Goal: Task Accomplishment & Management: Manage account settings

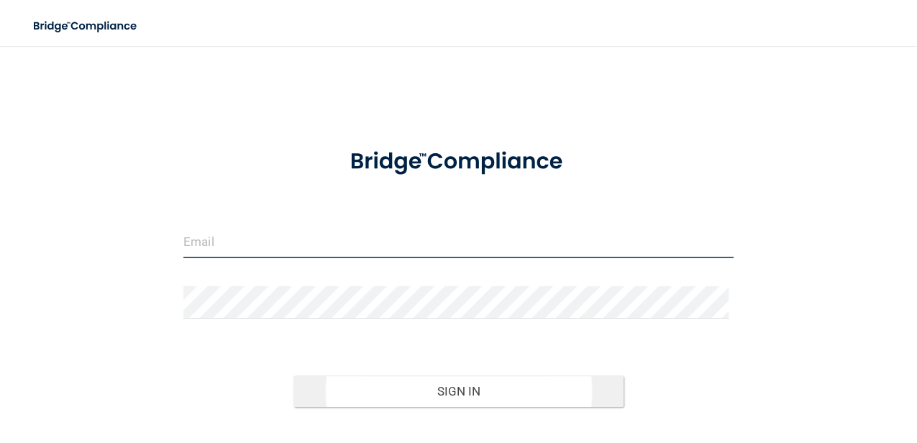
type input "[EMAIL_ADDRESS][DOMAIN_NAME]"
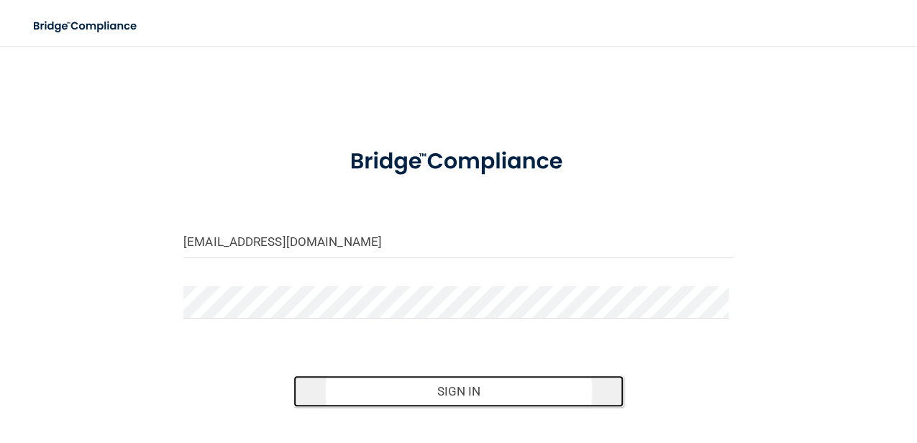
click at [420, 403] on button "Sign In" at bounding box center [458, 391] width 330 height 32
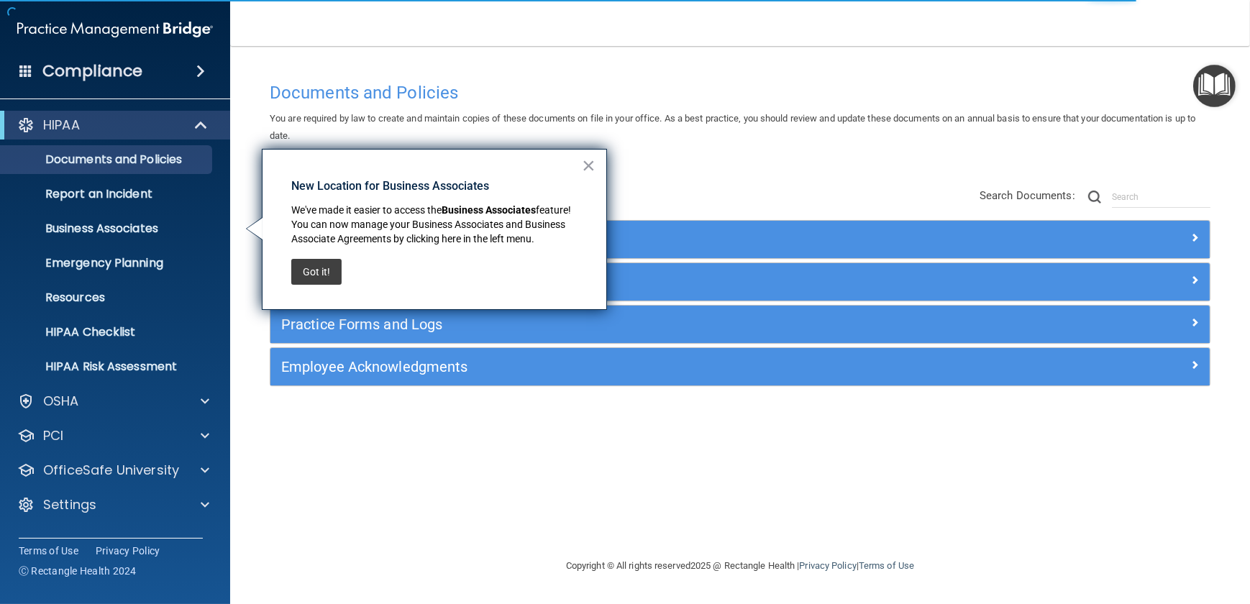
drag, startPoint x: 818, startPoint y: 1, endPoint x: 683, endPoint y: 187, distance: 229.5
click at [683, 187] on div "Policies Select All (Unselect 0) Unselect All Print Selected (0) Acceptable Use…" at bounding box center [740, 287] width 962 height 229
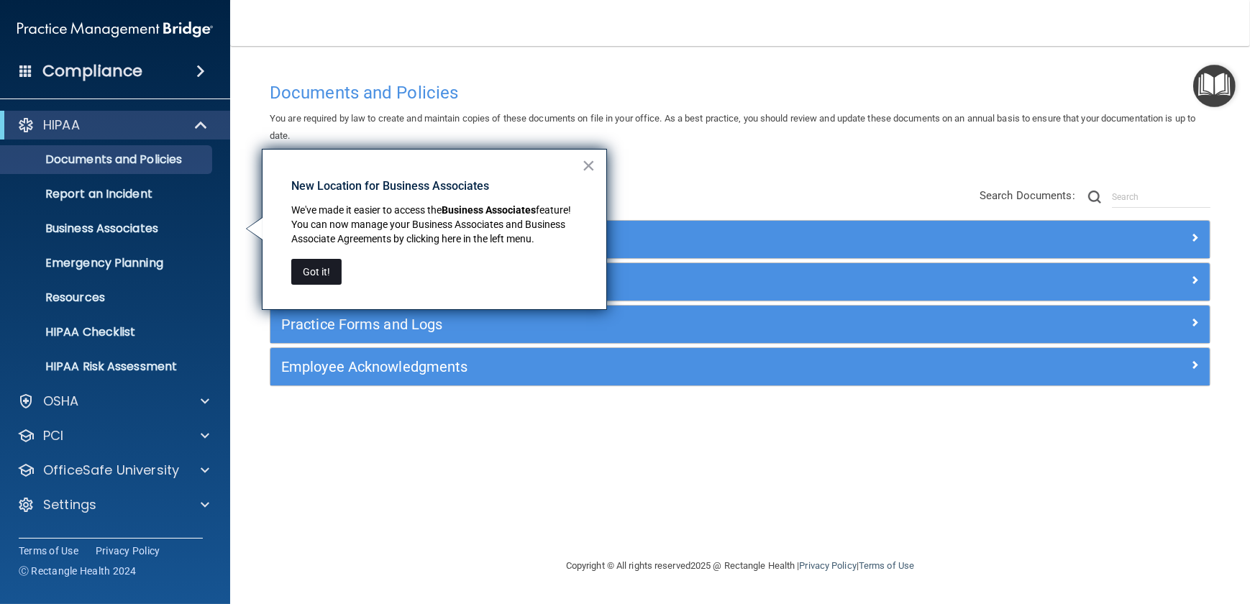
click at [335, 269] on button "Got it!" at bounding box center [316, 272] width 50 height 26
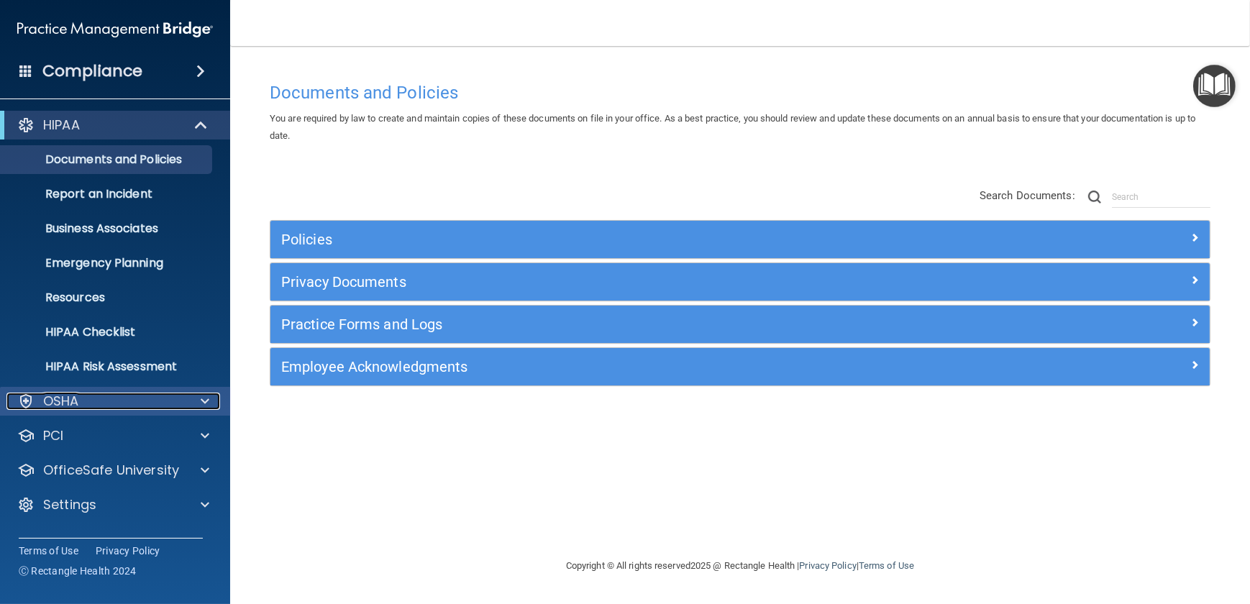
click at [206, 407] on span at bounding box center [205, 401] width 9 height 17
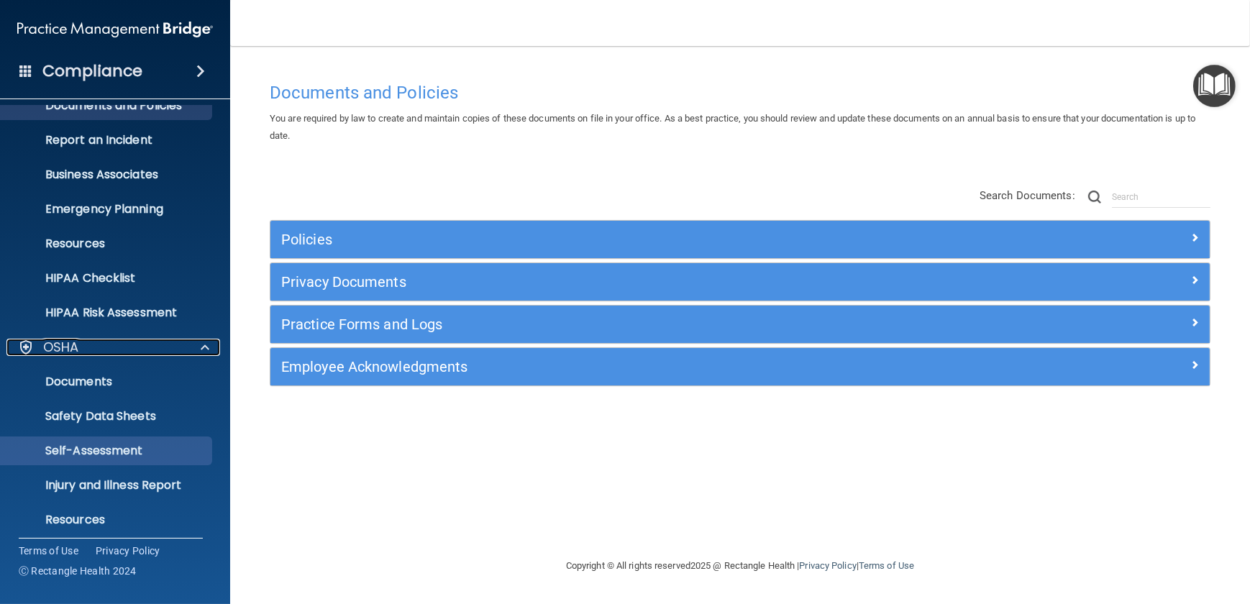
scroll to position [165, 0]
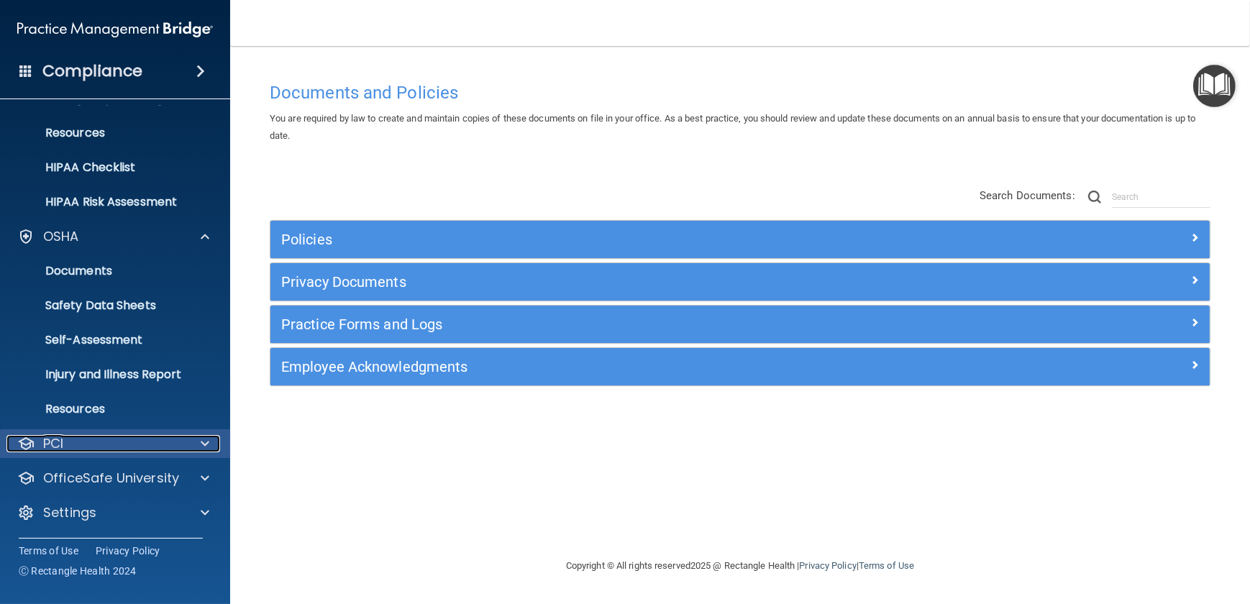
click at [205, 439] on span at bounding box center [205, 443] width 9 height 17
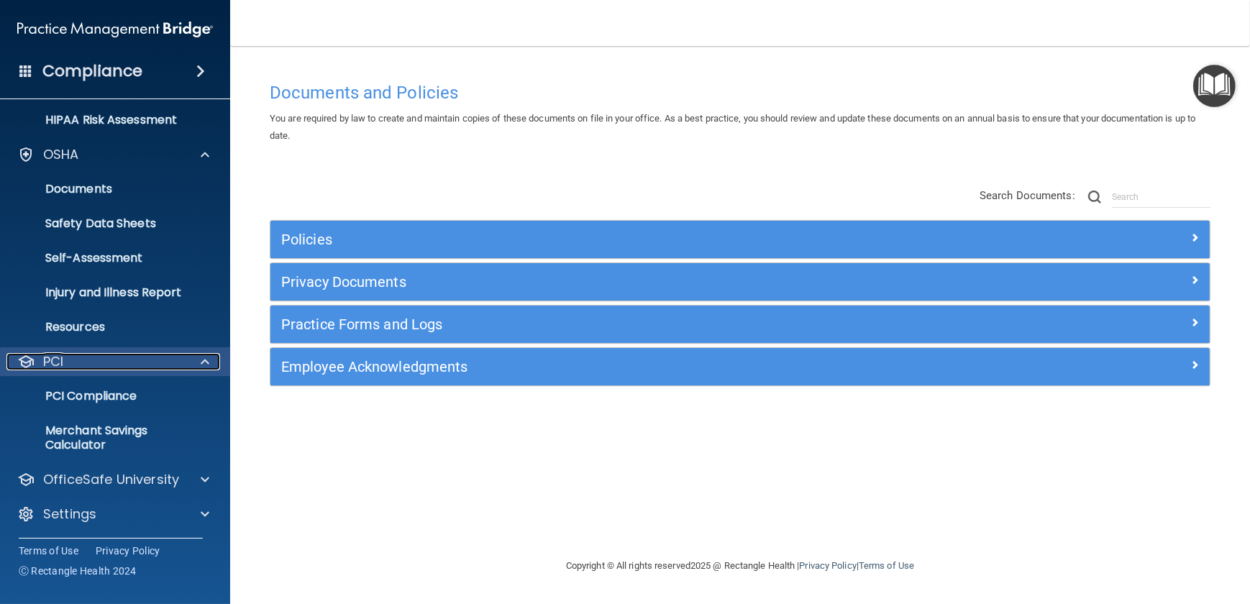
scroll to position [248, 0]
click at [206, 363] on span at bounding box center [205, 360] width 9 height 17
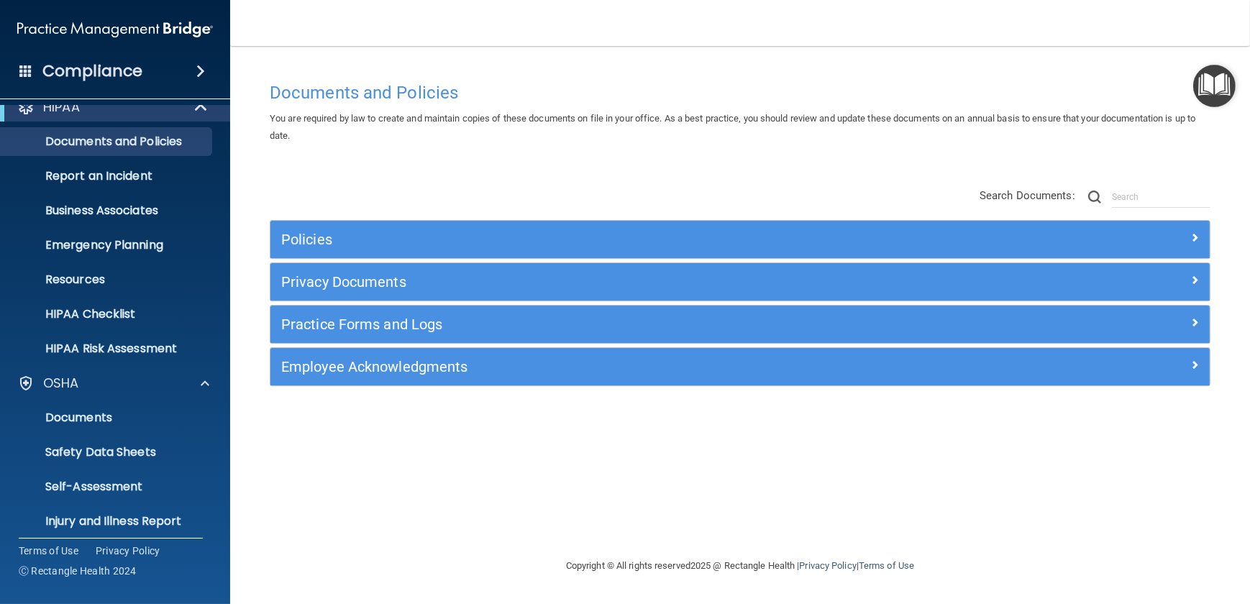
scroll to position [0, 0]
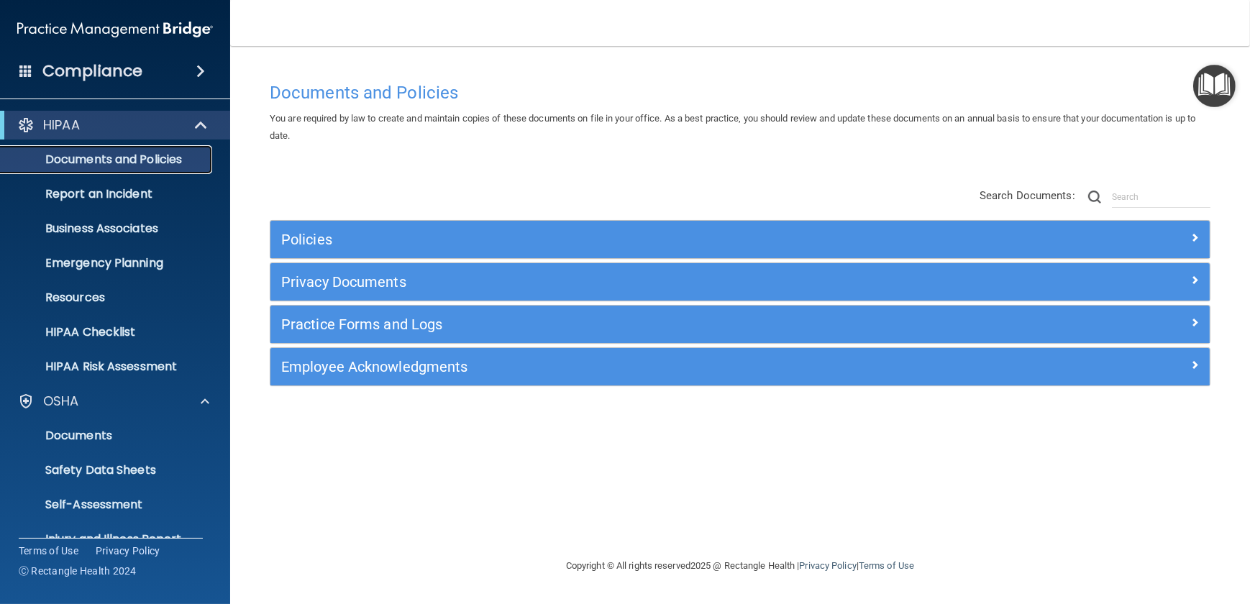
click at [84, 160] on p "Documents and Policies" at bounding box center [107, 159] width 196 height 14
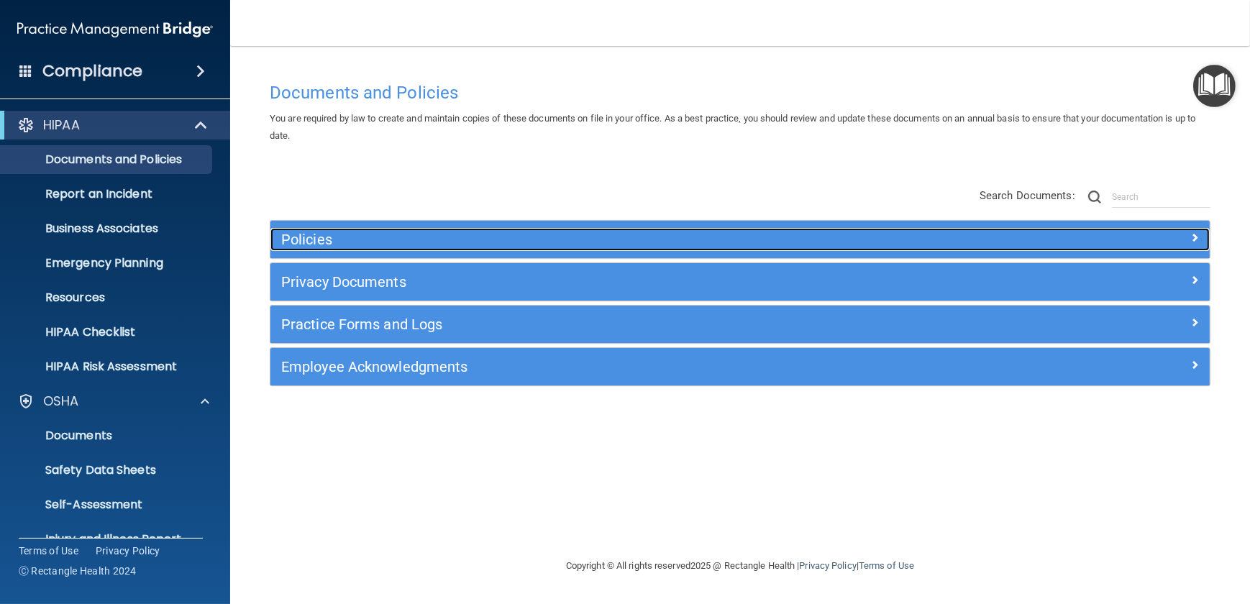
click at [321, 234] on h5 "Policies" at bounding box center [622, 240] width 683 height 16
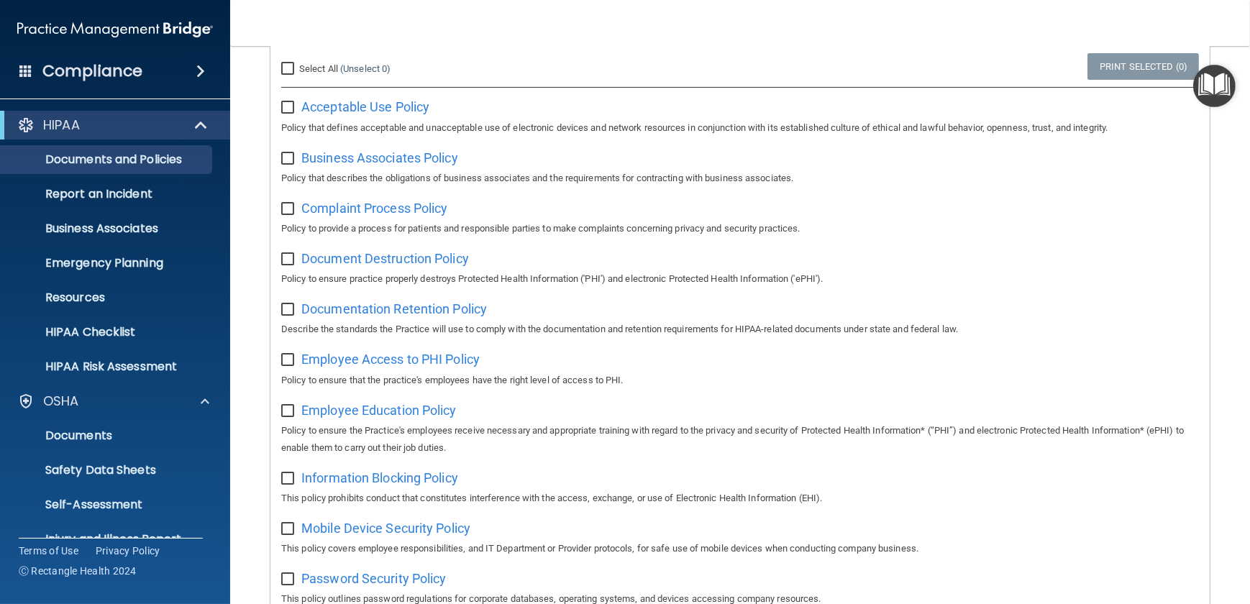
scroll to position [130, 0]
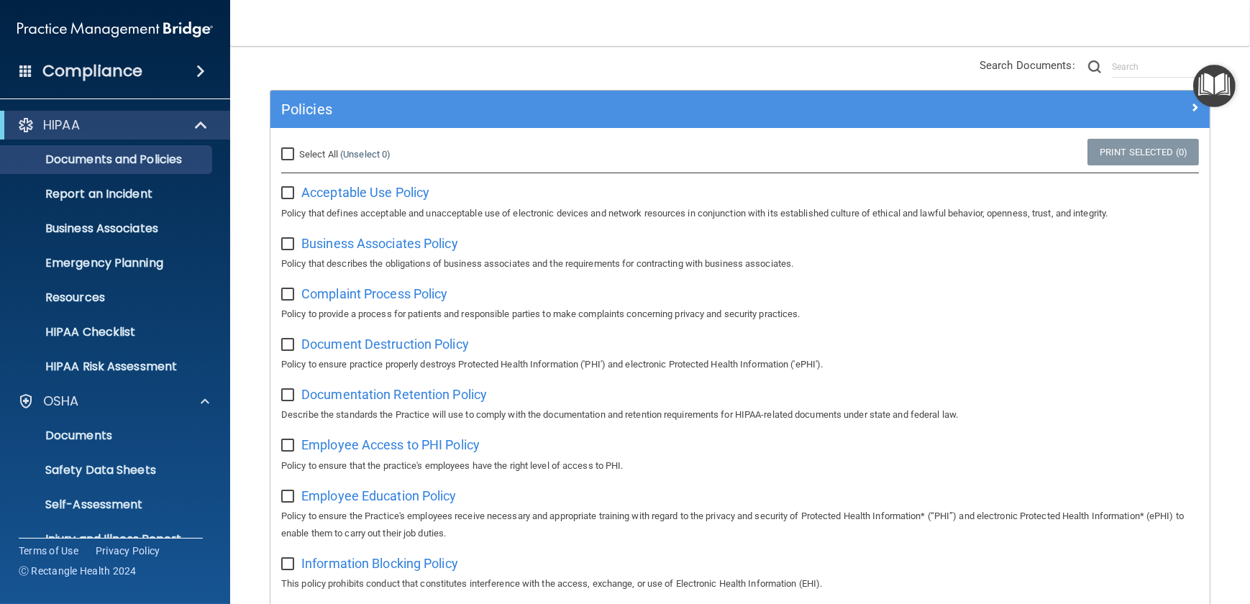
click at [286, 195] on input "checkbox" at bounding box center [289, 194] width 17 height 12
click at [365, 194] on span "Acceptable Use Policy" at bounding box center [365, 192] width 128 height 15
drag, startPoint x: 286, startPoint y: 189, endPoint x: 292, endPoint y: 198, distance: 10.4
click at [286, 189] on input "checkbox" at bounding box center [289, 194] width 17 height 12
checkbox input "false"
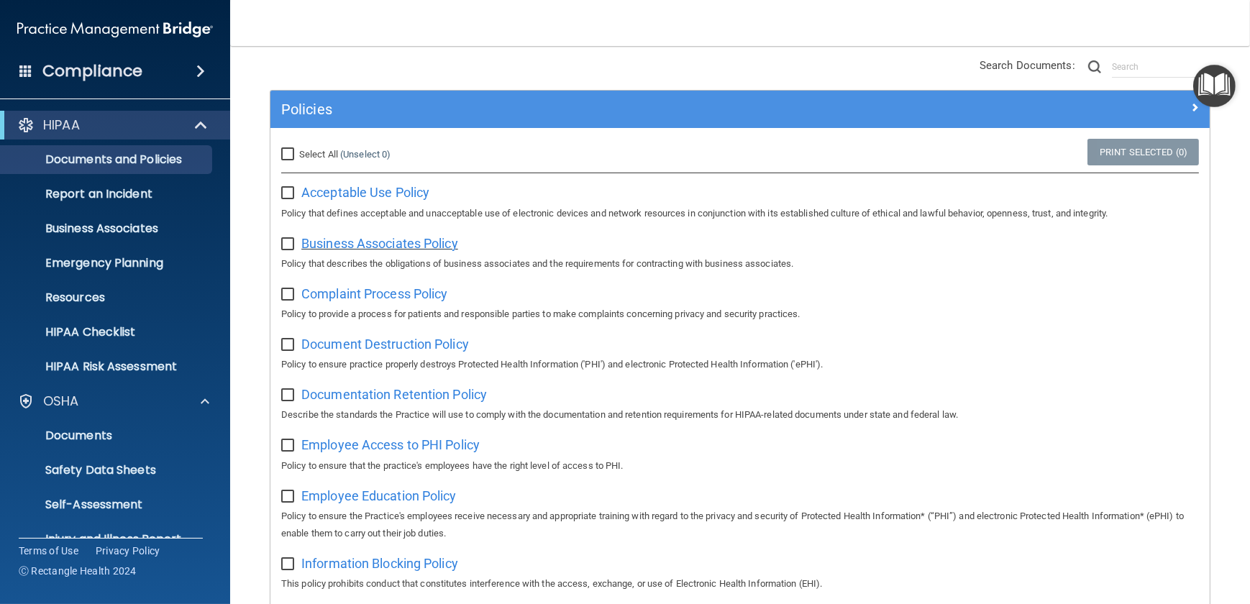
click at [385, 247] on span "Business Associates Policy" at bounding box center [379, 243] width 157 height 15
click at [359, 296] on span "Complaint Process Policy" at bounding box center [374, 293] width 146 height 15
click at [383, 349] on span "Document Destruction Policy" at bounding box center [385, 343] width 168 height 15
click at [413, 401] on span "Documentation Retention Policy" at bounding box center [394, 394] width 186 height 15
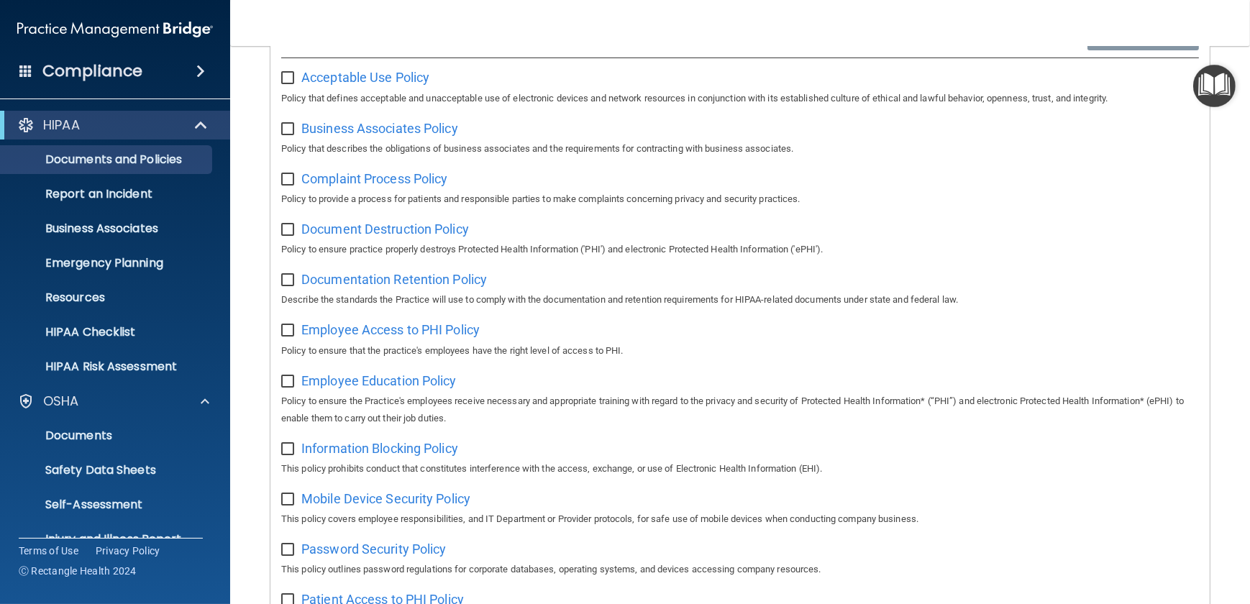
scroll to position [326, 0]
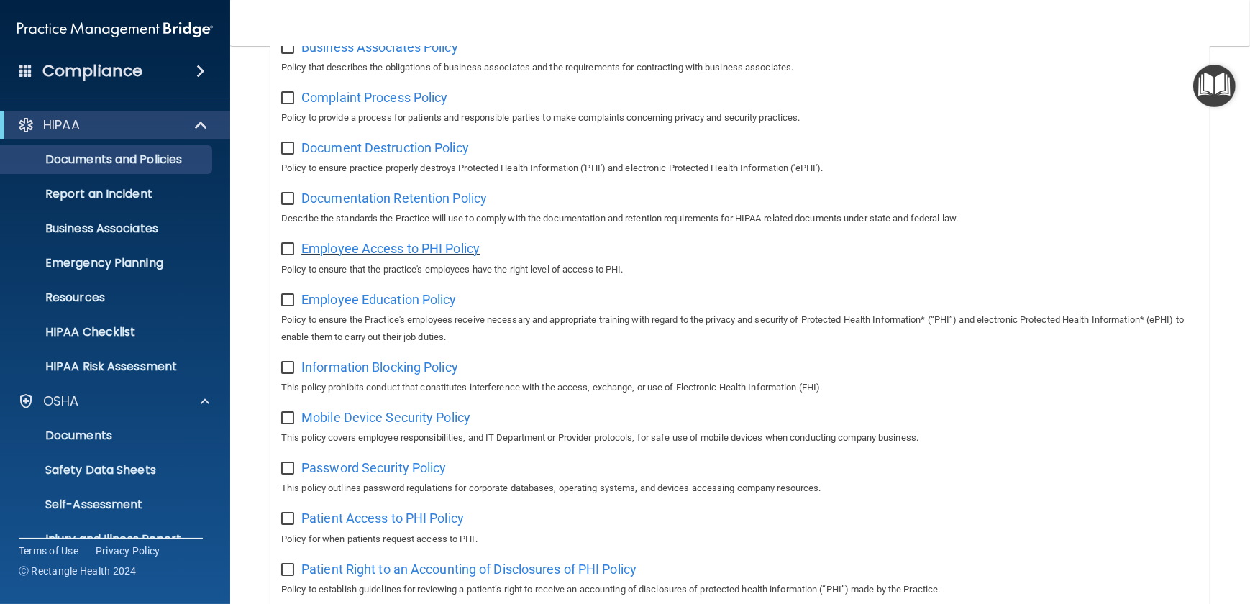
click at [385, 247] on span "Employee Access to PHI Policy" at bounding box center [390, 248] width 178 height 15
click at [359, 301] on span "Employee Education Policy" at bounding box center [378, 299] width 155 height 15
click at [380, 372] on span "Information Blocking Policy" at bounding box center [379, 367] width 157 height 15
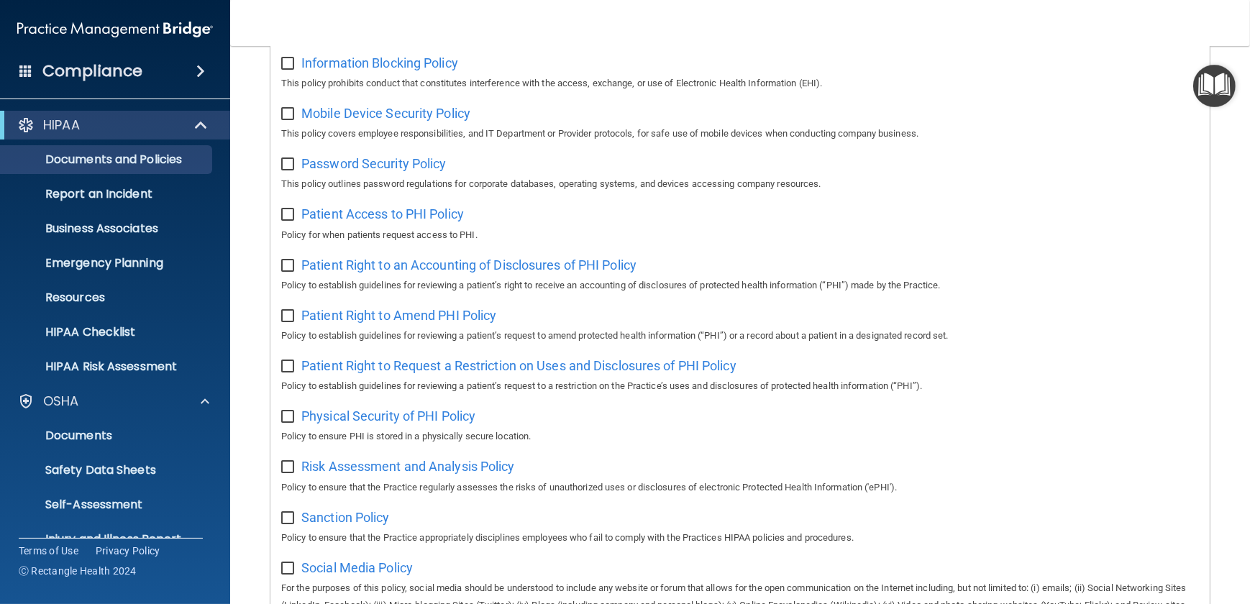
scroll to position [654, 0]
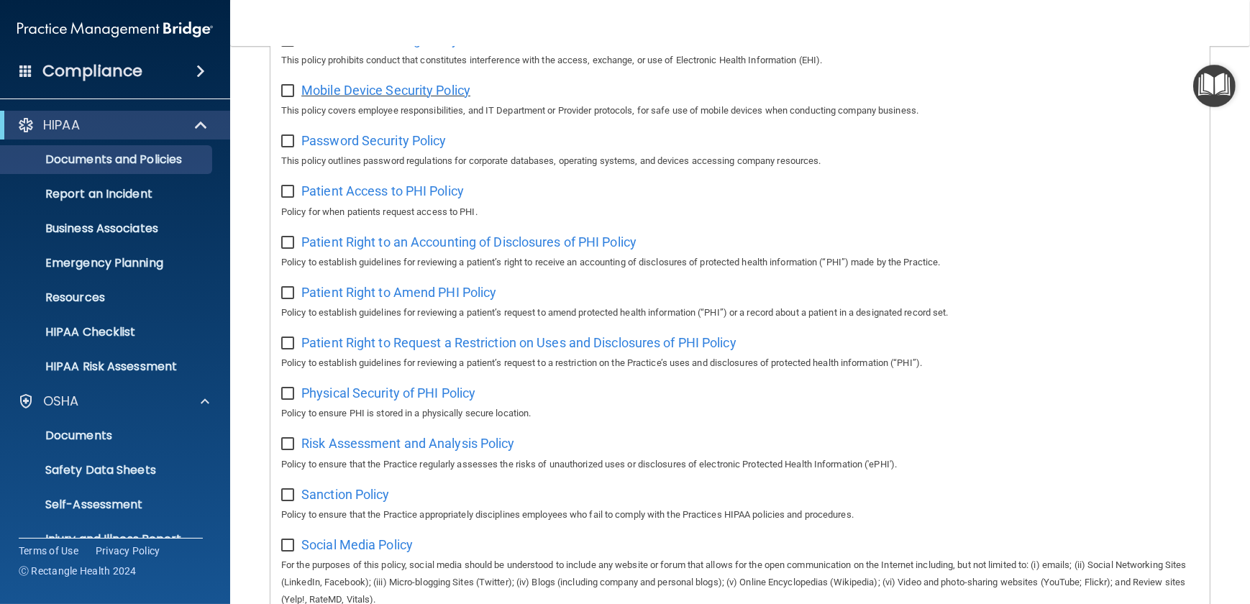
click at [384, 98] on span "Mobile Device Security Policy" at bounding box center [385, 90] width 169 height 15
click at [365, 143] on span "Password Security Policy" at bounding box center [373, 140] width 145 height 15
click at [345, 193] on span "Patient Access to PHI Policy" at bounding box center [382, 190] width 162 height 15
click at [400, 249] on span "Patient Right to an Accounting of Disclosures of PHI Policy" at bounding box center [468, 241] width 335 height 15
click at [344, 293] on span "Patient Right to Amend PHI Policy" at bounding box center [398, 292] width 195 height 15
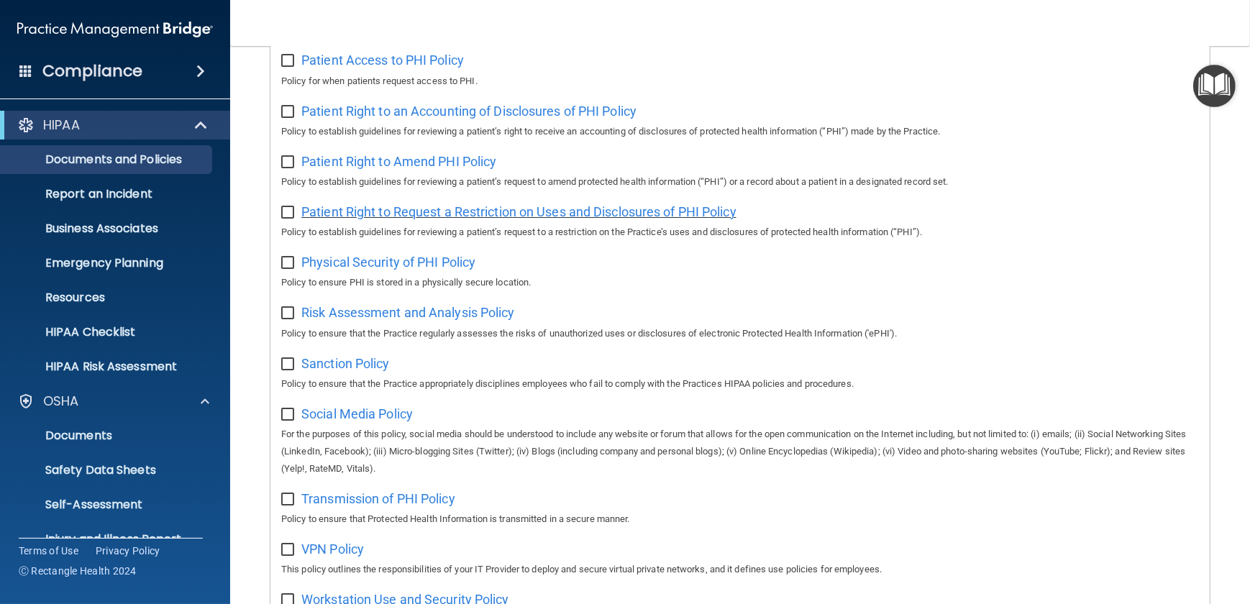
scroll to position [849, 0]
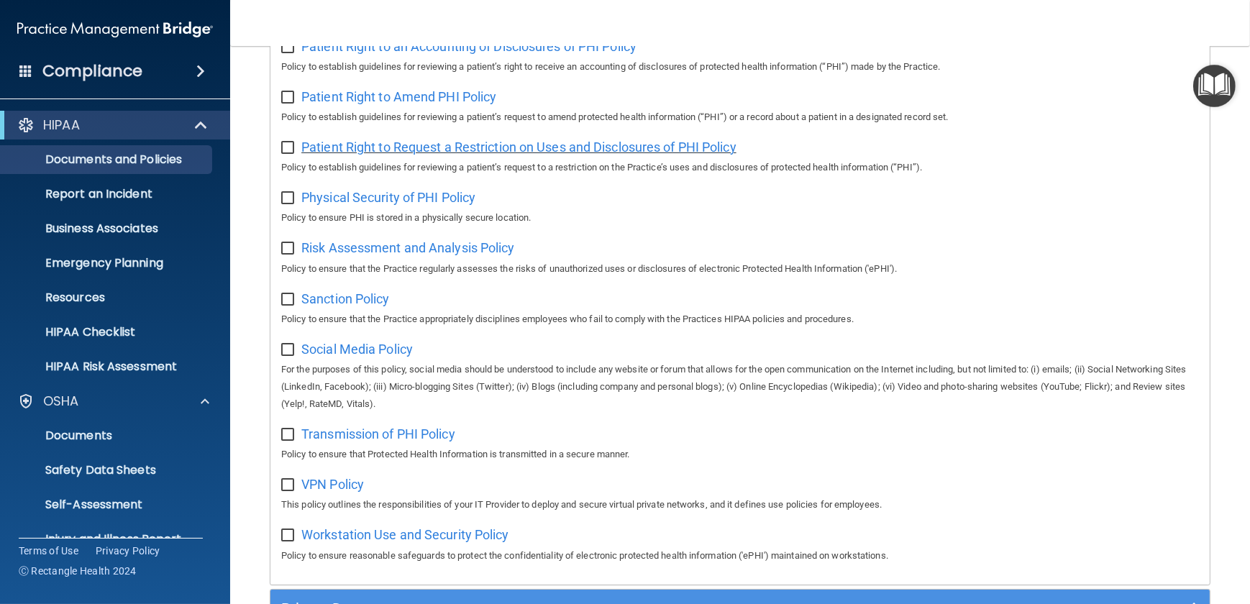
click at [376, 150] on span "Patient Right to Request a Restriction on Uses and Disclosures of PHI Policy" at bounding box center [518, 146] width 435 height 15
click at [374, 203] on span "Physical Security of PHI Policy" at bounding box center [388, 197] width 174 height 15
click at [355, 247] on span "Risk Assessment and Analysis Policy" at bounding box center [408, 247] width 214 height 15
click at [349, 302] on span "Sanction Policy" at bounding box center [345, 298] width 88 height 15
click at [385, 352] on span "Social Media Policy" at bounding box center [356, 349] width 111 height 15
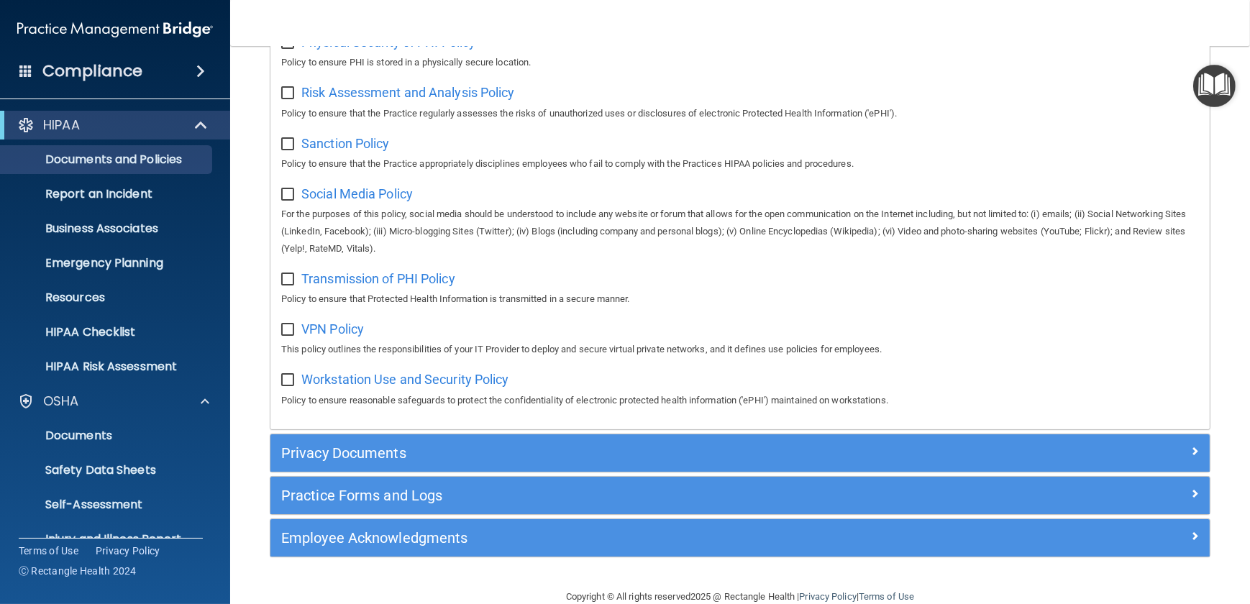
scroll to position [1035, 0]
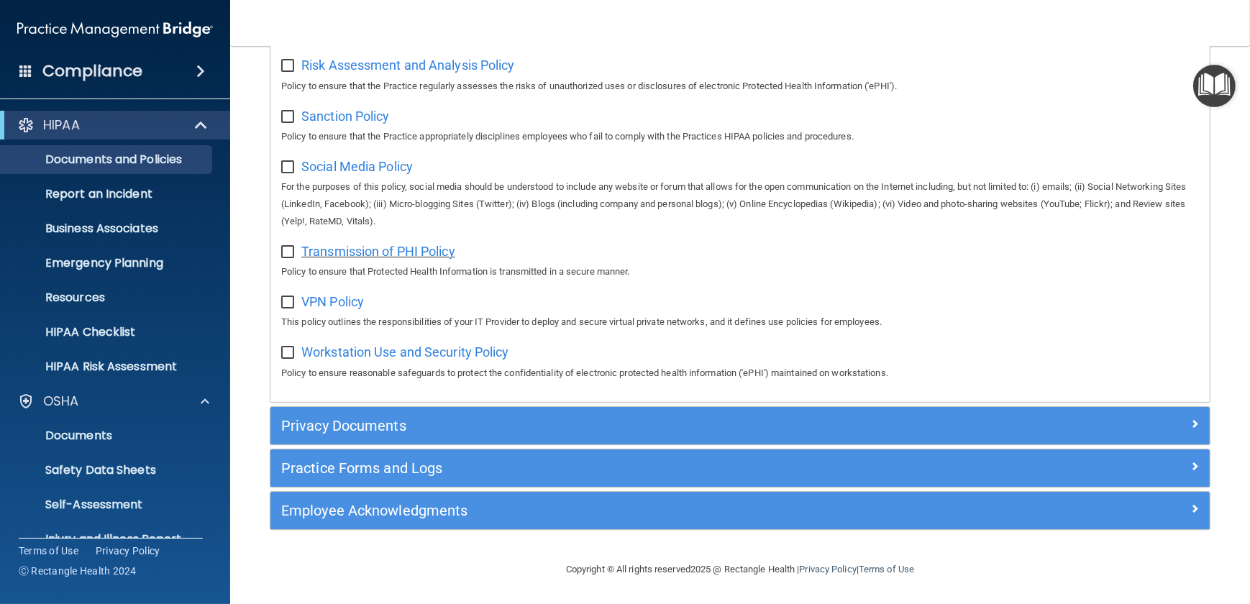
click at [409, 258] on span "Transmission of PHI Policy" at bounding box center [378, 251] width 154 height 15
click at [339, 315] on p "This policy outlines the responsibilities of your IT Provider to deploy and sec…" at bounding box center [739, 321] width 917 height 17
click at [339, 306] on span "VPN Policy" at bounding box center [332, 301] width 63 height 15
click at [390, 353] on span "Workstation Use and Security Policy" at bounding box center [405, 351] width 208 height 15
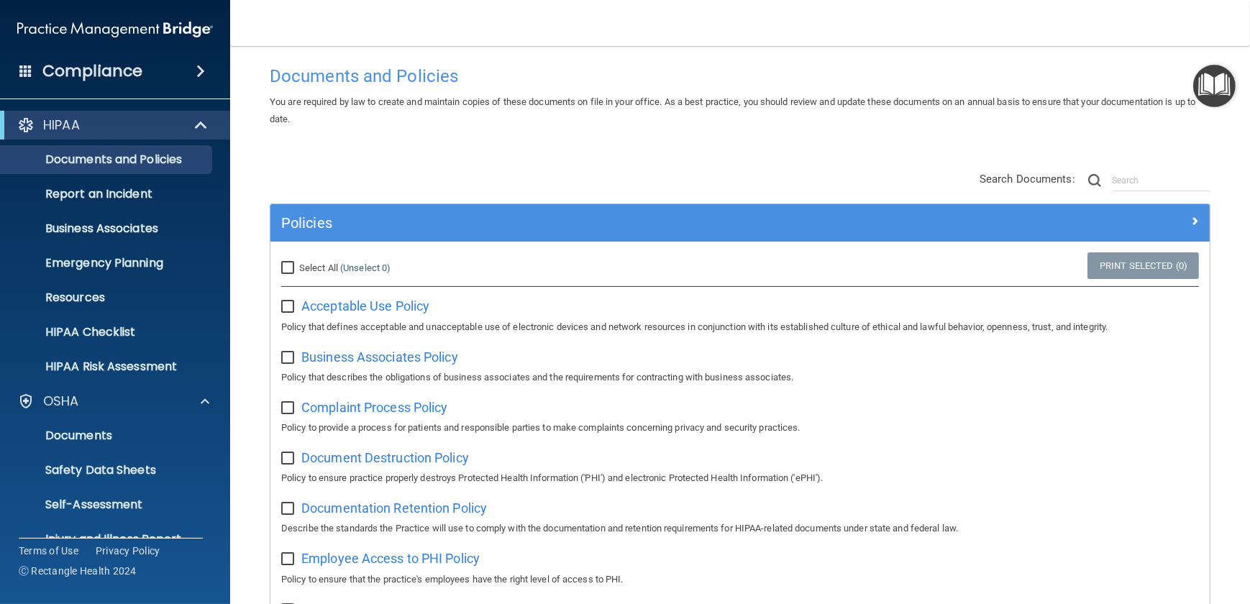
scroll to position [0, 0]
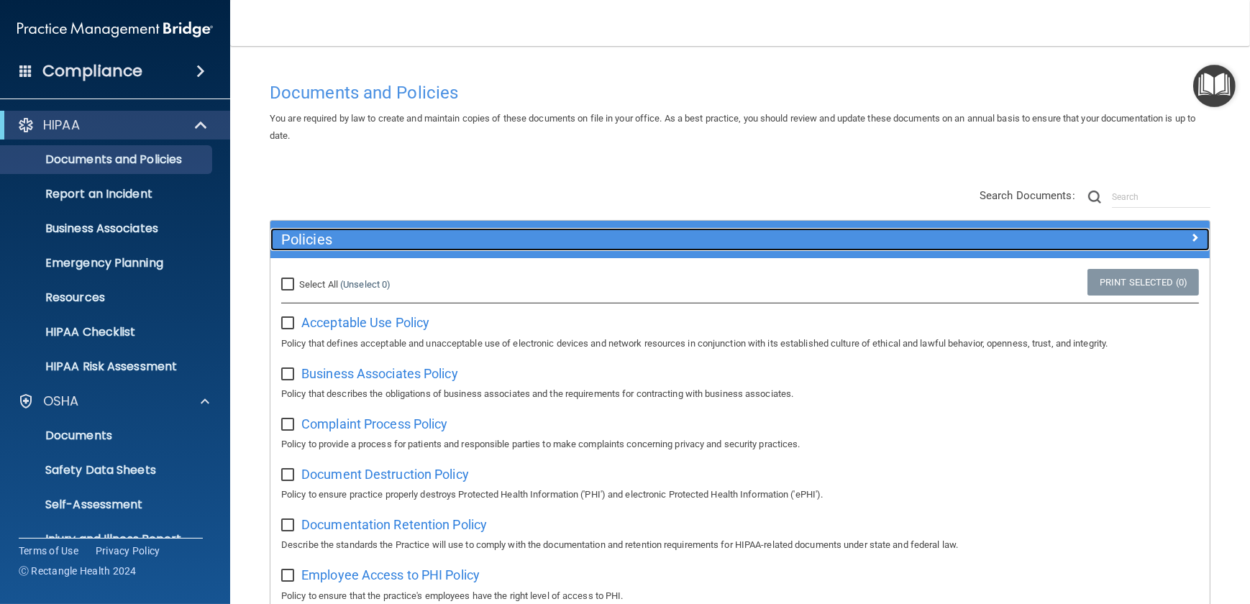
click at [916, 234] on span at bounding box center [1194, 237] width 9 height 17
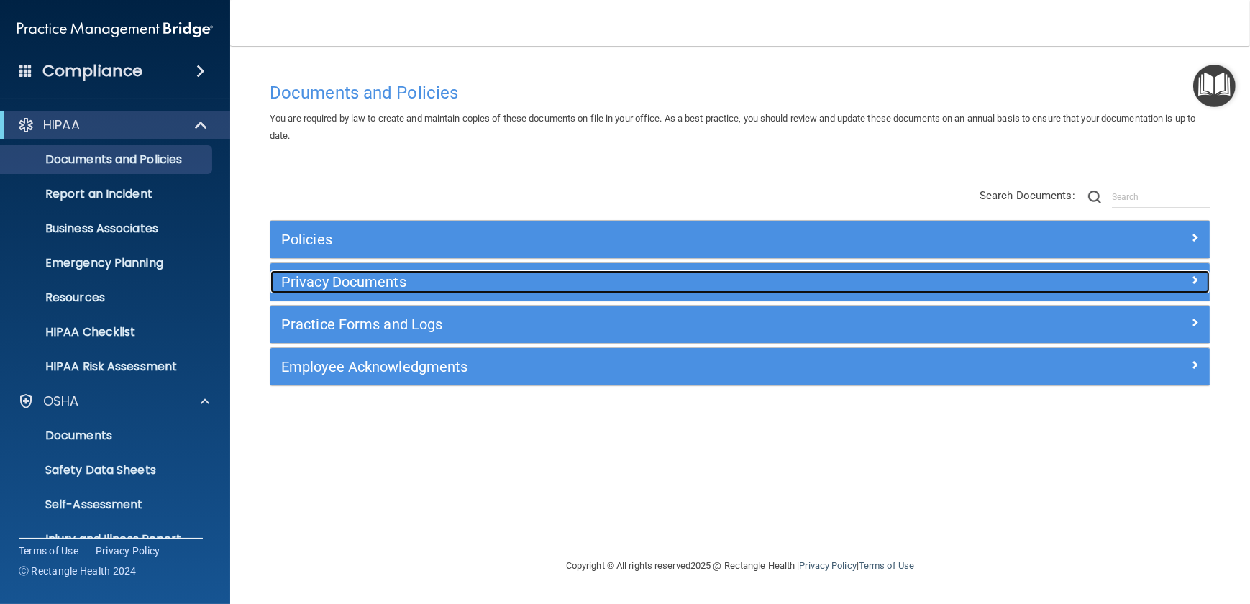
click at [383, 284] on h5 "Privacy Documents" at bounding box center [622, 282] width 683 height 16
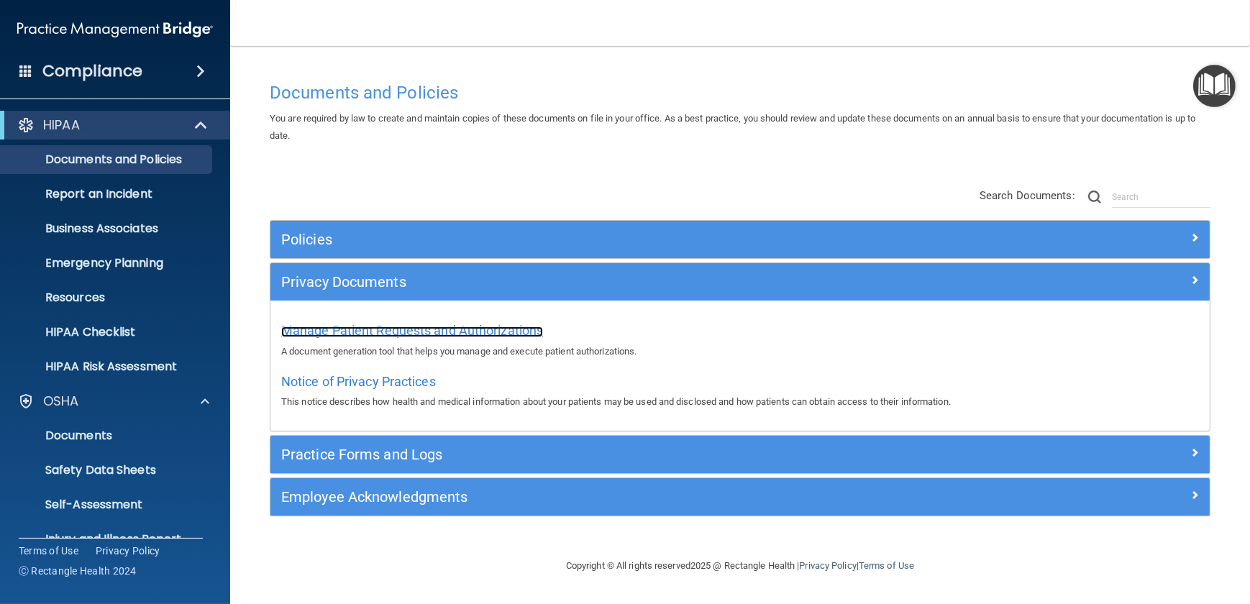
click at [396, 330] on span "Manage Patient Requests and Authorizations" at bounding box center [412, 330] width 262 height 15
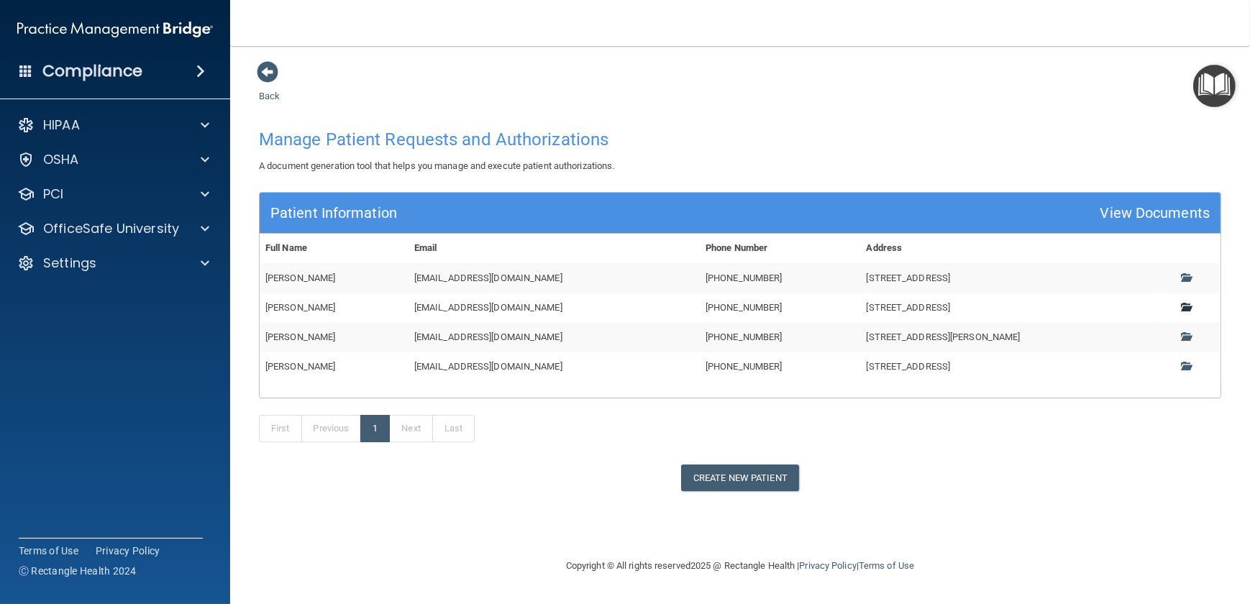
click at [916, 305] on span at bounding box center [1185, 306] width 9 height 9
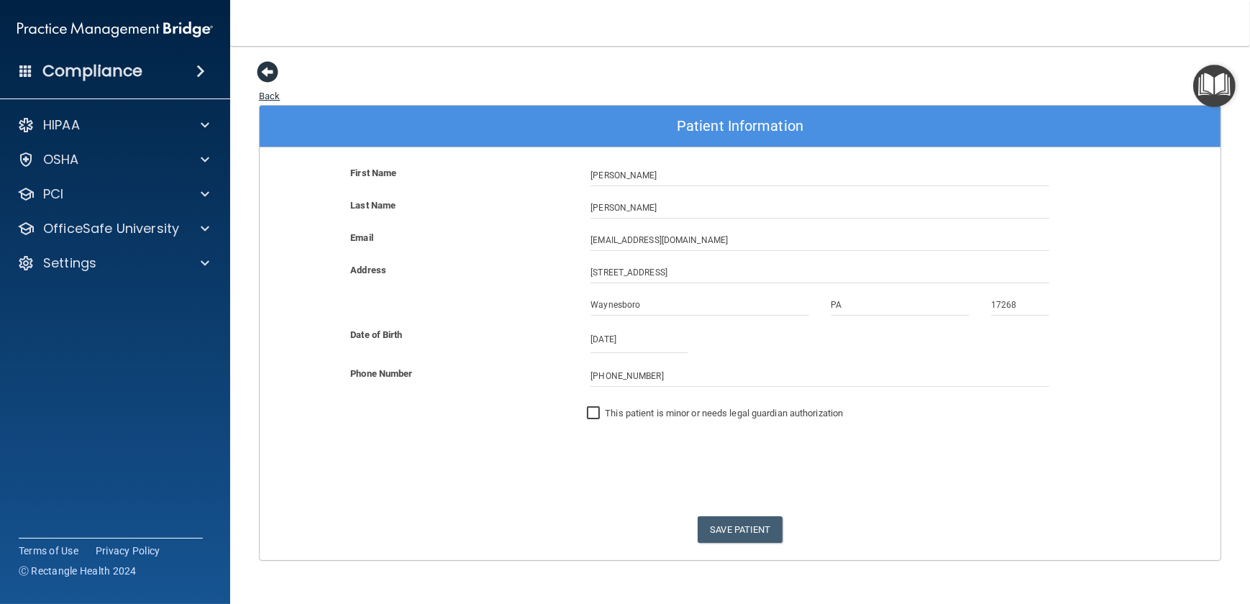
click at [259, 69] on span at bounding box center [268, 72] width 22 height 22
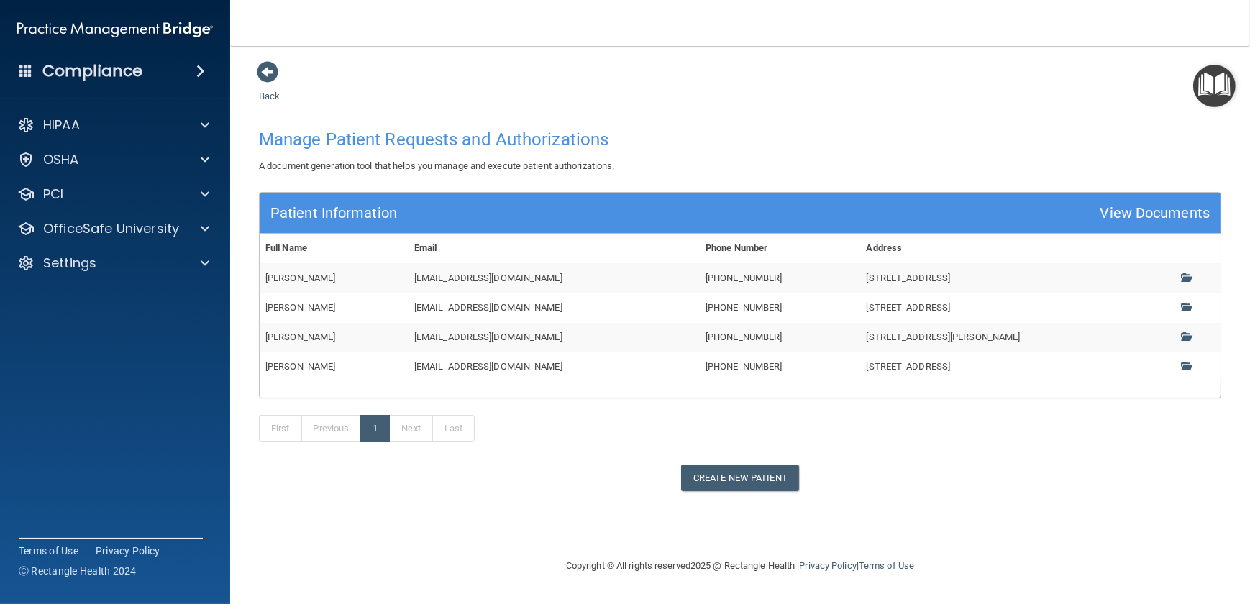
click at [916, 81] on img "Open Resource Center" at bounding box center [1214, 86] width 42 height 42
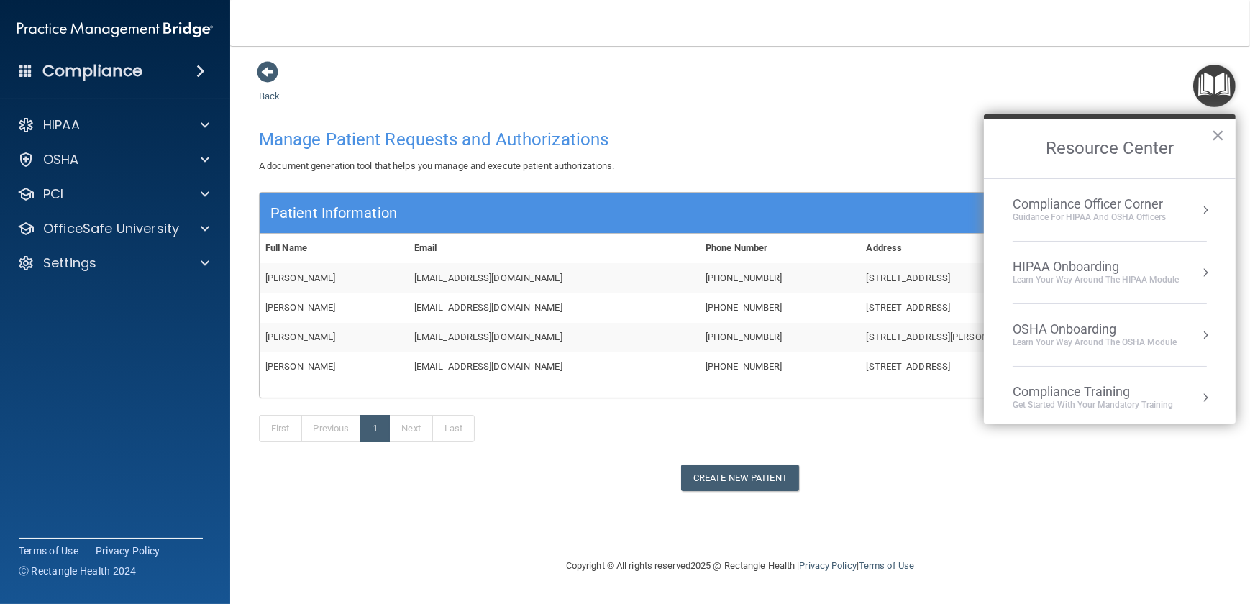
click at [833, 173] on div "A document generation tool that helps you manage and execute patient authorizat…" at bounding box center [740, 165] width 984 height 17
click at [916, 134] on button "×" at bounding box center [1218, 135] width 14 height 23
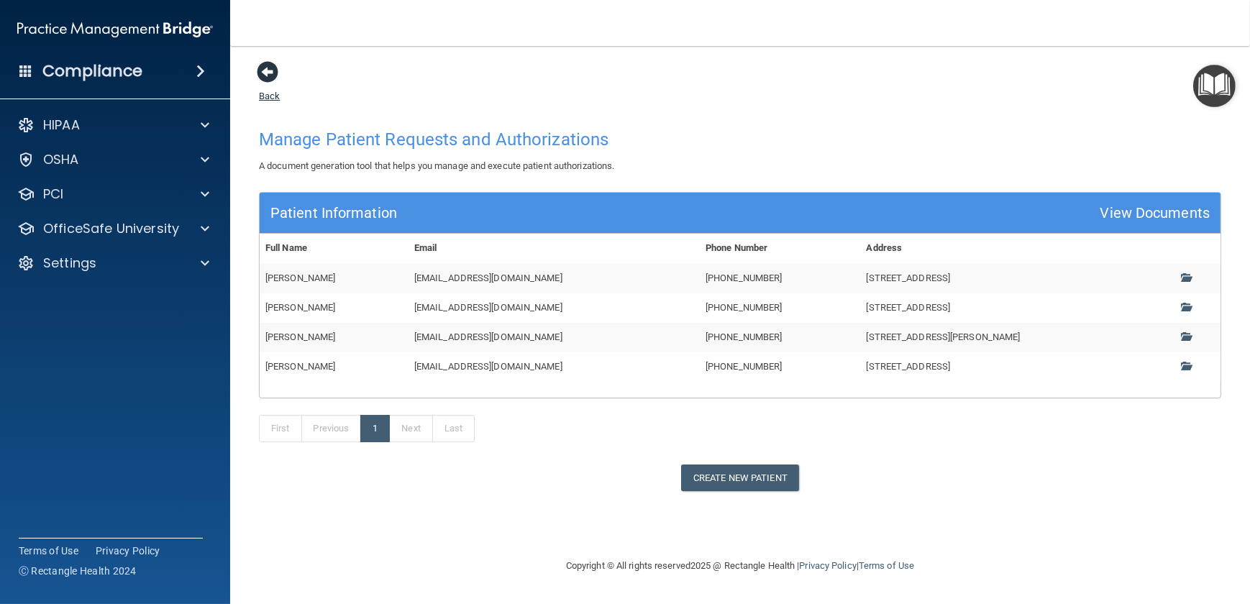
click at [261, 73] on span at bounding box center [268, 72] width 22 height 22
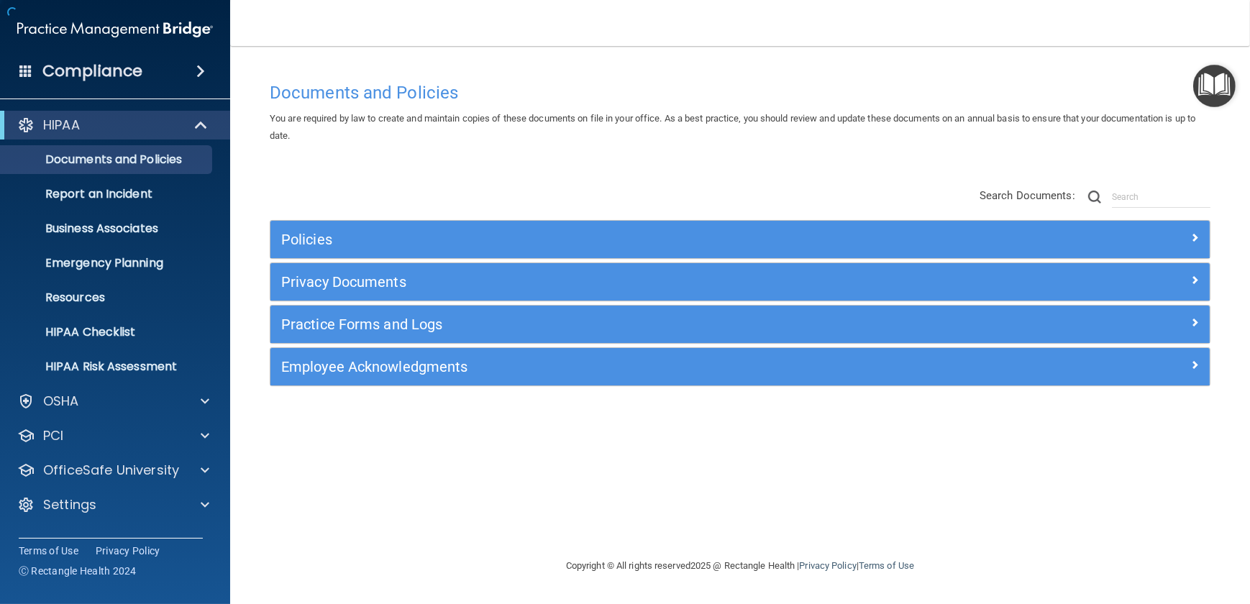
click at [262, 73] on div "Documents and Policies You are required by law to create and maintain copies of…" at bounding box center [740, 301] width 962 height 482
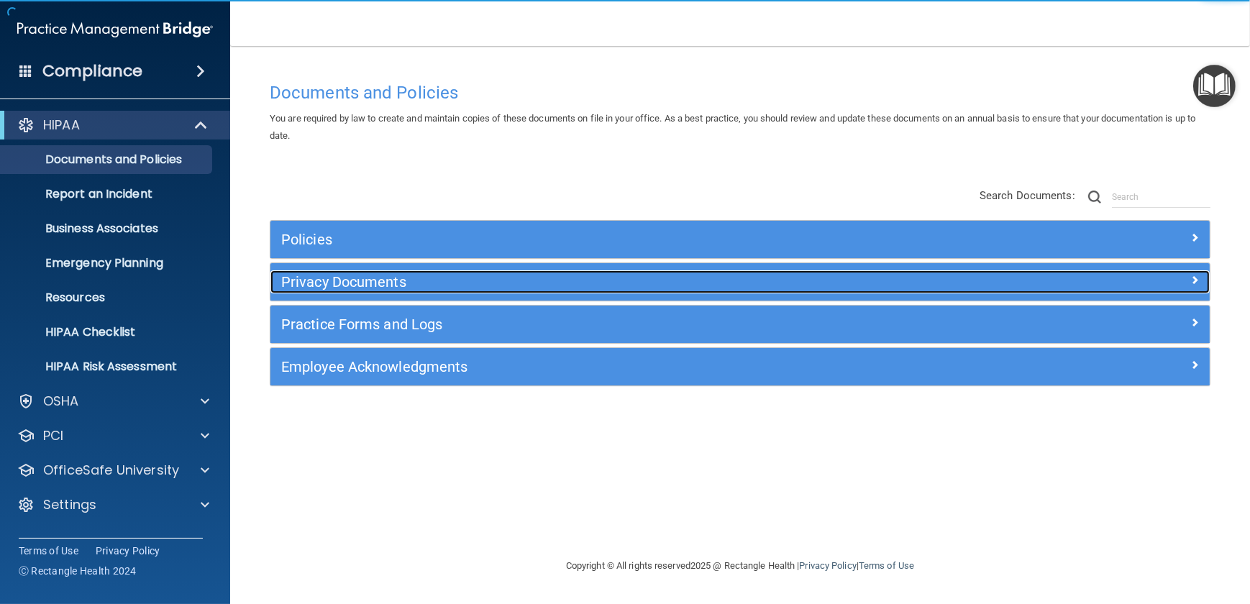
click at [328, 284] on h5 "Privacy Documents" at bounding box center [622, 282] width 683 height 16
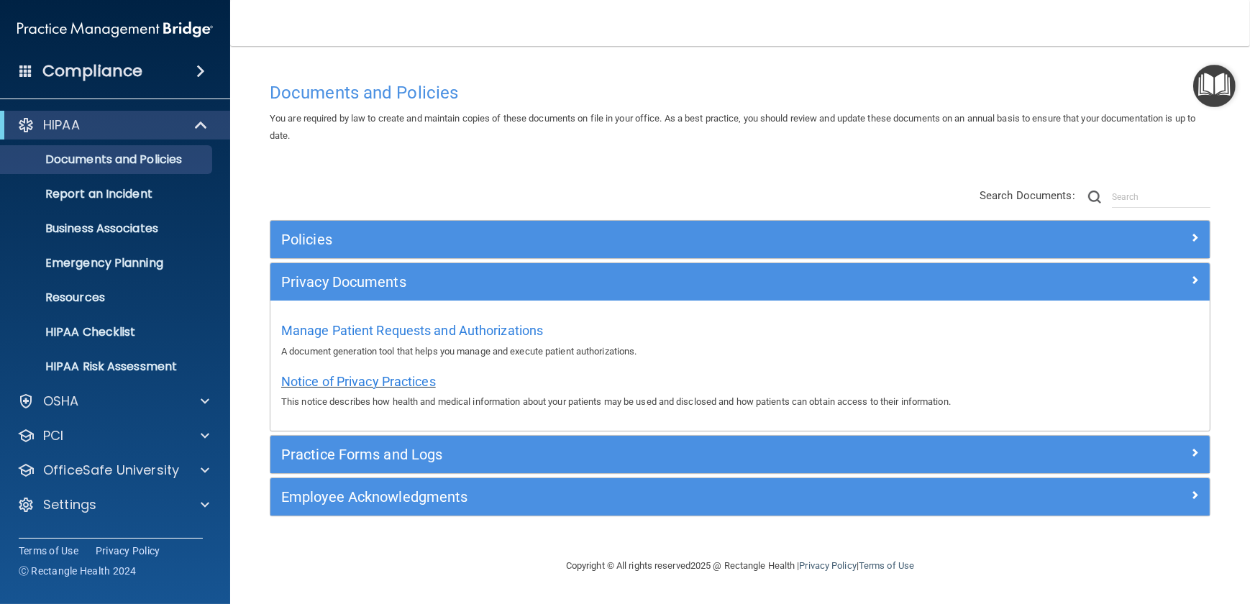
click at [320, 381] on span "Notice of Privacy Practices" at bounding box center [358, 381] width 155 height 15
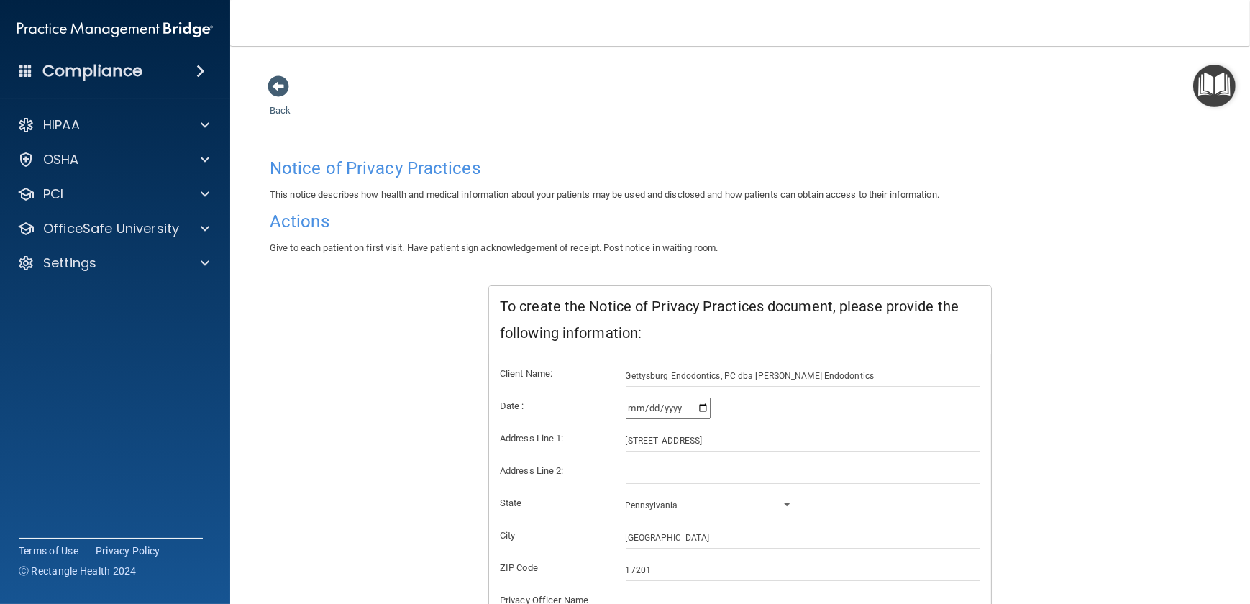
scroll to position [193, 0]
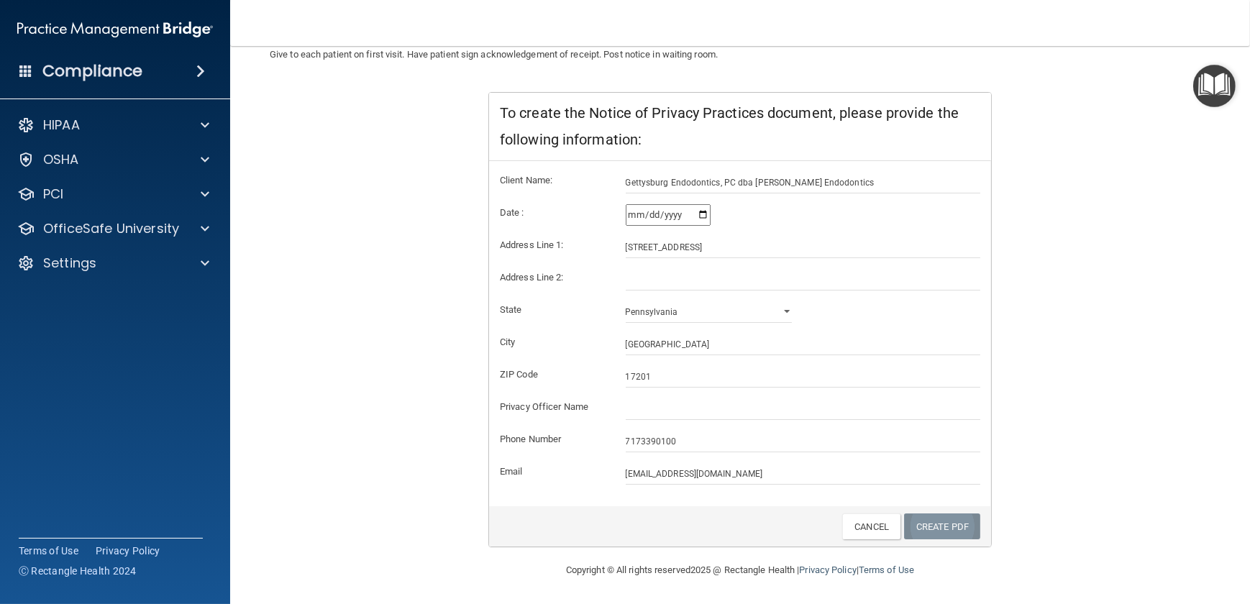
click at [916, 442] on link "Create PDF" at bounding box center [942, 526] width 76 height 27
click at [701, 214] on input "2025-08-14" at bounding box center [668, 215] width 85 height 22
click at [802, 220] on div "2026-01-01" at bounding box center [803, 215] width 355 height 22
click at [916, 442] on link "Create PDF" at bounding box center [942, 526] width 76 height 27
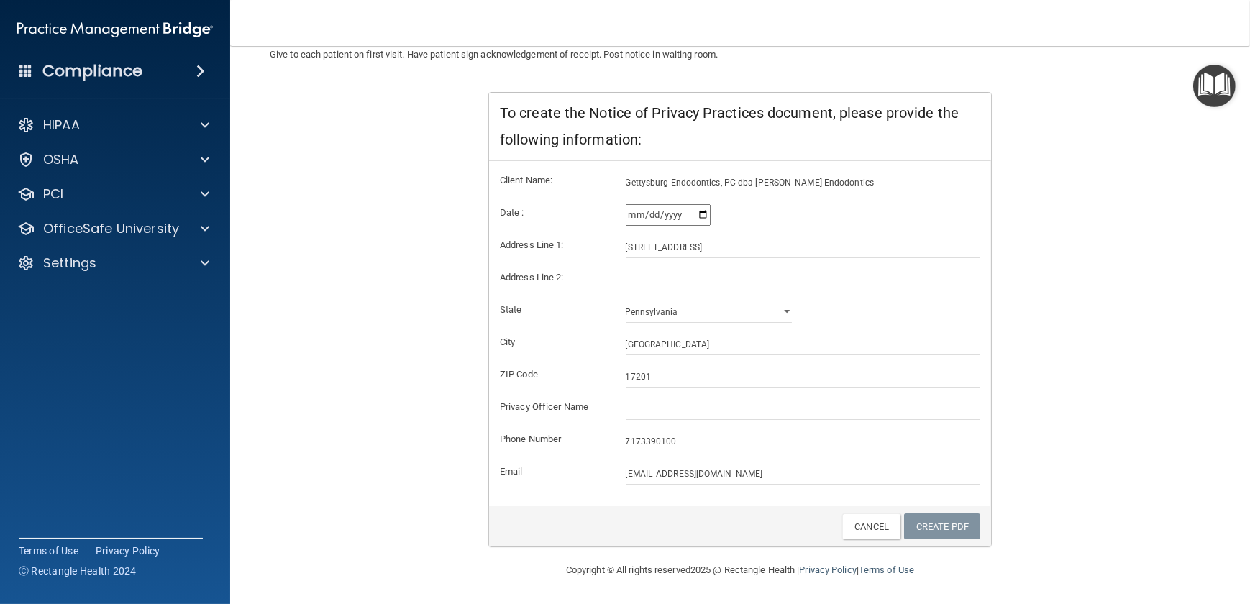
click at [916, 83] on img "Open Resource Center" at bounding box center [1214, 86] width 42 height 42
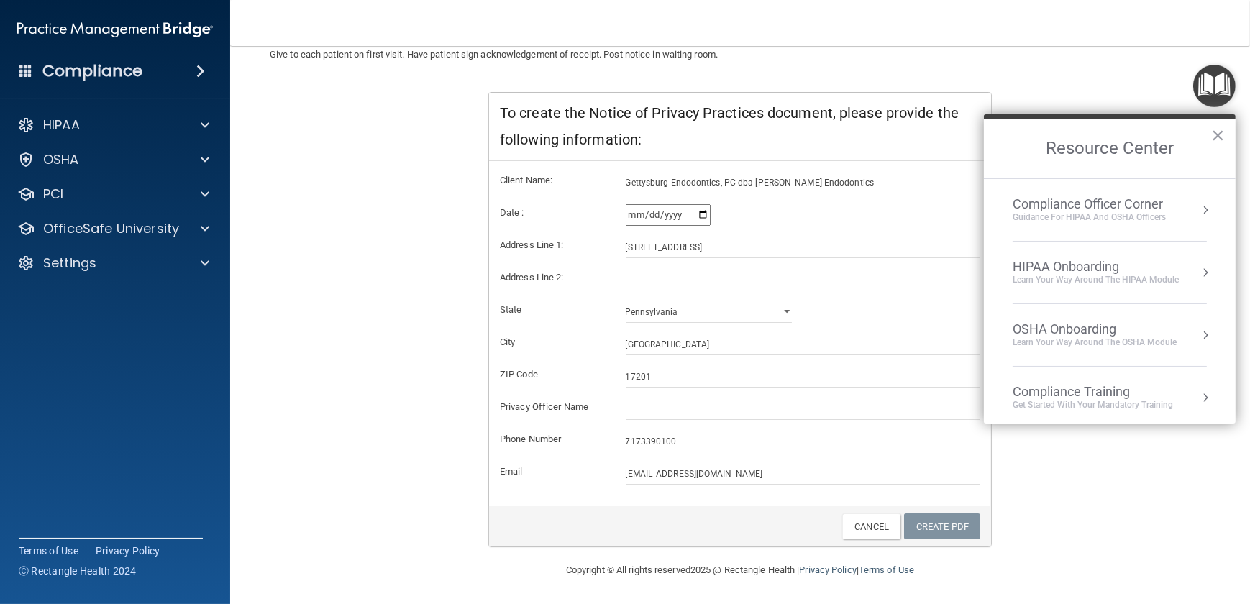
click at [916, 134] on button "×" at bounding box center [1218, 135] width 14 height 23
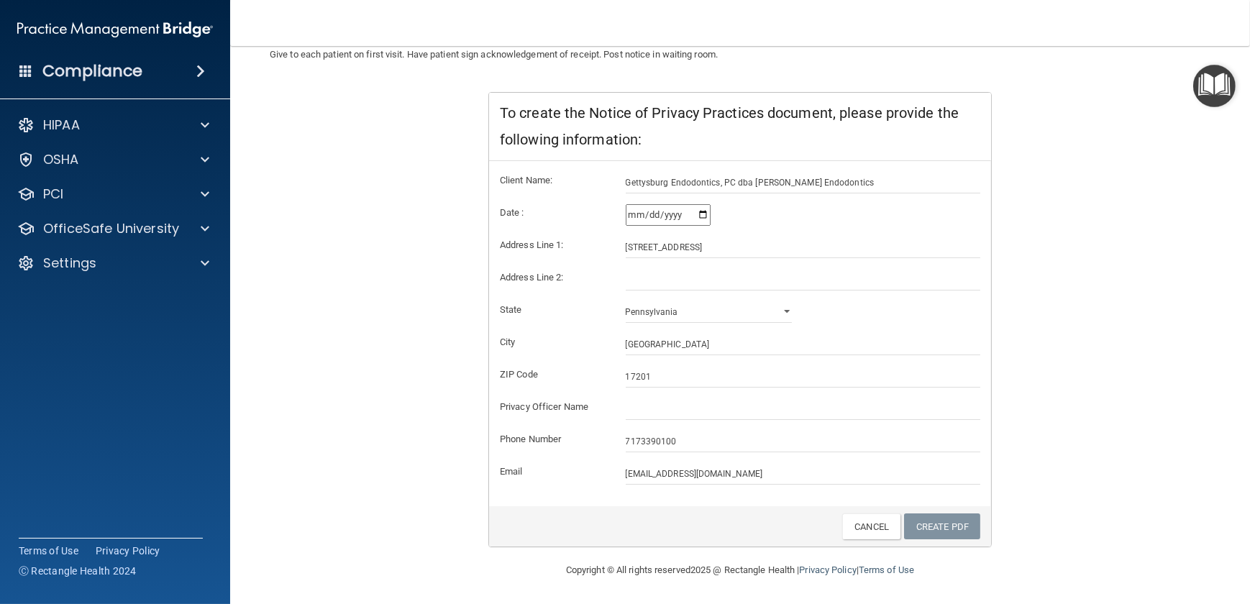
click at [699, 210] on input "2026-01-01" at bounding box center [668, 215] width 85 height 22
click at [700, 211] on input "2026-08-13" at bounding box center [668, 215] width 85 height 22
click at [702, 209] on input "2026-08-14" at bounding box center [668, 215] width 85 height 22
type input "2025-08-14"
click at [914, 442] on link "Create PDF" at bounding box center [942, 526] width 76 height 27
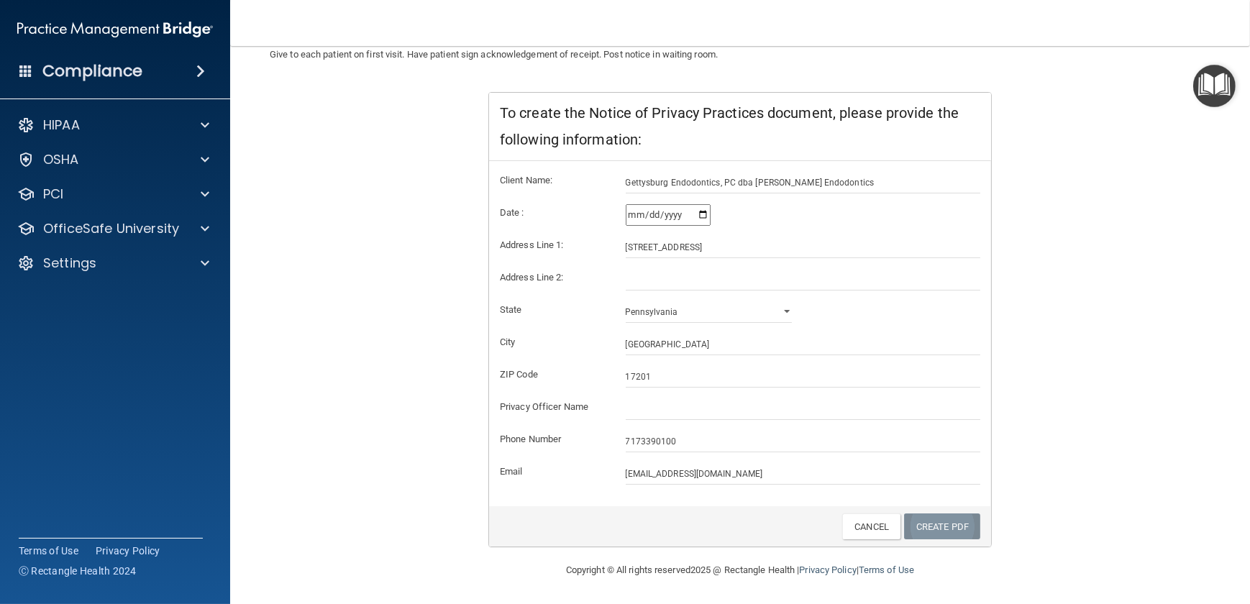
click at [914, 442] on link "Create PDF" at bounding box center [942, 526] width 76 height 27
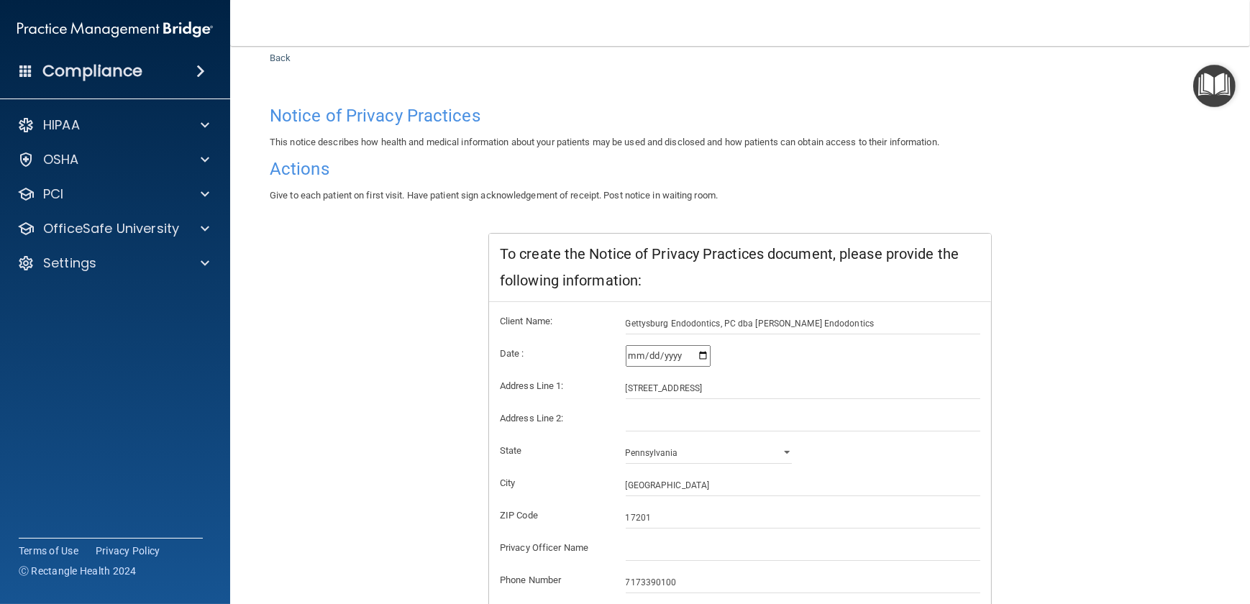
scroll to position [0, 0]
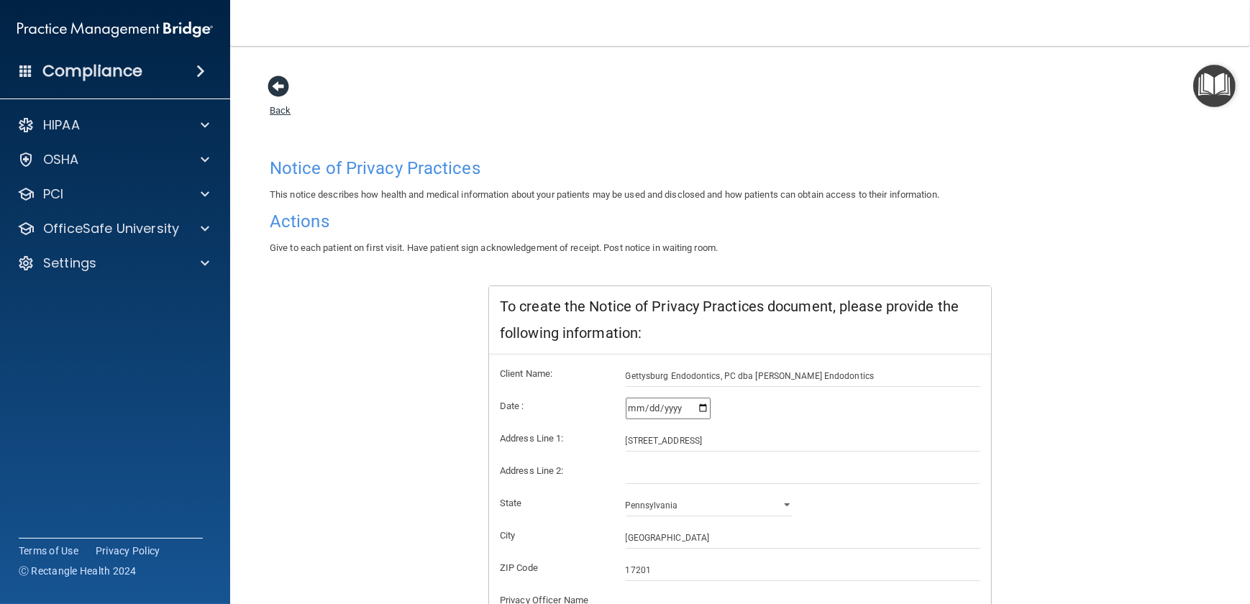
click at [287, 92] on span at bounding box center [278, 86] width 22 height 22
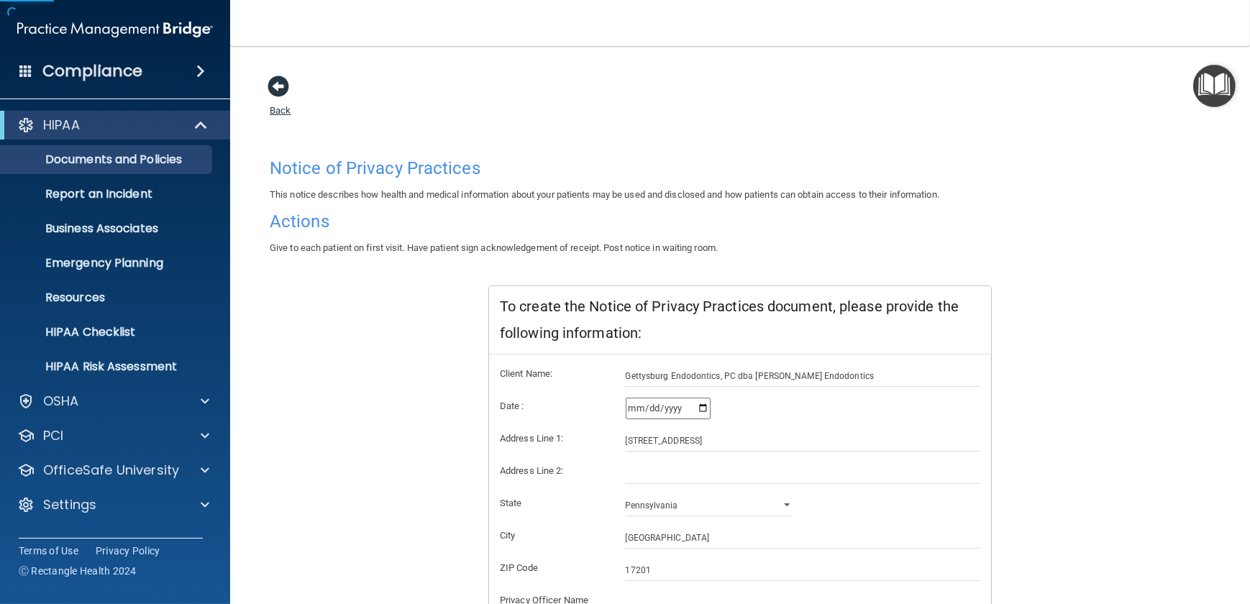
click at [280, 89] on span at bounding box center [278, 86] width 22 height 22
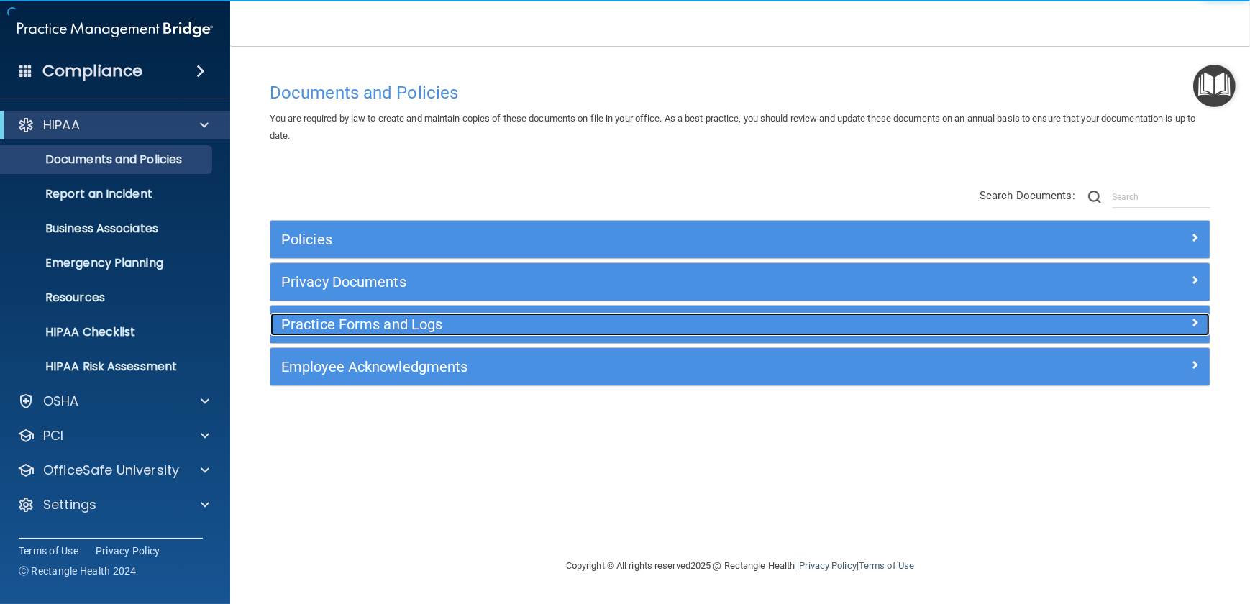
click at [381, 316] on h5 "Practice Forms and Logs" at bounding box center [622, 324] width 683 height 16
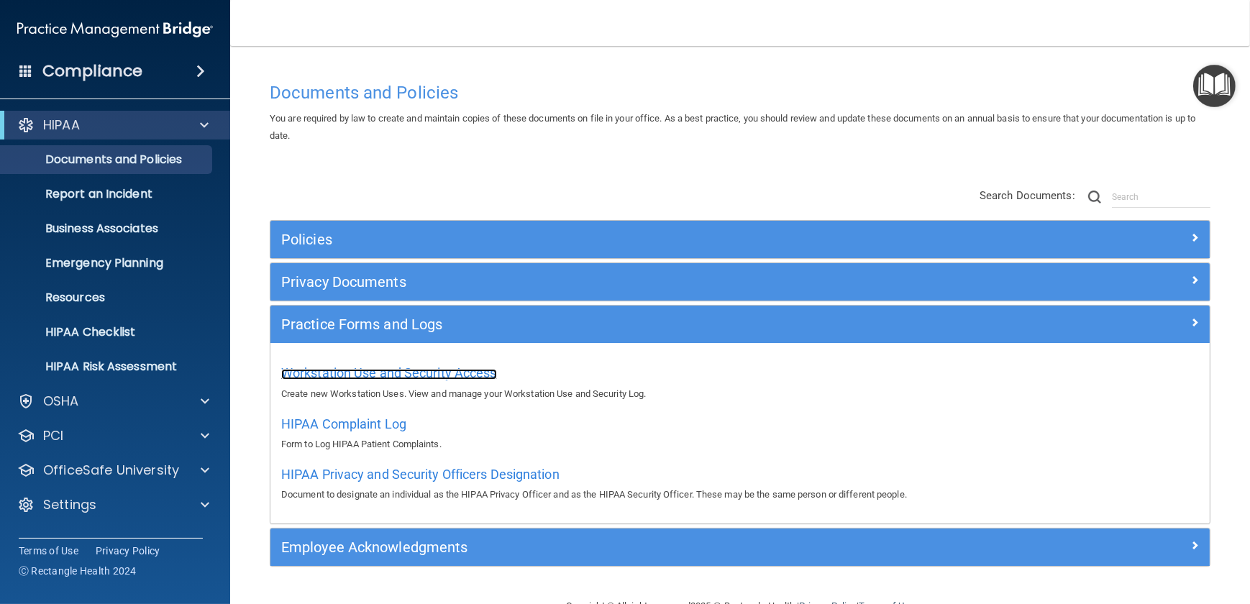
click at [381, 370] on span "Workstation Use and Security Access" at bounding box center [389, 372] width 216 height 15
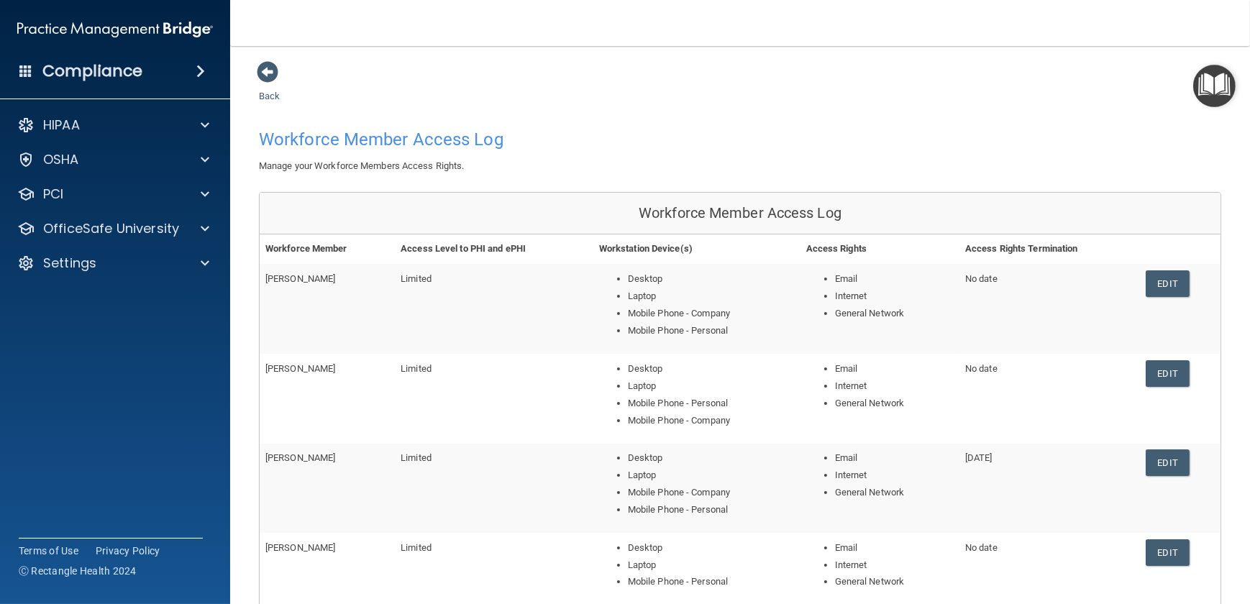
scroll to position [282, 0]
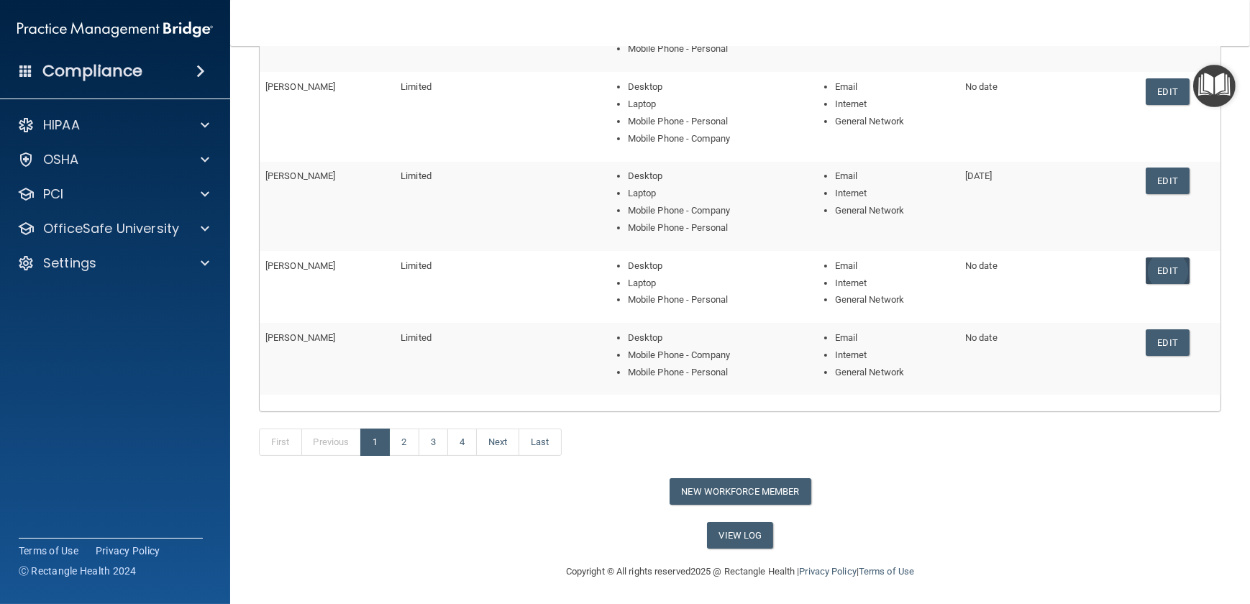
click at [916, 266] on link "Edit" at bounding box center [1167, 270] width 44 height 27
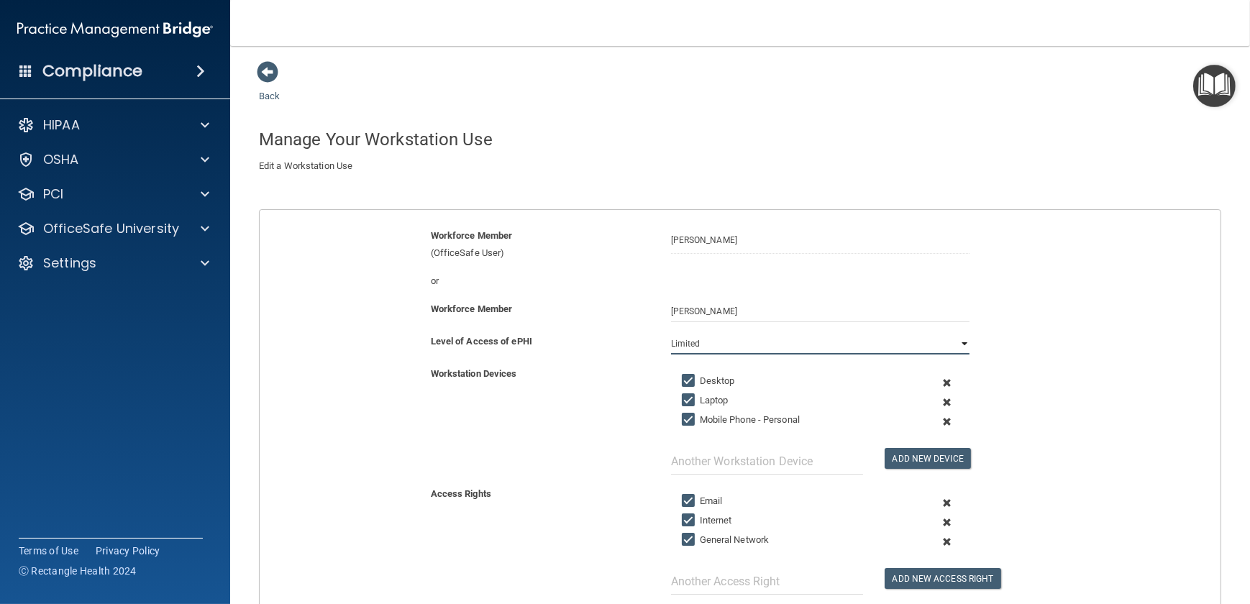
click at [916, 342] on select "Full Limited None" at bounding box center [820, 344] width 298 height 22
click at [916, 325] on div "Workforce Member Melissa Davidson" at bounding box center [740, 317] width 982 height 32
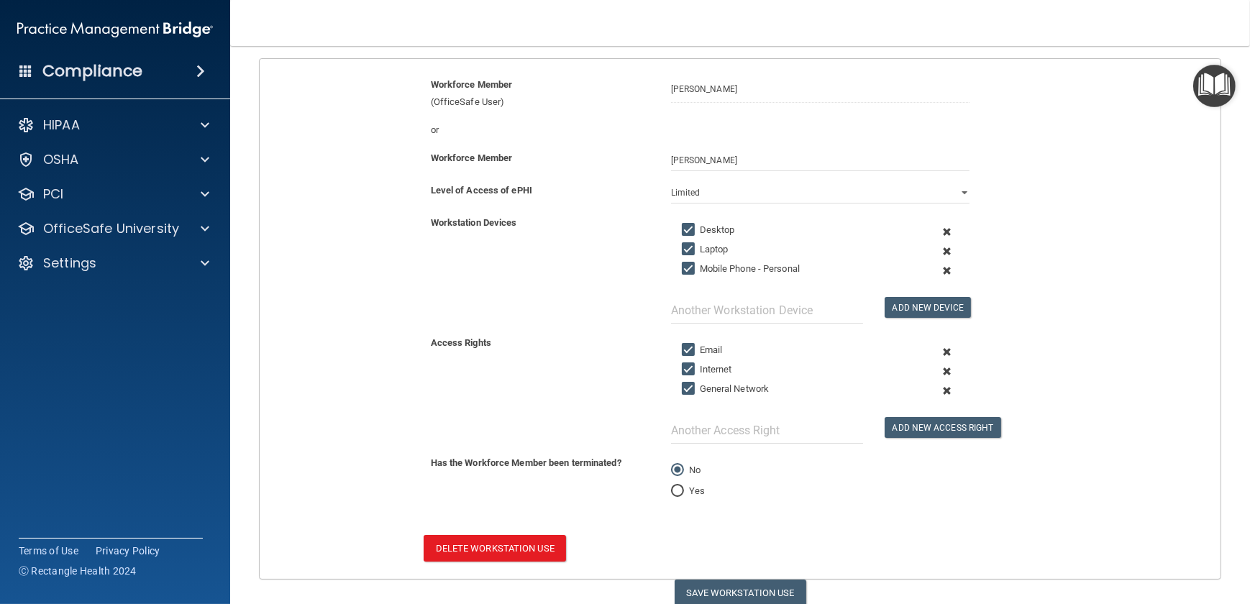
scroll to position [78, 0]
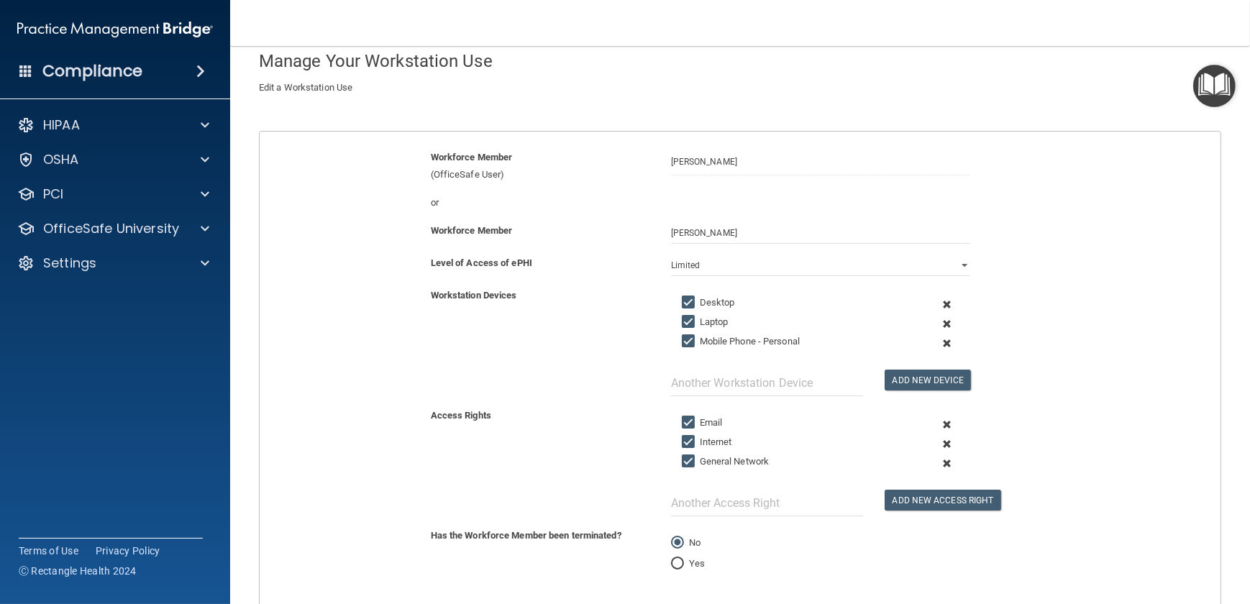
click at [916, 442] on span at bounding box center [946, 463] width 32 height 19
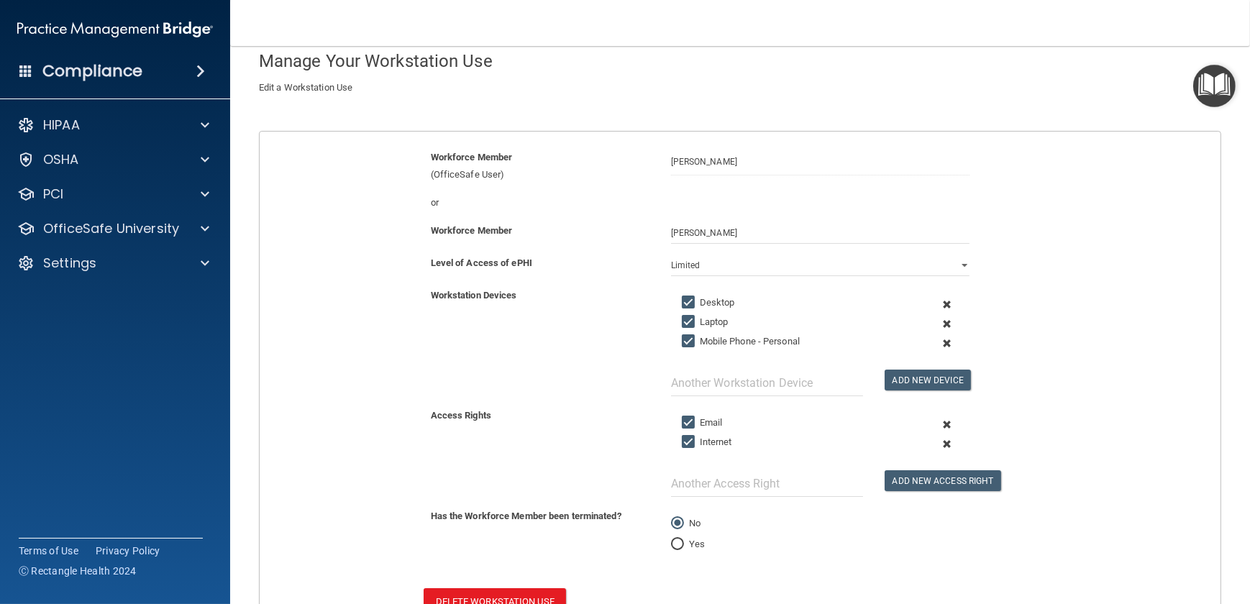
click at [916, 441] on span at bounding box center [946, 443] width 32 height 19
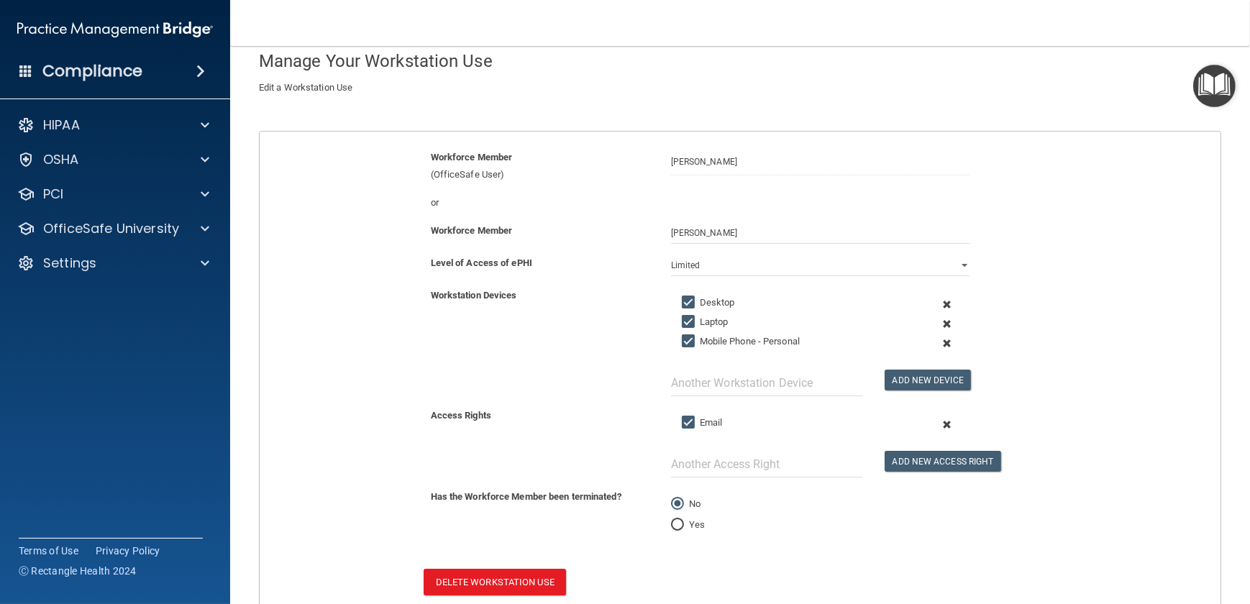
click at [916, 424] on span at bounding box center [946, 424] width 32 height 19
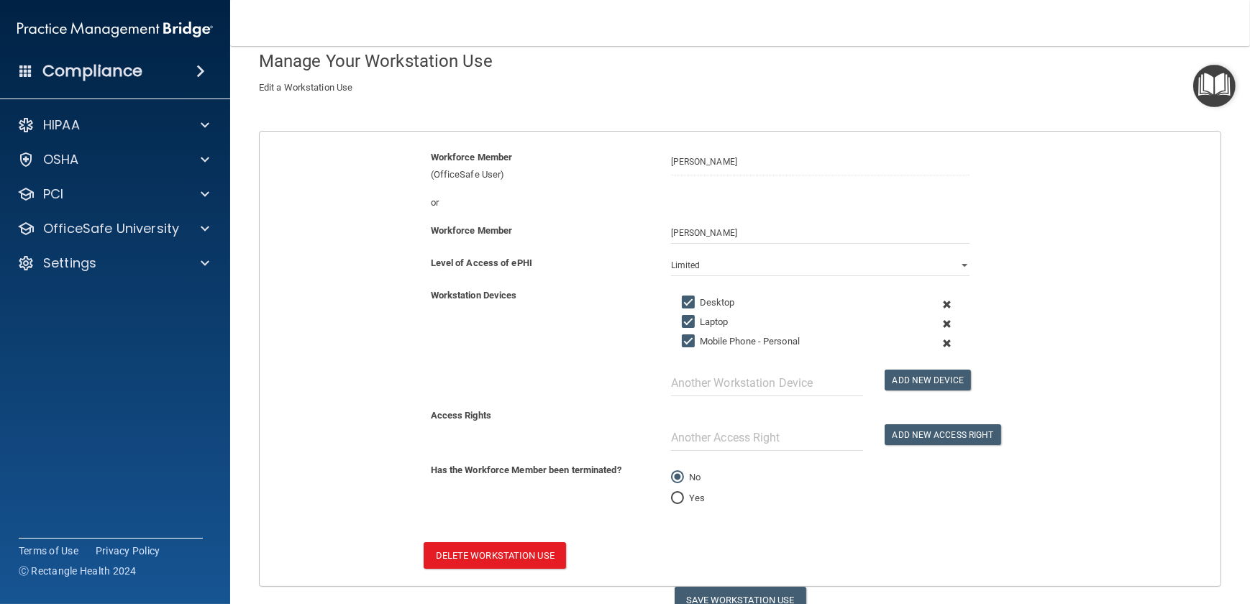
click at [916, 342] on span at bounding box center [946, 343] width 32 height 19
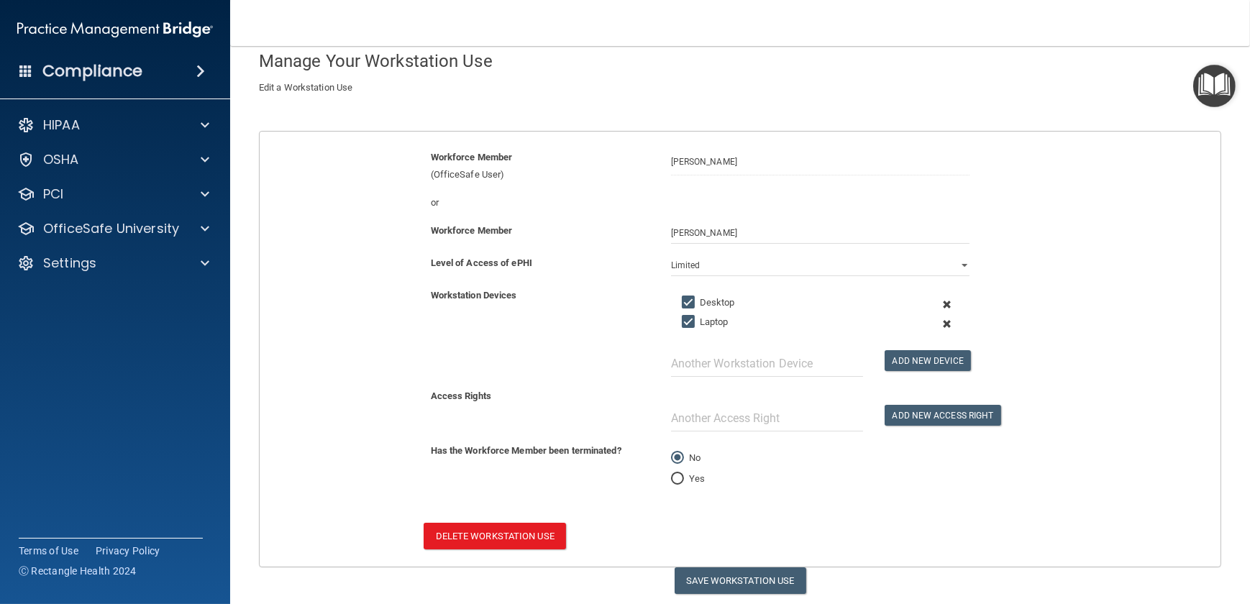
click at [916, 320] on span at bounding box center [946, 323] width 32 height 19
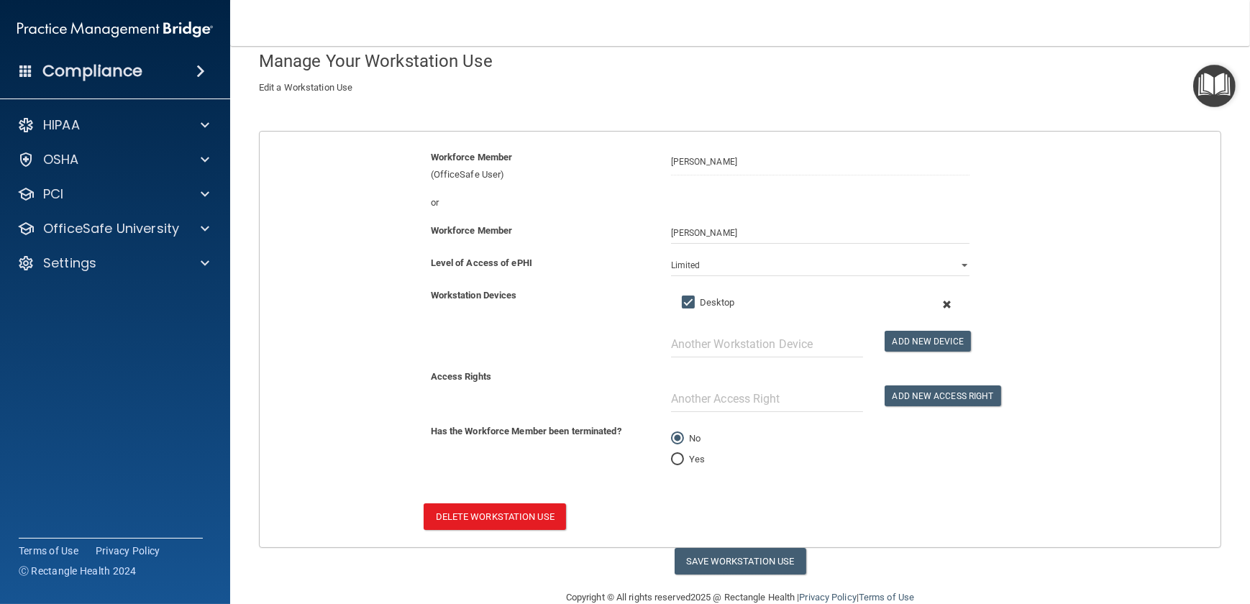
click at [916, 302] on span at bounding box center [946, 304] width 32 height 19
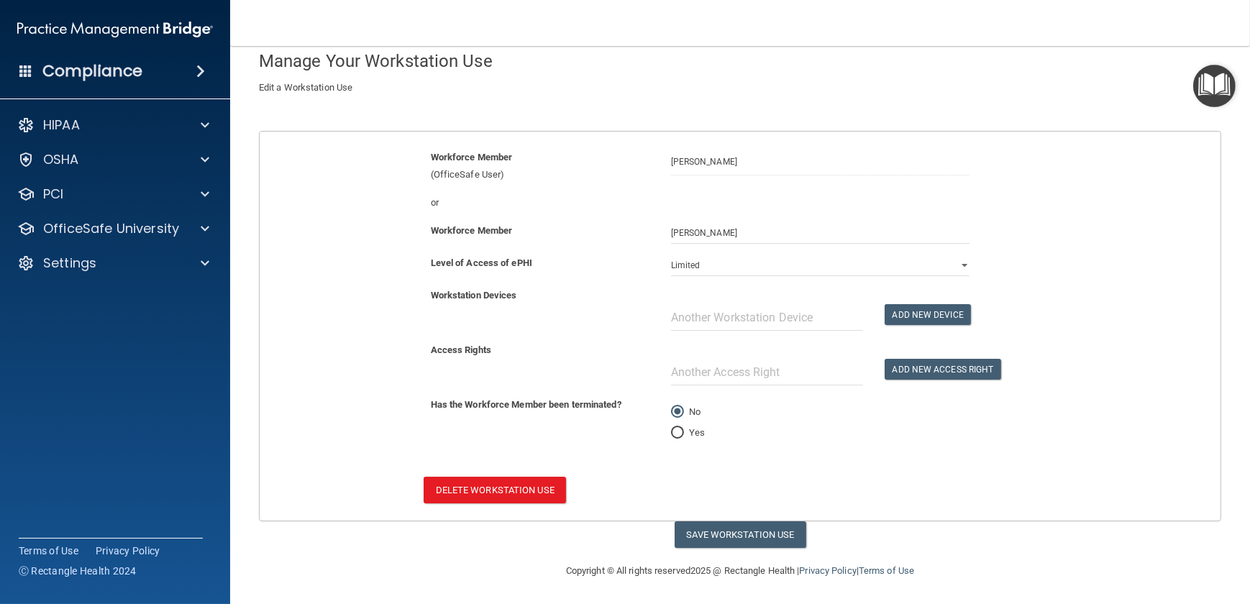
scroll to position [79, 0]
click at [916, 266] on select "Full Limited None" at bounding box center [820, 265] width 298 height 22
click at [671, 254] on select "Full Limited None" at bounding box center [820, 265] width 298 height 22
click at [916, 262] on select "Full Limited None" at bounding box center [820, 265] width 298 height 22
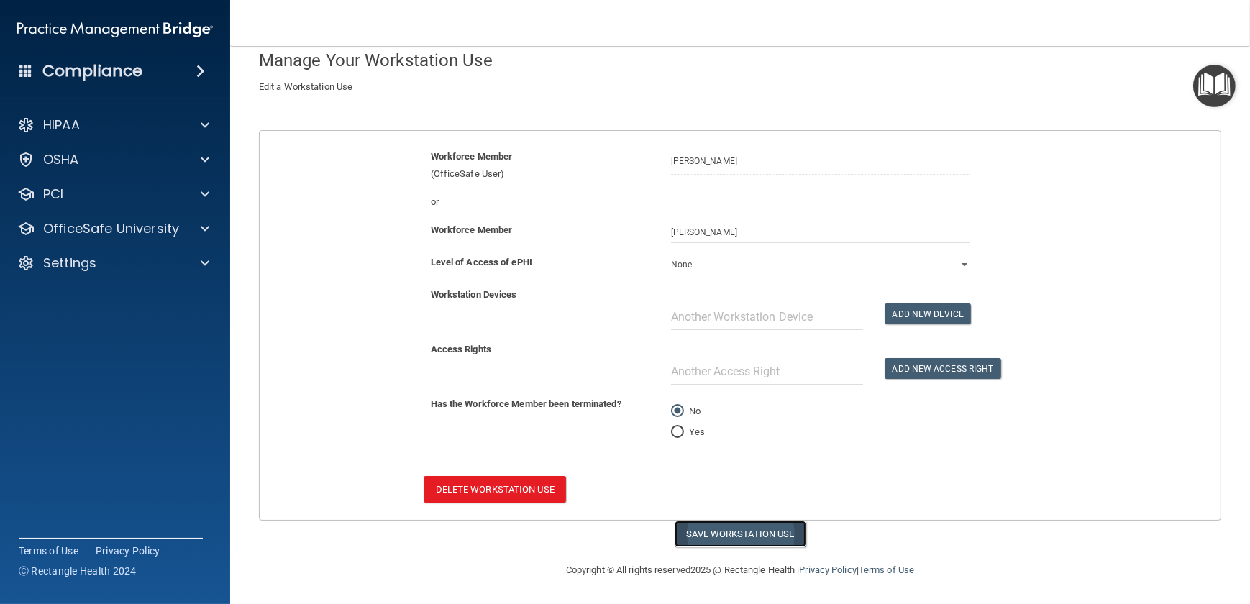
click at [711, 442] on button "Save Workstation Use" at bounding box center [740, 534] width 132 height 27
select select "? string:None ?"
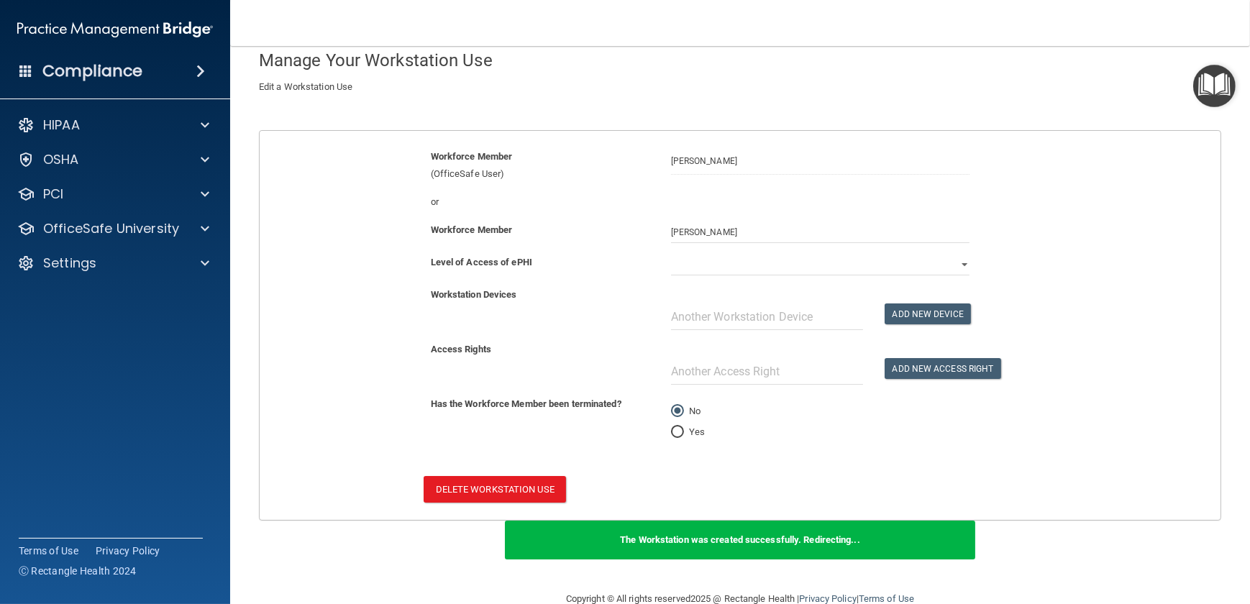
scroll to position [1, 0]
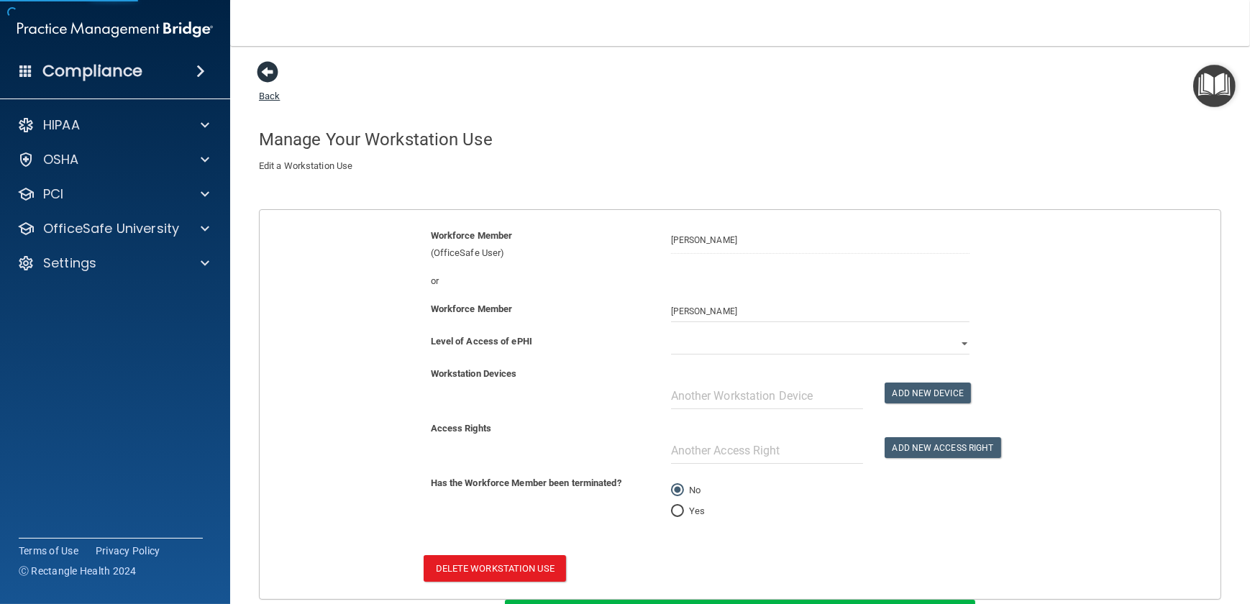
click at [268, 70] on span at bounding box center [268, 72] width 22 height 22
click at [259, 74] on span at bounding box center [268, 72] width 22 height 22
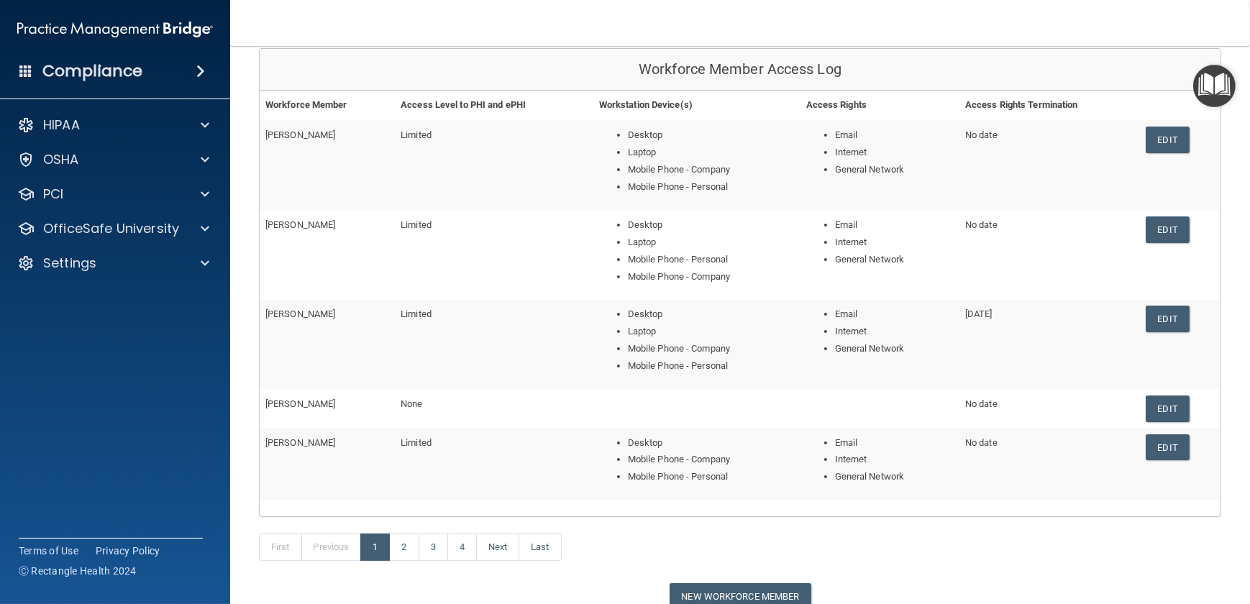
scroll to position [196, 0]
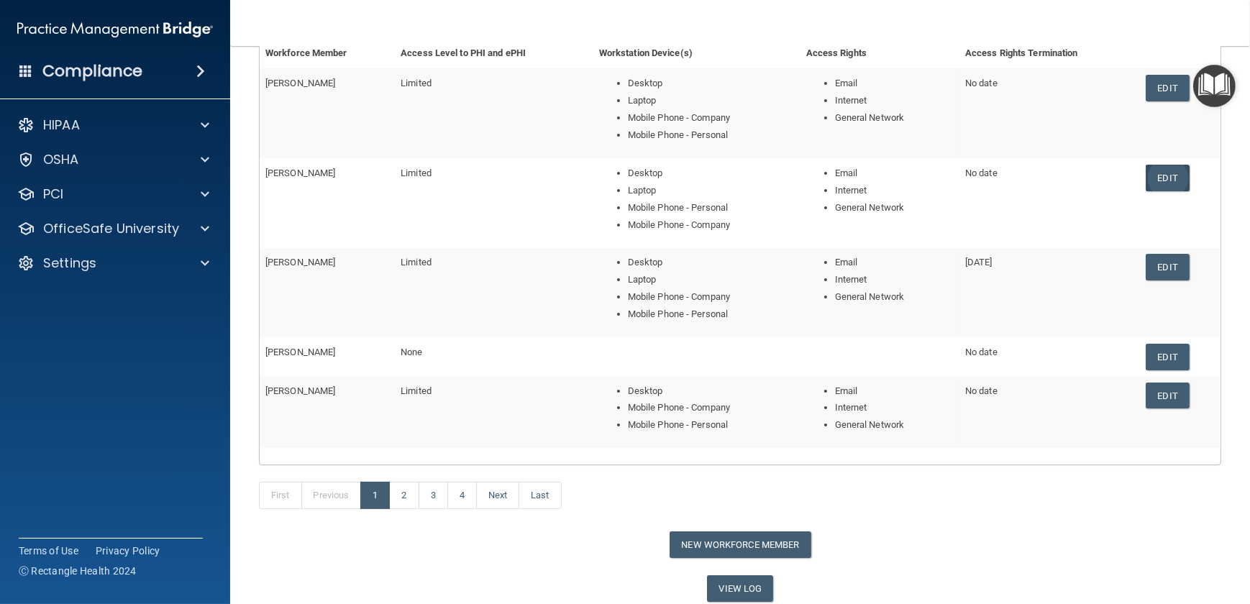
click at [916, 178] on link "Edit" at bounding box center [1167, 178] width 44 height 27
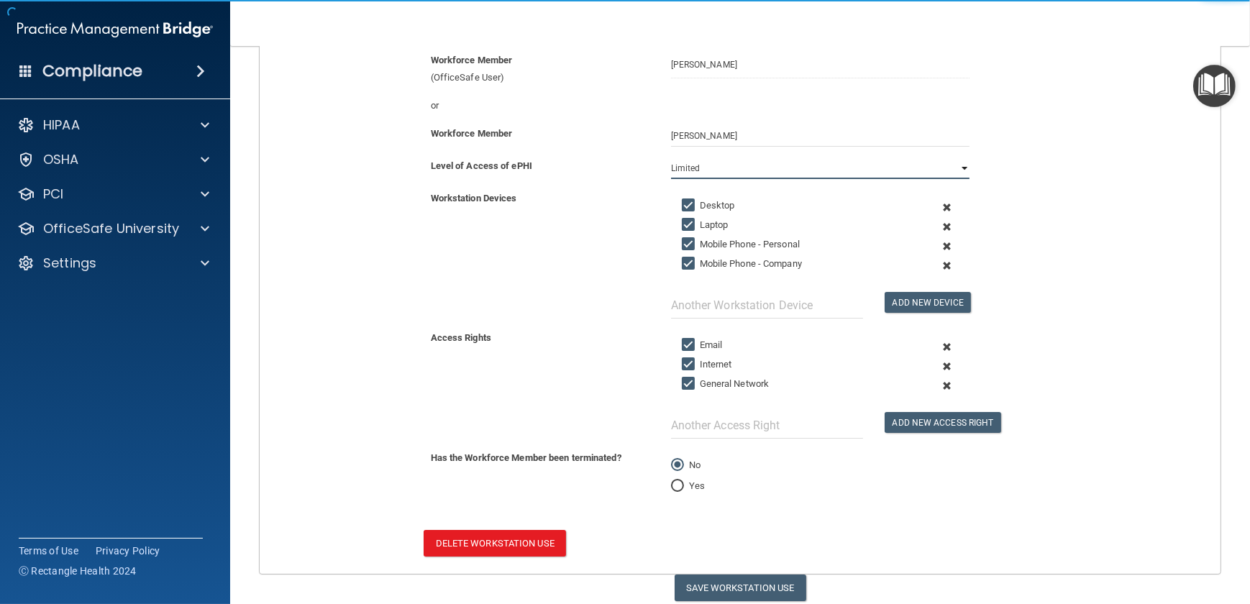
click at [704, 170] on select "Full Limited None" at bounding box center [820, 168] width 298 height 22
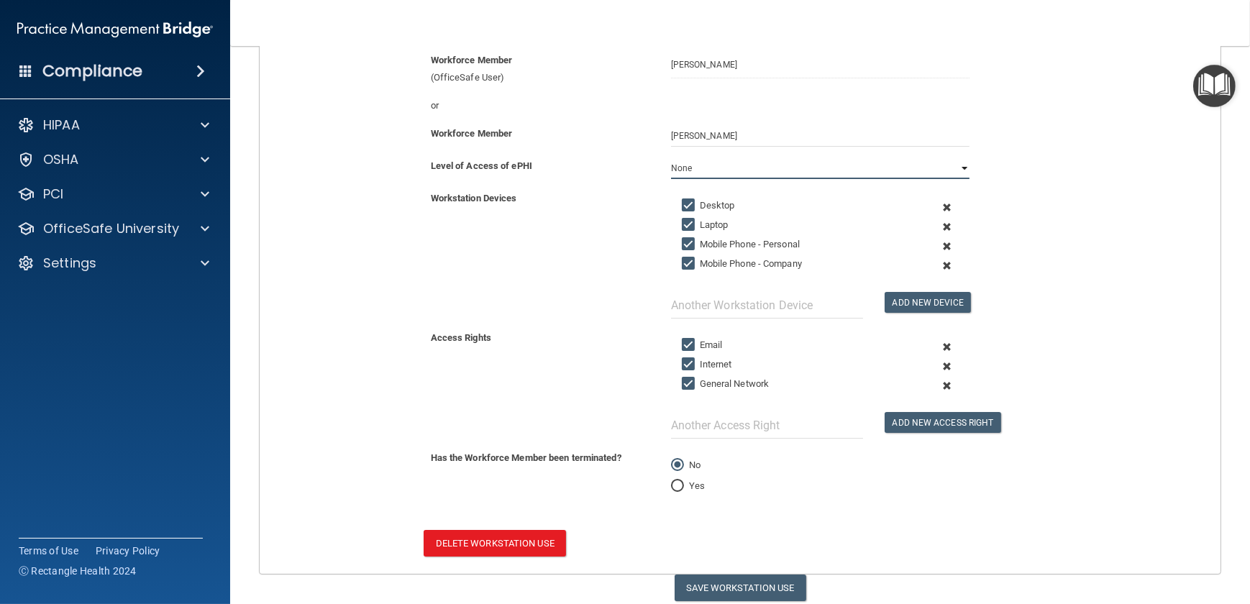
click at [671, 157] on select "Full Limited None" at bounding box center [820, 168] width 298 height 22
click at [916, 203] on span at bounding box center [946, 207] width 32 height 19
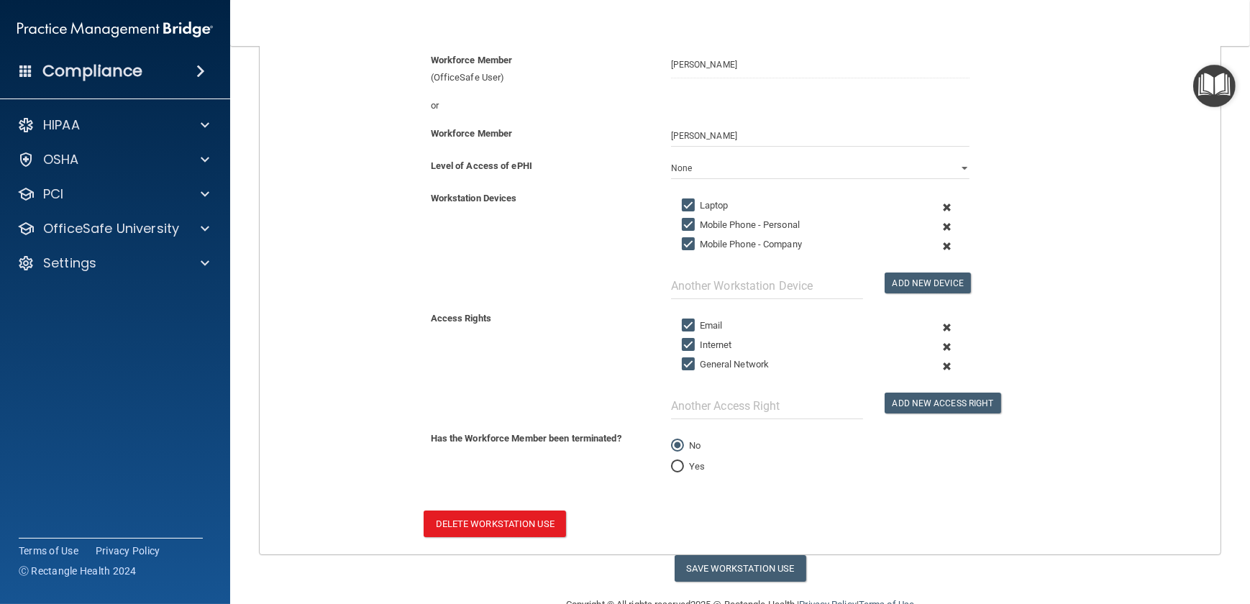
click at [916, 203] on span at bounding box center [946, 207] width 32 height 19
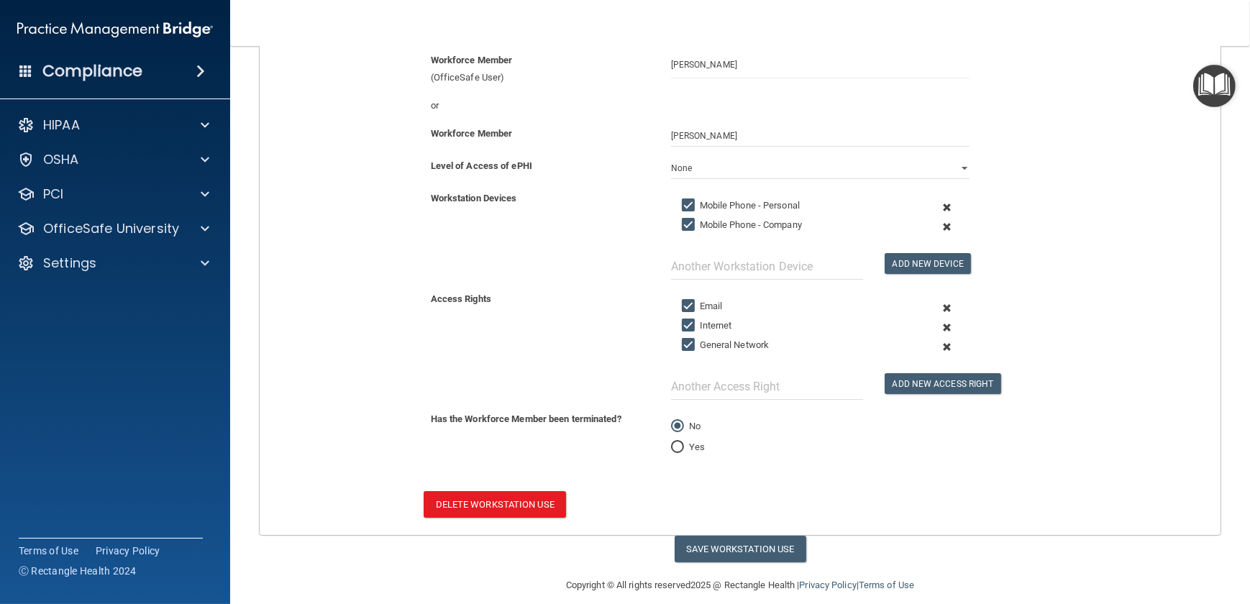
click at [916, 203] on span at bounding box center [946, 207] width 32 height 19
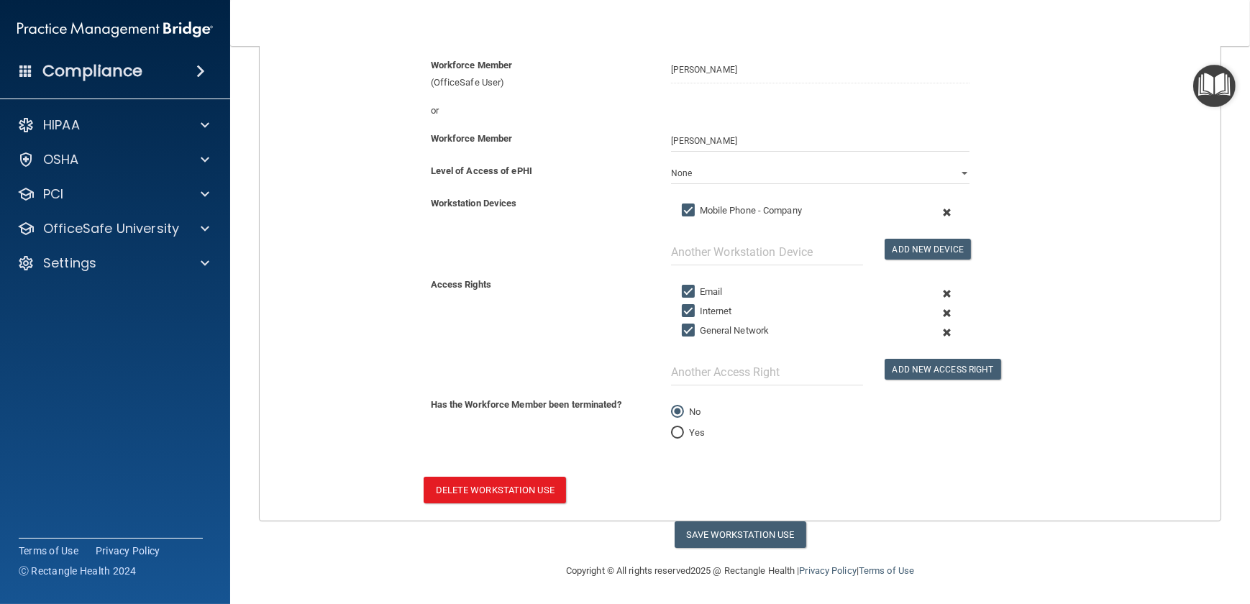
click at [916, 208] on span at bounding box center [946, 212] width 32 height 19
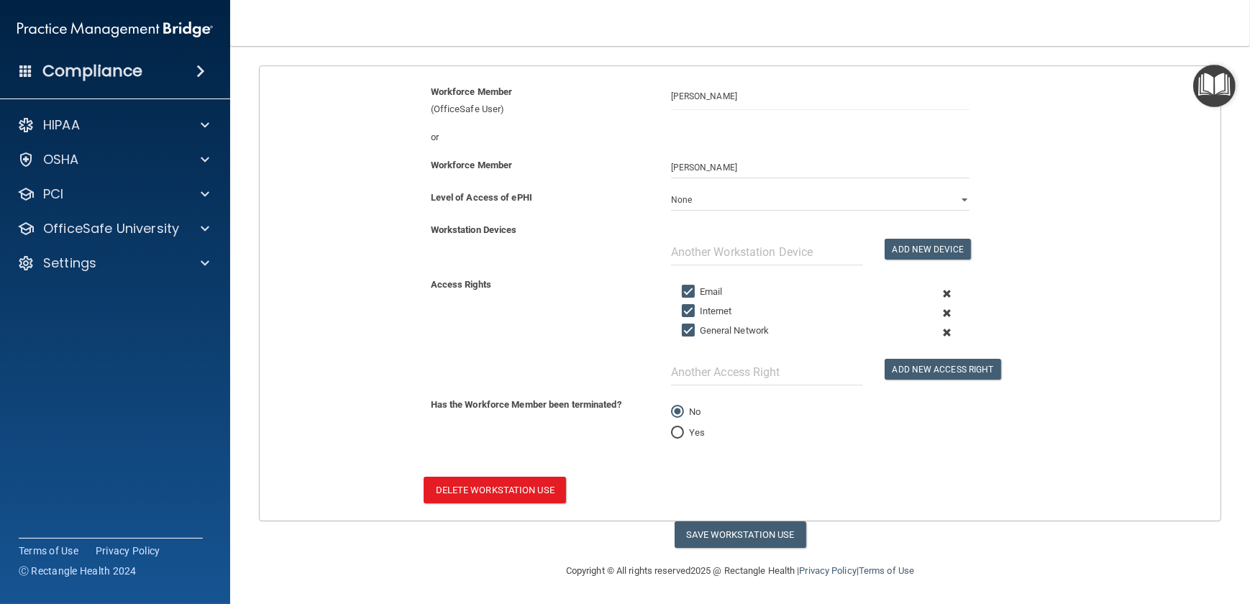
click at [916, 290] on span at bounding box center [946, 293] width 32 height 19
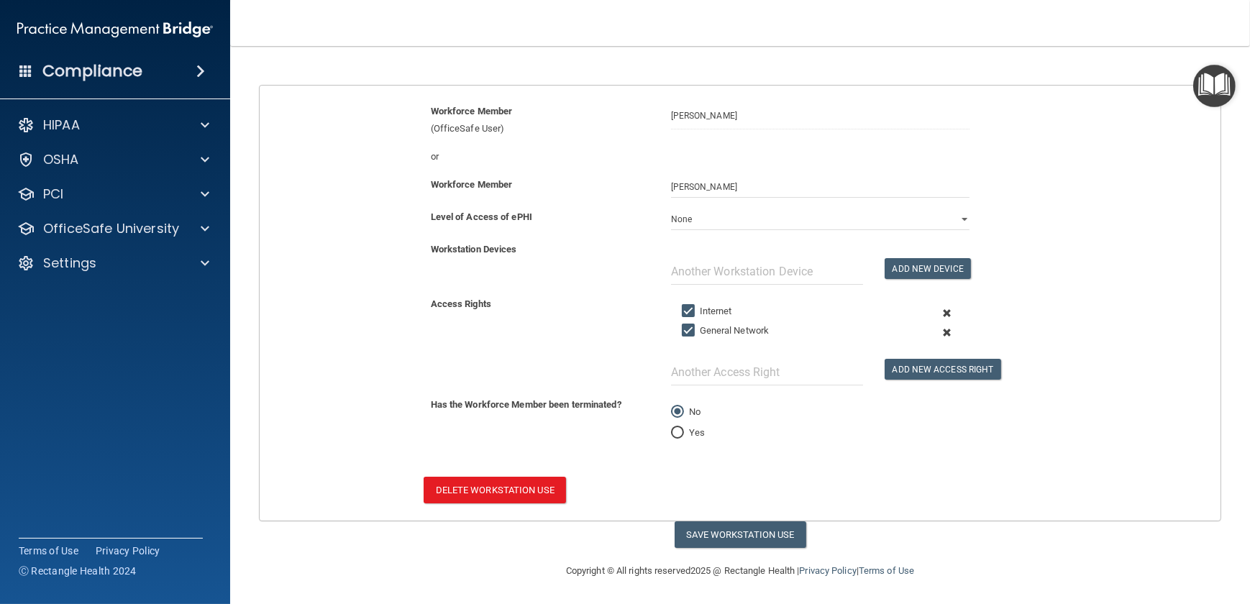
click at [916, 306] on span at bounding box center [946, 312] width 32 height 19
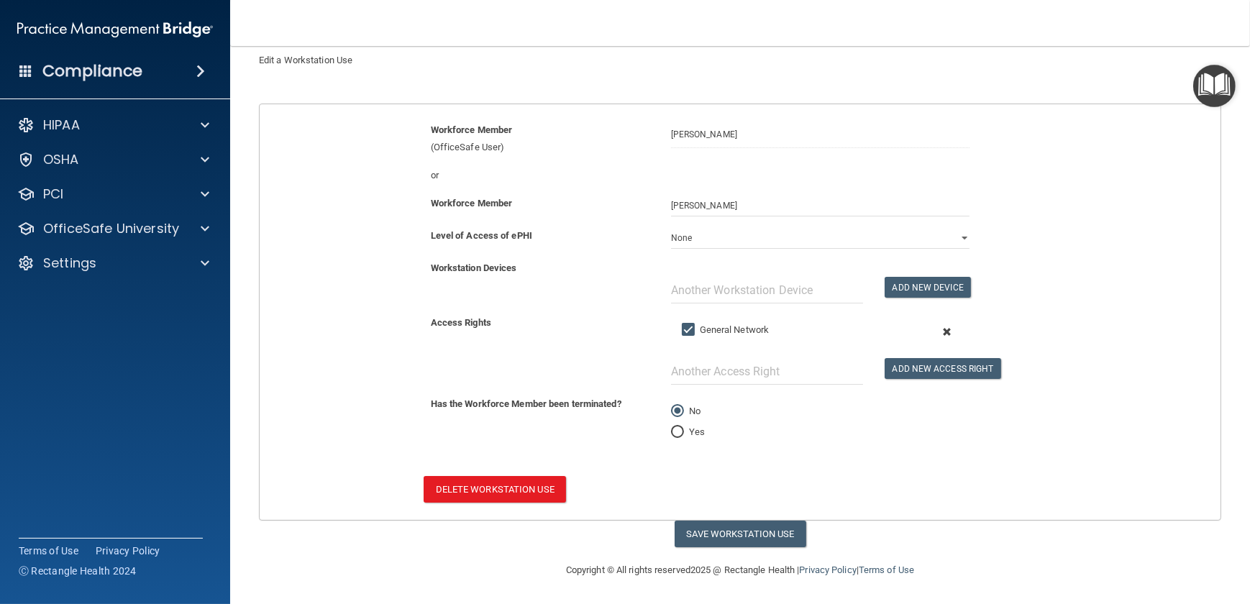
click at [916, 328] on span at bounding box center [946, 331] width 32 height 19
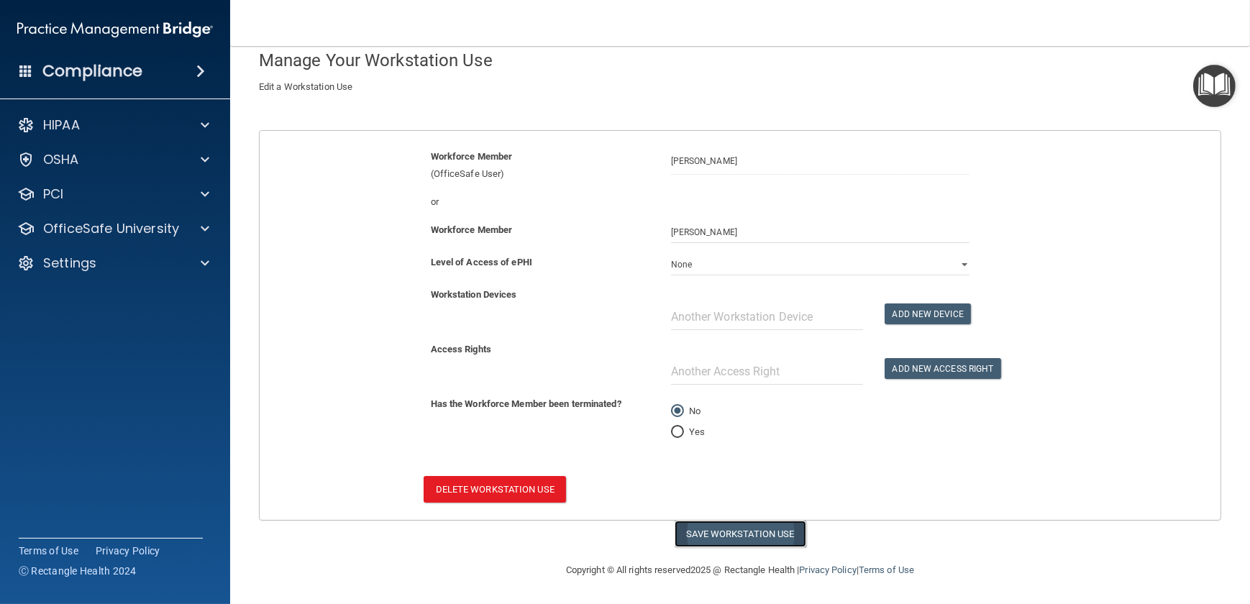
click at [748, 442] on button "Save Workstation Use" at bounding box center [740, 534] width 132 height 27
select select "? string:None ?"
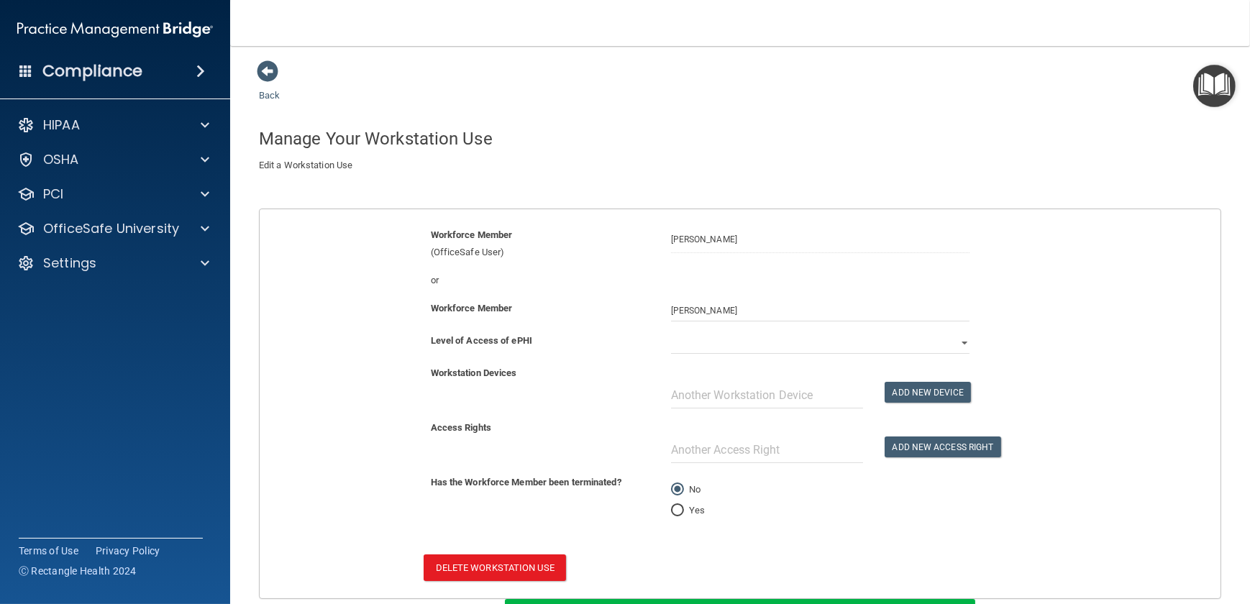
scroll to position [0, 0]
click at [271, 72] on span at bounding box center [268, 72] width 22 height 22
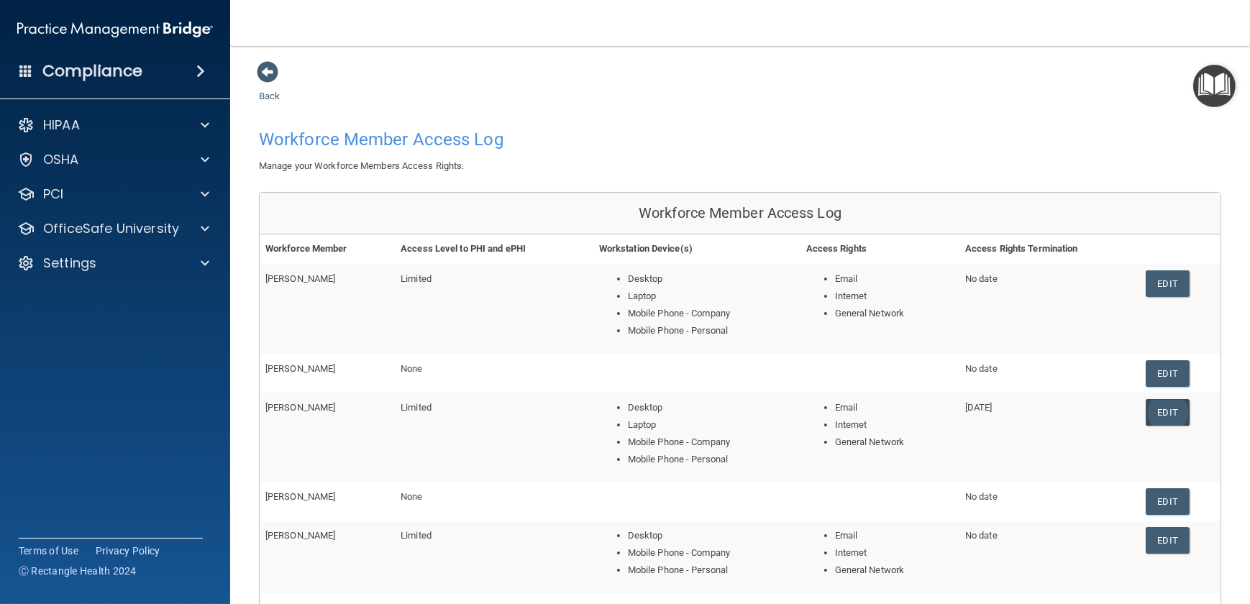
click at [916, 411] on link "Edit" at bounding box center [1167, 412] width 44 height 27
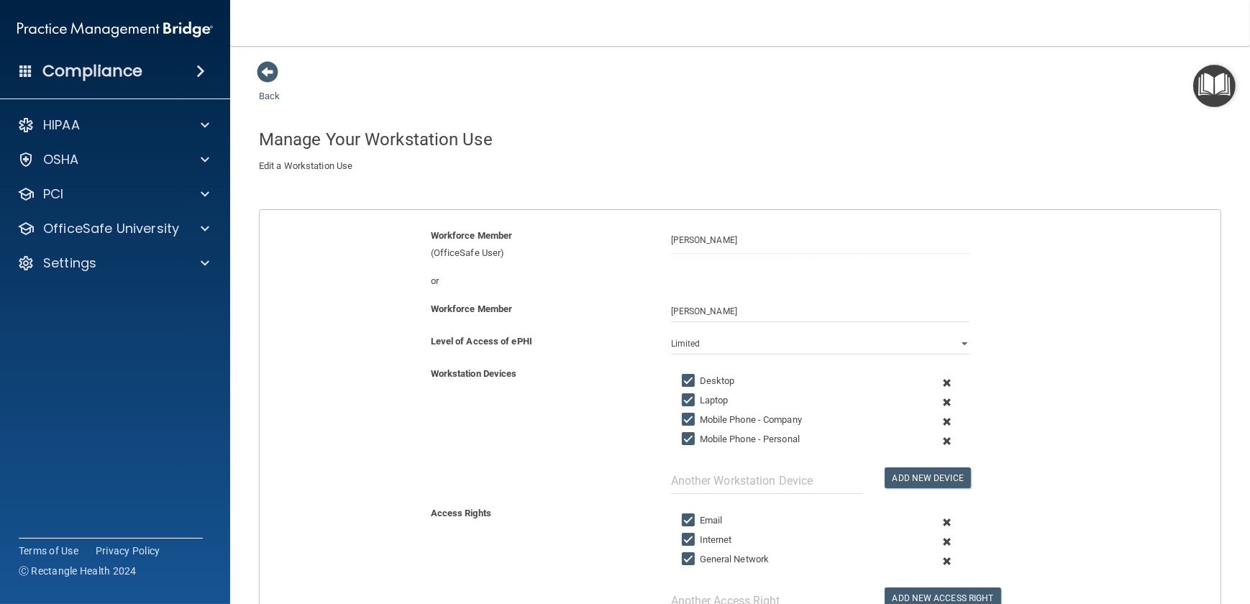
click at [916, 379] on span at bounding box center [946, 382] width 32 height 19
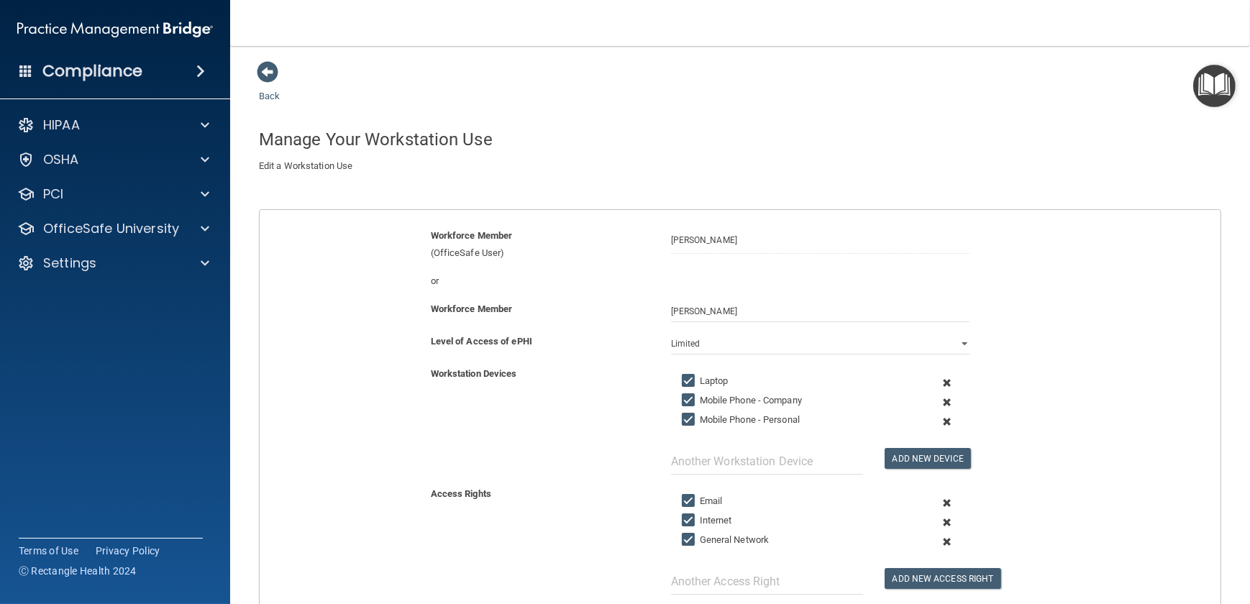
click at [916, 380] on span at bounding box center [946, 382] width 32 height 19
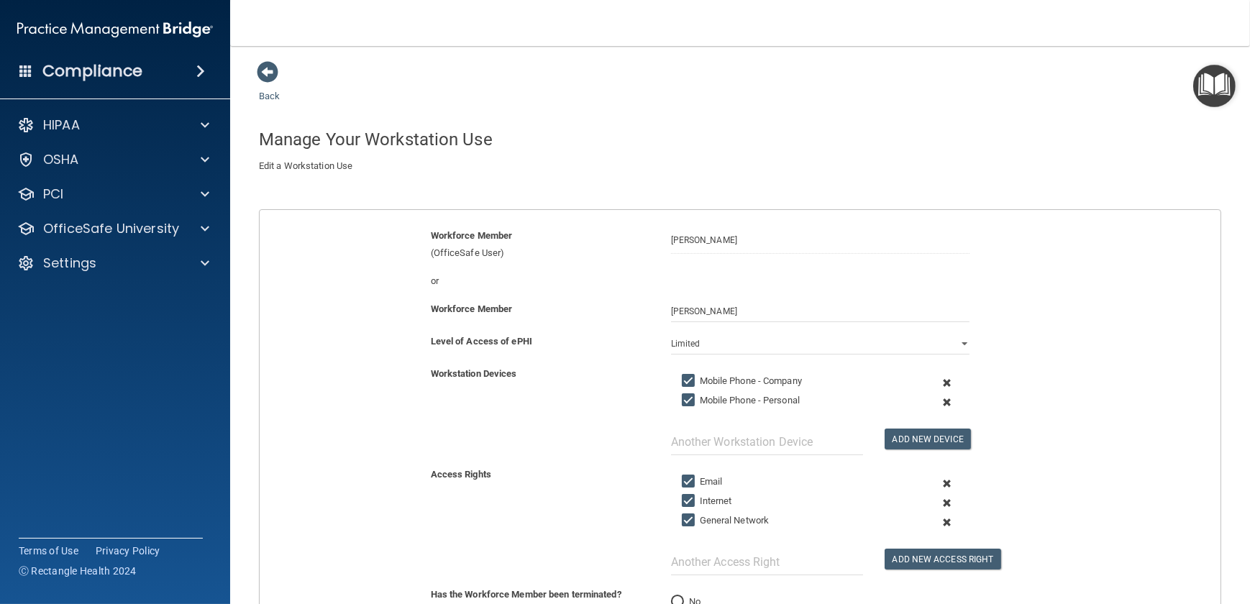
click at [916, 380] on span at bounding box center [946, 382] width 32 height 19
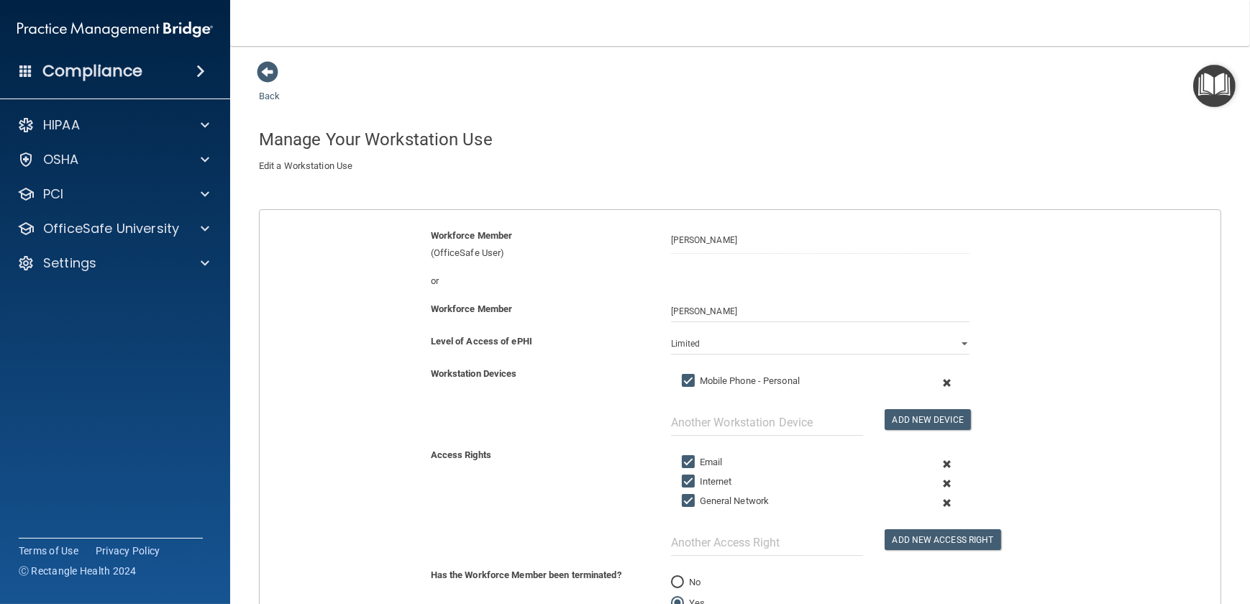
click at [916, 380] on span at bounding box center [946, 382] width 32 height 19
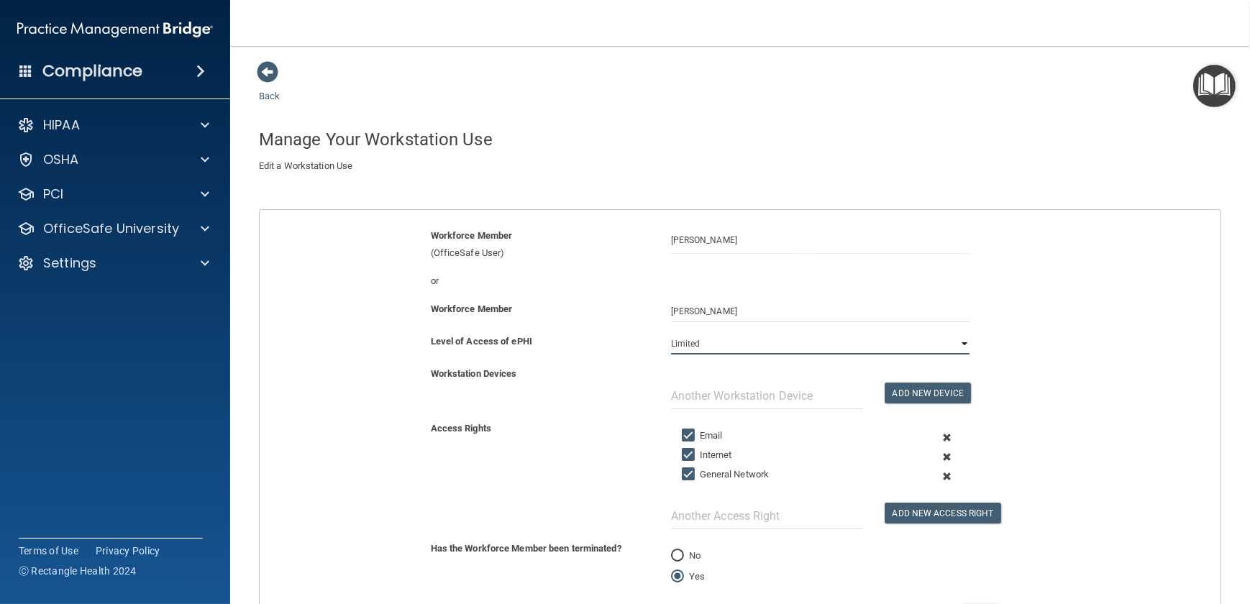
click at [916, 341] on select "Full Limited None" at bounding box center [820, 344] width 298 height 22
click at [671, 333] on select "Full Limited None" at bounding box center [820, 344] width 298 height 22
click at [916, 438] on span at bounding box center [946, 437] width 32 height 19
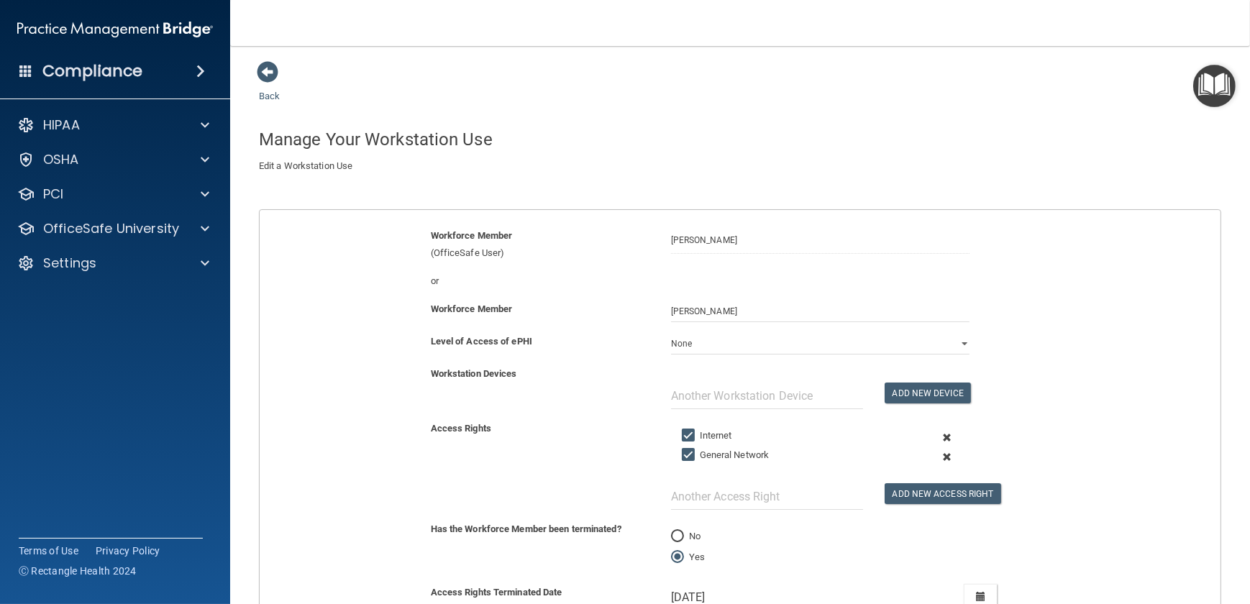
click at [916, 438] on span at bounding box center [946, 437] width 32 height 19
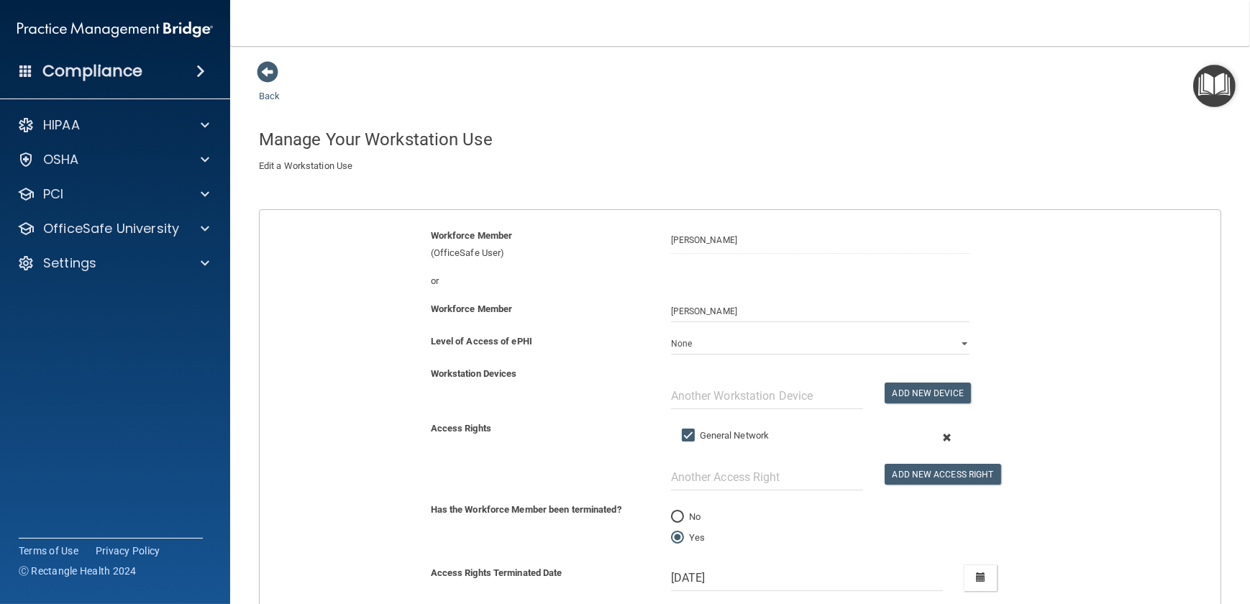
click at [916, 438] on span at bounding box center [946, 437] width 32 height 19
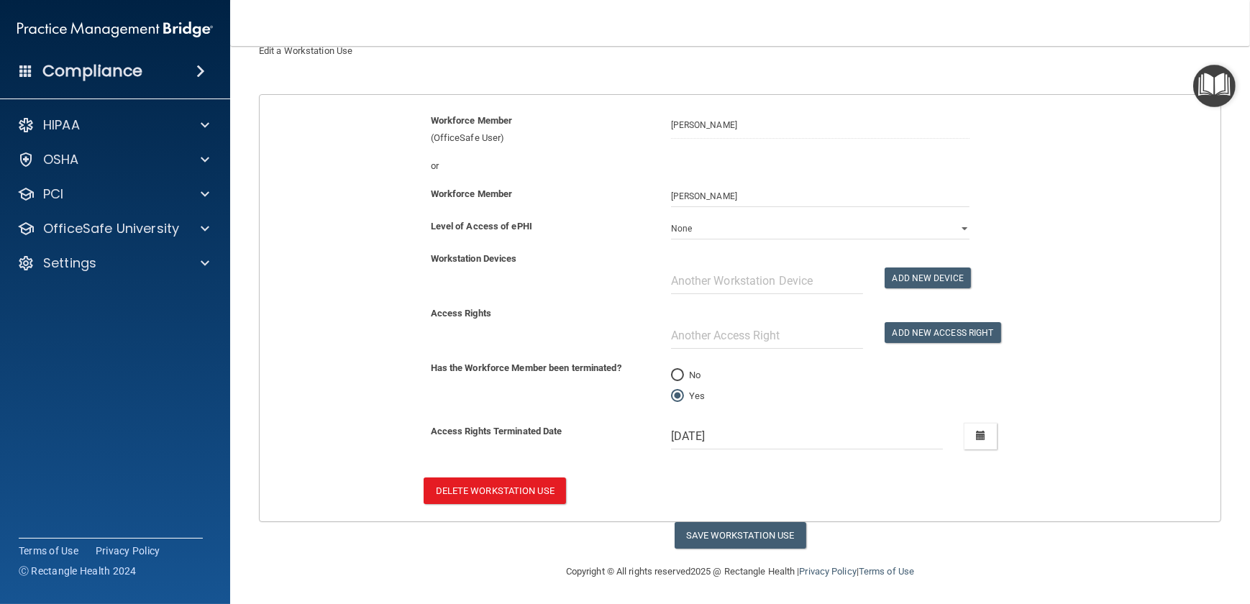
scroll to position [116, 0]
click at [746, 442] on button "Save Workstation Use" at bounding box center [740, 534] width 132 height 27
select select "? string:None ?"
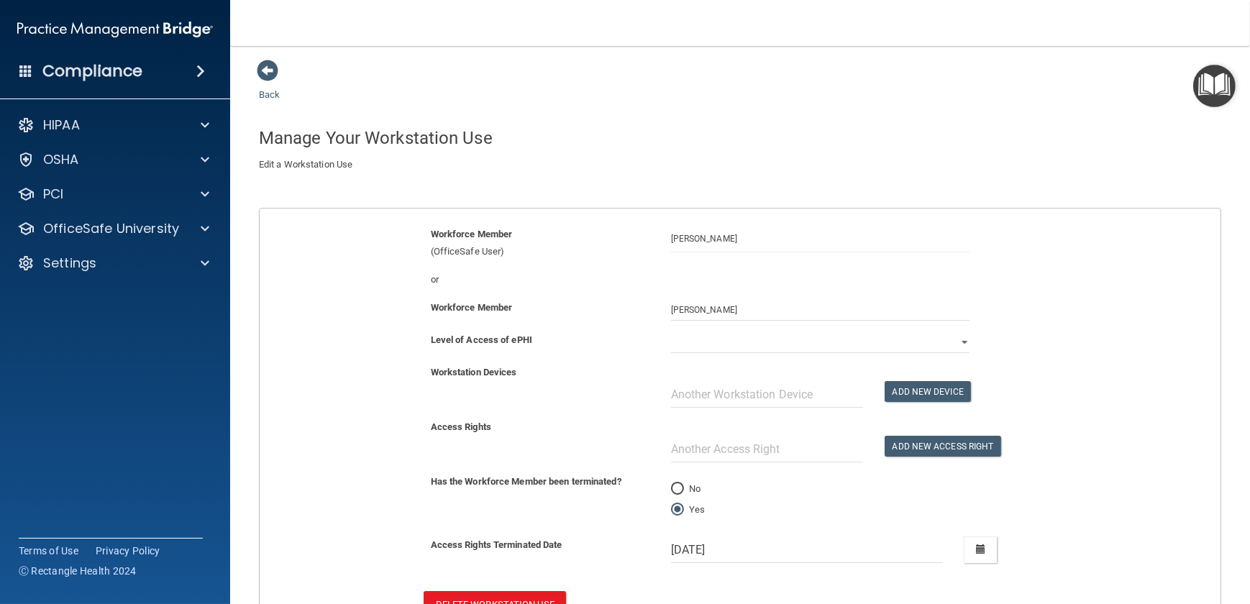
scroll to position [0, 0]
click at [265, 70] on span at bounding box center [268, 72] width 22 height 22
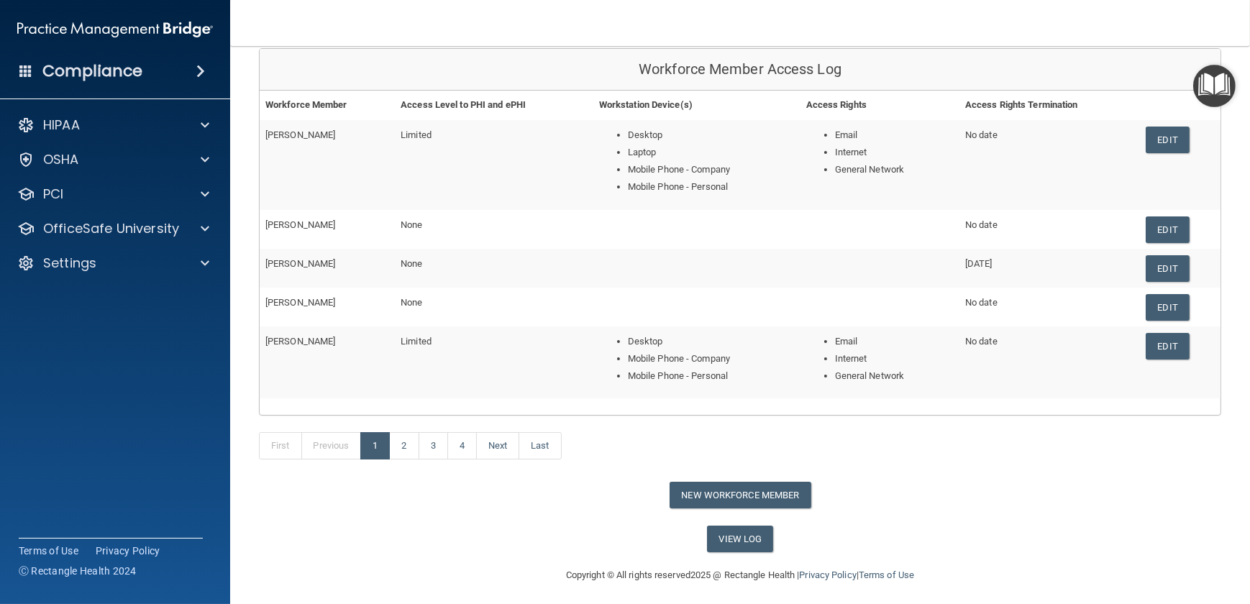
scroll to position [147, 0]
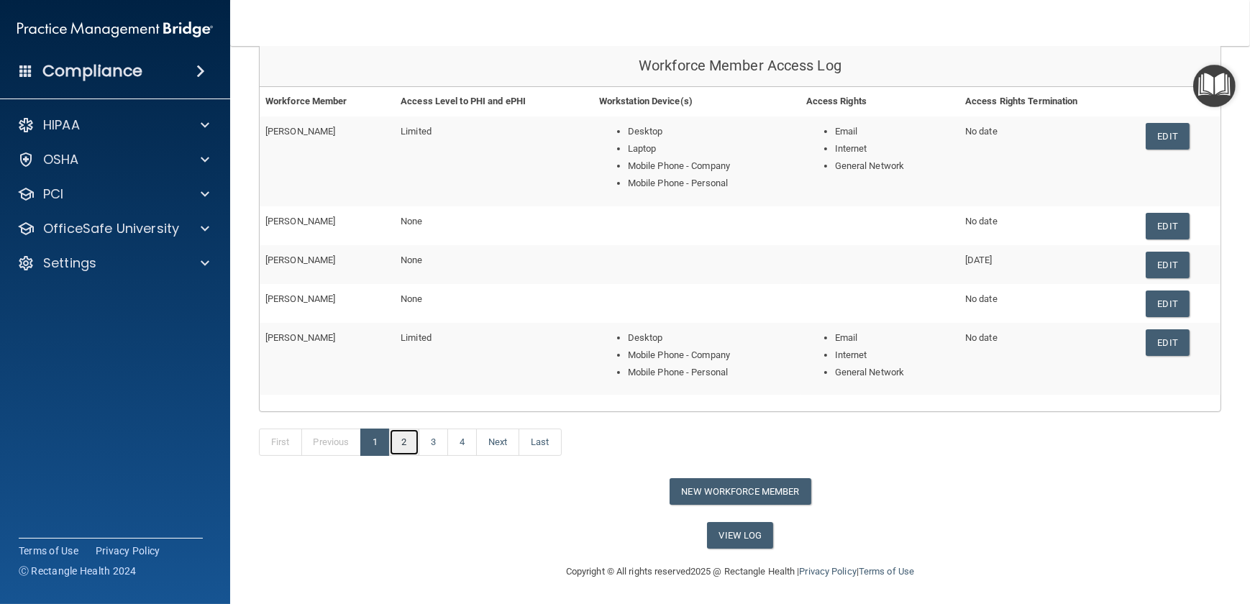
click at [403, 442] on link "2" at bounding box center [403, 442] width 29 height 27
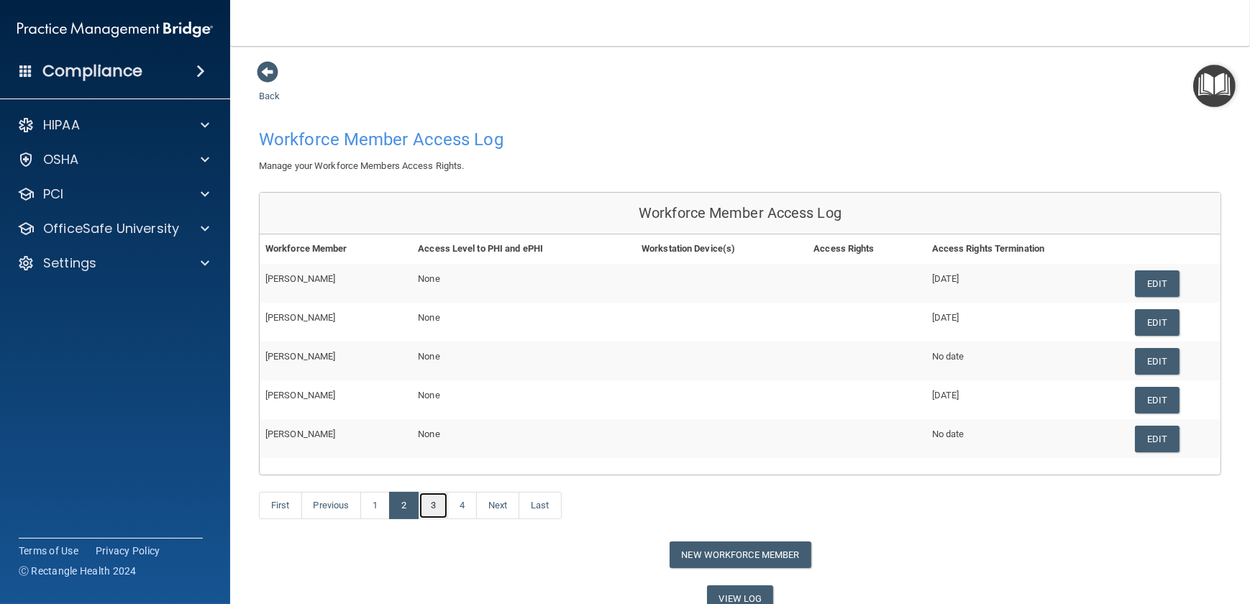
click at [434, 442] on link "3" at bounding box center [432, 505] width 29 height 27
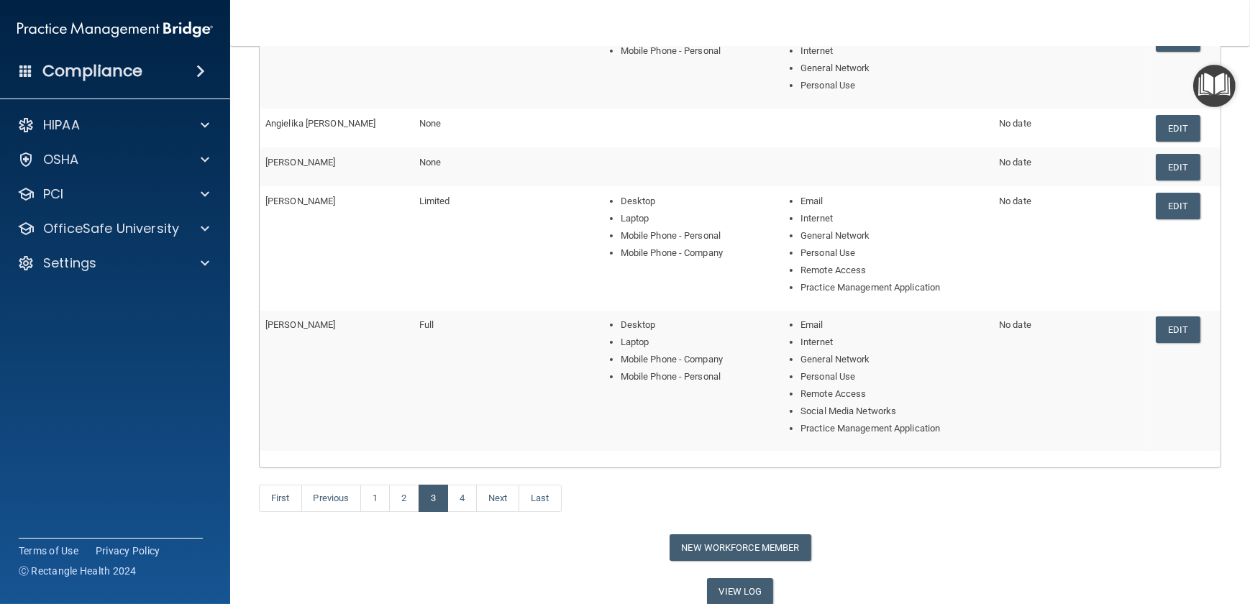
scroll to position [302, 0]
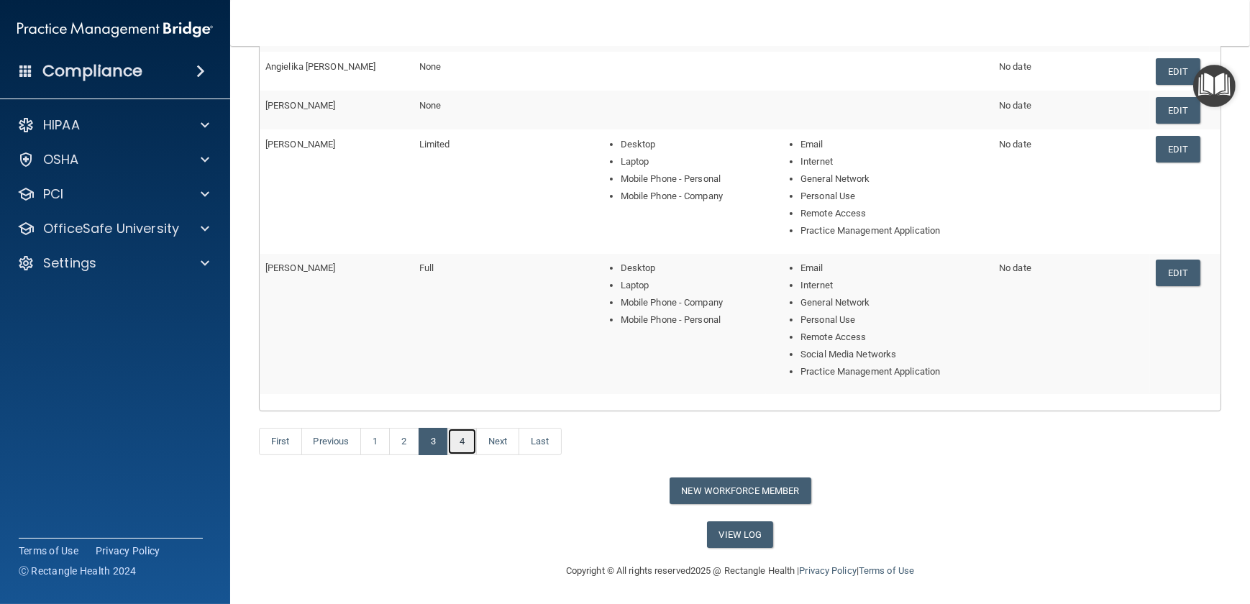
click at [470, 441] on link "4" at bounding box center [461, 441] width 29 height 27
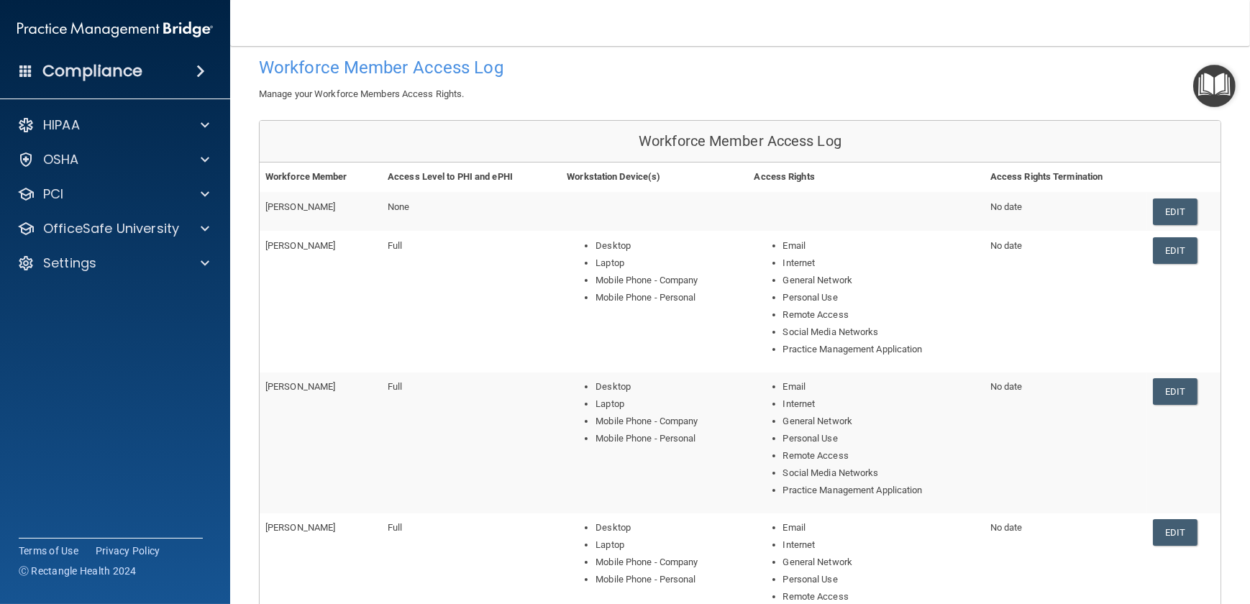
scroll to position [65, 0]
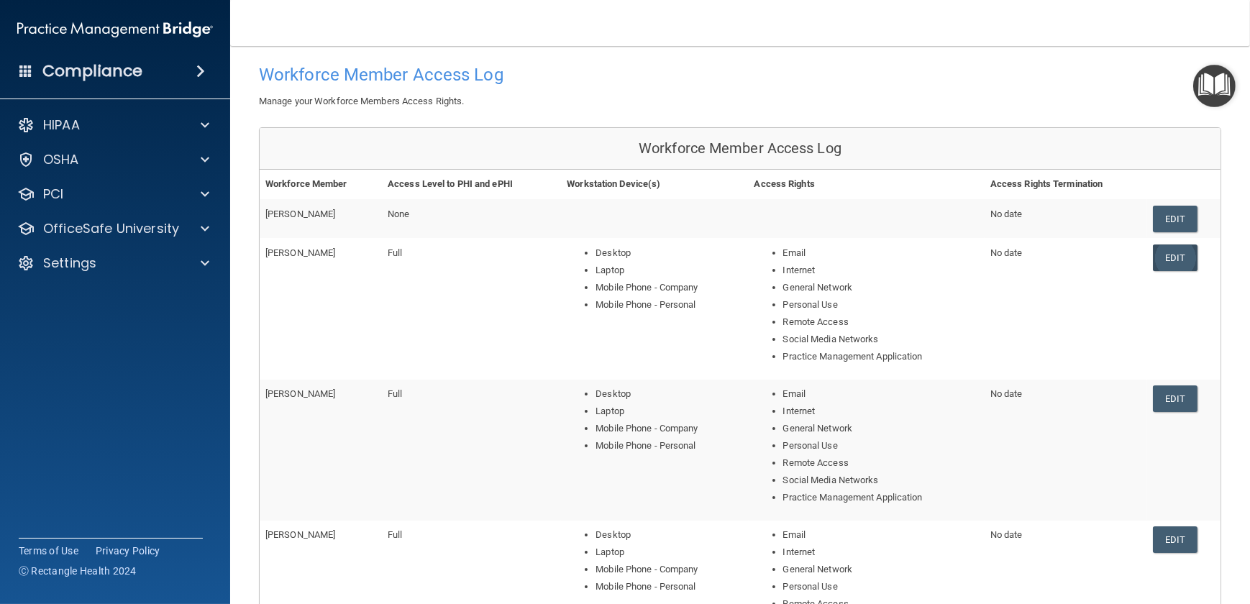
click at [916, 258] on link "Edit" at bounding box center [1175, 257] width 44 height 27
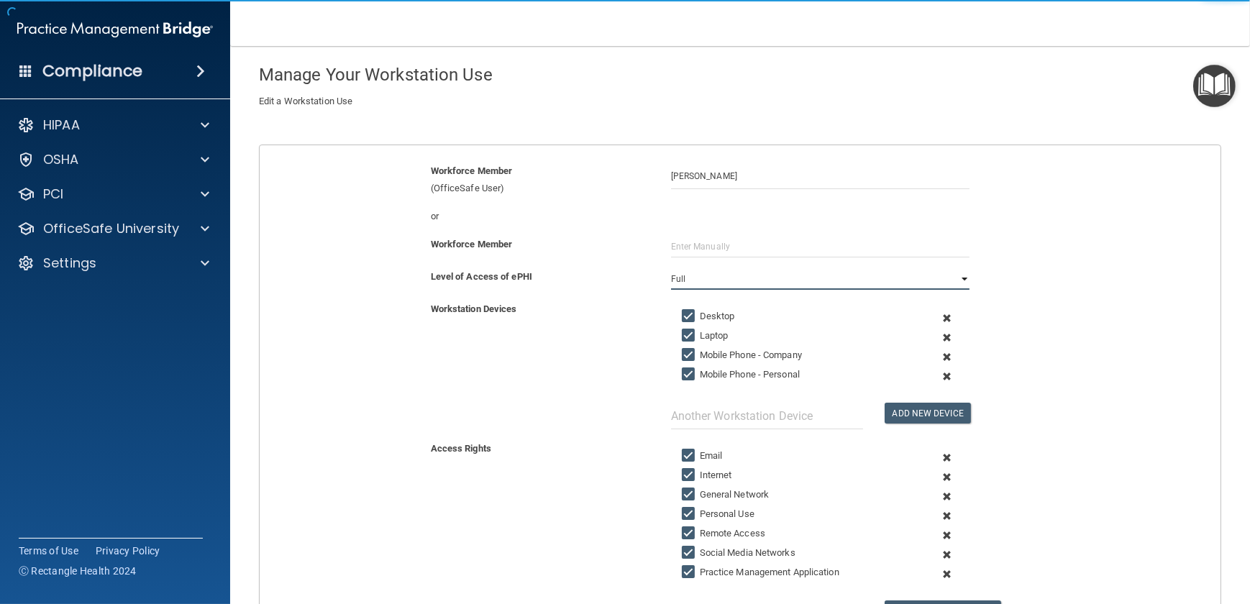
click at [671, 279] on select "Full Limited None" at bounding box center [820, 279] width 298 height 22
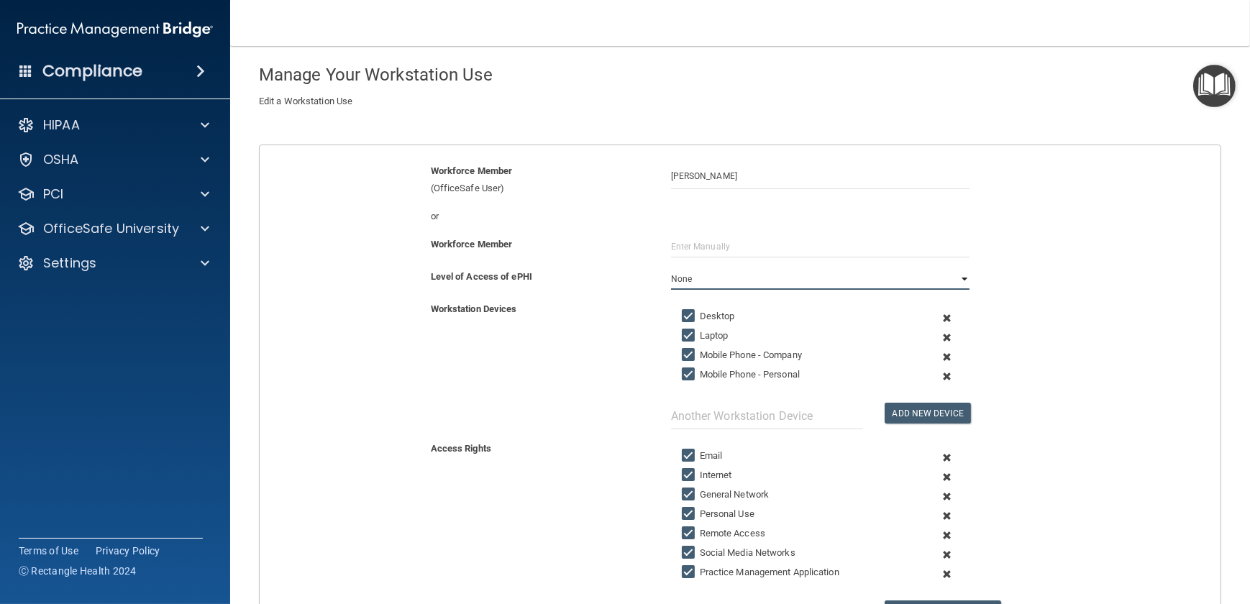
click at [671, 268] on select "Full Limited None" at bounding box center [820, 279] width 298 height 22
click at [916, 316] on span at bounding box center [946, 317] width 32 height 19
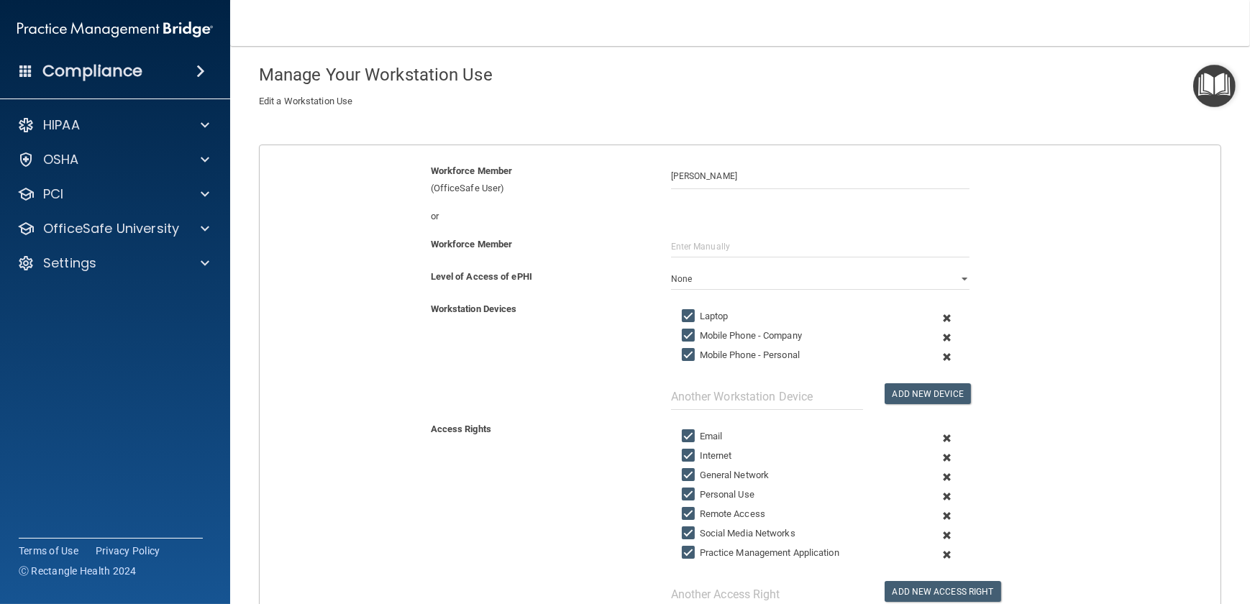
click at [916, 316] on span at bounding box center [946, 317] width 32 height 19
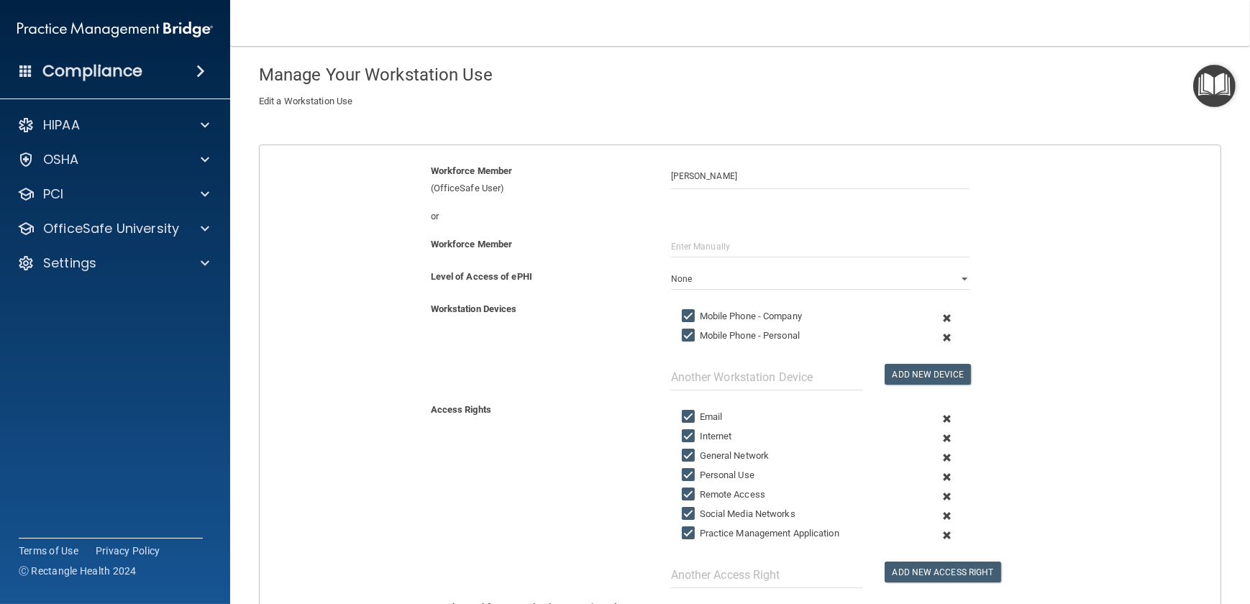
click at [916, 316] on span at bounding box center [946, 317] width 32 height 19
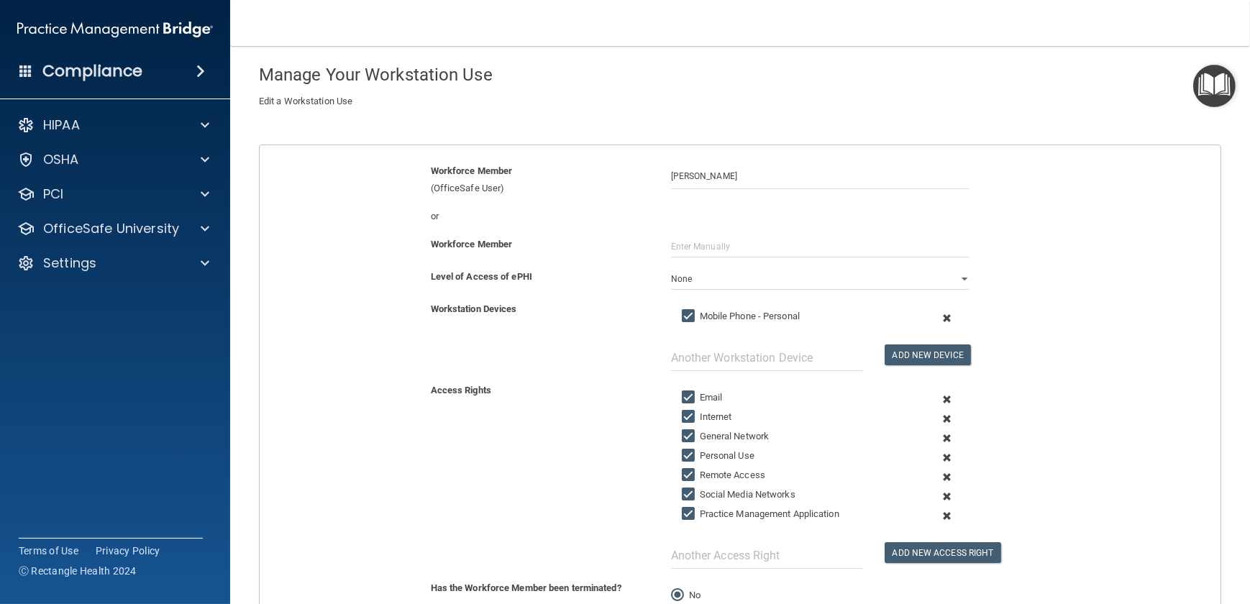
click at [916, 316] on span at bounding box center [946, 317] width 32 height 19
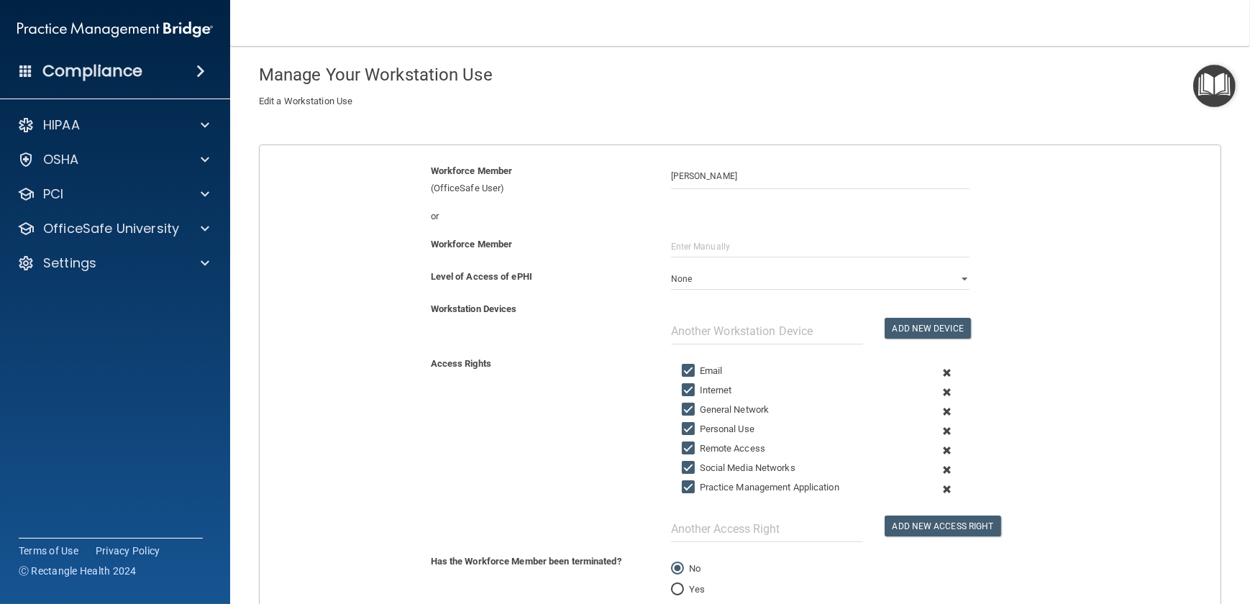
click at [916, 374] on span at bounding box center [946, 372] width 32 height 19
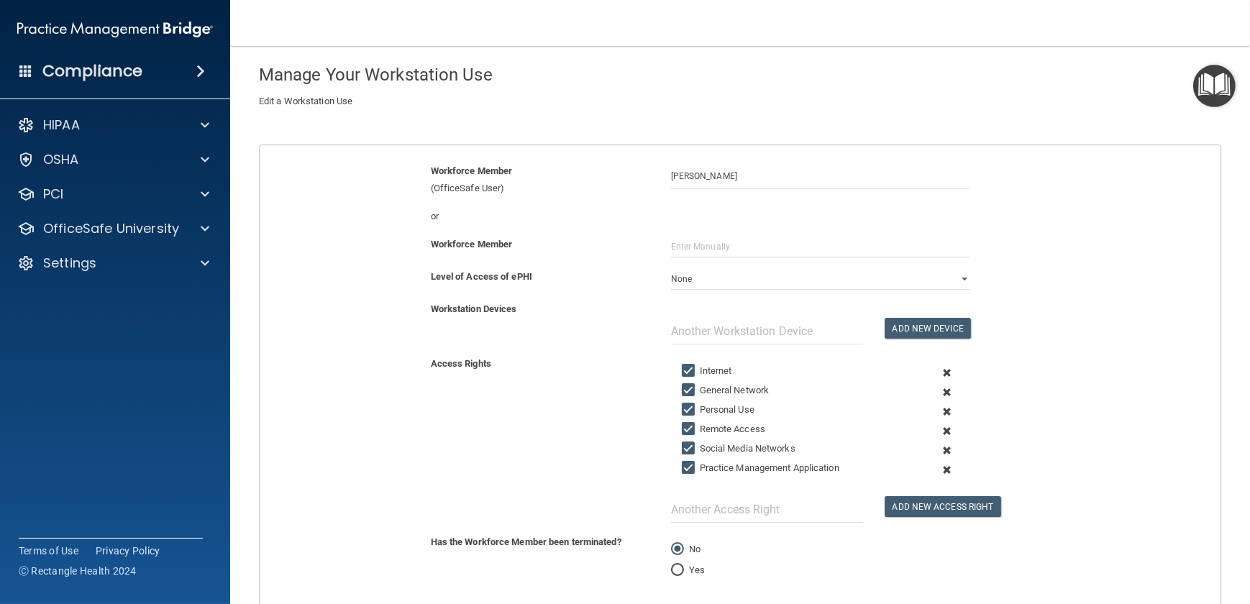
click at [916, 373] on span at bounding box center [946, 372] width 32 height 19
click at [916, 383] on span at bounding box center [946, 392] width 32 height 19
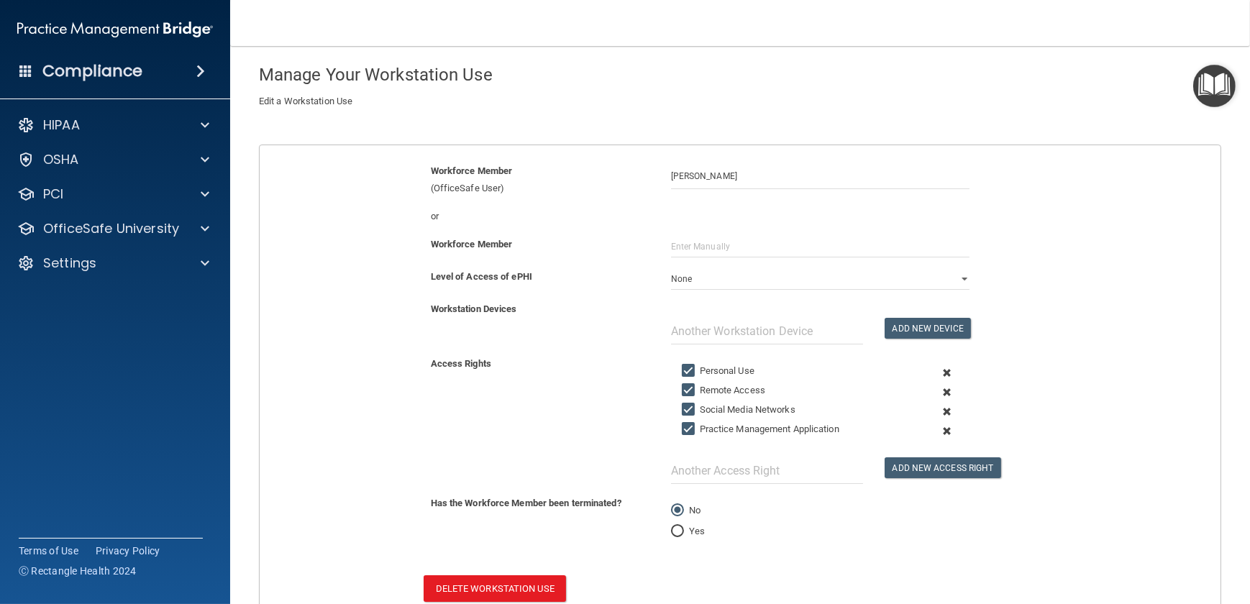
click at [916, 370] on span at bounding box center [946, 372] width 32 height 19
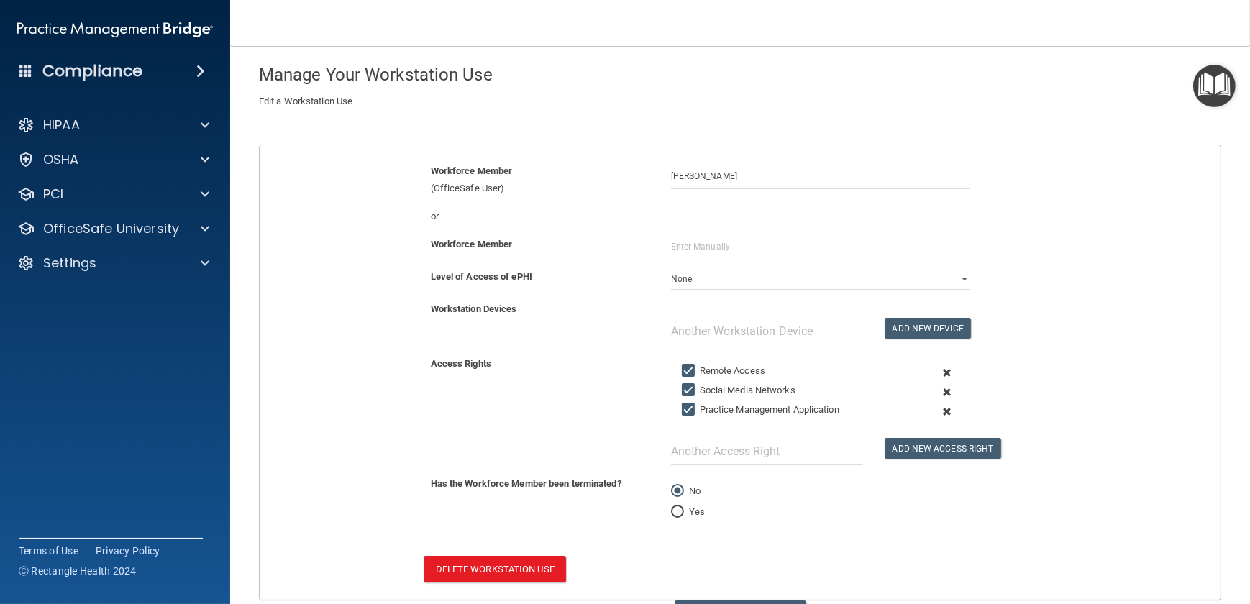
click at [916, 370] on span at bounding box center [946, 372] width 32 height 19
click at [916, 383] on span at bounding box center [946, 392] width 32 height 19
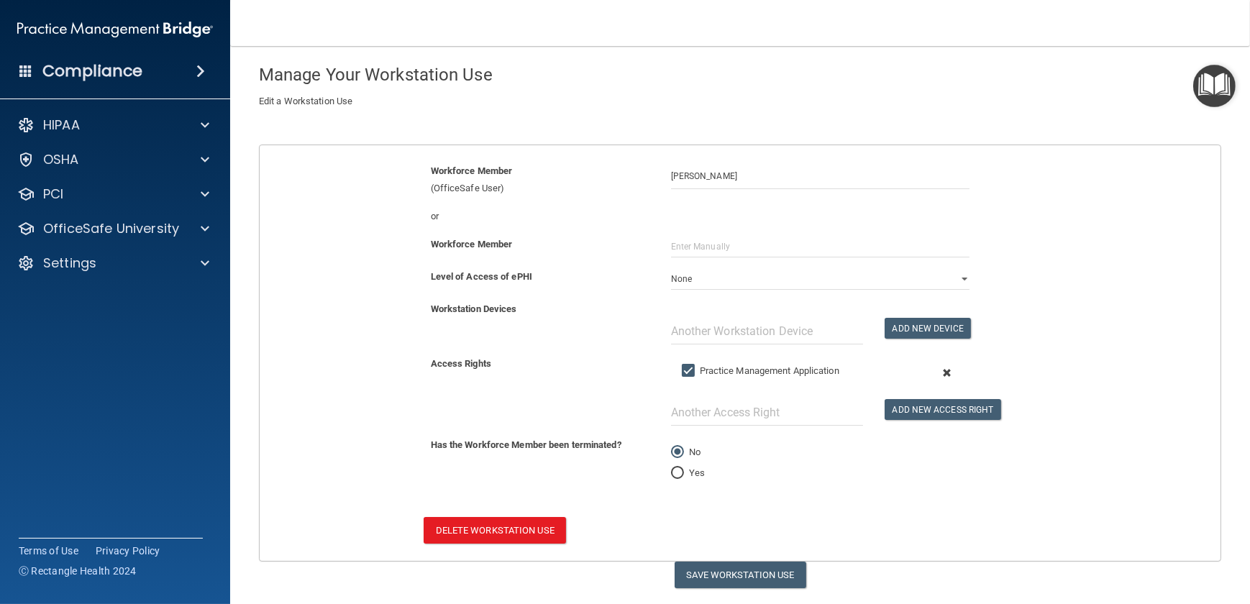
click at [916, 369] on span at bounding box center [946, 372] width 32 height 19
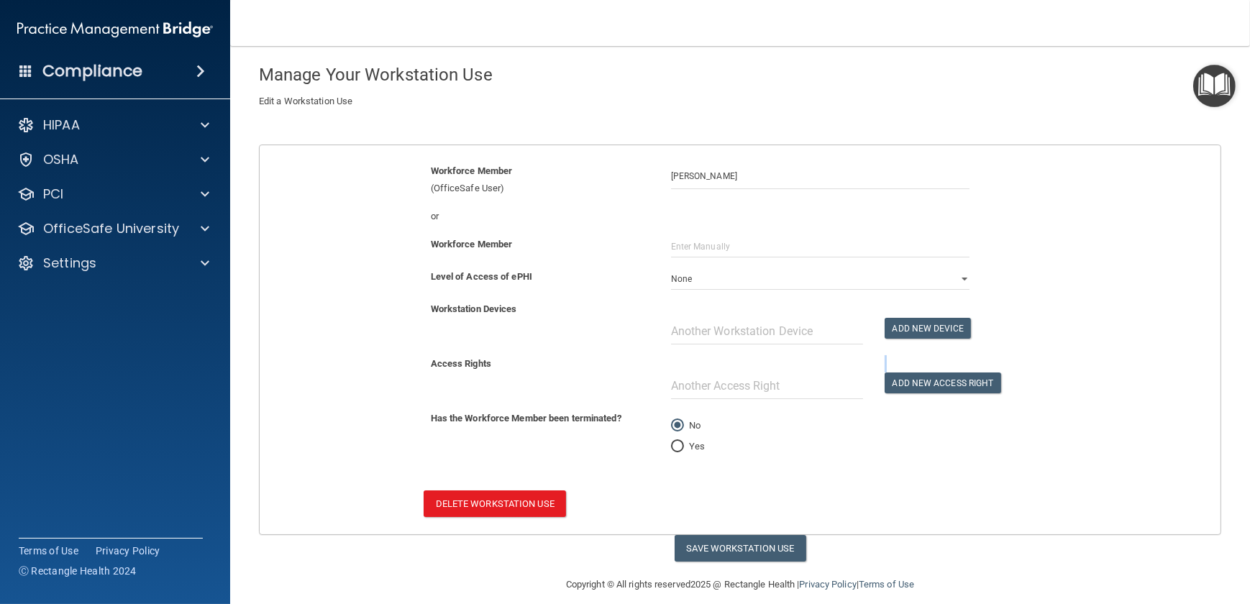
click at [916, 368] on div "Add New Access Right" at bounding box center [927, 374] width 106 height 38
click at [764, 442] on button "Save Workstation Use" at bounding box center [740, 548] width 132 height 27
select select "? string:None ?"
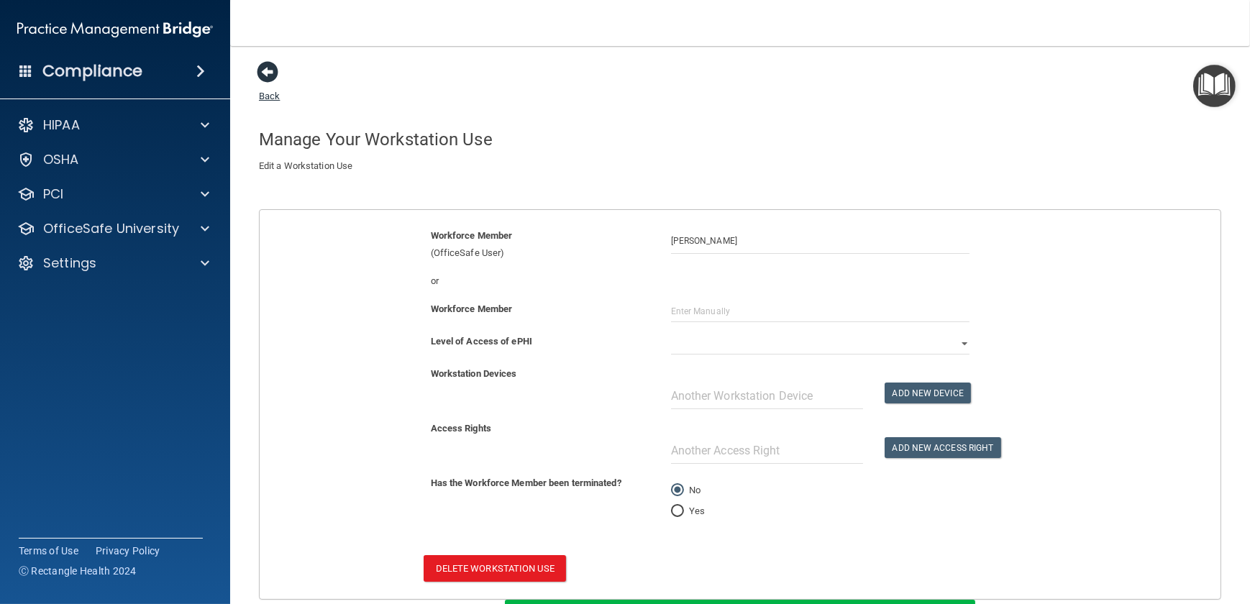
click at [265, 67] on span at bounding box center [268, 72] width 22 height 22
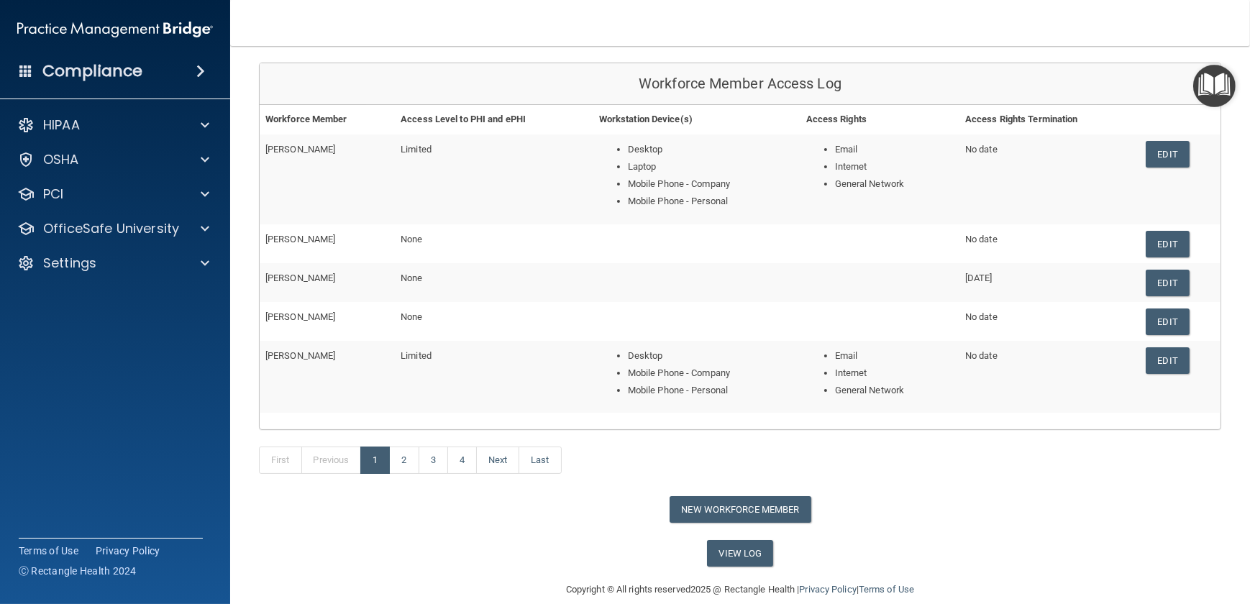
scroll to position [147, 0]
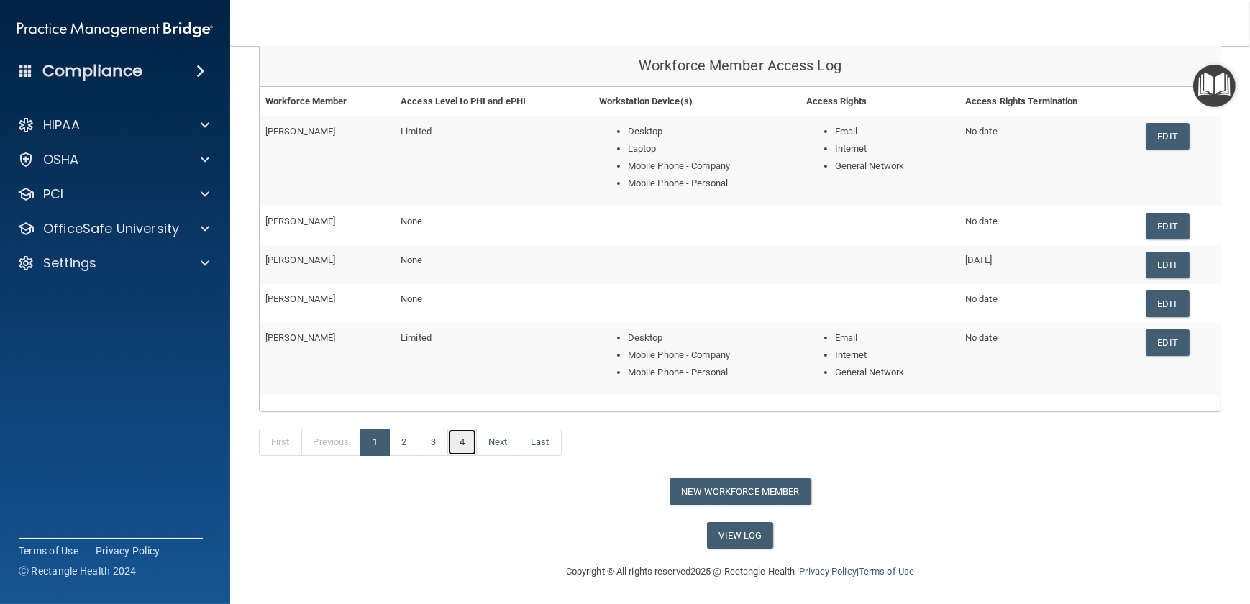
click at [466, 442] on link "4" at bounding box center [461, 442] width 29 height 27
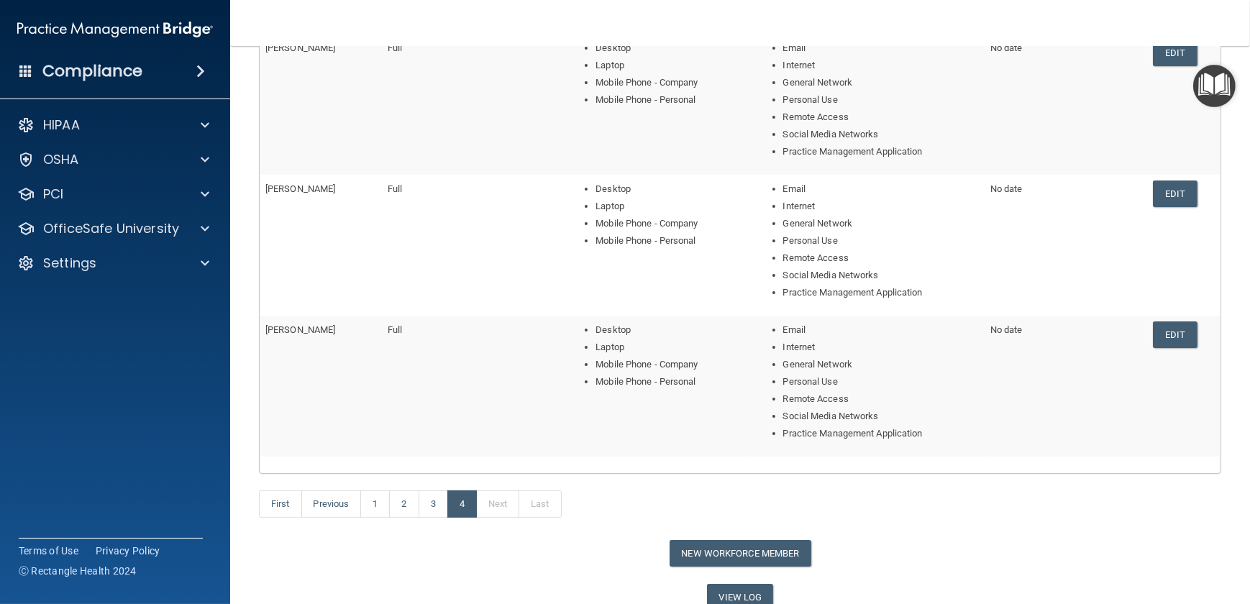
scroll to position [370, 0]
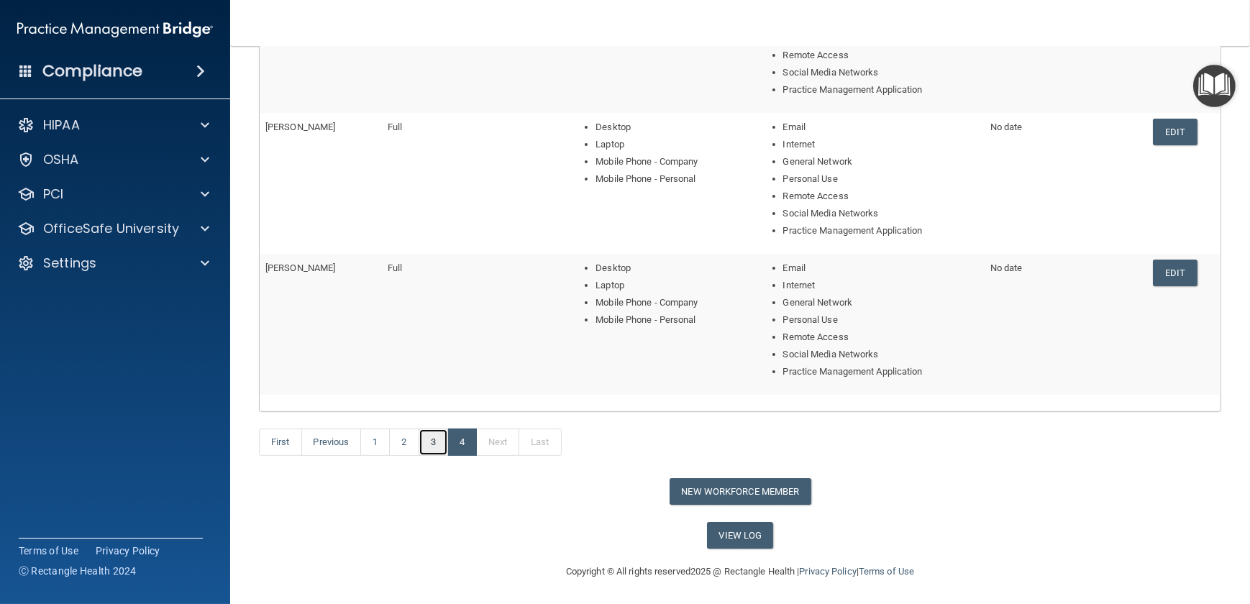
click at [439, 442] on link "3" at bounding box center [432, 442] width 29 height 27
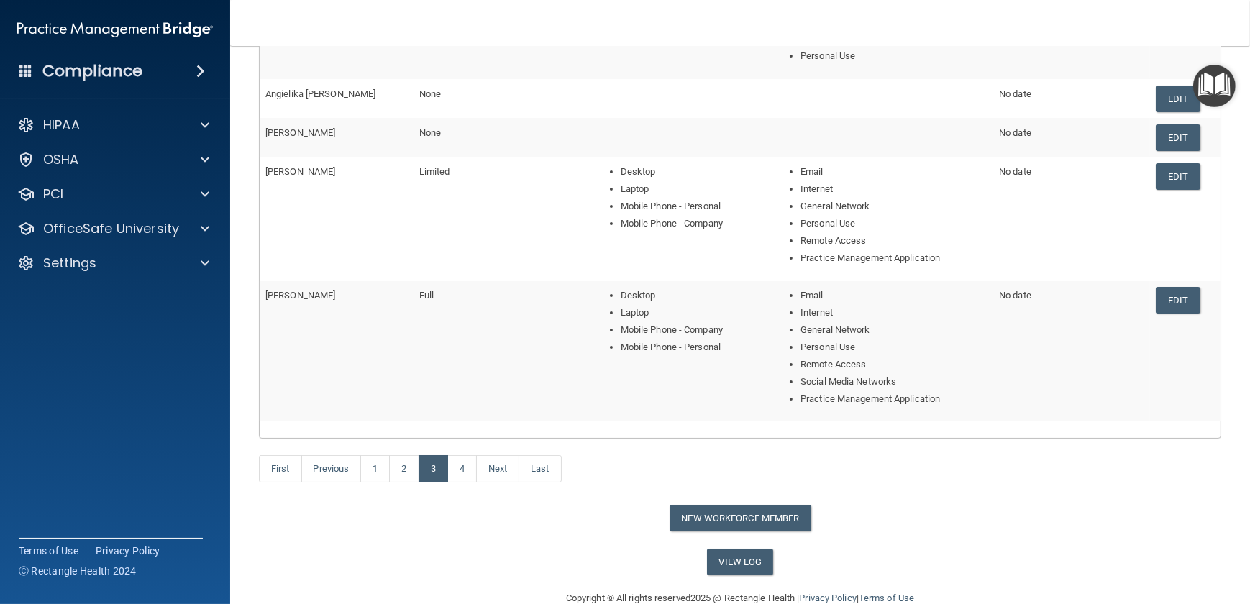
scroll to position [302, 0]
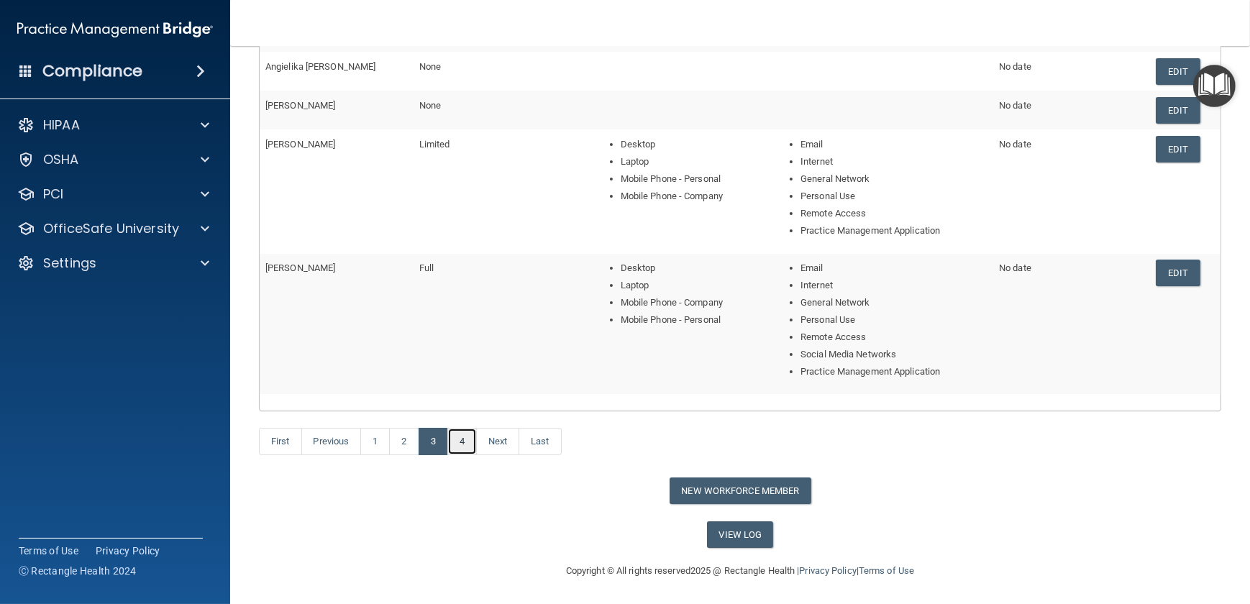
click at [450, 439] on link "4" at bounding box center [461, 441] width 29 height 27
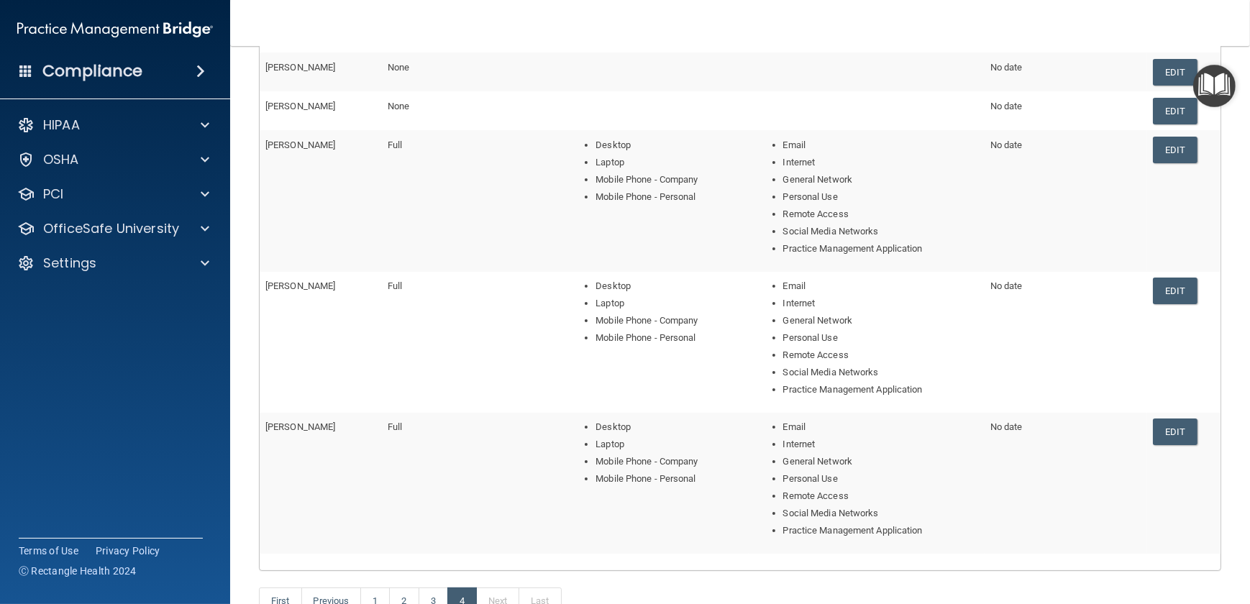
scroll to position [370, 0]
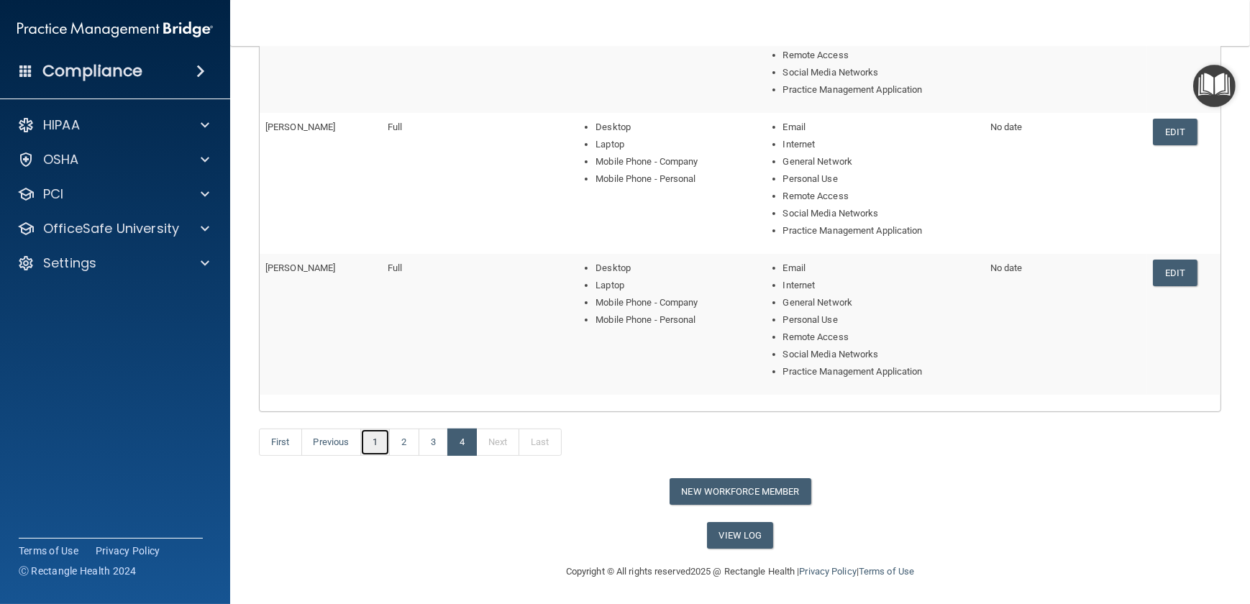
click at [377, 439] on link "1" at bounding box center [374, 442] width 29 height 27
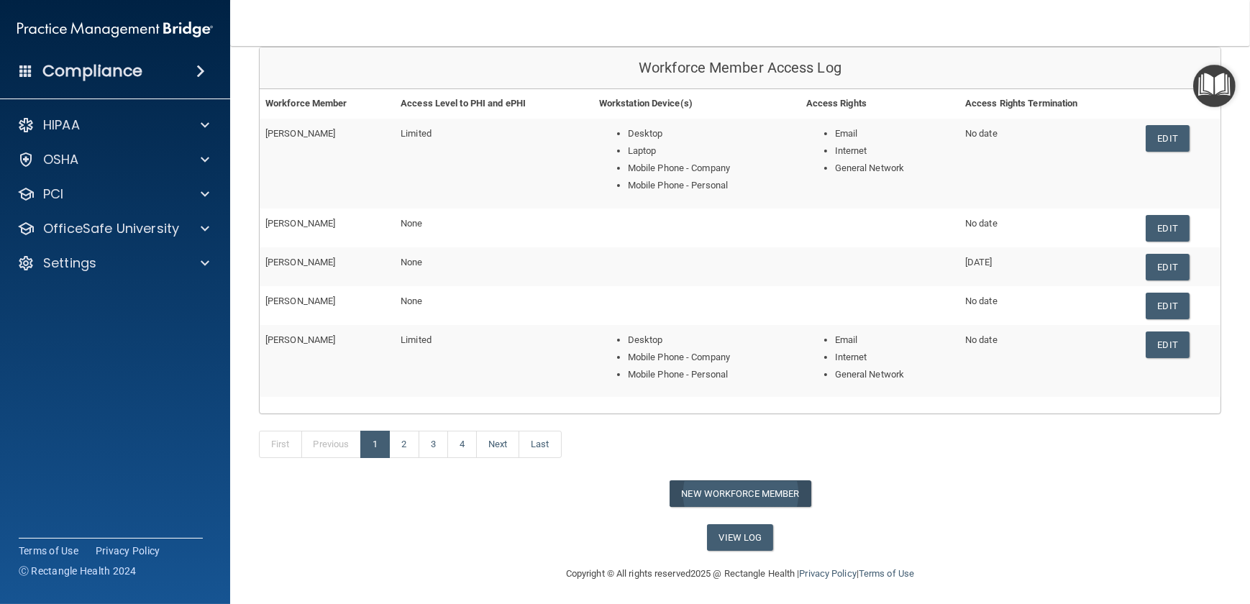
scroll to position [147, 0]
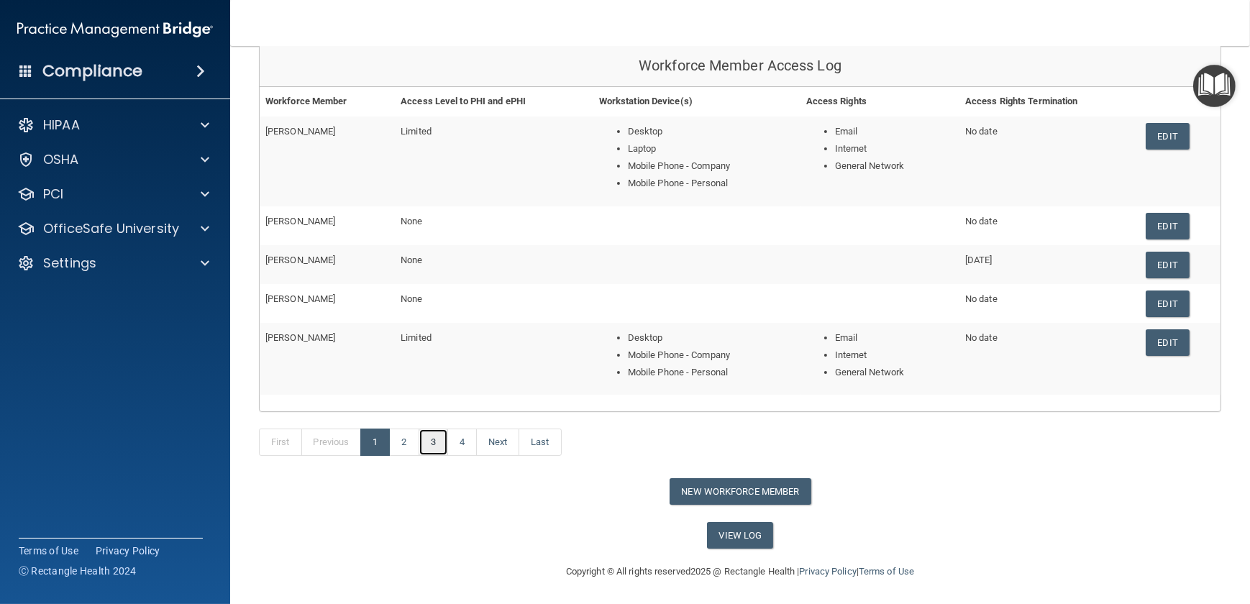
click at [419, 436] on link "3" at bounding box center [432, 442] width 29 height 27
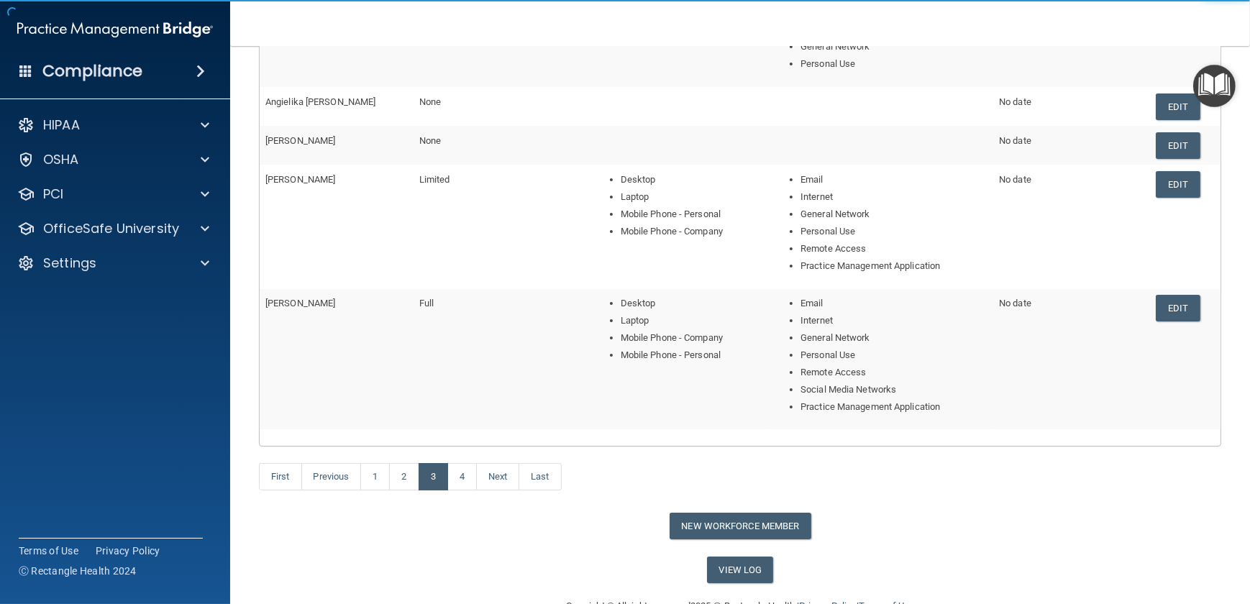
scroll to position [302, 0]
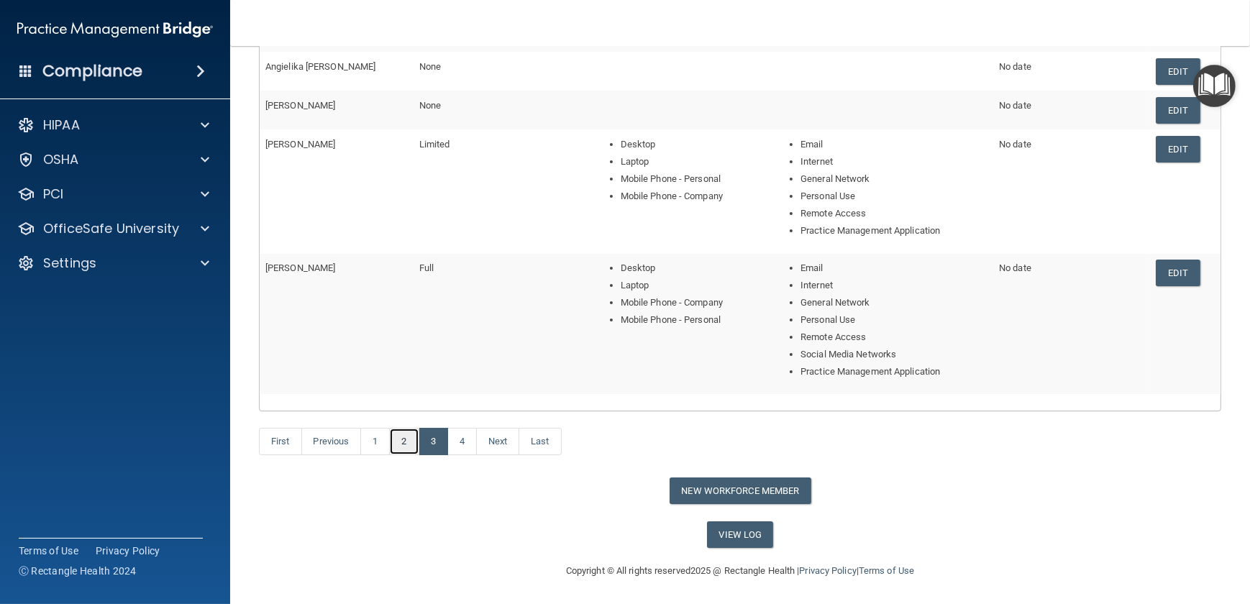
click at [408, 441] on link "2" at bounding box center [403, 441] width 29 height 27
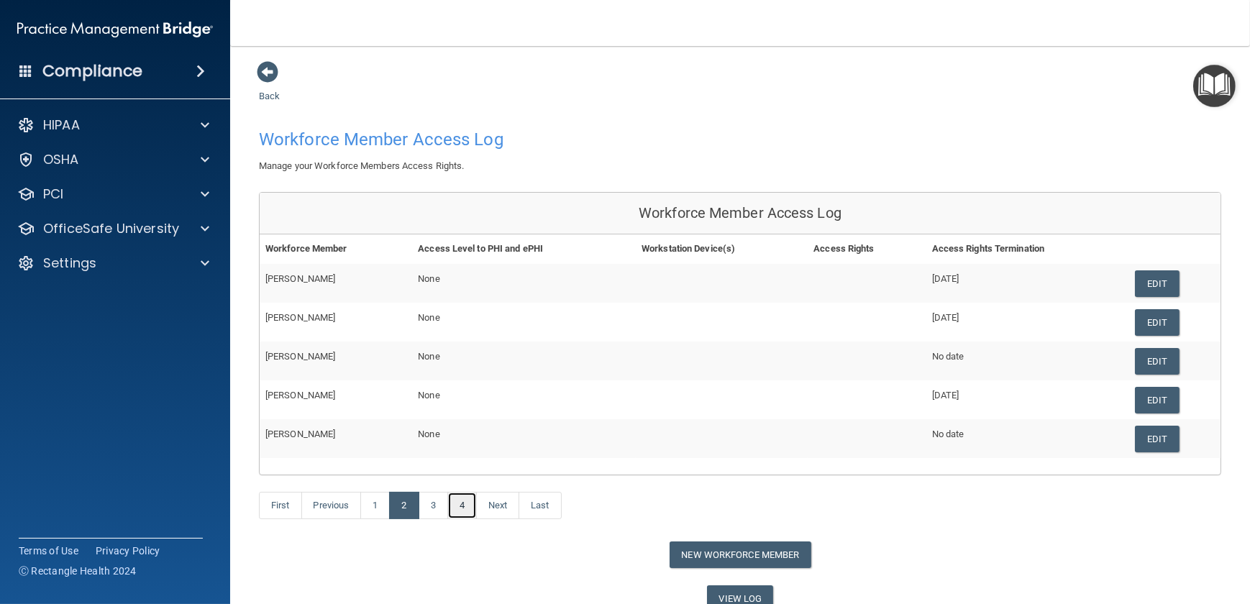
click at [470, 442] on link "4" at bounding box center [461, 505] width 29 height 27
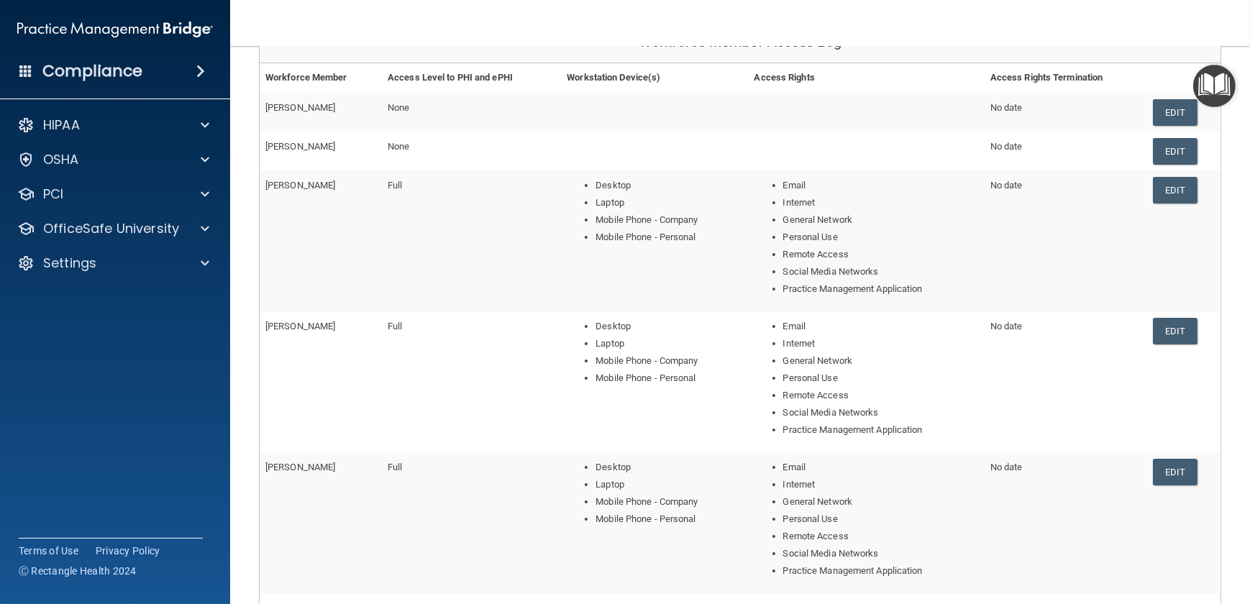
scroll to position [370, 0]
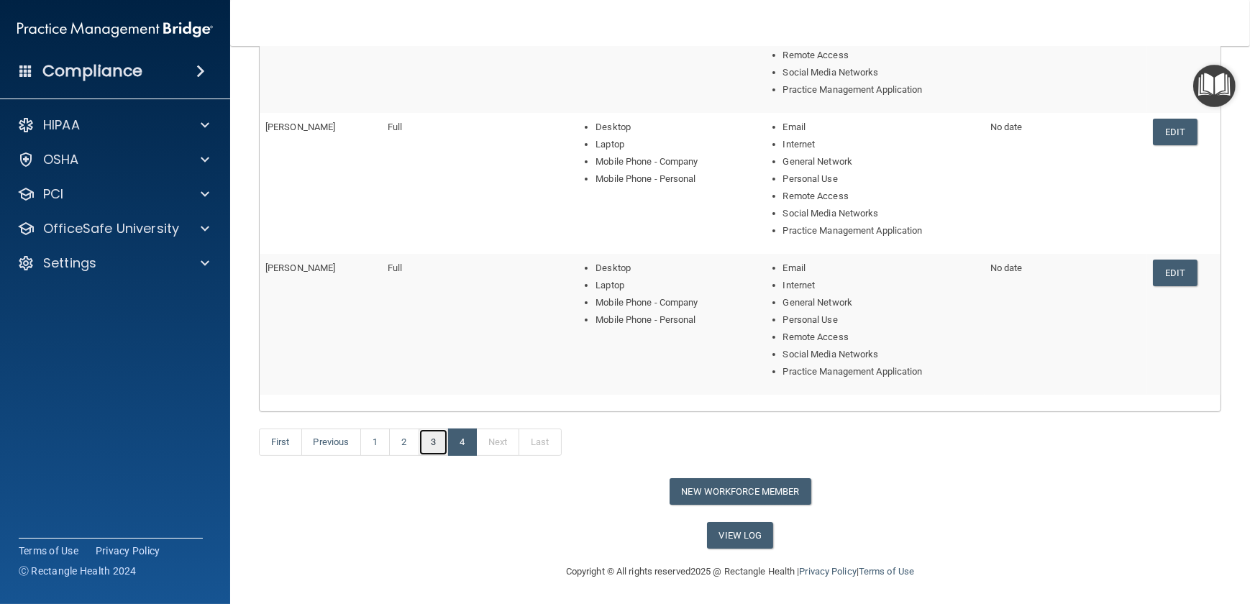
click at [431, 442] on link "3" at bounding box center [432, 442] width 29 height 27
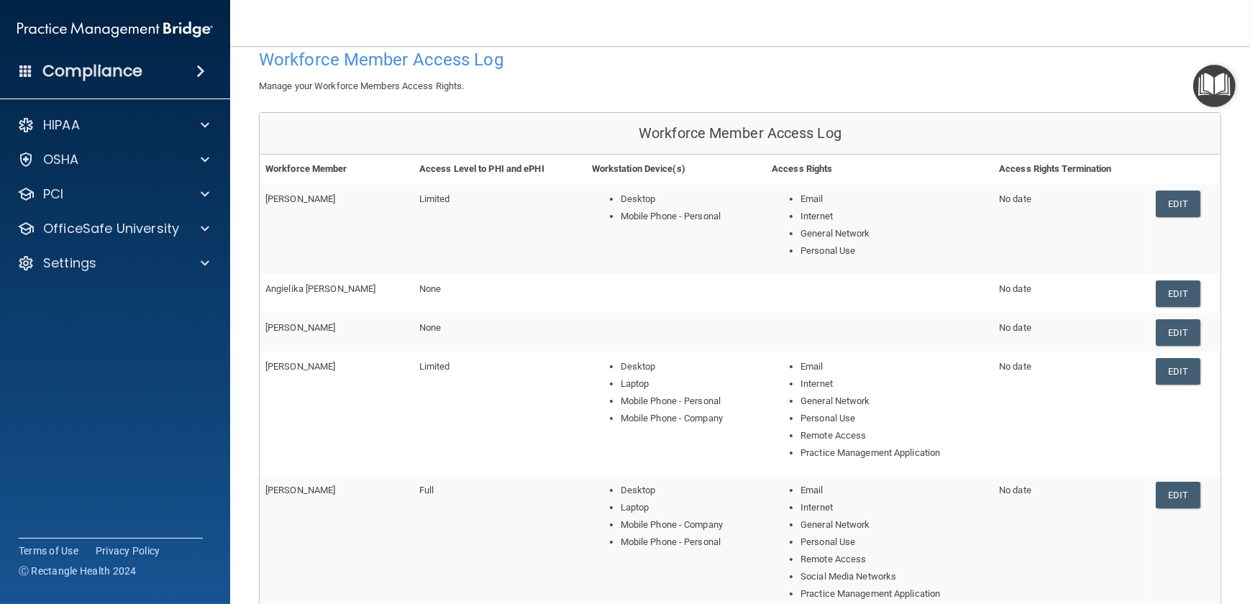
scroll to position [302, 0]
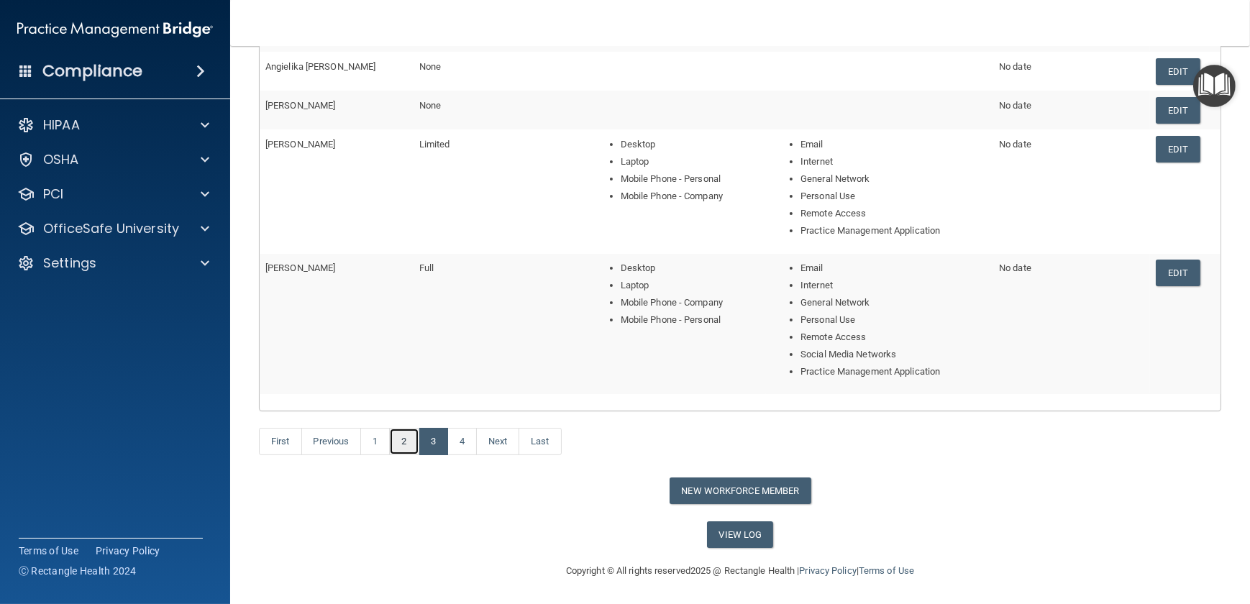
click at [403, 439] on link "2" at bounding box center [403, 441] width 29 height 27
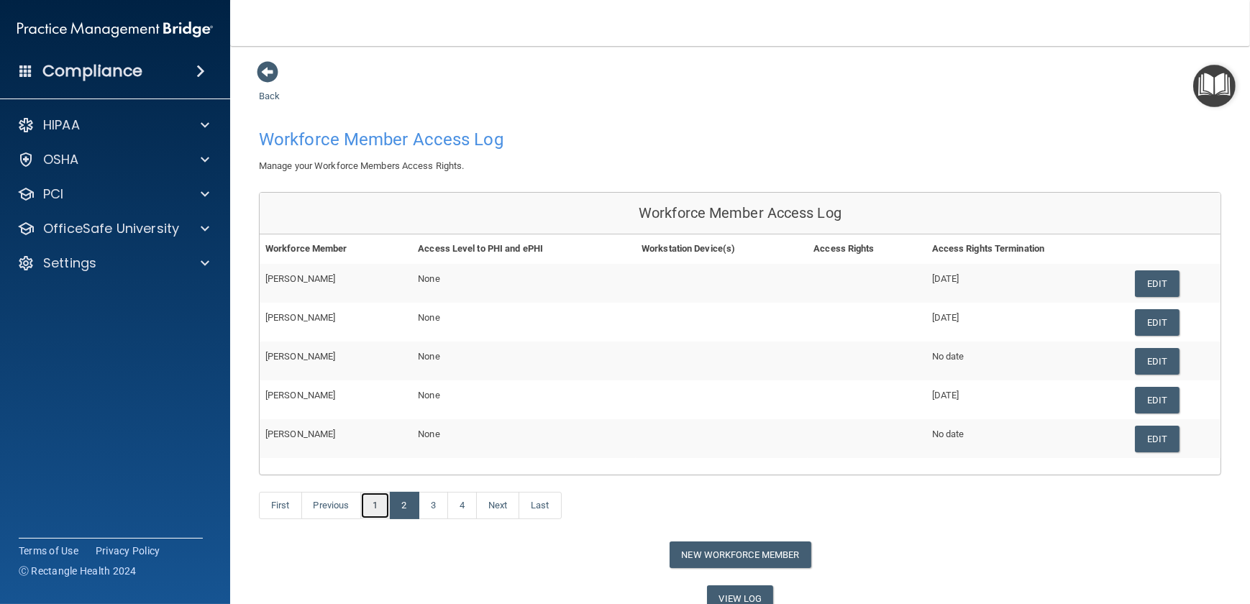
click at [374, 442] on link "1" at bounding box center [374, 505] width 29 height 27
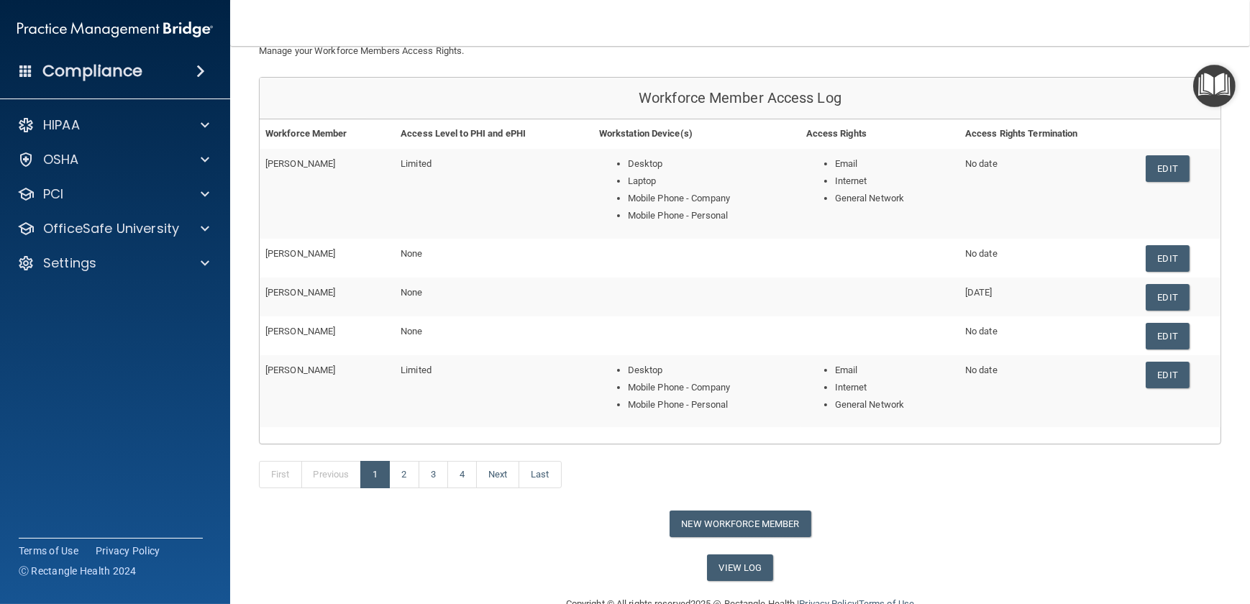
scroll to position [147, 0]
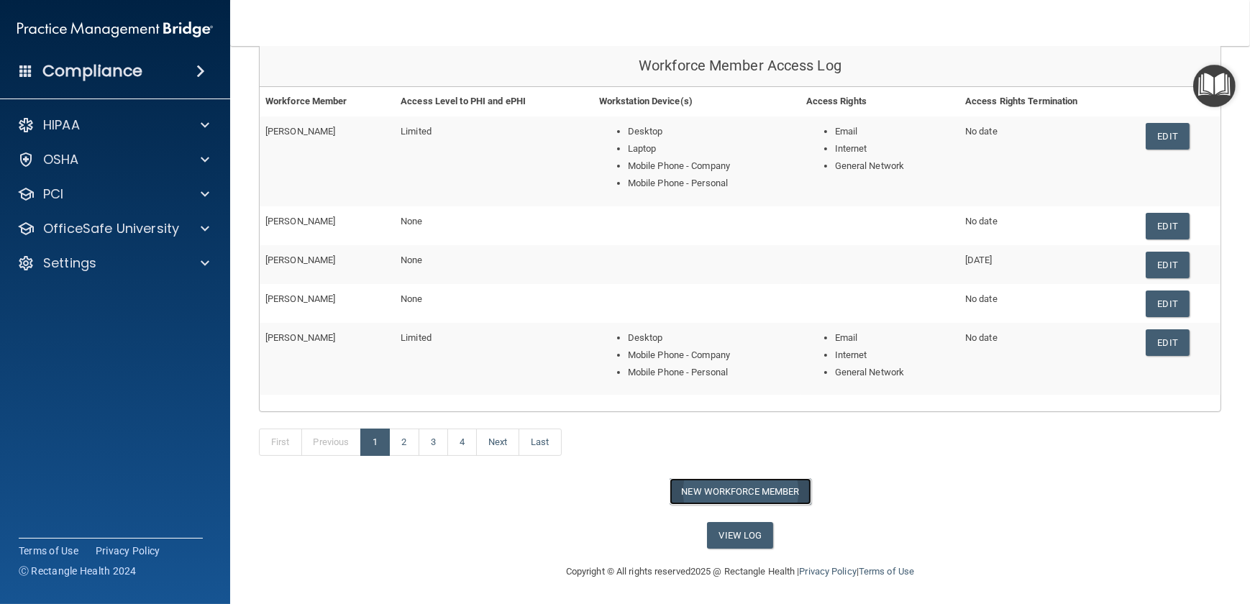
click at [738, 442] on button "New Workforce Member" at bounding box center [740, 491] width 142 height 27
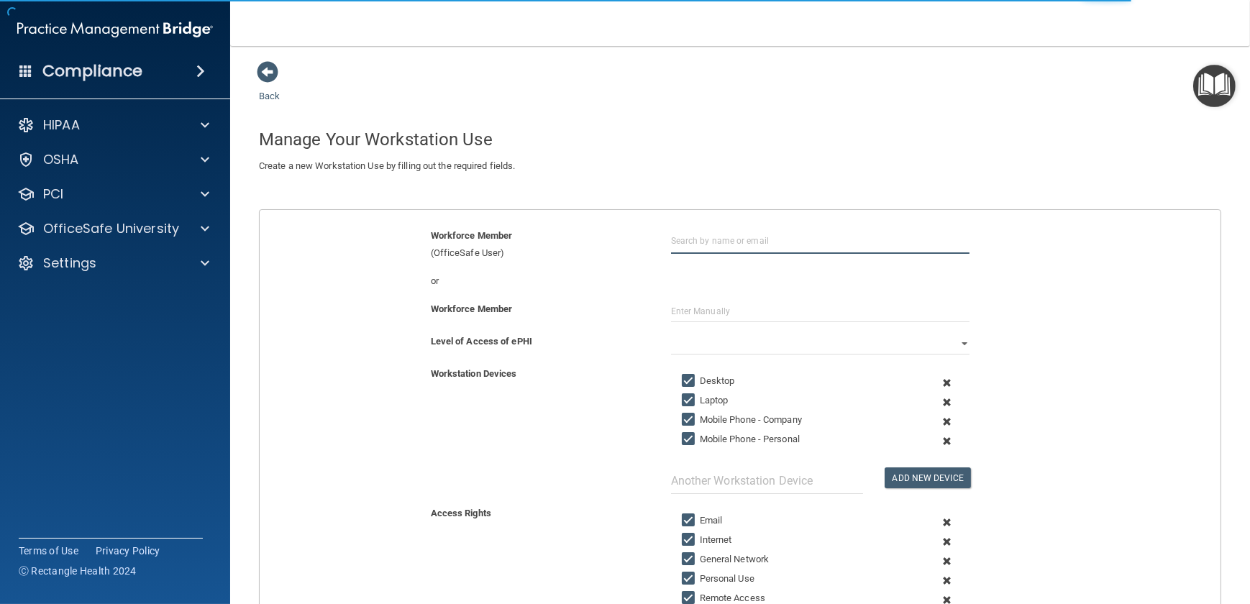
click at [697, 237] on input "text" at bounding box center [820, 240] width 298 height 27
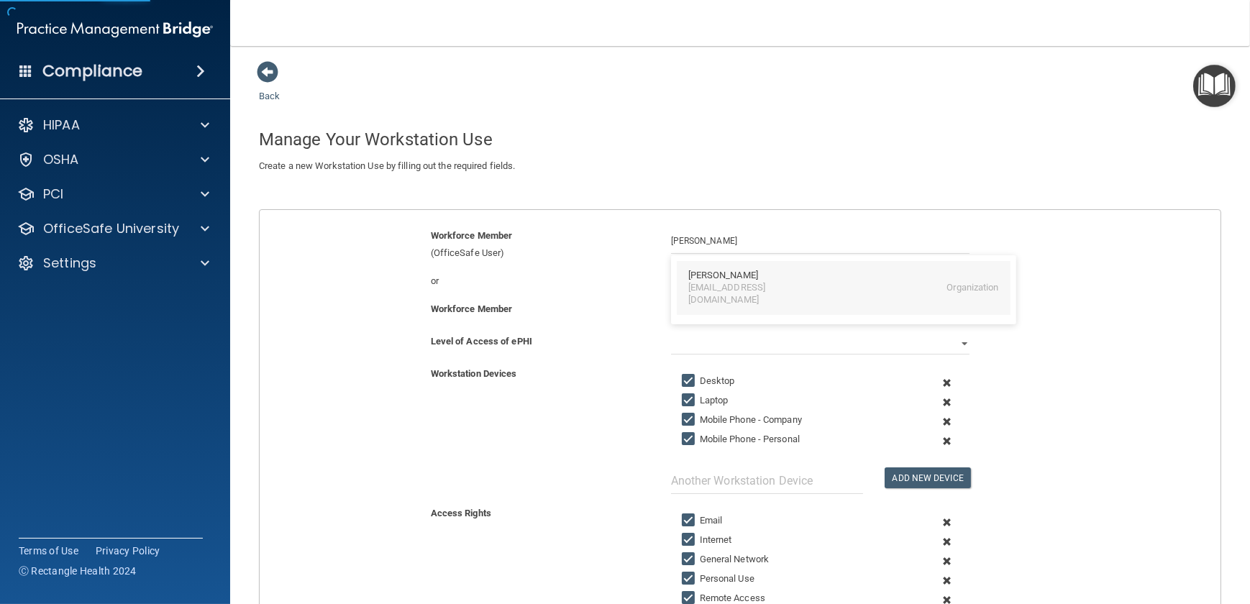
click at [719, 292] on div "jbarthley@madendo.com" at bounding box center [750, 294] width 124 height 24
type input "Joslyn Barthley"
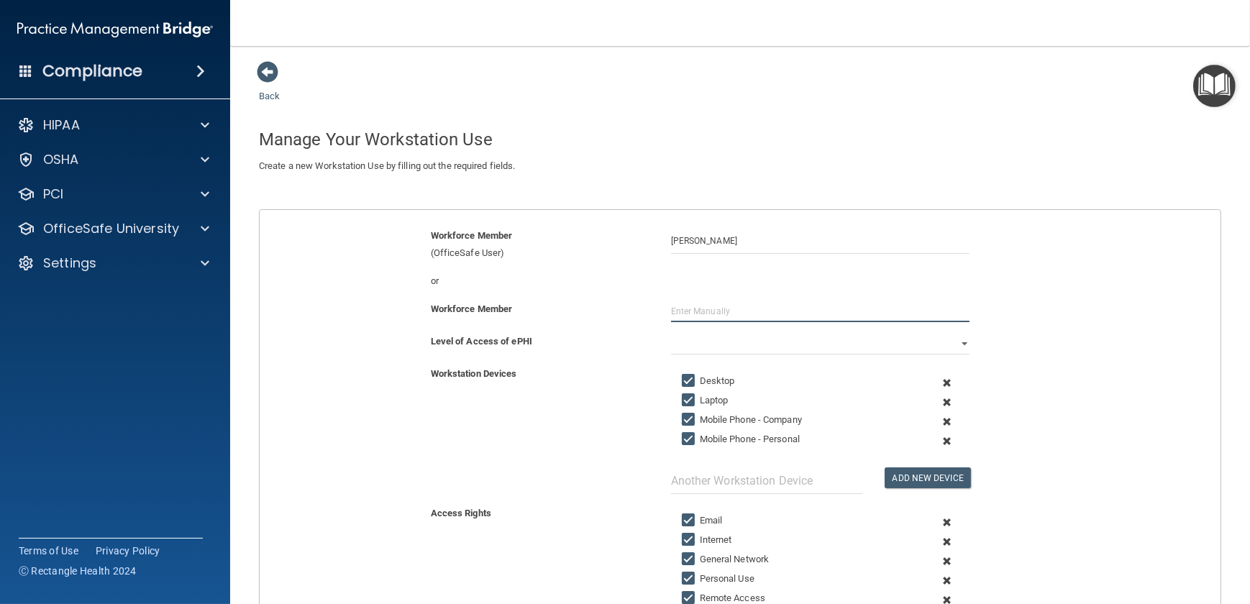
click at [716, 308] on input "text" at bounding box center [820, 312] width 298 height 22
type input "Joslyn Barthley"
click at [916, 400] on span at bounding box center [946, 402] width 32 height 19
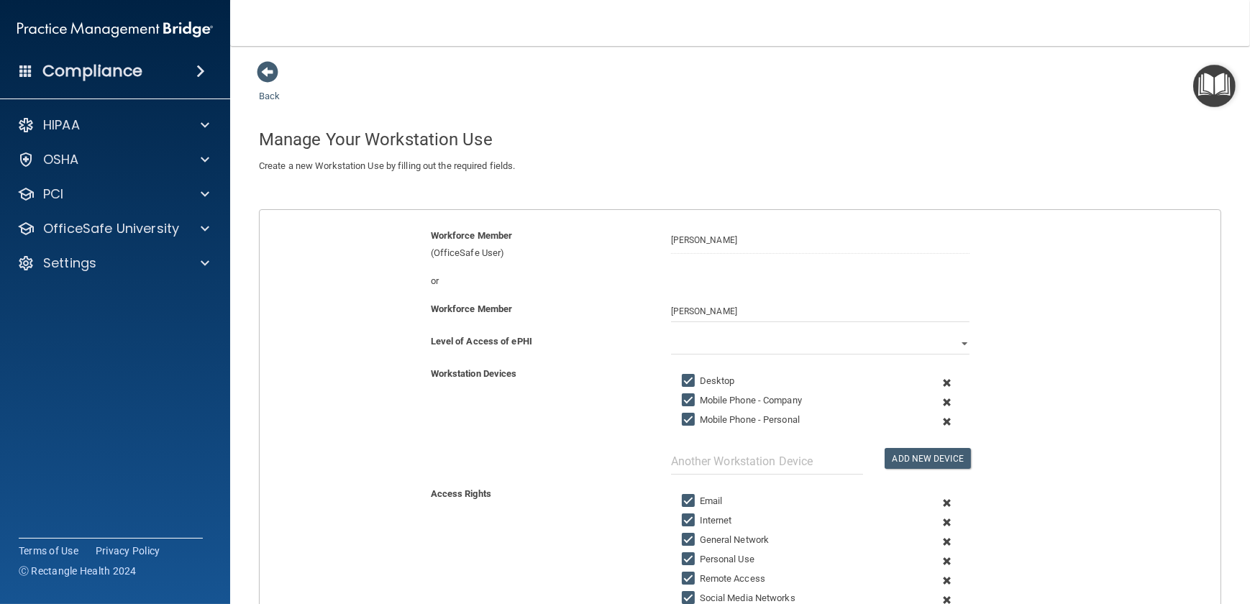
click at [916, 400] on span at bounding box center [946, 402] width 32 height 19
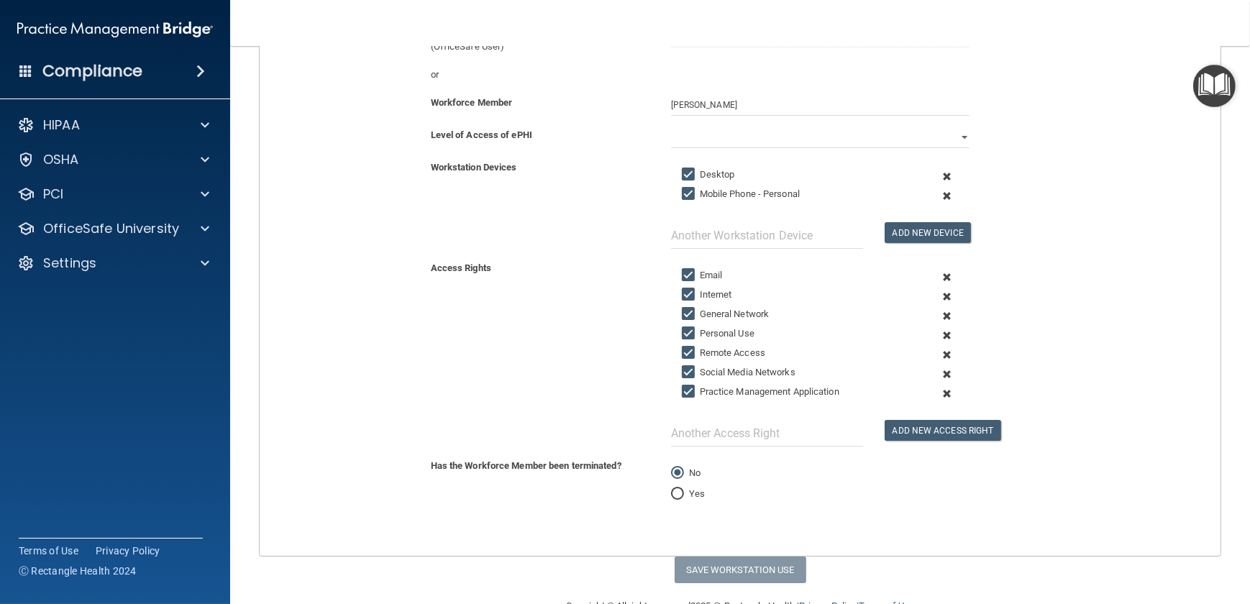
scroll to position [241, 0]
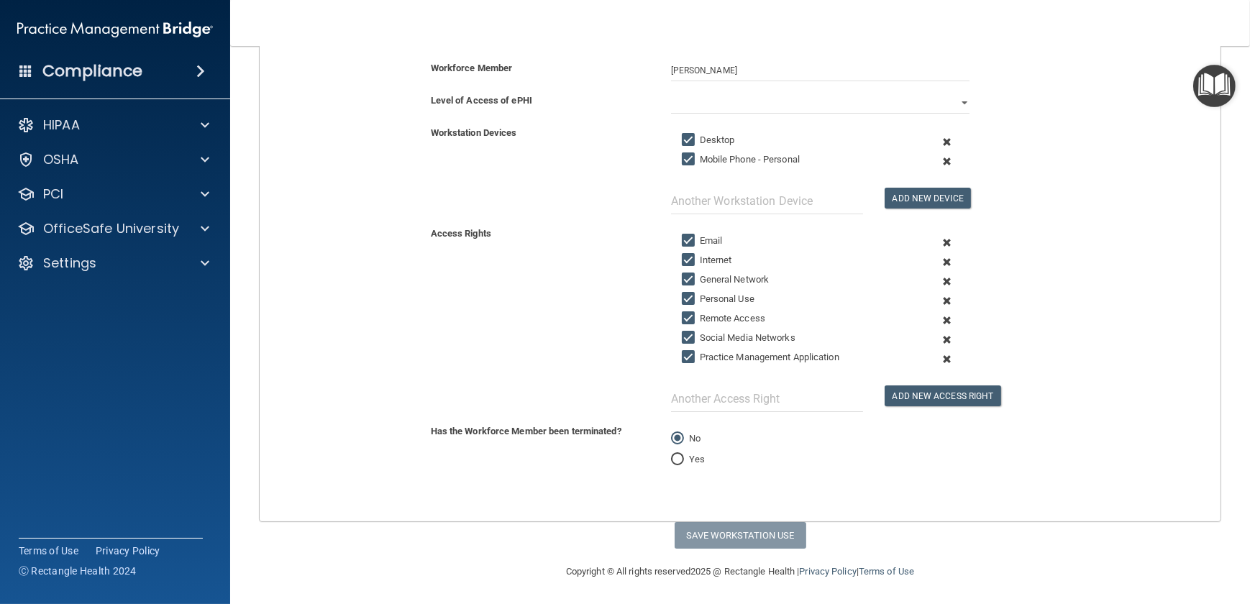
click at [916, 280] on span at bounding box center [946, 281] width 32 height 19
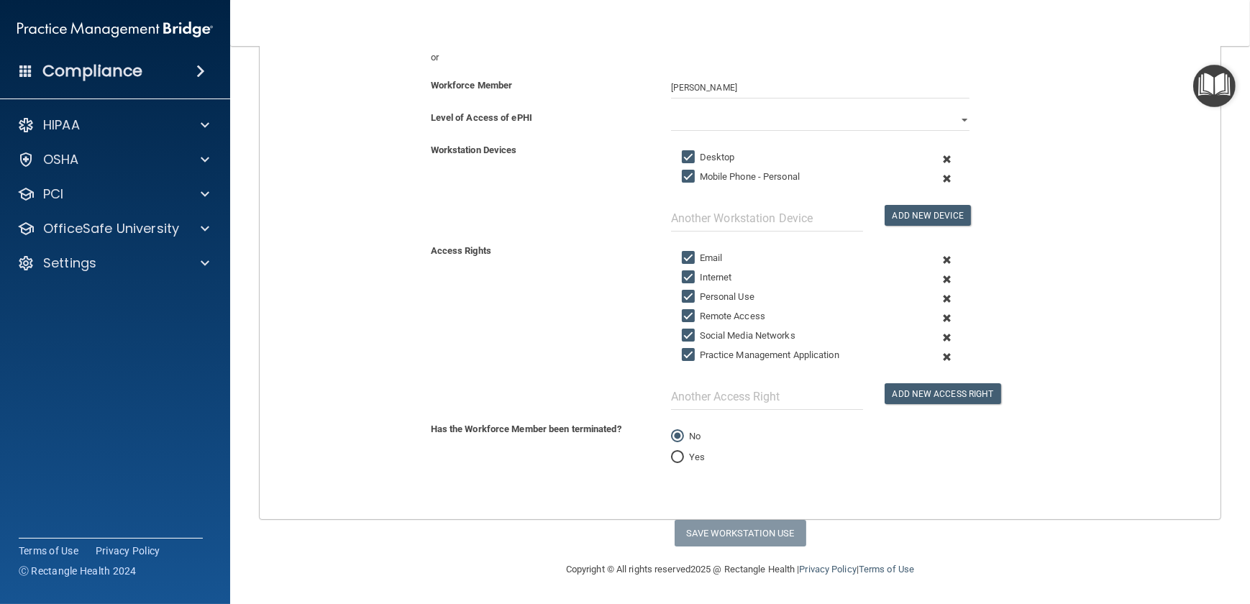
scroll to position [222, 0]
click at [916, 301] on span at bounding box center [946, 299] width 32 height 19
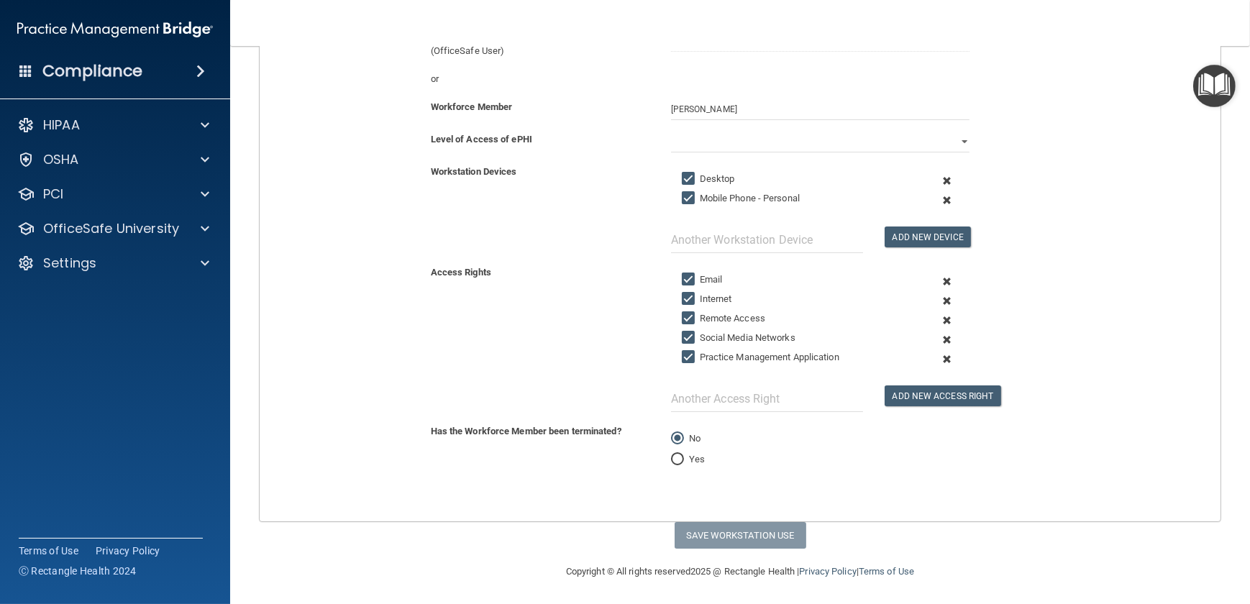
click at [916, 319] on span at bounding box center [946, 320] width 32 height 19
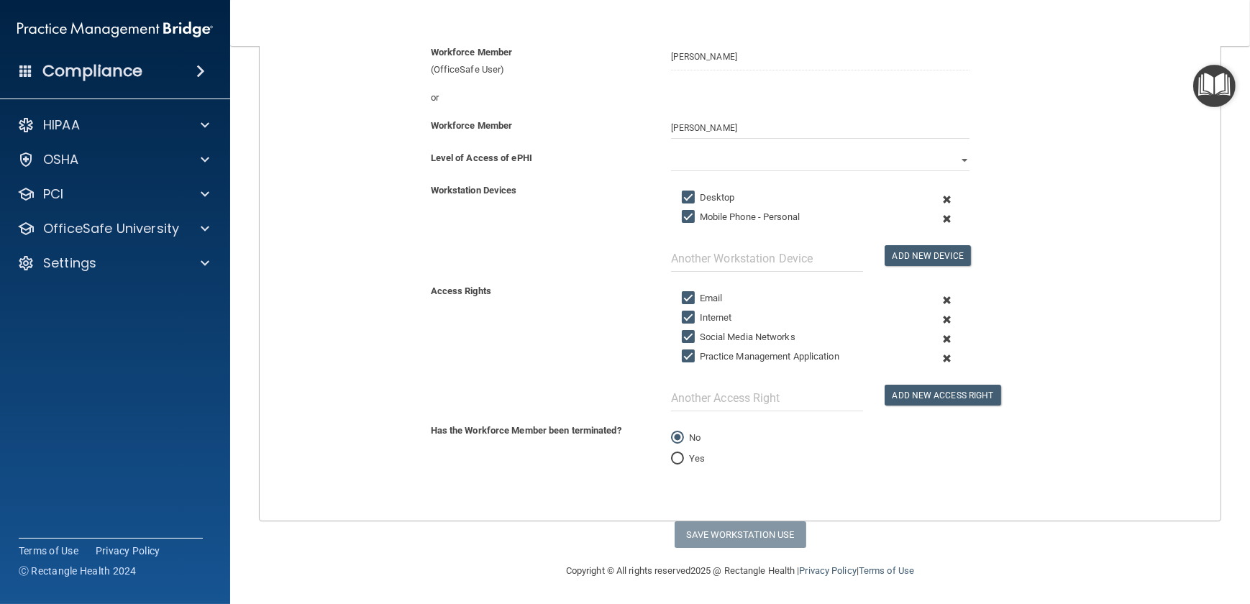
click at [916, 333] on span at bounding box center [946, 338] width 32 height 19
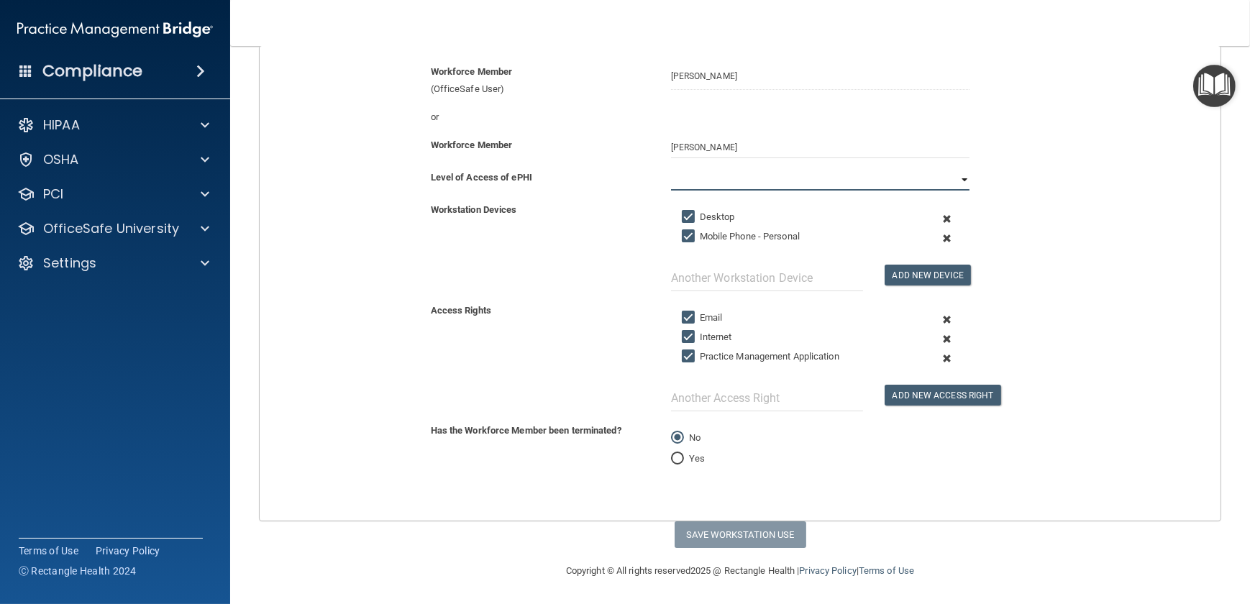
click at [707, 179] on select "Full Limited None" at bounding box center [820, 180] width 298 height 22
click at [671, 169] on select "Full Limited None" at bounding box center [820, 180] width 298 height 22
click at [744, 442] on button "Save Workstation Use" at bounding box center [740, 534] width 132 height 27
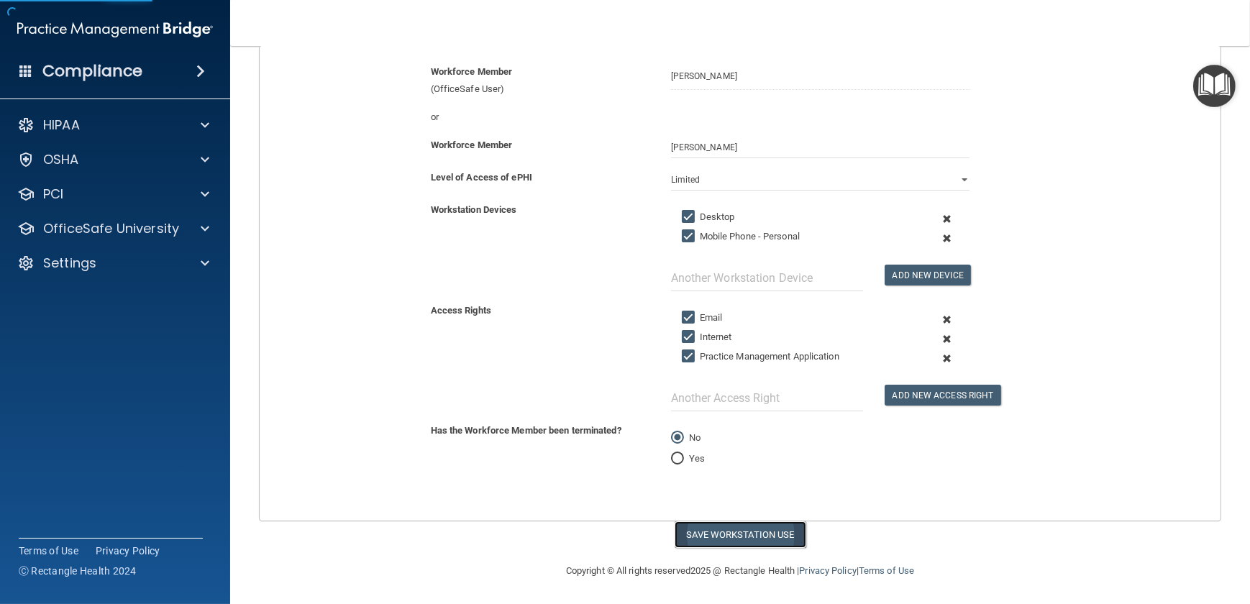
select select "? string:Full ?"
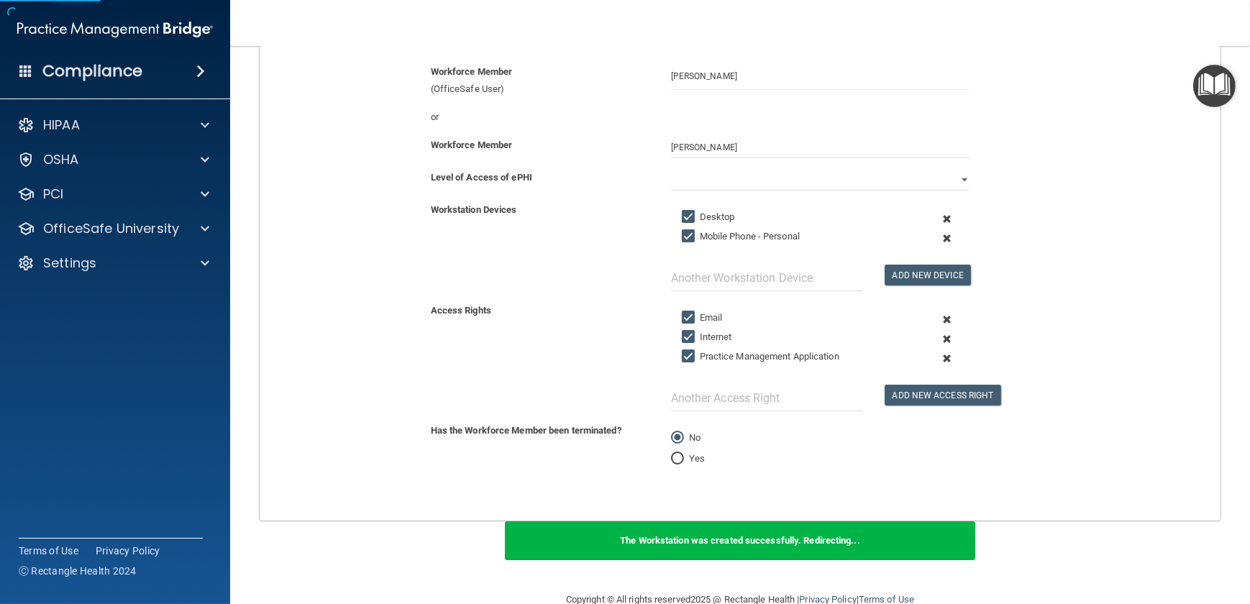
scroll to position [119, 0]
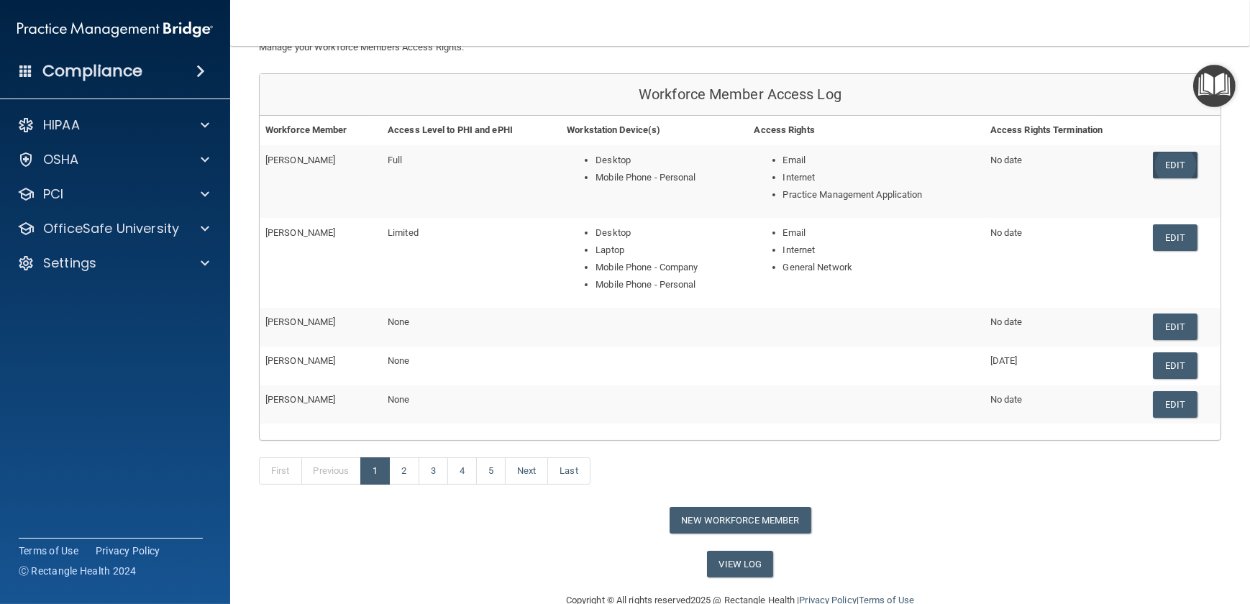
click at [916, 168] on link "Edit" at bounding box center [1175, 165] width 44 height 27
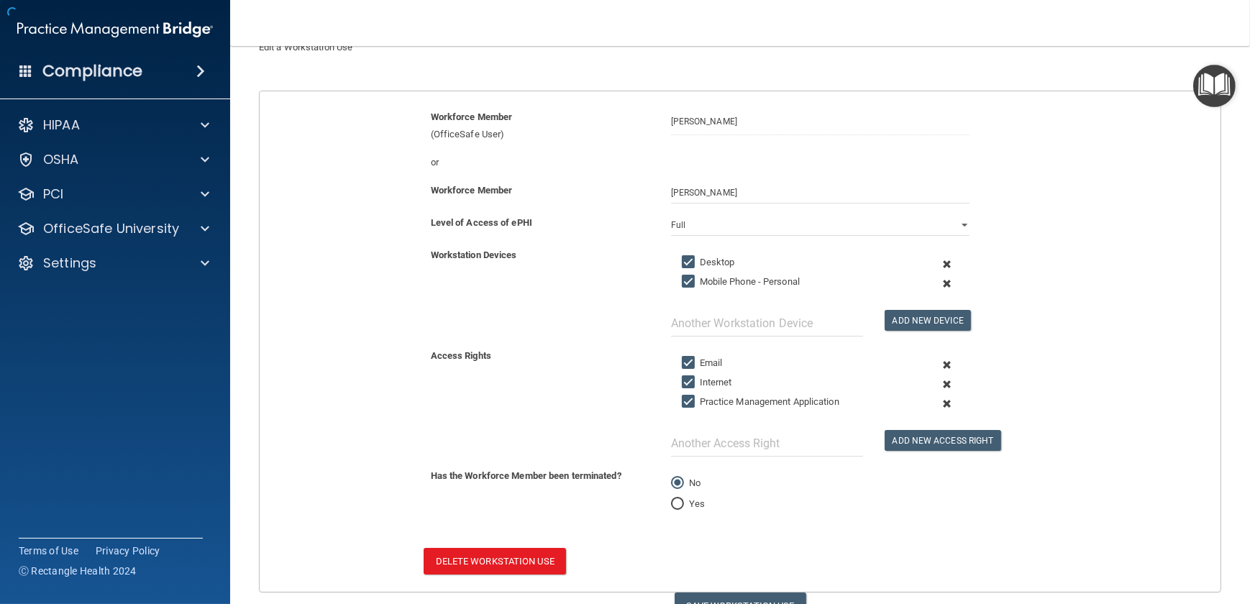
scroll to position [161, 0]
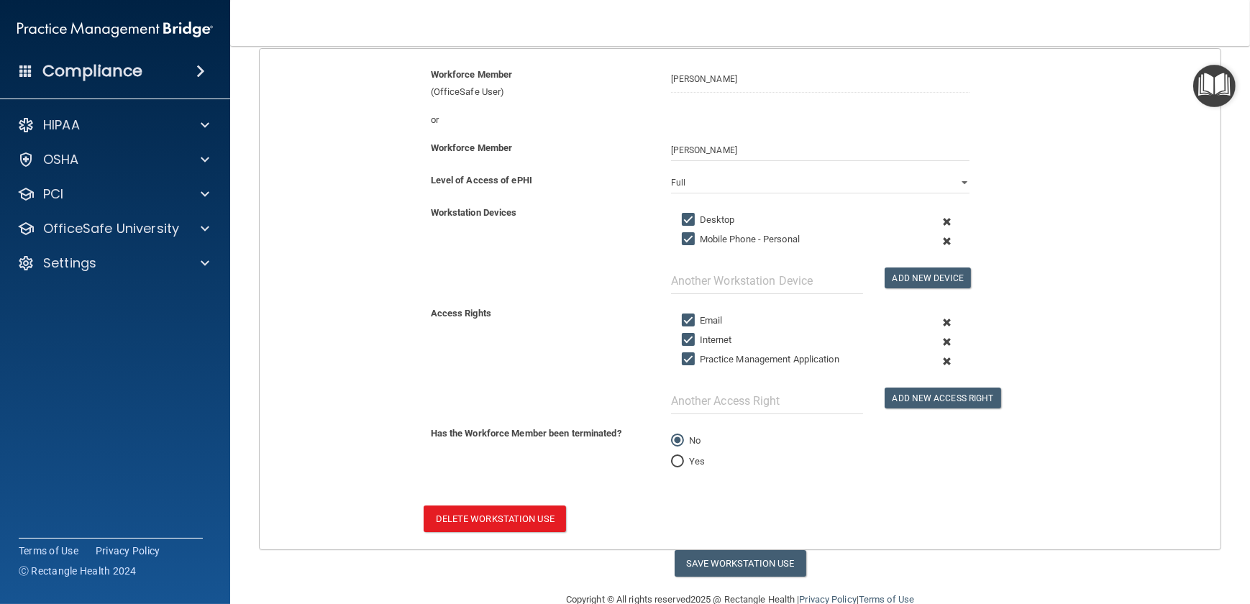
click at [916, 360] on span at bounding box center [946, 361] width 32 height 19
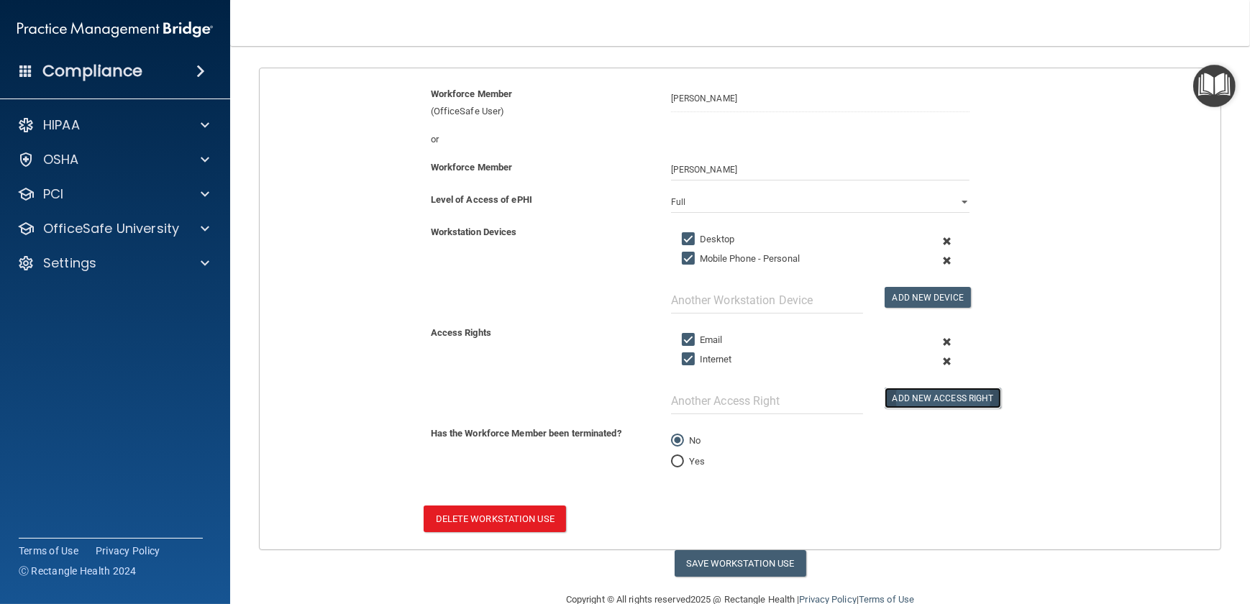
click at [916, 399] on button "Add New Access Right" at bounding box center [942, 398] width 116 height 21
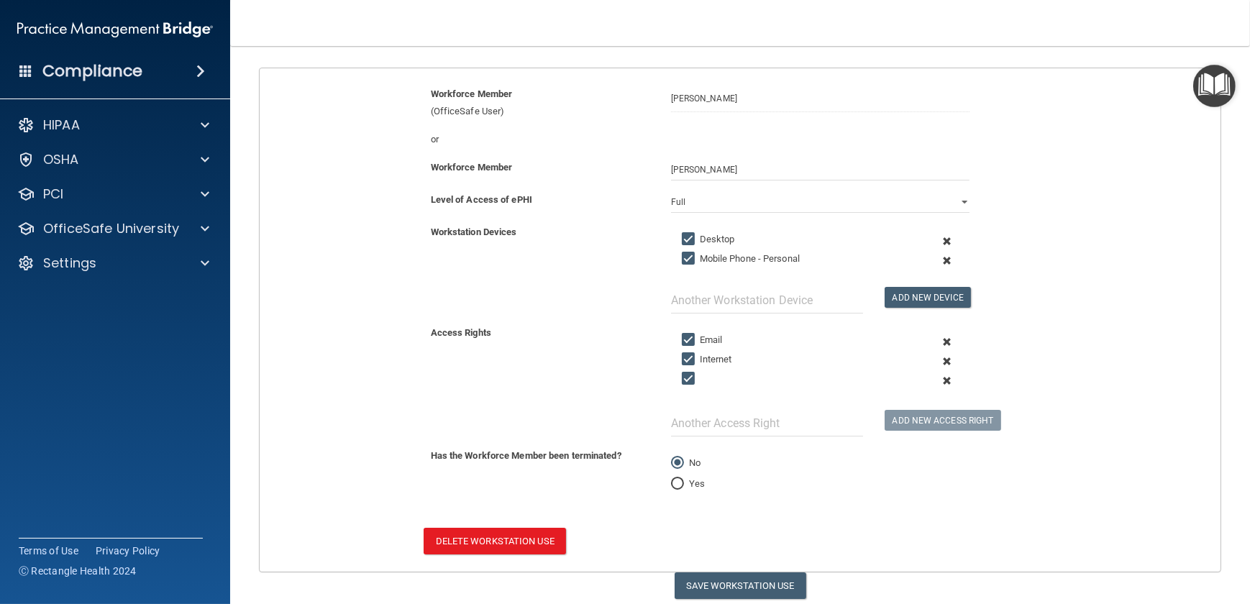
click at [755, 378] on div at bounding box center [795, 381] width 249 height 22
click at [916, 383] on span at bounding box center [946, 380] width 32 height 19
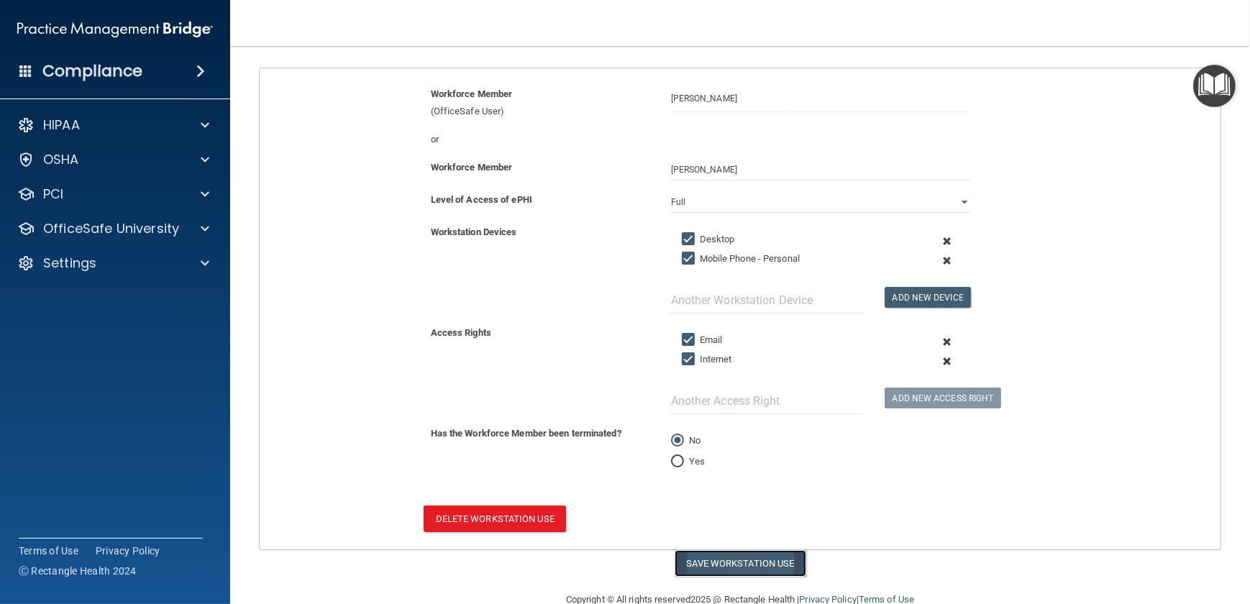
click at [740, 442] on button "Save Workstation Use" at bounding box center [740, 563] width 132 height 27
select select "? string:Full ?"
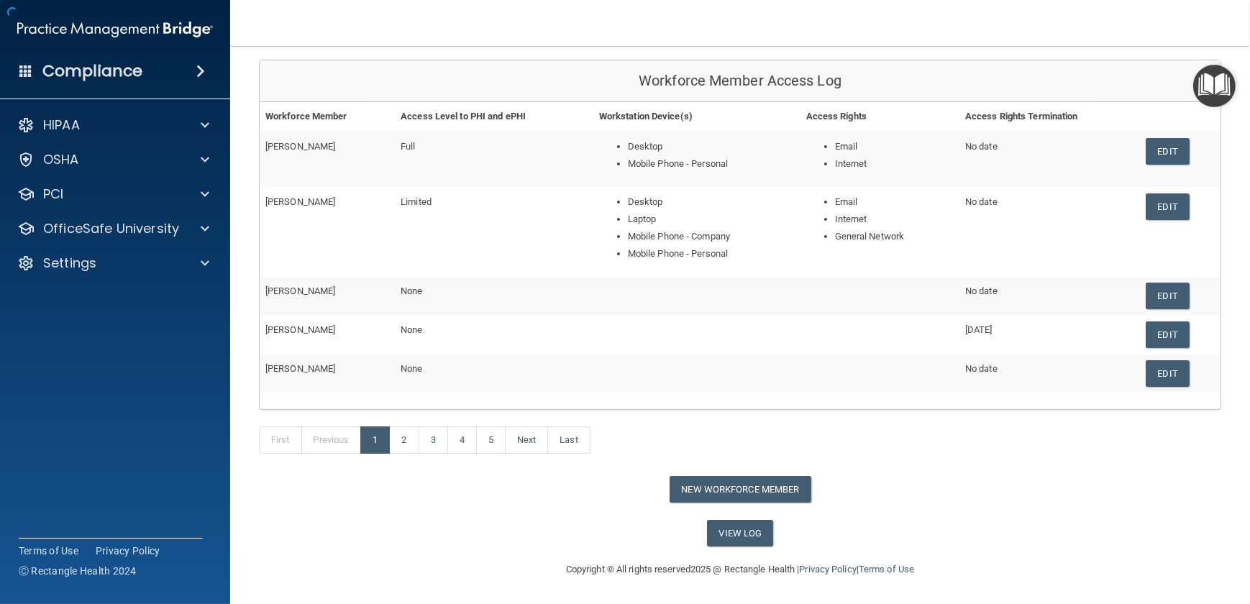
scroll to position [130, 0]
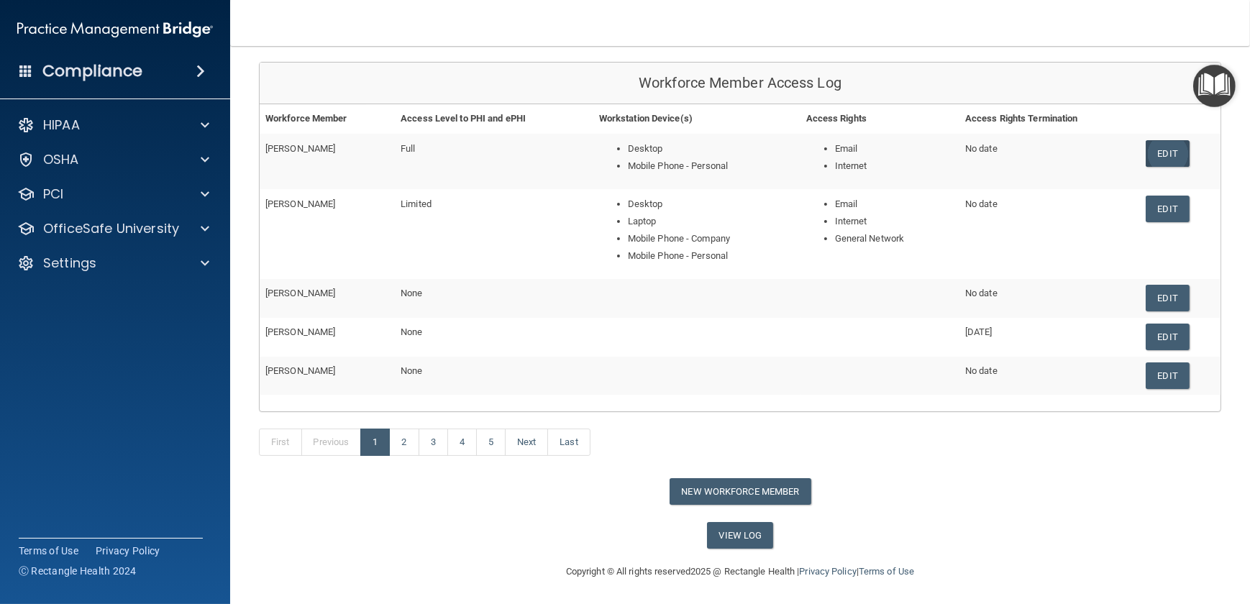
click at [916, 147] on link "Edit" at bounding box center [1167, 153] width 44 height 27
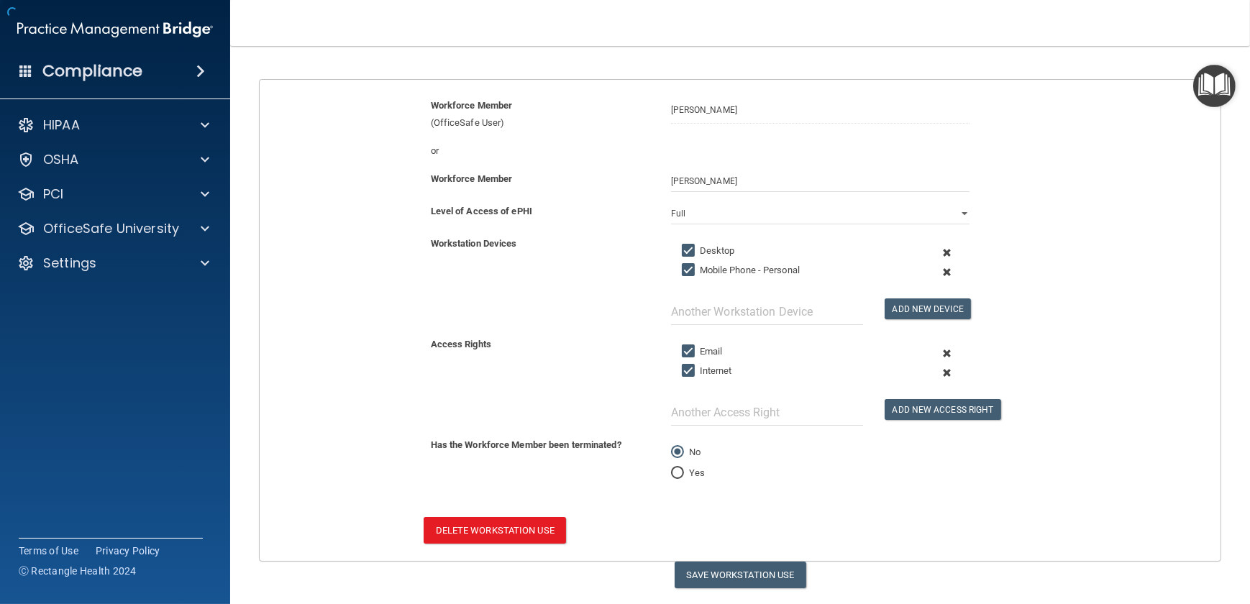
scroll to position [170, 0]
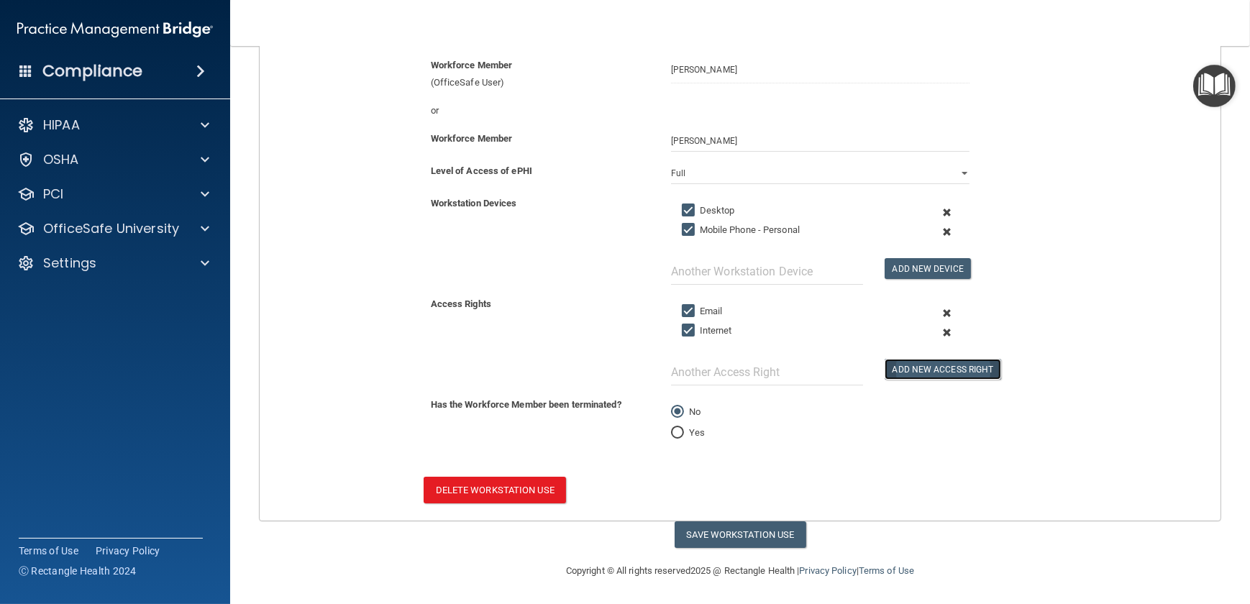
click at [905, 376] on button "Add New Access Right" at bounding box center [942, 369] width 116 height 21
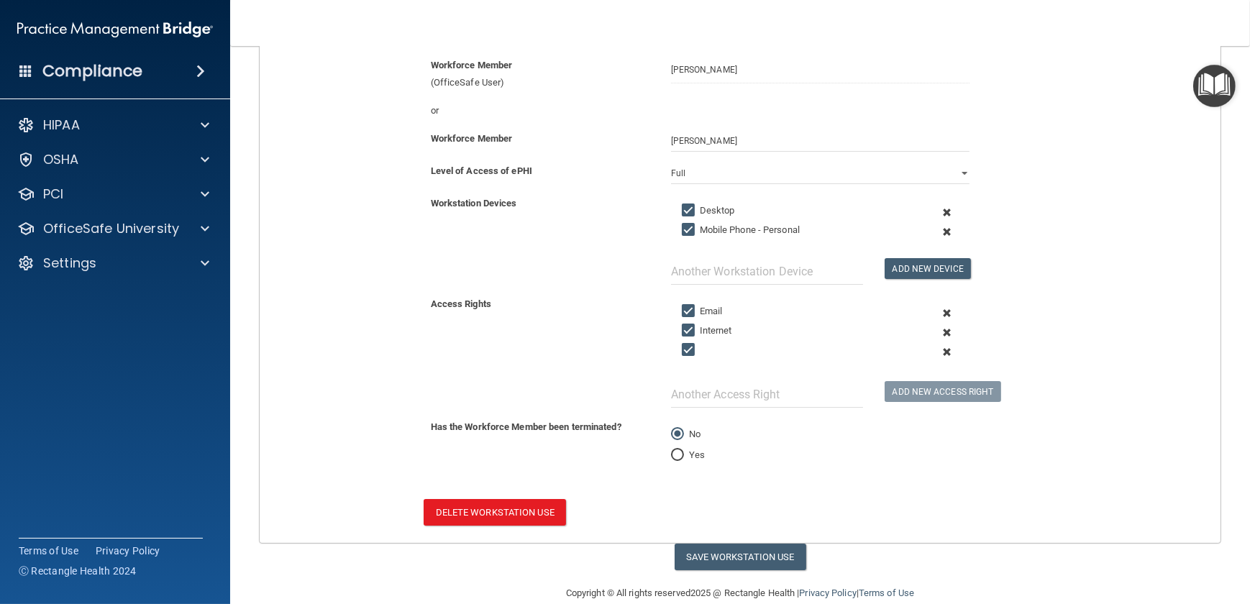
click at [916, 347] on span at bounding box center [946, 351] width 32 height 19
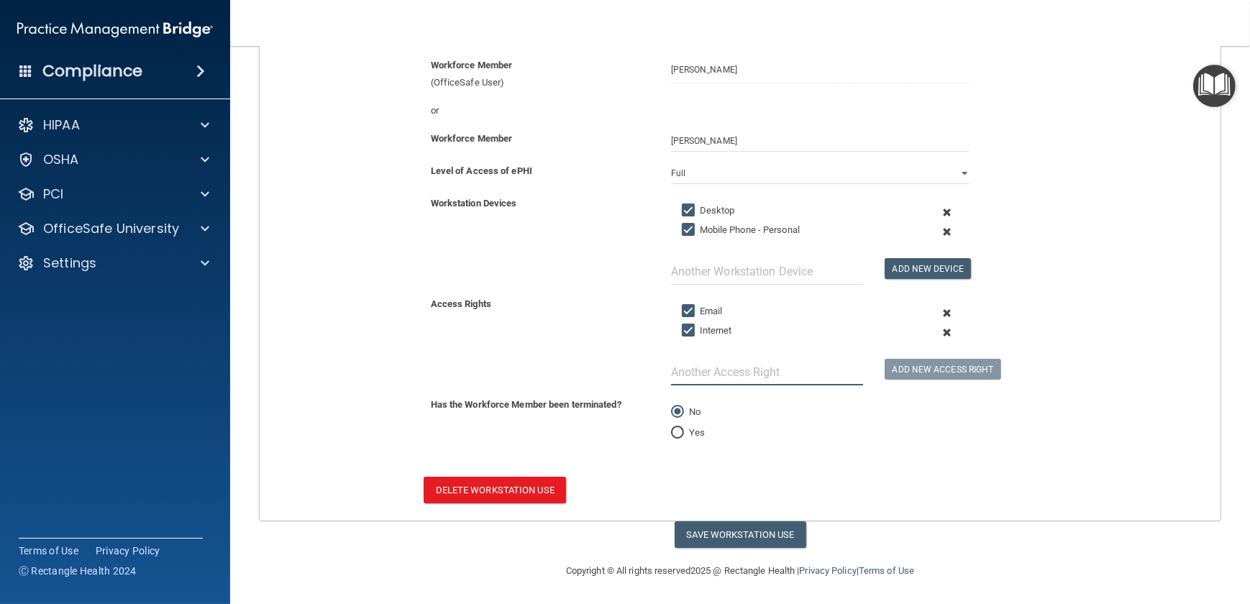
click at [764, 375] on input "text" at bounding box center [767, 372] width 192 height 27
type input "General Network"
click at [916, 368] on button "Add New Access Right" at bounding box center [942, 369] width 116 height 21
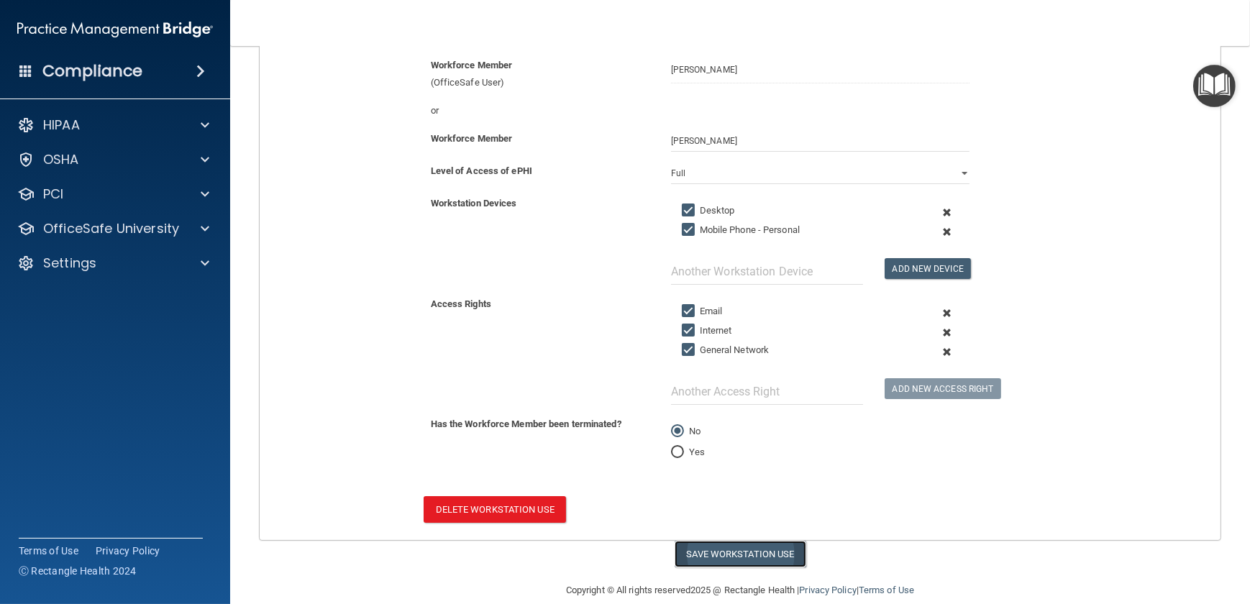
click at [776, 442] on button "Save Workstation Use" at bounding box center [740, 554] width 132 height 27
select select "? string:Full ?"
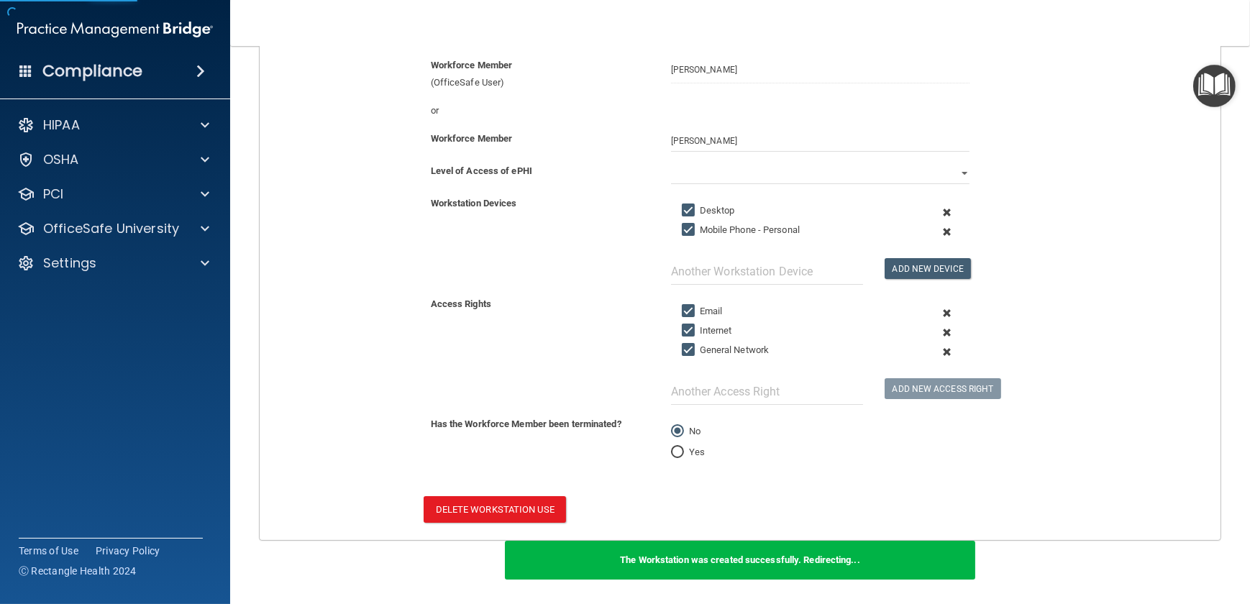
scroll to position [99, 0]
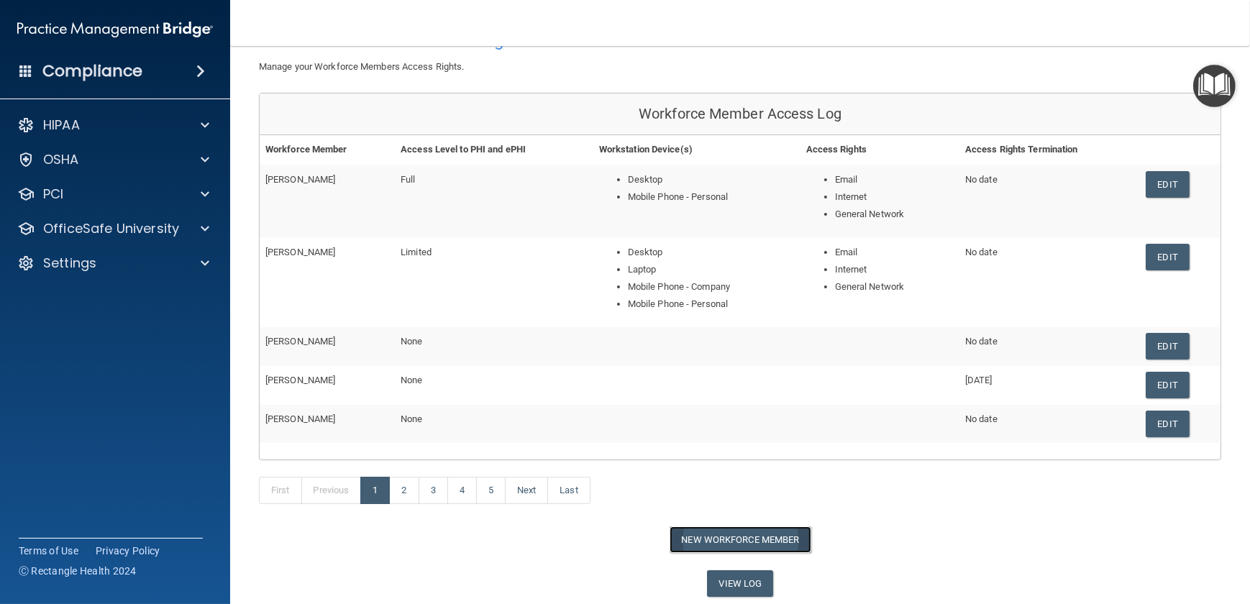
click at [731, 442] on button "New Workforce Member" at bounding box center [740, 539] width 142 height 27
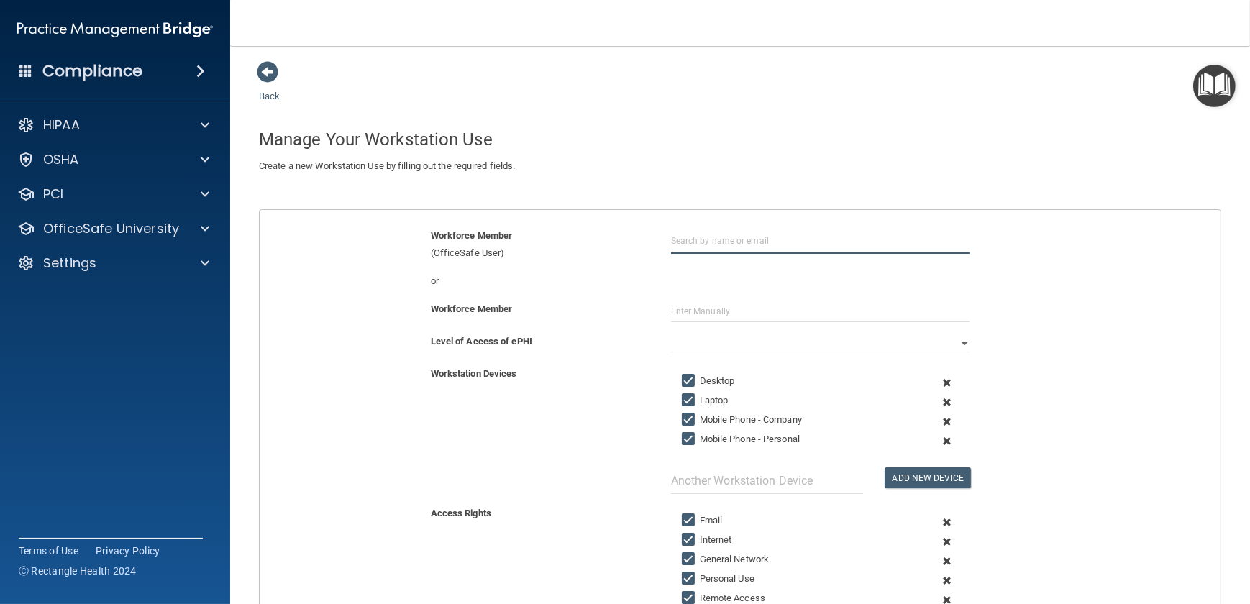
click at [675, 243] on input "text" at bounding box center [820, 240] width 298 height 27
type input "Sara Mohr"
click at [718, 298] on div "Sara Mohr smohr@madendo.com Organization" at bounding box center [844, 288] width 334 height 54
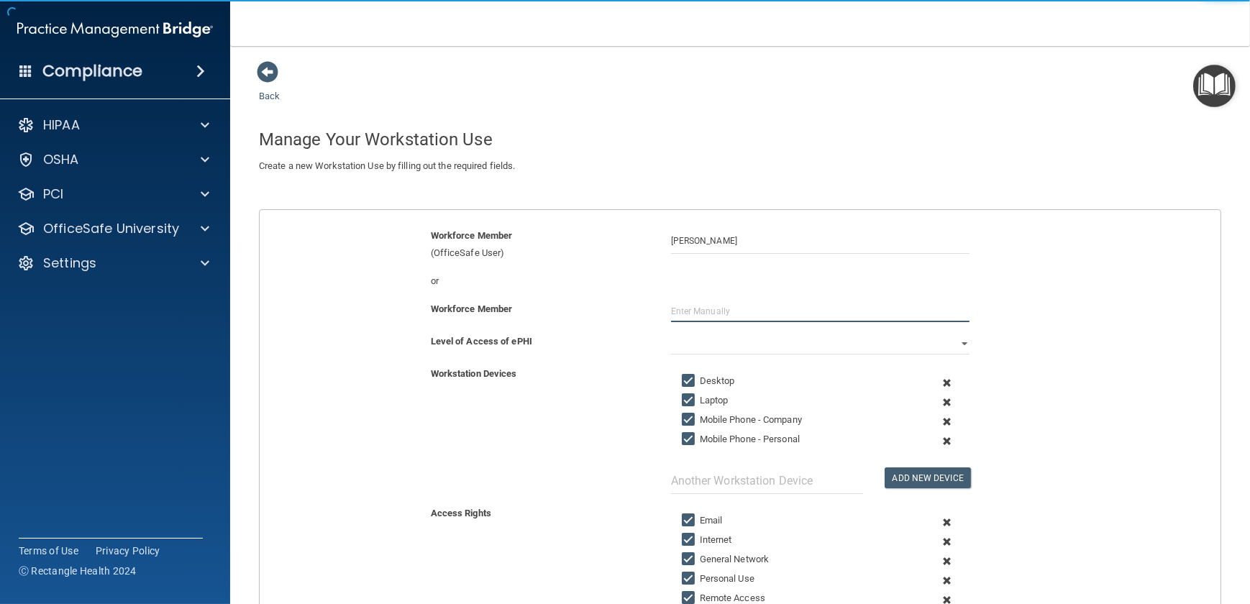
click at [713, 316] on input "text" at bounding box center [820, 312] width 298 height 22
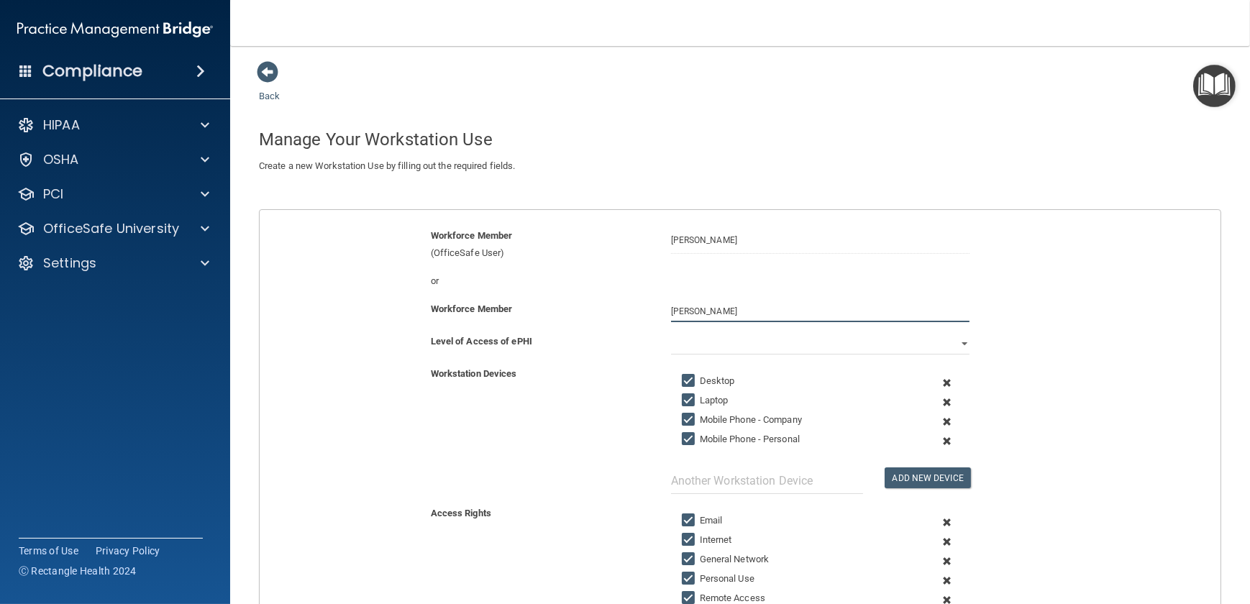
type input "Sara Mohr"
click at [736, 344] on select "Full Limited None" at bounding box center [820, 344] width 298 height 22
click at [671, 333] on select "Full Limited None" at bounding box center [820, 344] width 298 height 22
click at [916, 403] on span at bounding box center [946, 402] width 32 height 19
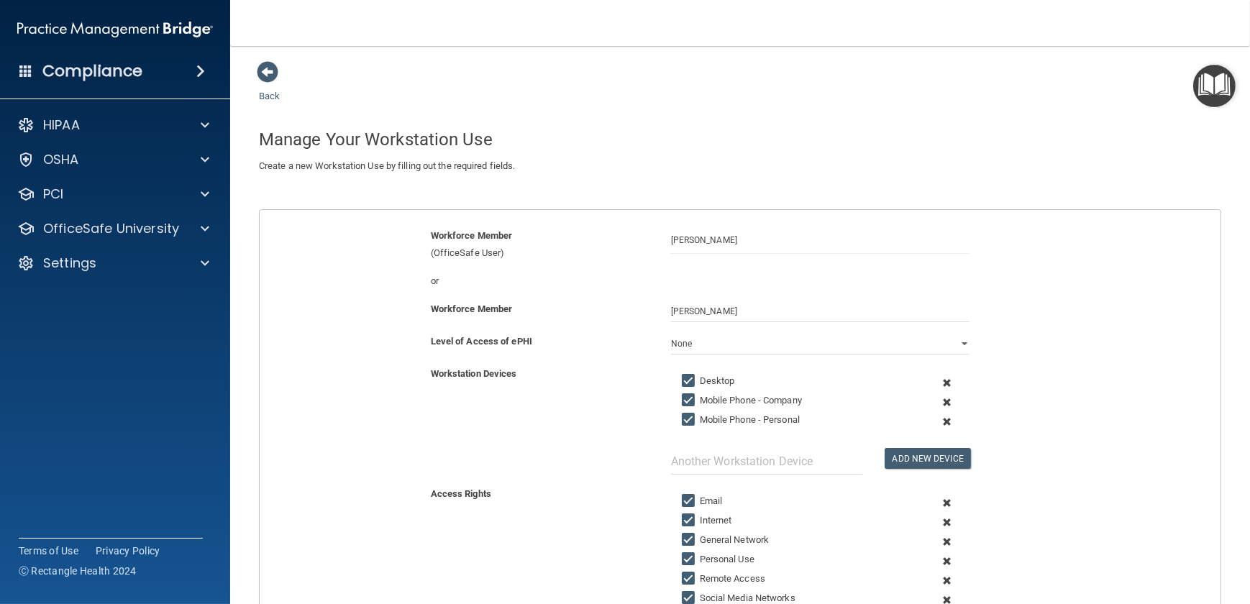
click at [916, 400] on span at bounding box center [946, 402] width 32 height 19
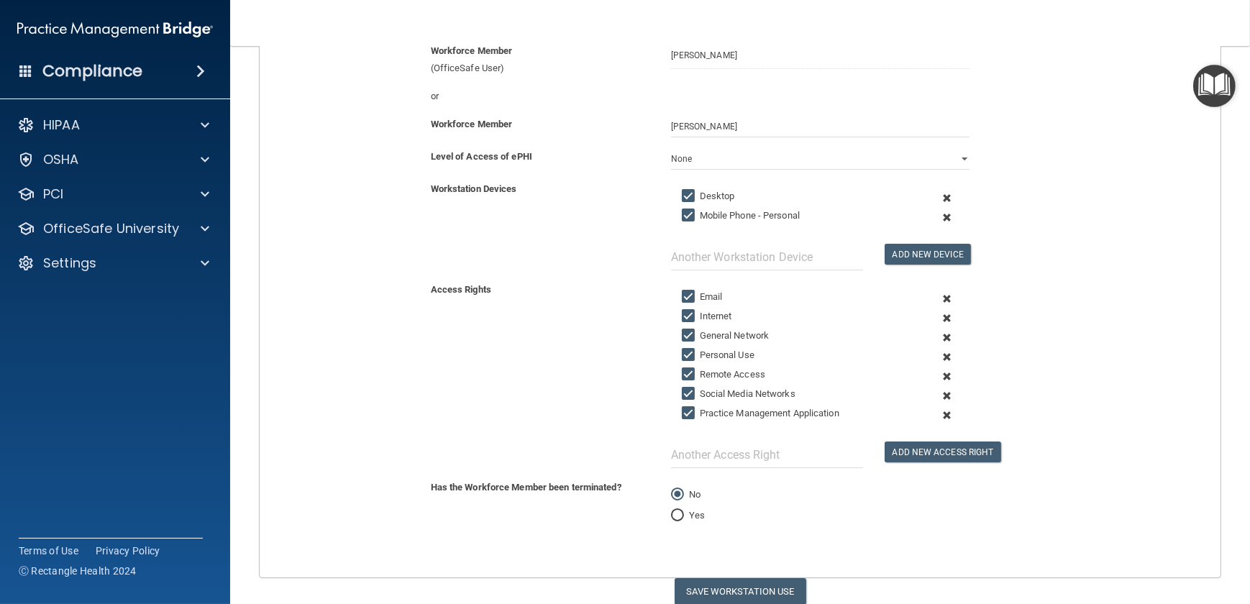
scroll to position [241, 0]
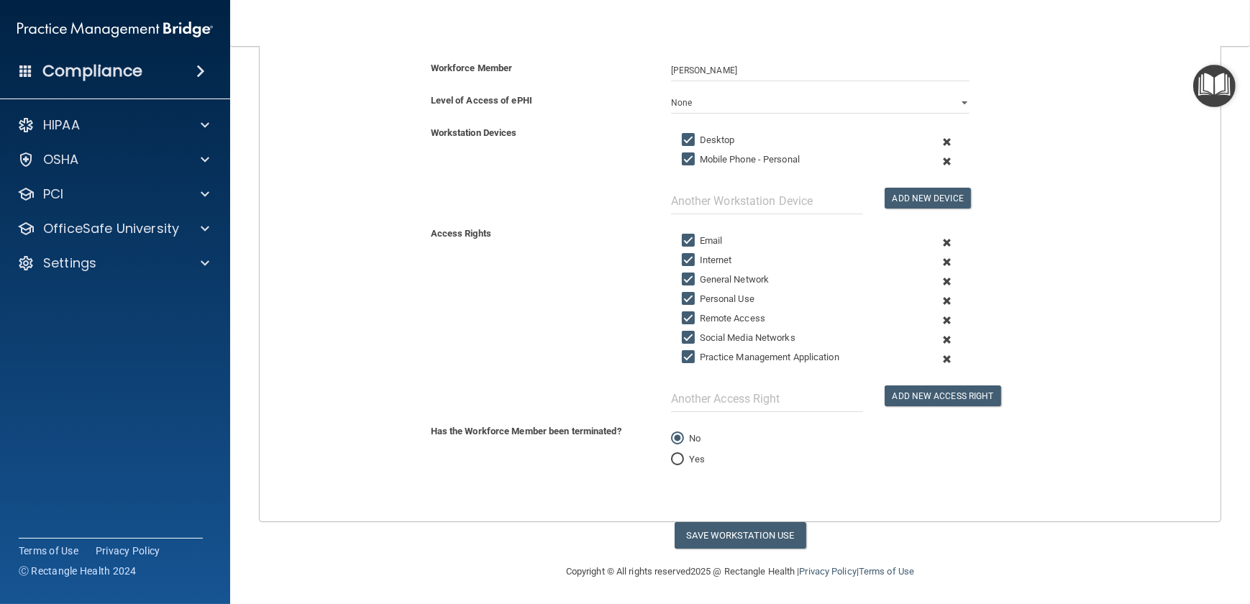
drag, startPoint x: 945, startPoint y: 301, endPoint x: 934, endPoint y: 301, distance: 10.8
click at [916, 301] on span at bounding box center [946, 300] width 32 height 19
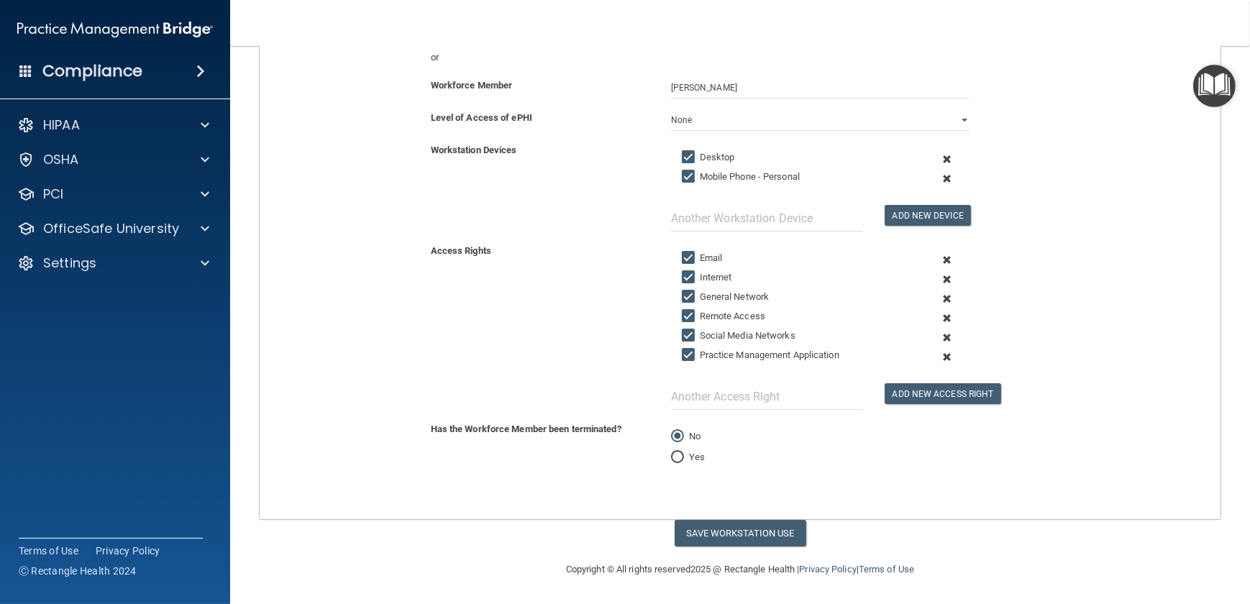
scroll to position [222, 0]
click at [916, 317] on span at bounding box center [946, 319] width 32 height 19
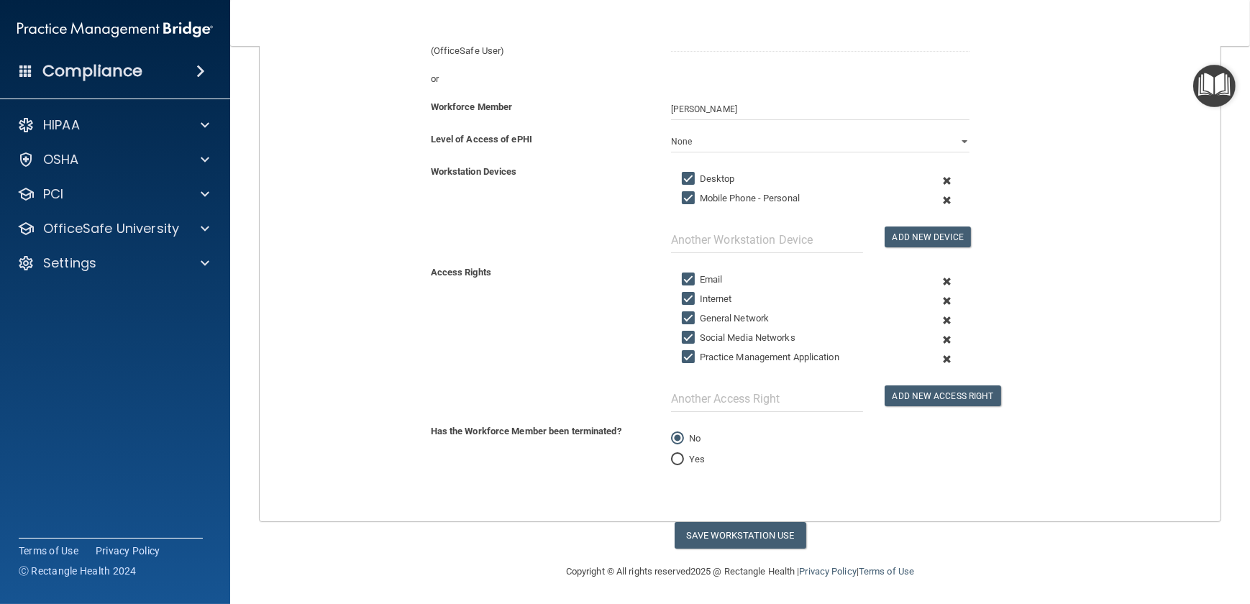
click at [916, 339] on span at bounding box center [946, 339] width 32 height 19
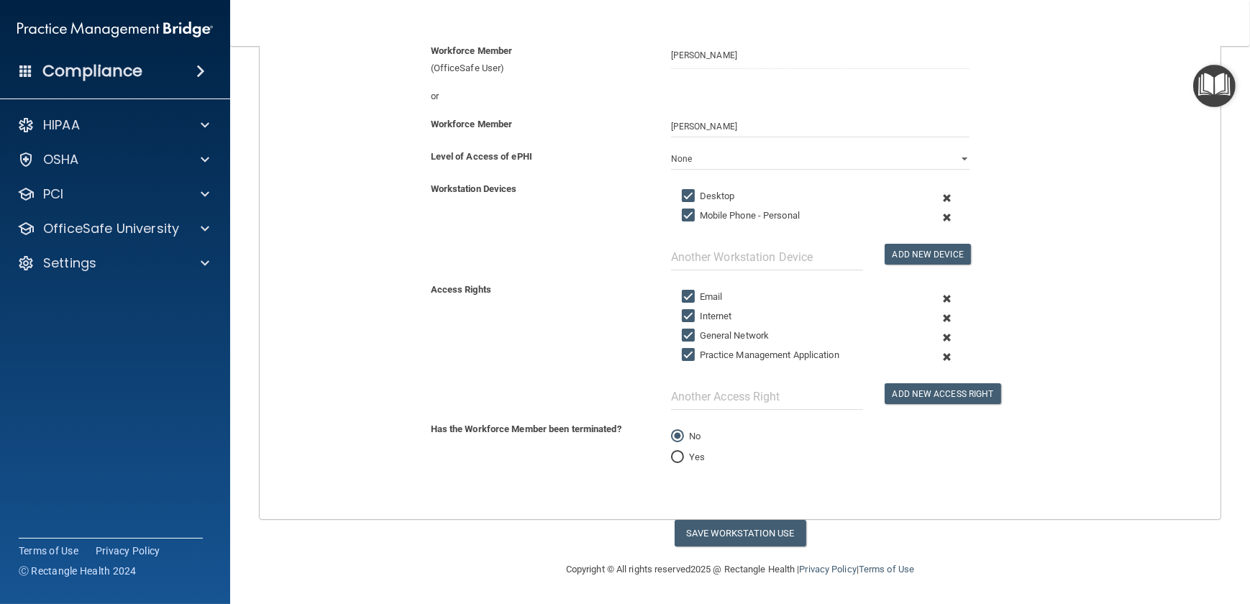
scroll to position [183, 0]
click at [916, 354] on span at bounding box center [946, 358] width 32 height 19
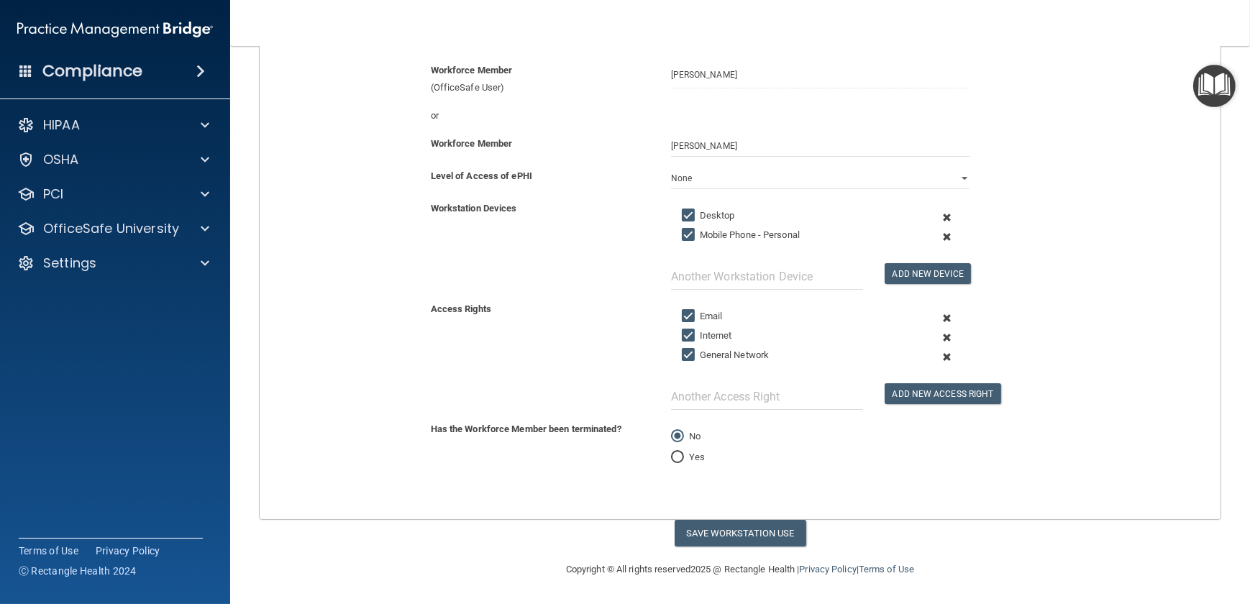
scroll to position [164, 0]
click at [761, 442] on button "Save Workstation Use" at bounding box center [740, 534] width 132 height 27
select select "? string:Limited ?"
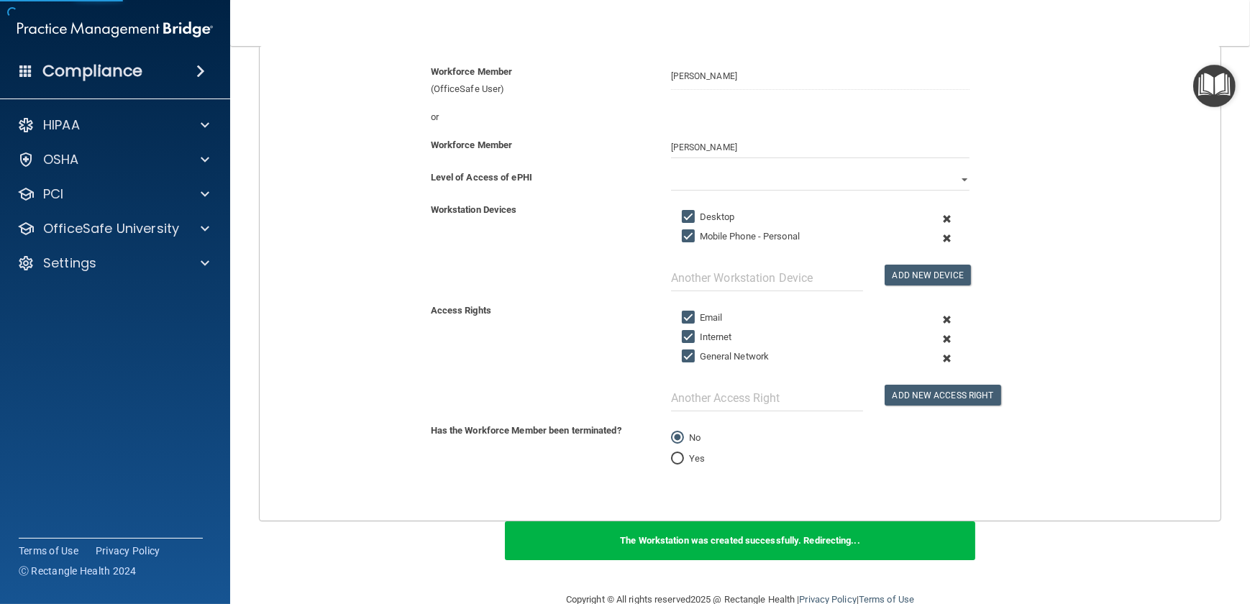
scroll to position [152, 0]
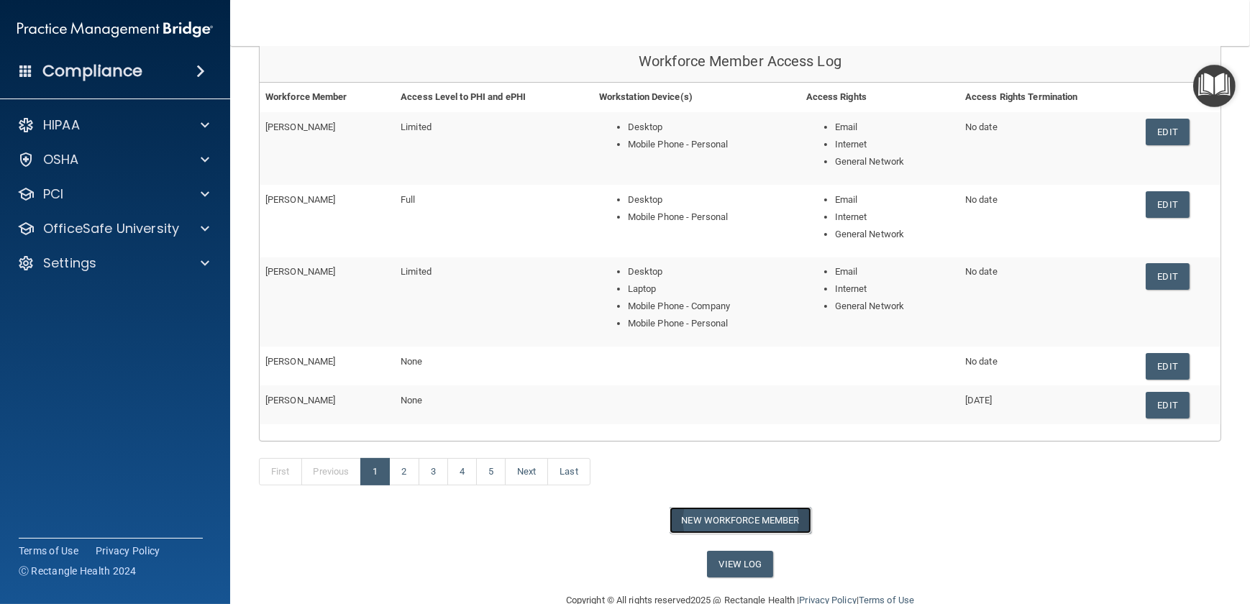
click at [761, 442] on button "New Workforce Member" at bounding box center [740, 520] width 142 height 27
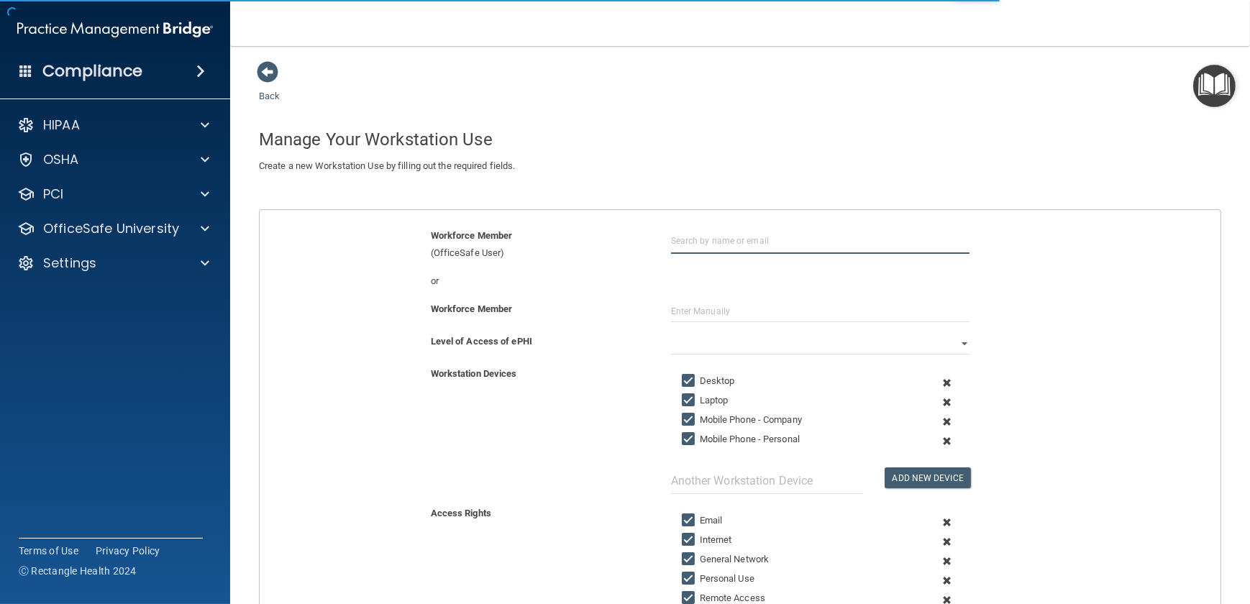
click at [697, 240] on input "text" at bounding box center [820, 240] width 298 height 27
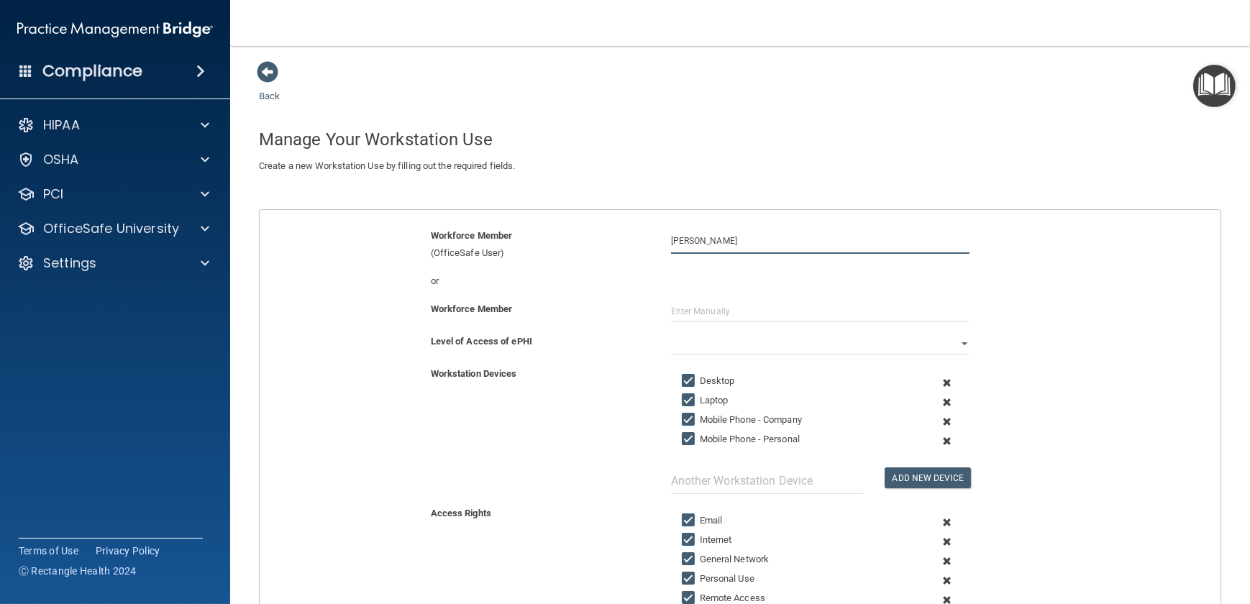
type input "Georgeanne Hershey"
click at [755, 348] on select "Full Limited None" at bounding box center [820, 344] width 298 height 22
click at [671, 333] on select "Full Limited None" at bounding box center [820, 344] width 298 height 22
click at [916, 403] on span at bounding box center [946, 402] width 32 height 19
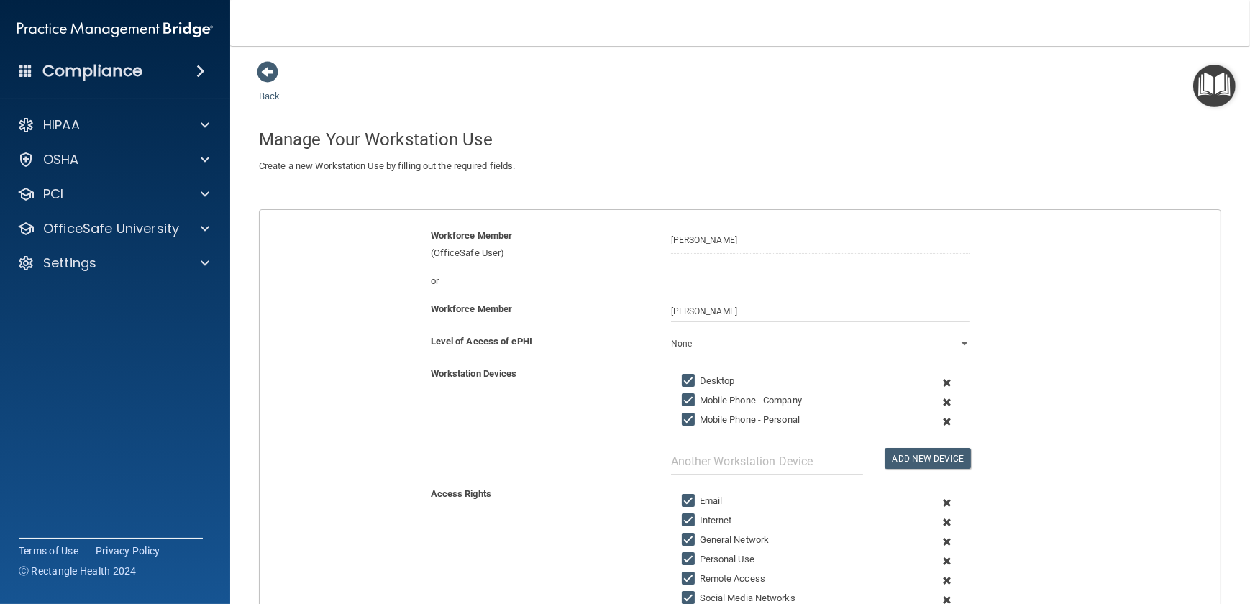
click at [916, 404] on span at bounding box center [946, 402] width 32 height 19
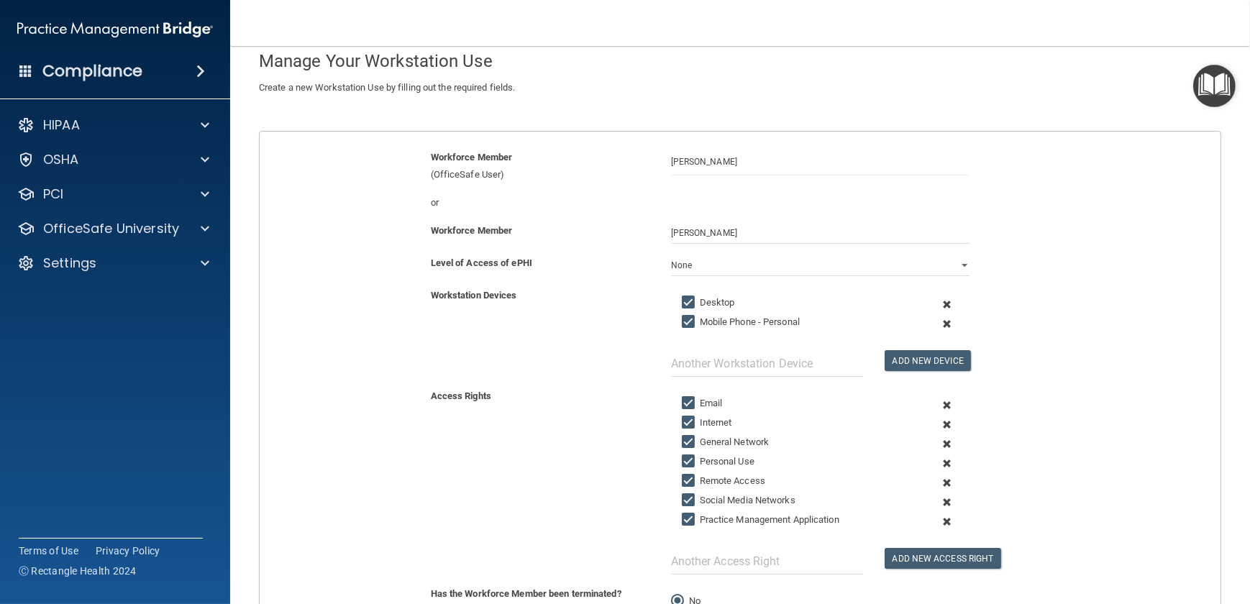
scroll to position [241, 0]
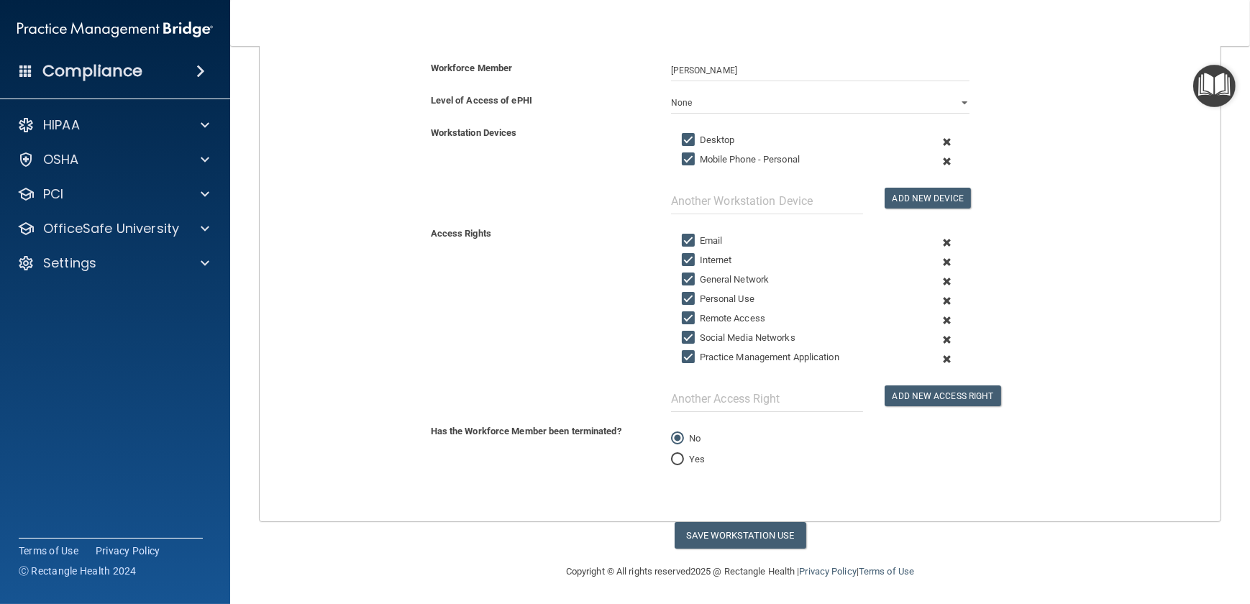
click at [916, 298] on span at bounding box center [946, 300] width 32 height 19
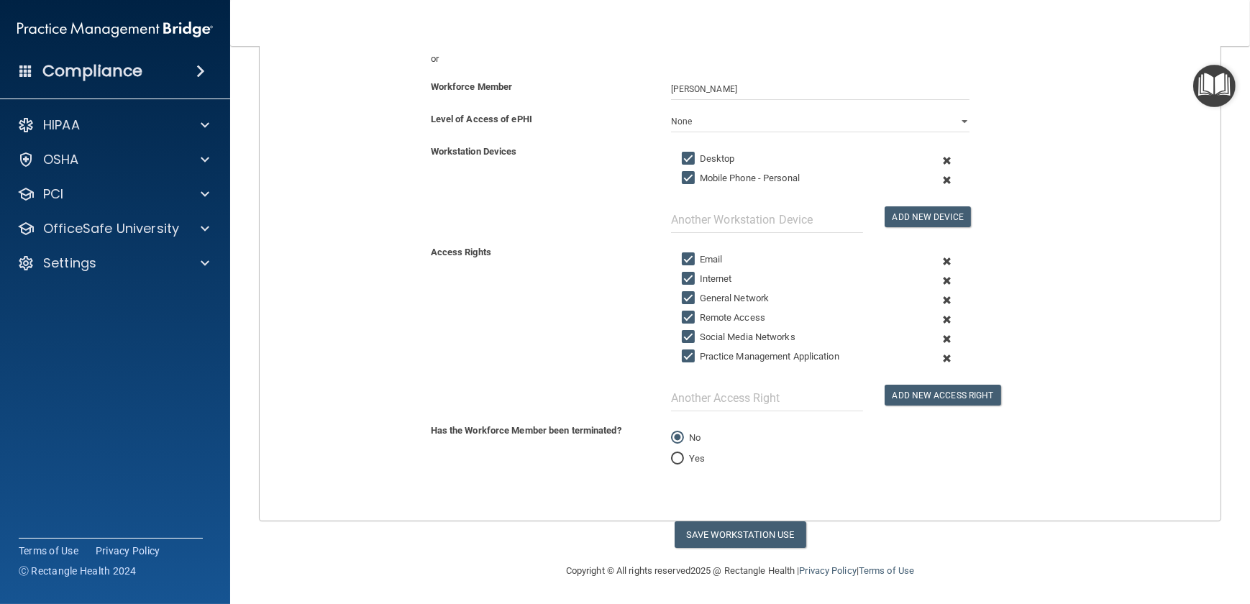
click at [916, 319] on span at bounding box center [946, 319] width 32 height 19
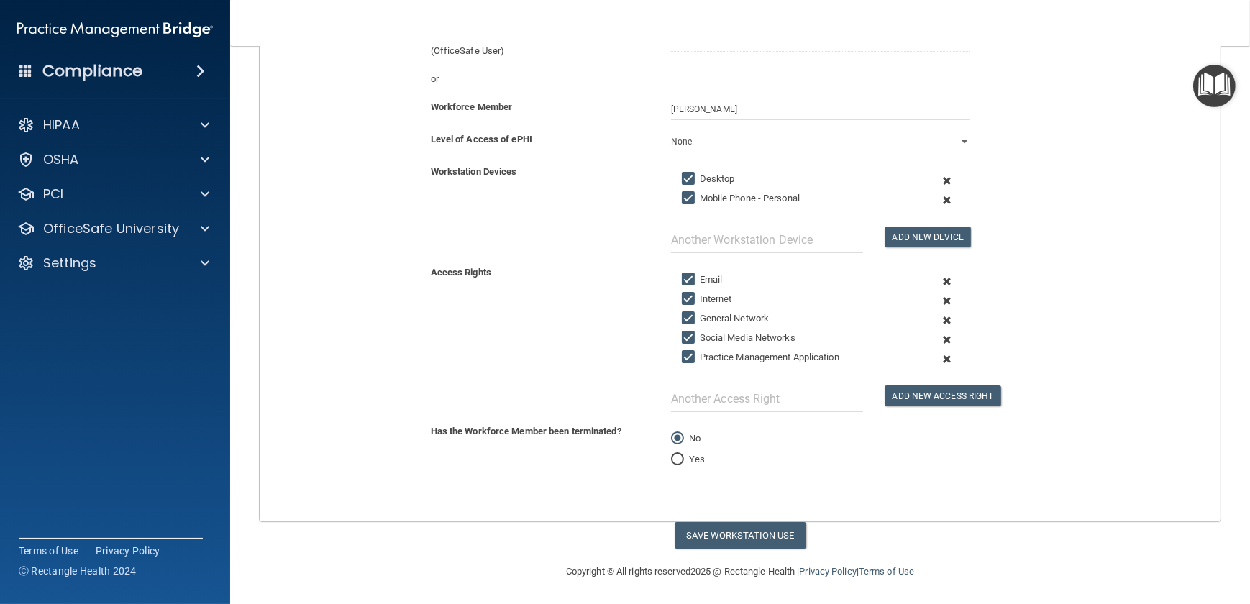
click at [916, 338] on span at bounding box center [946, 339] width 32 height 19
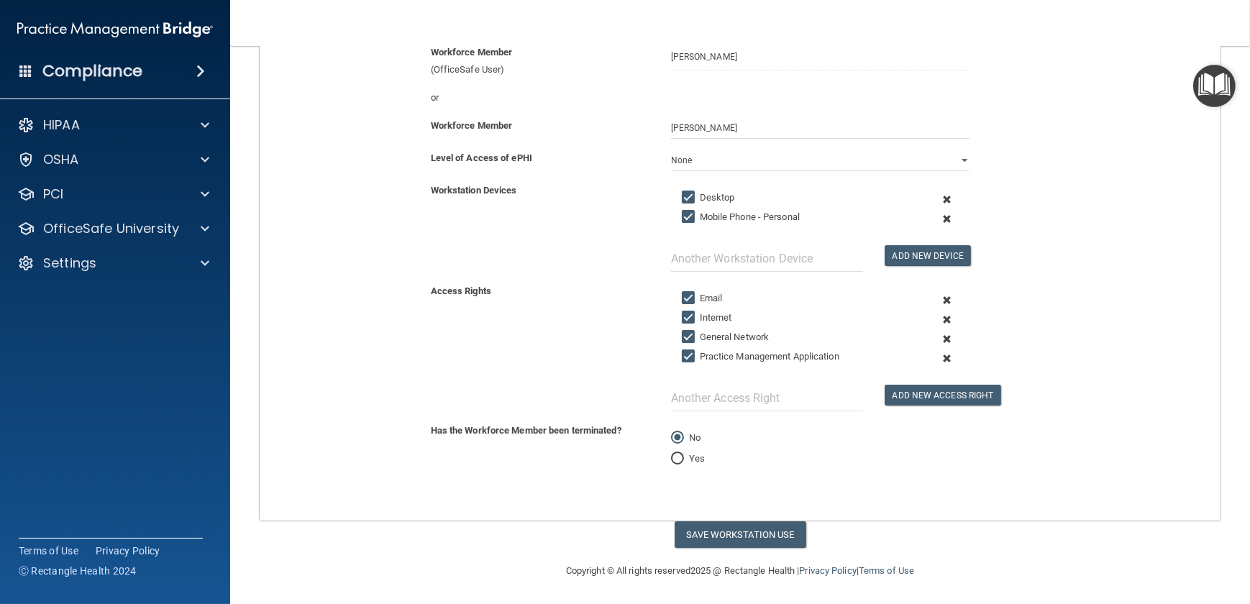
click at [916, 358] on span at bounding box center [946, 358] width 32 height 19
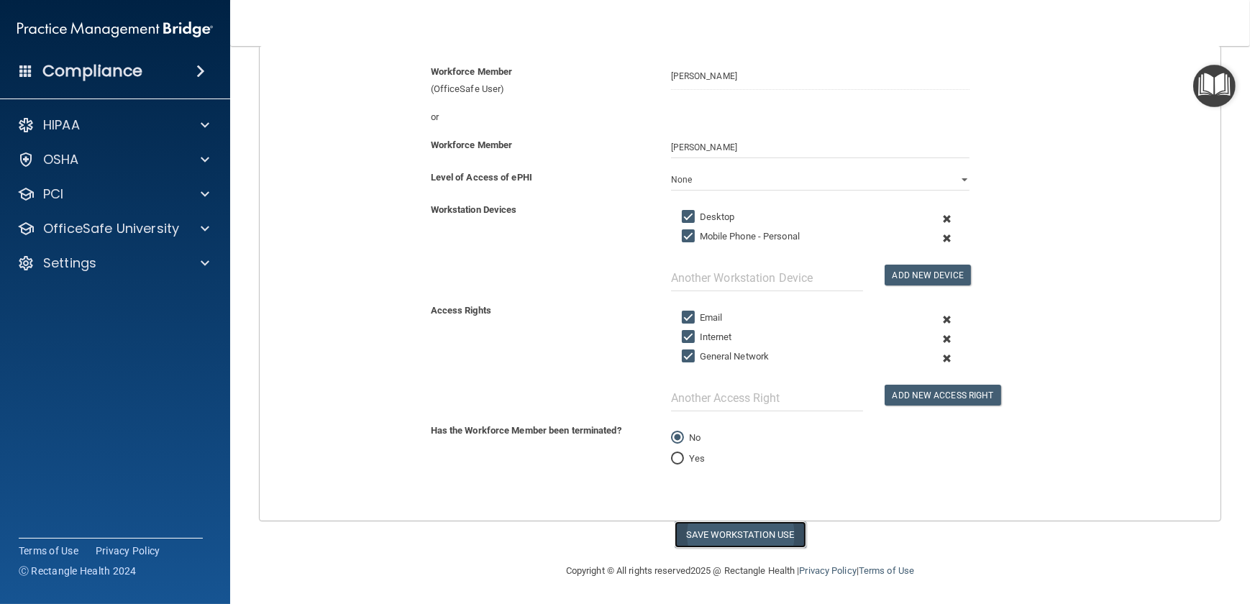
click at [764, 442] on button "Save Workstation Use" at bounding box center [740, 534] width 132 height 27
select select "? string:Limited ?"
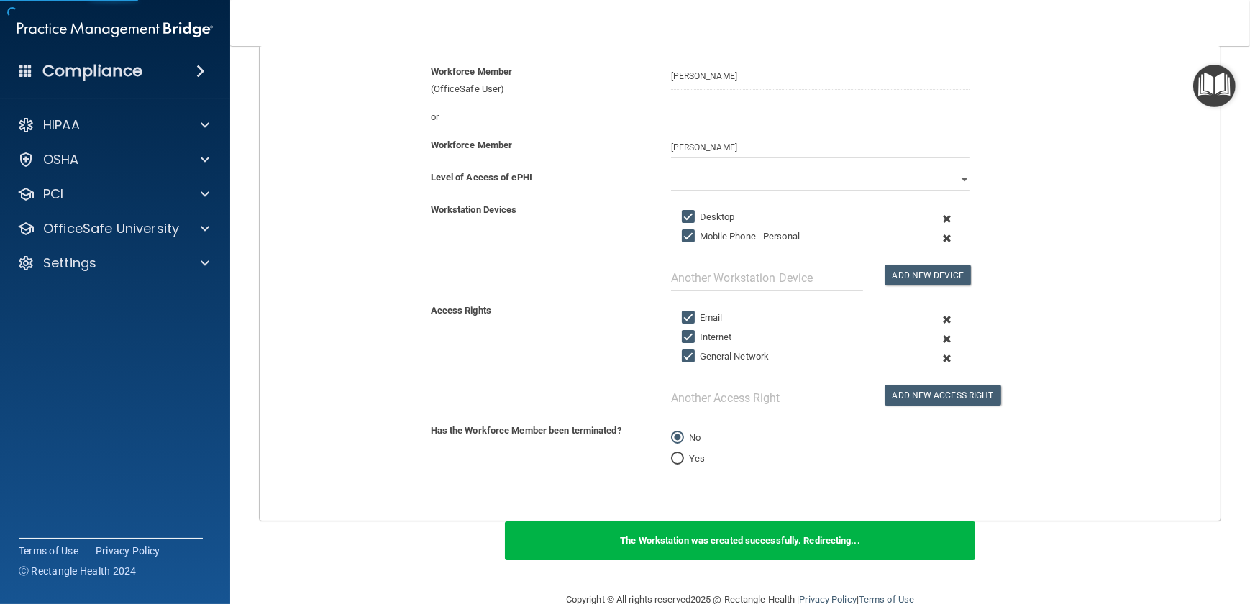
scroll to position [186, 0]
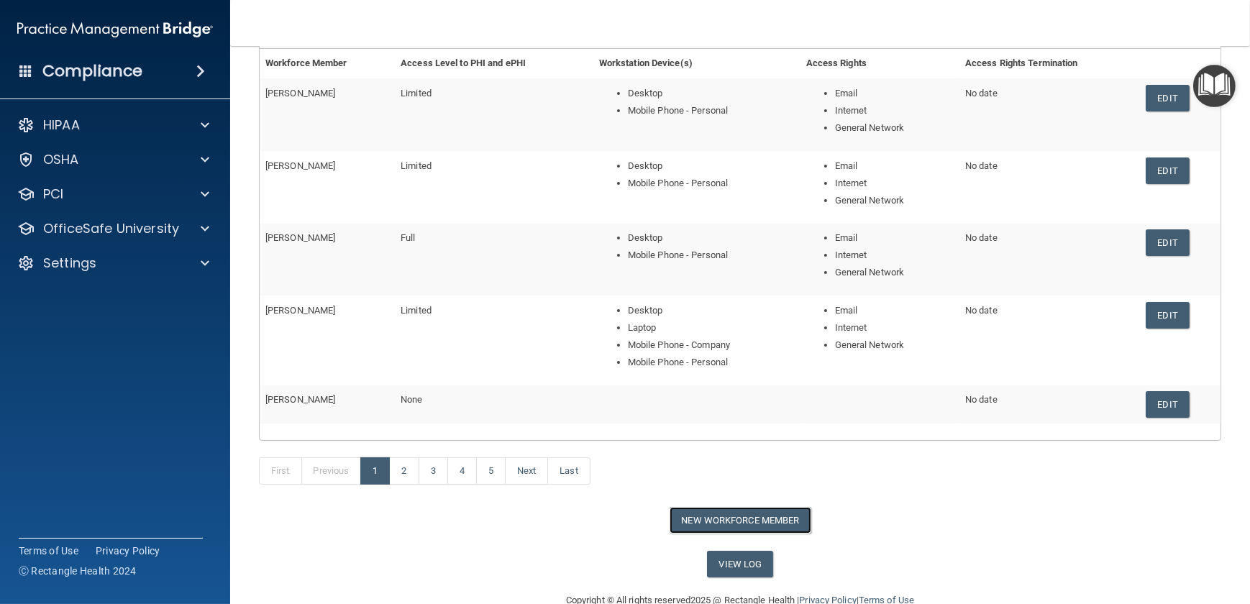
click at [764, 442] on button "New Workforce Member" at bounding box center [740, 520] width 142 height 27
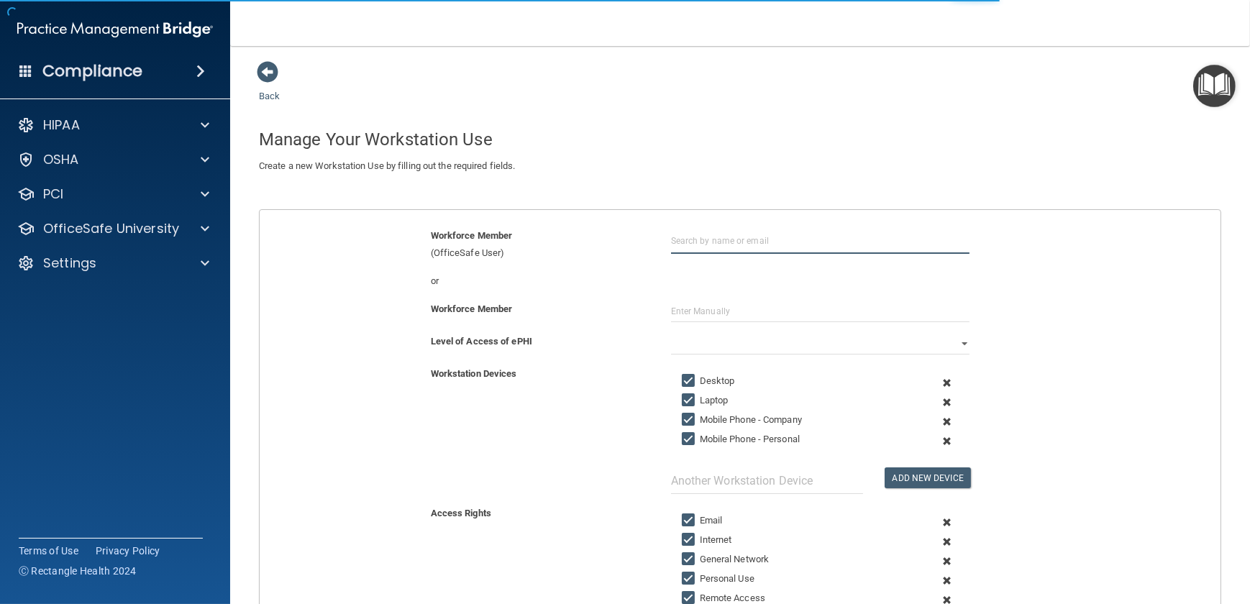
click at [689, 234] on input "text" at bounding box center [820, 240] width 298 height 27
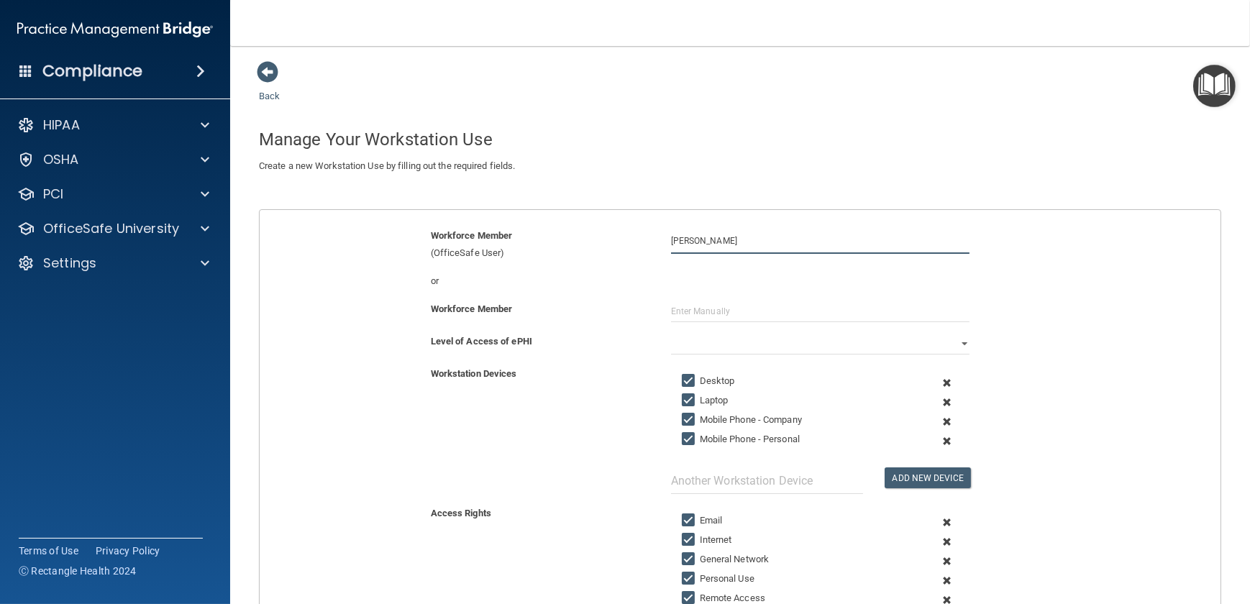
type input "Aimee Scott"
click at [687, 346] on select "Full Limited None" at bounding box center [820, 344] width 298 height 22
click at [671, 333] on select "Full Limited None" at bounding box center [820, 344] width 298 height 22
click at [916, 400] on span at bounding box center [946, 402] width 32 height 19
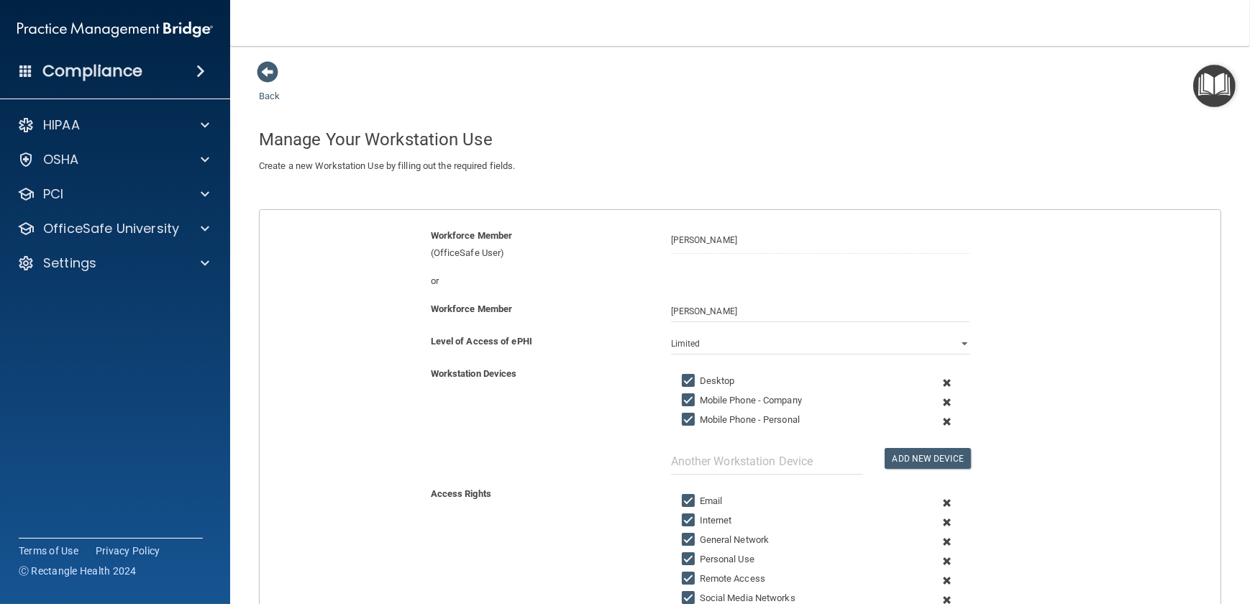
click at [916, 398] on span at bounding box center [946, 402] width 32 height 19
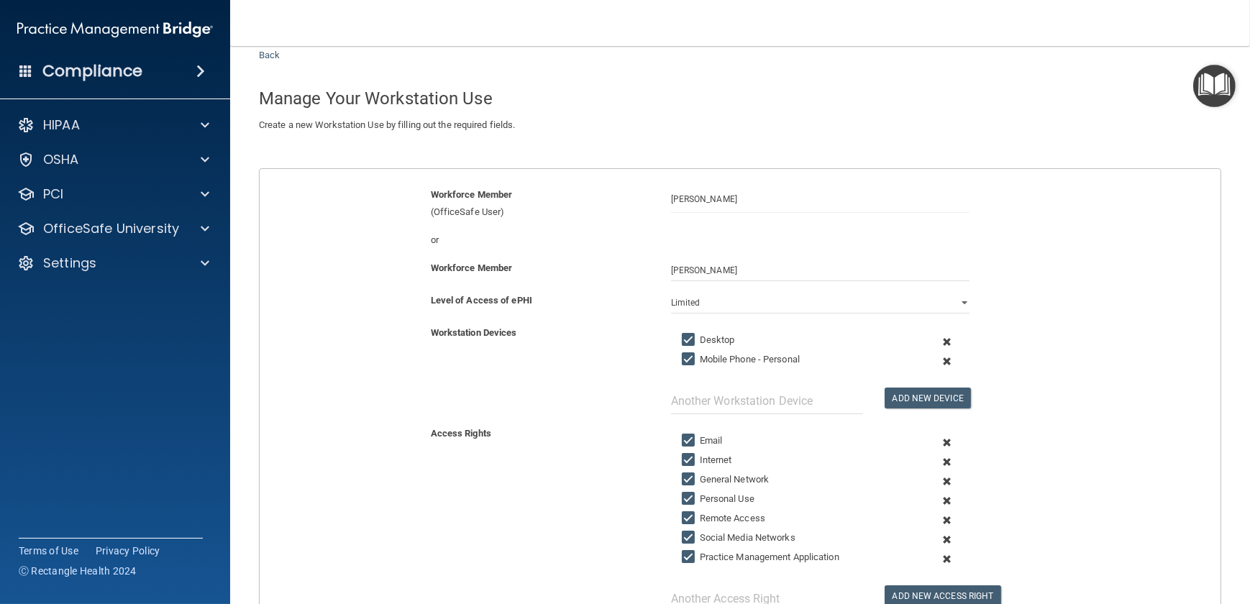
scroll to position [241, 0]
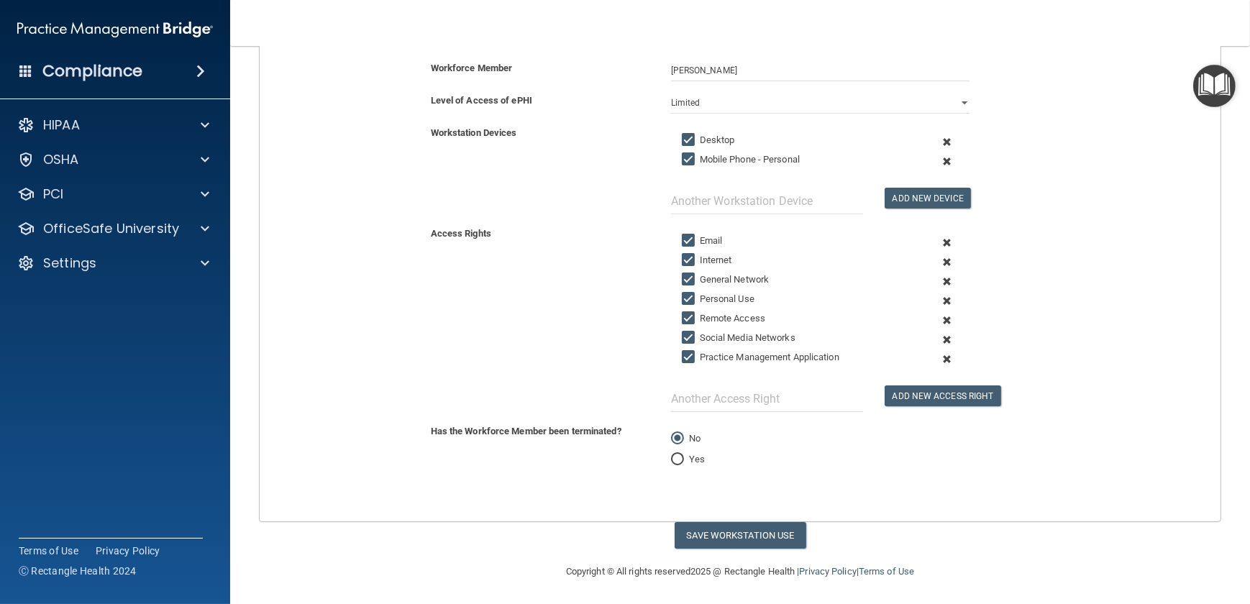
click at [916, 356] on span at bounding box center [946, 358] width 32 height 19
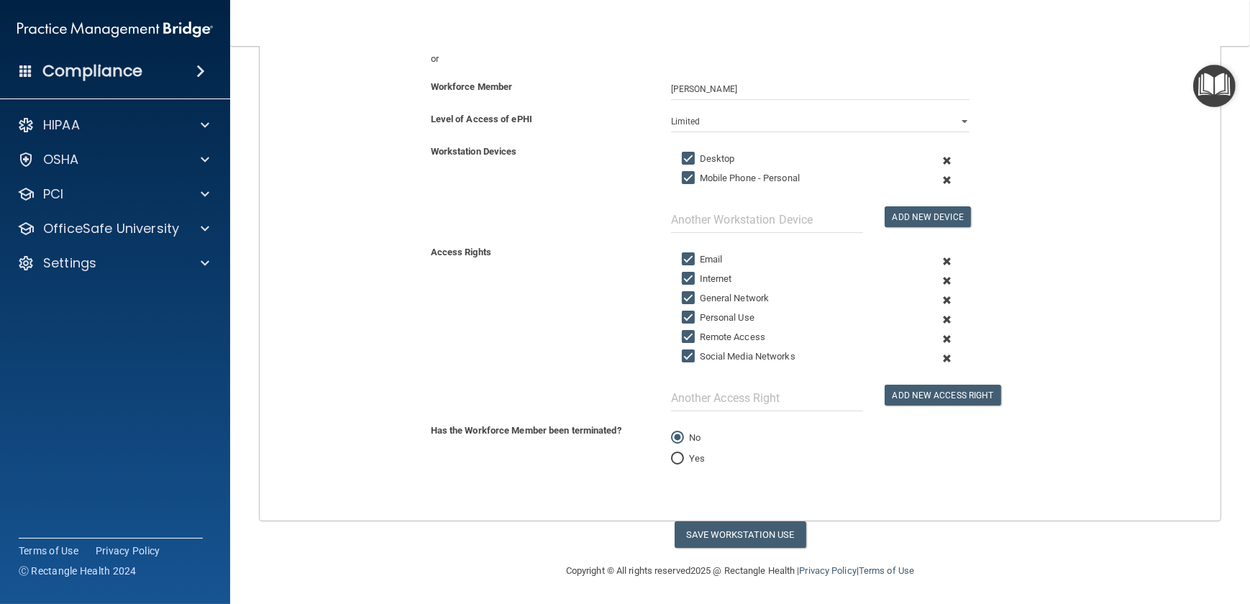
click at [916, 355] on span at bounding box center [946, 358] width 32 height 19
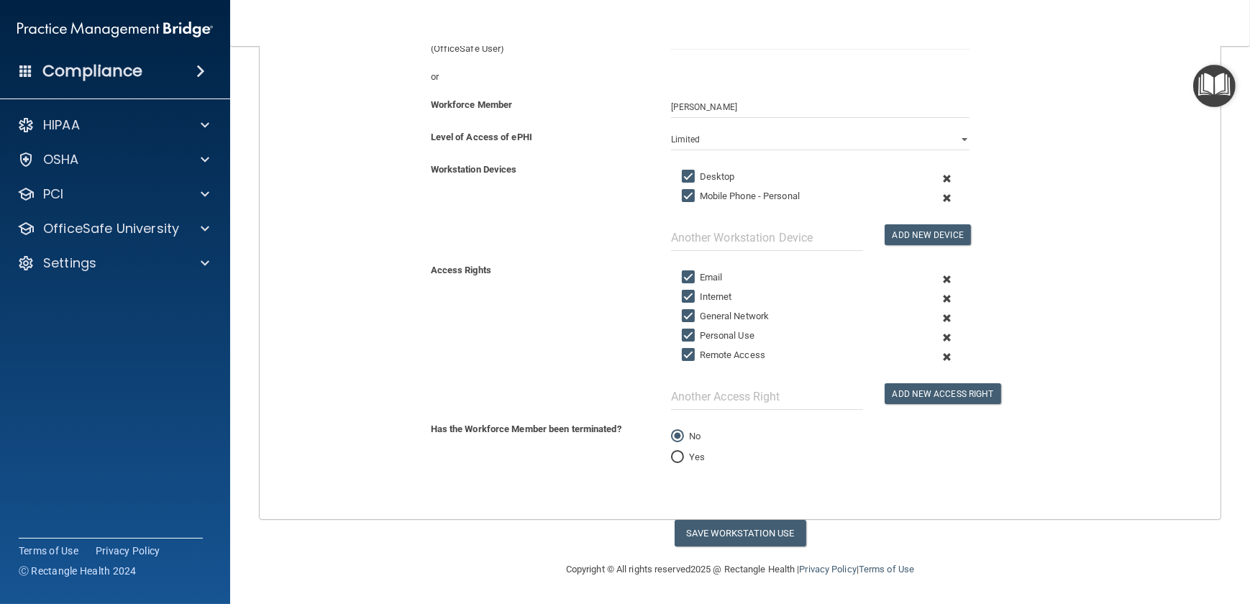
scroll to position [202, 0]
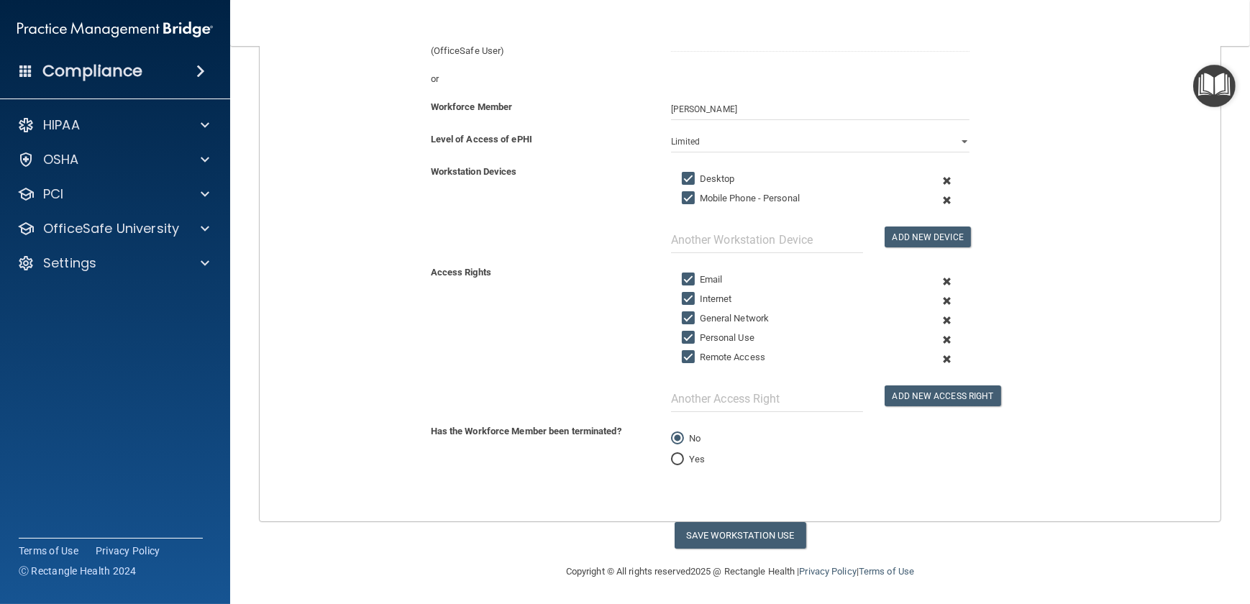
click at [916, 356] on span at bounding box center [946, 358] width 32 height 19
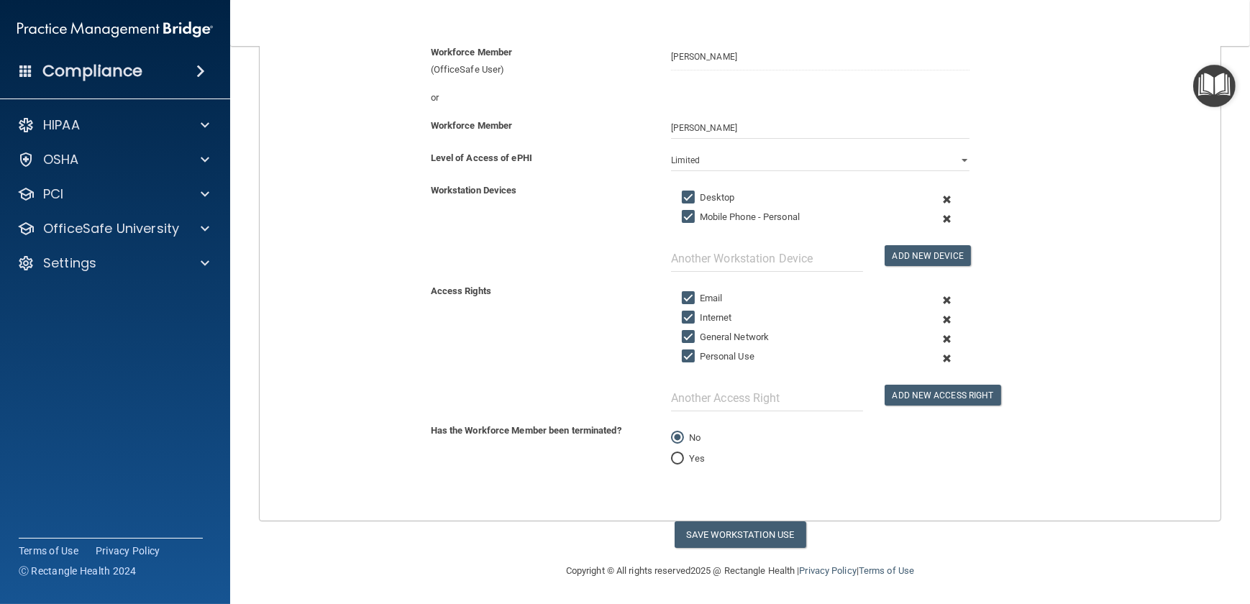
click at [916, 357] on span at bounding box center [946, 358] width 32 height 19
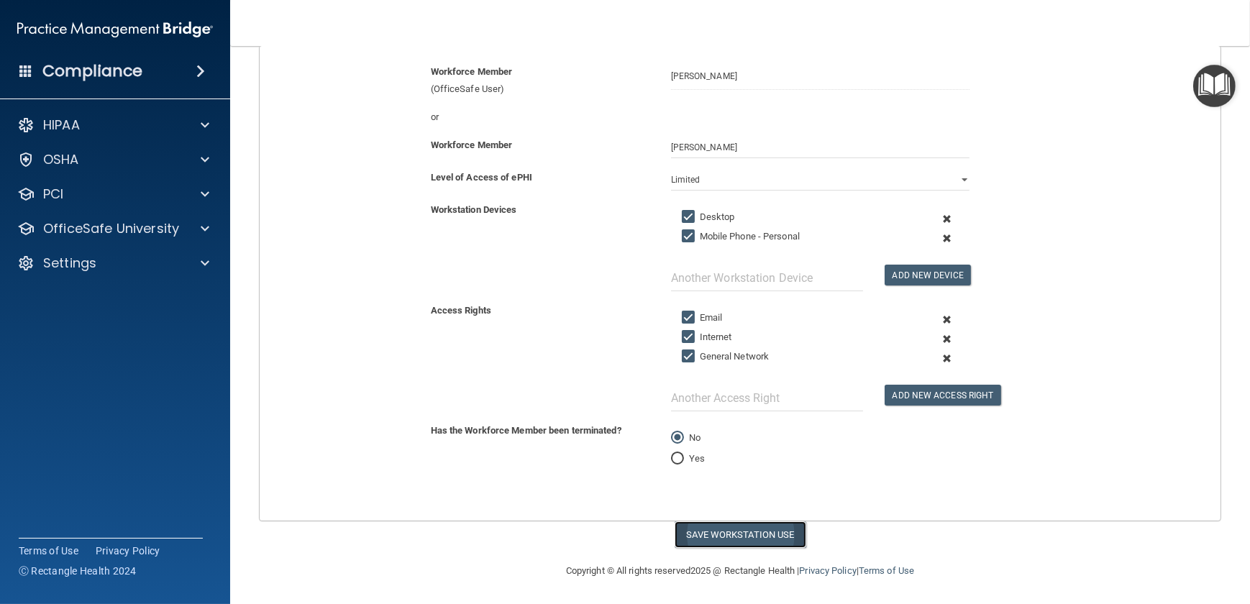
click at [707, 442] on button "Save Workstation Use" at bounding box center [740, 534] width 132 height 27
select select "? string:Full ?"
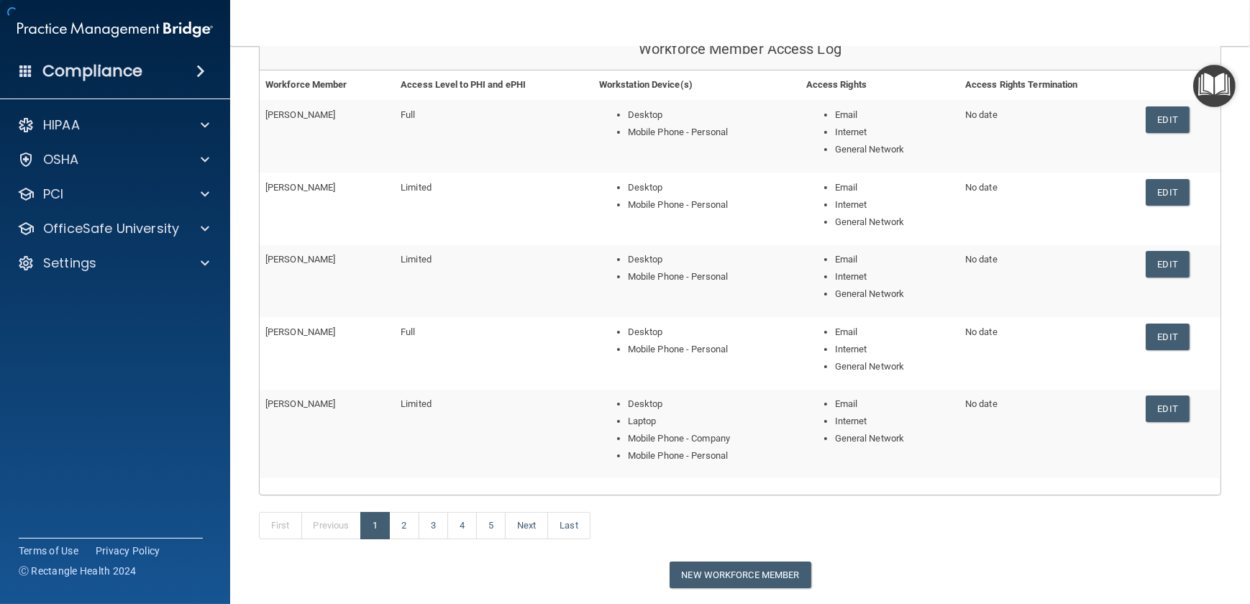
scroll to position [219, 0]
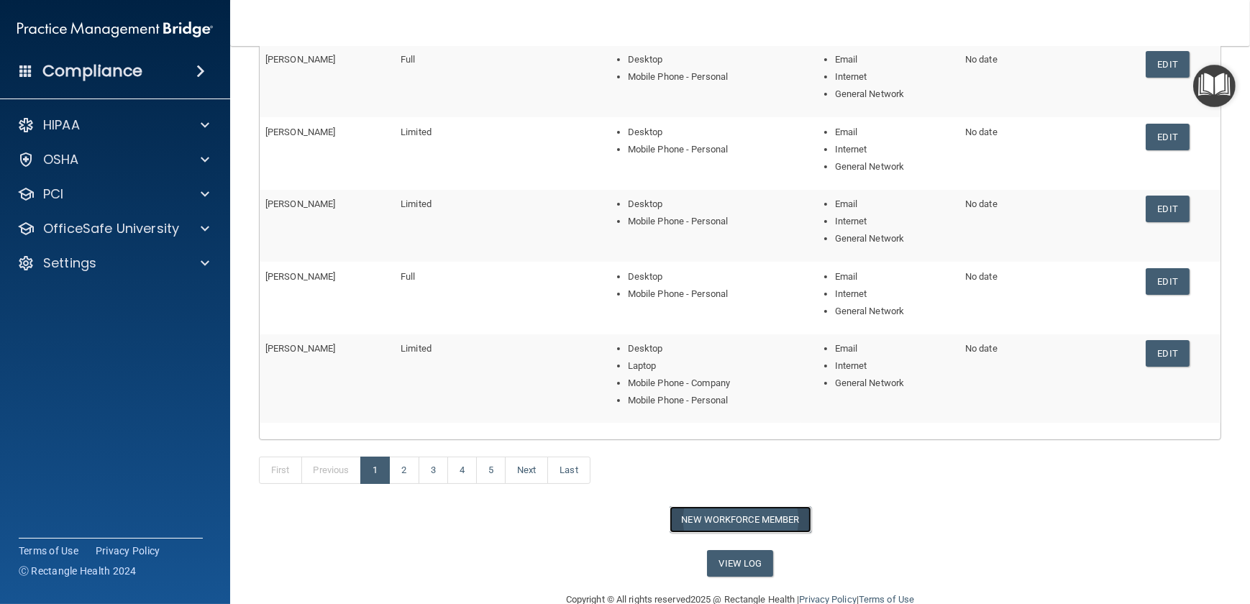
click at [697, 442] on button "New Workforce Member" at bounding box center [740, 519] width 142 height 27
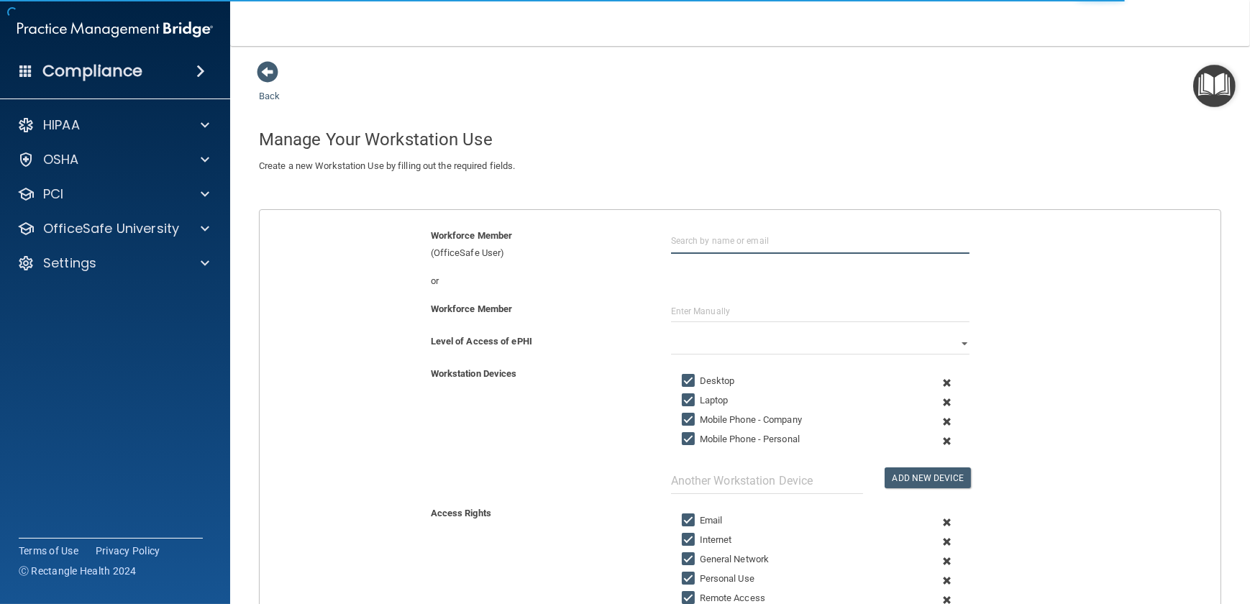
click at [704, 237] on input "text" at bounding box center [820, 240] width 298 height 27
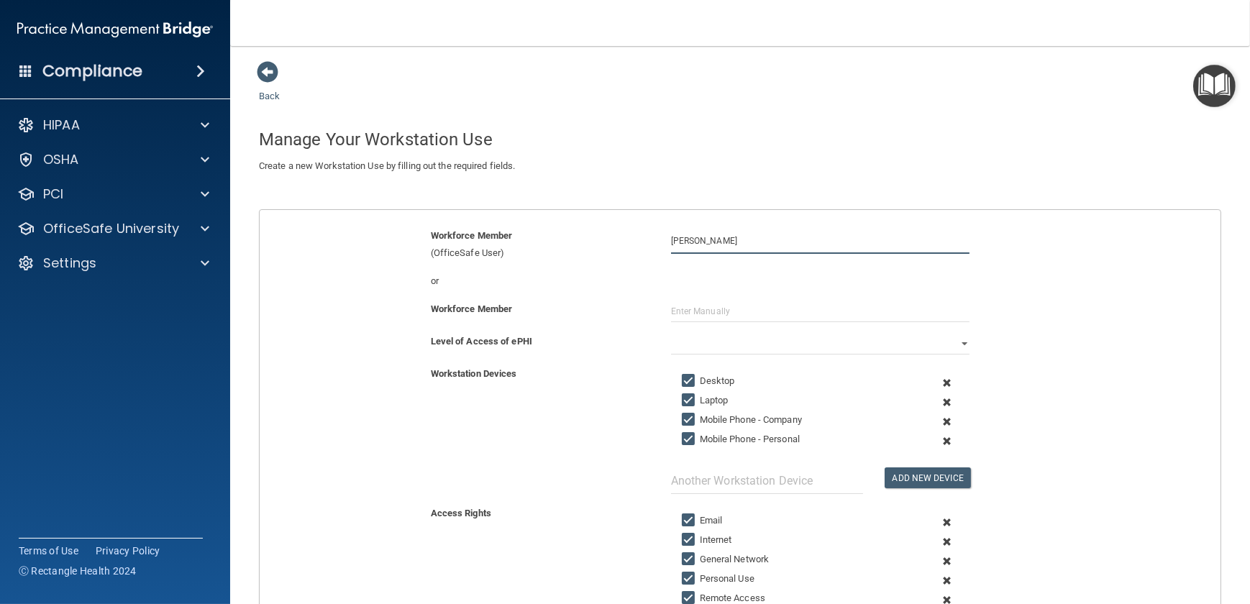
type input "Mikayla Wagaman"
click at [694, 342] on select "Full Limited None" at bounding box center [820, 344] width 298 height 22
click at [671, 333] on select "Full Limited None" at bounding box center [820, 344] width 298 height 22
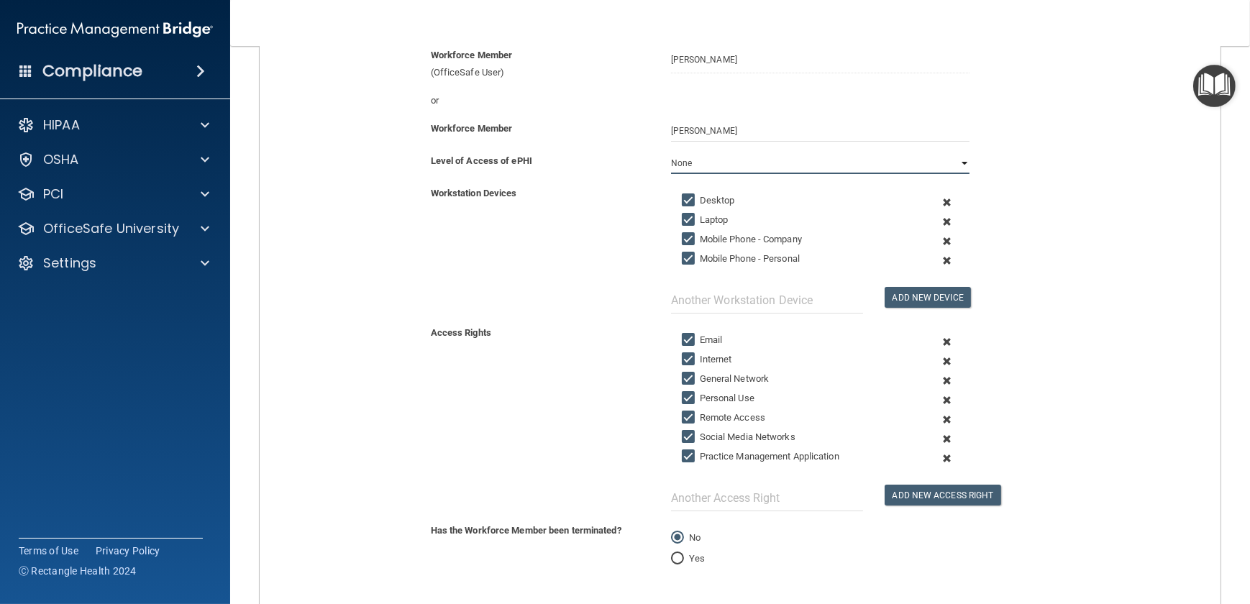
scroll to position [196, 0]
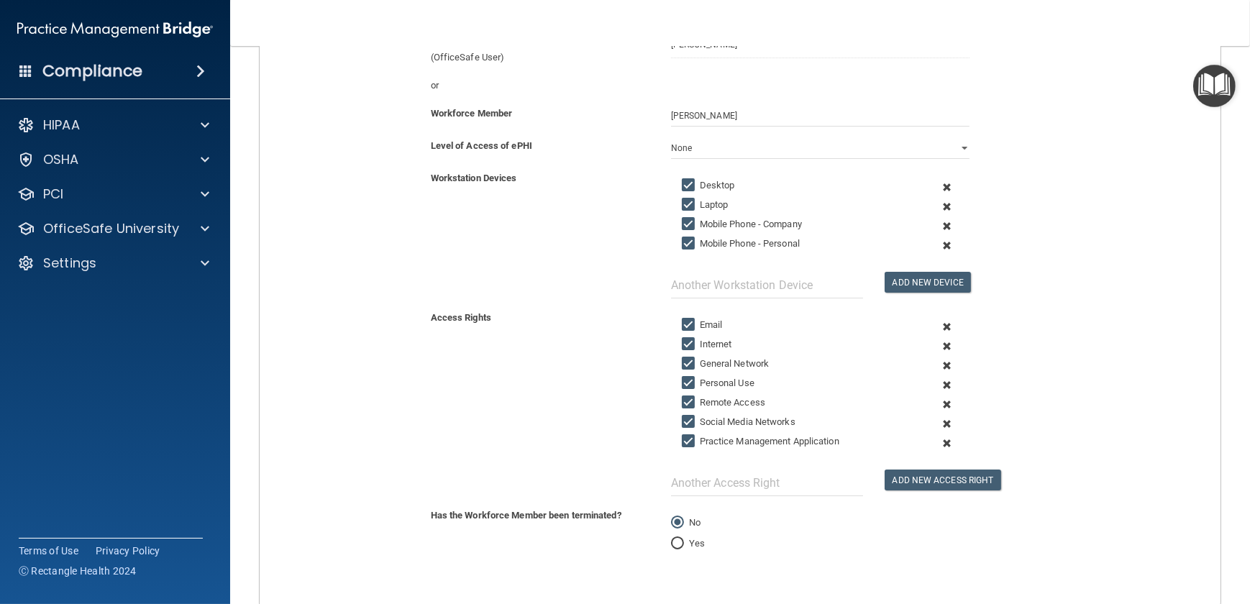
click at [916, 201] on span at bounding box center [946, 206] width 32 height 19
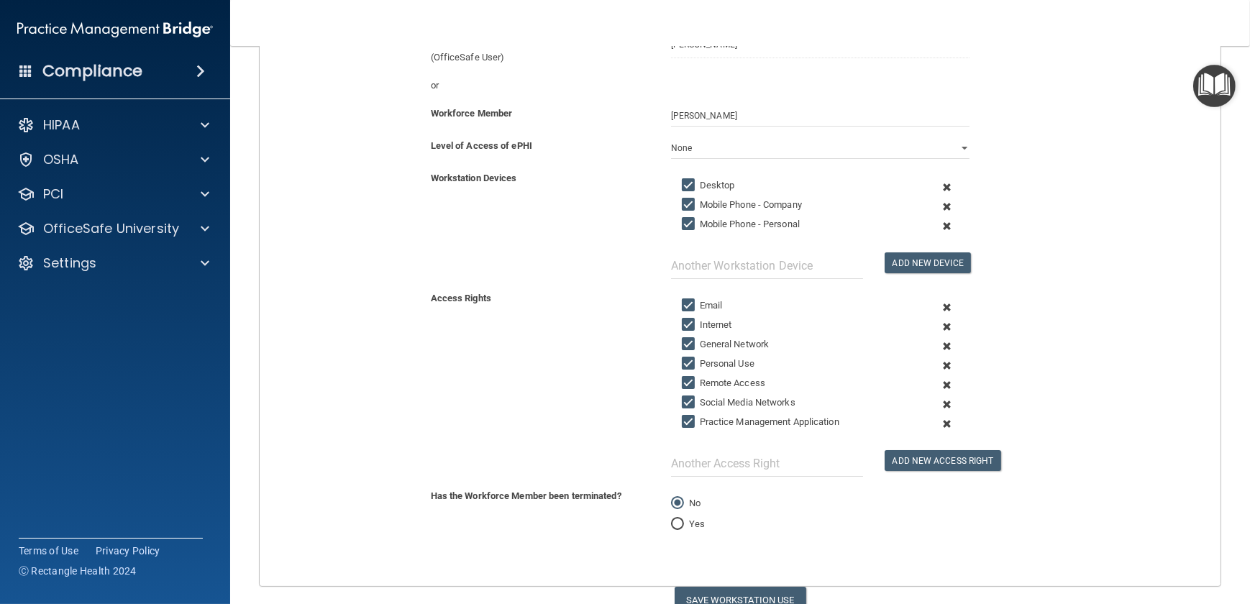
click at [916, 205] on span at bounding box center [946, 206] width 32 height 19
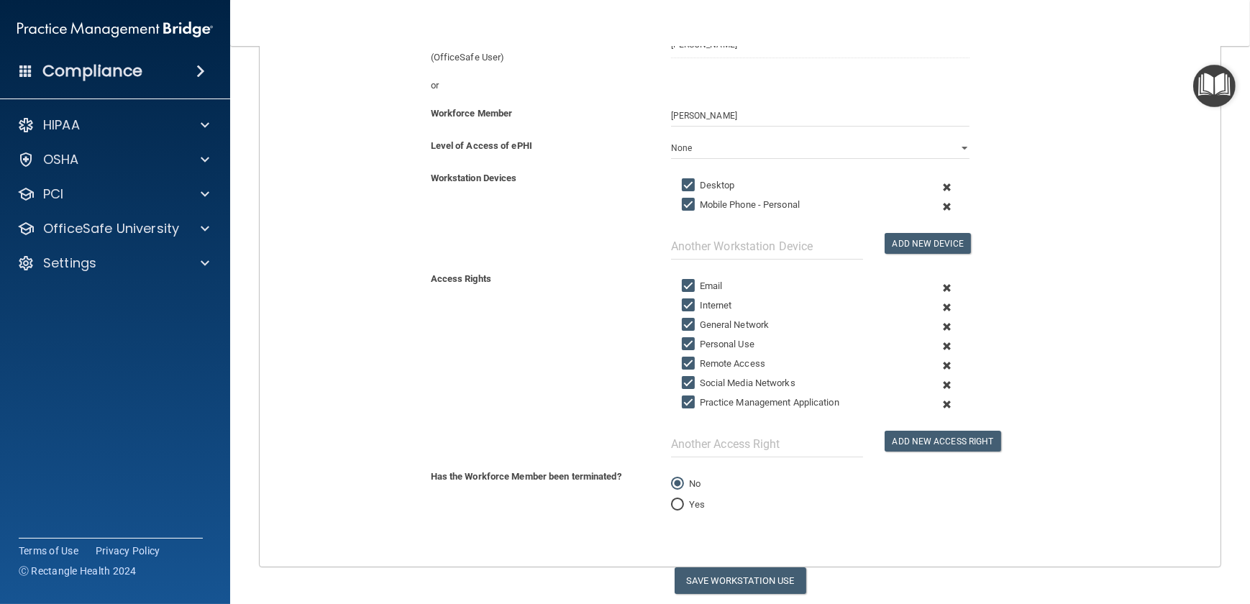
click at [916, 402] on span at bounding box center [946, 404] width 32 height 19
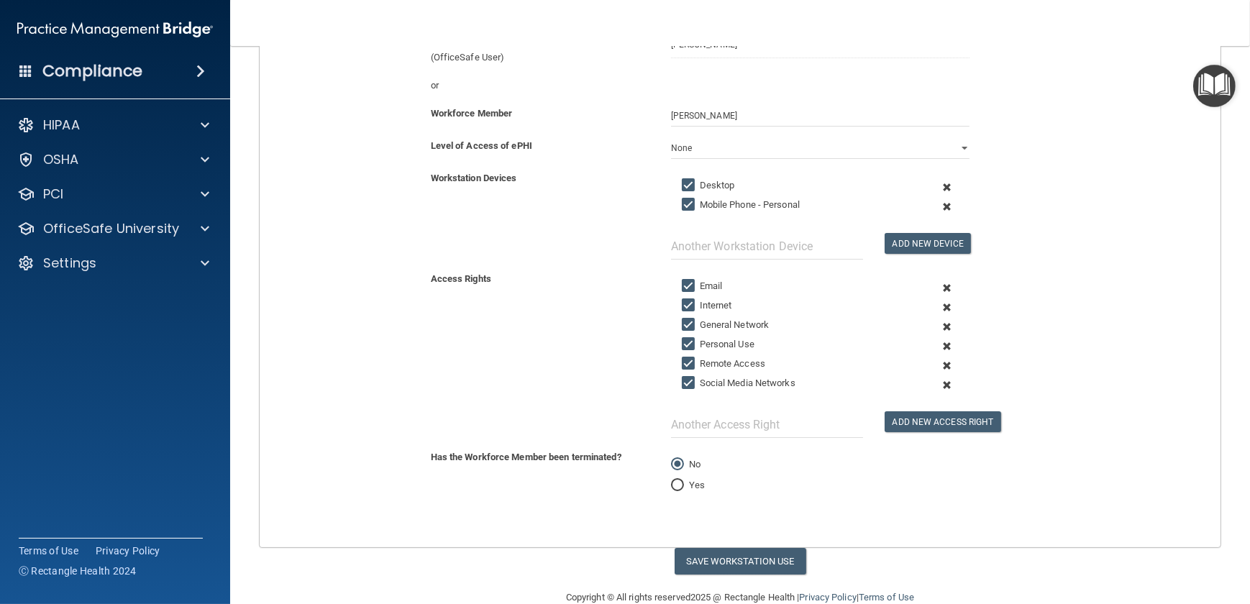
click at [916, 381] on span at bounding box center [946, 384] width 32 height 19
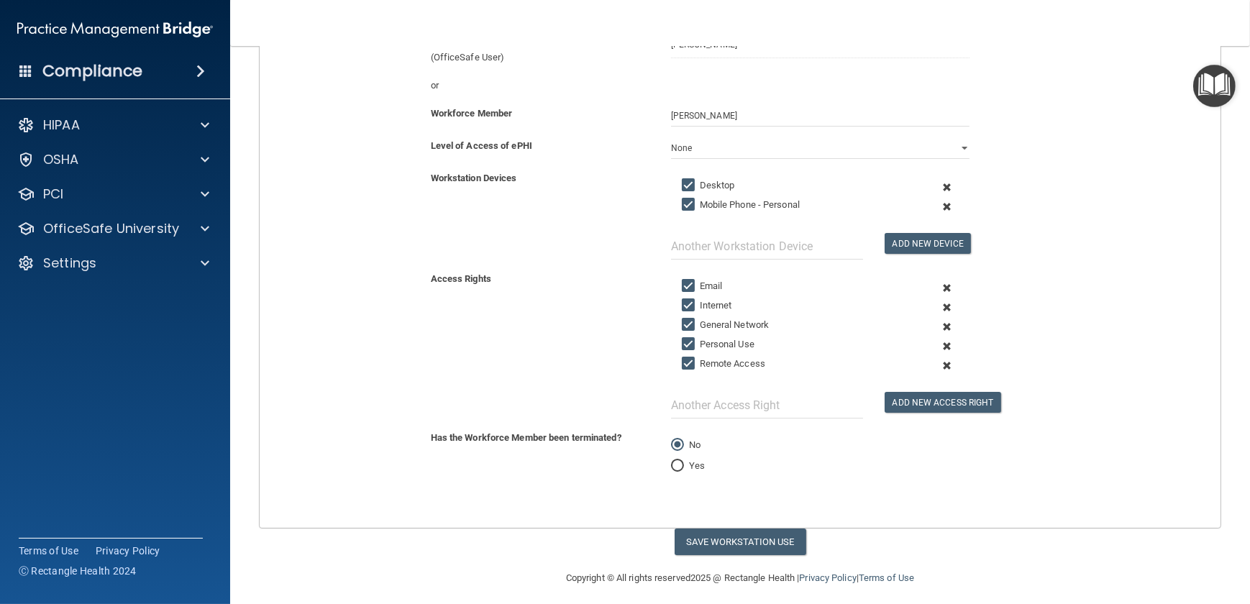
click at [916, 365] on span at bounding box center [946, 365] width 32 height 19
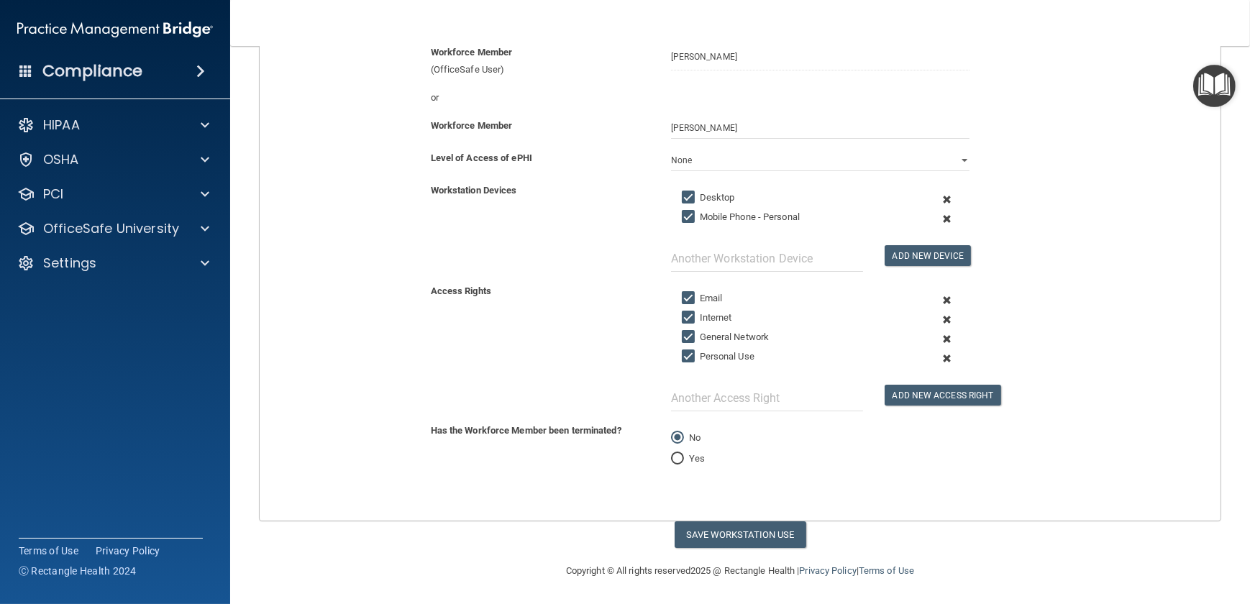
click at [916, 351] on span at bounding box center [946, 358] width 32 height 19
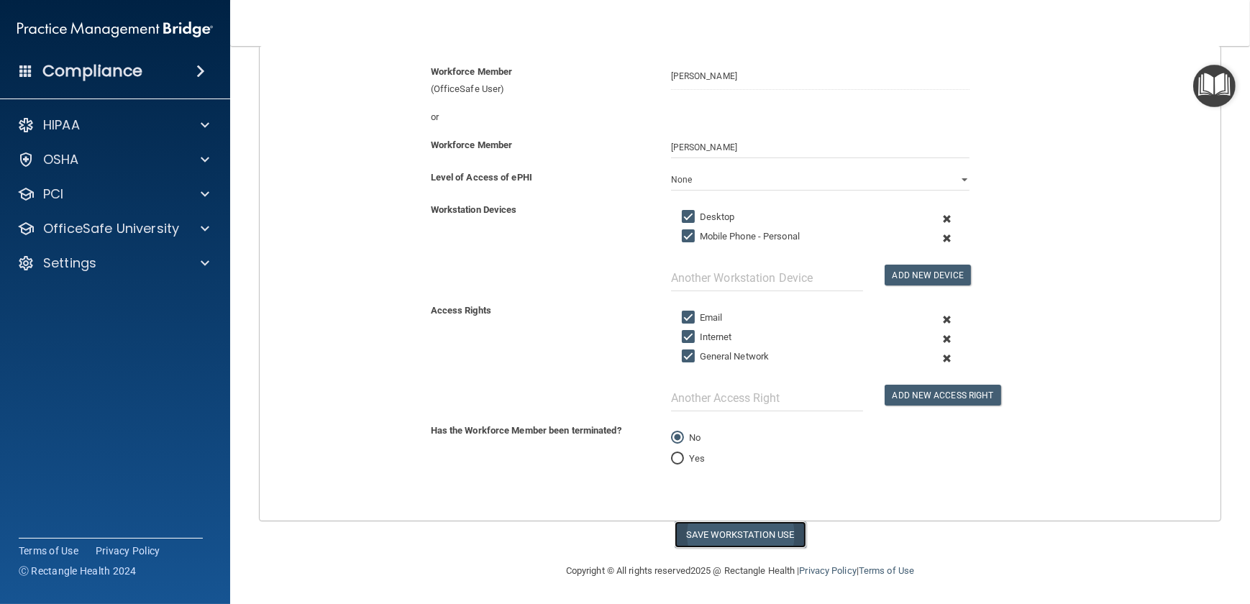
click at [736, 442] on button "Save Workstation Use" at bounding box center [740, 534] width 132 height 27
select select "? string:Limited ?"
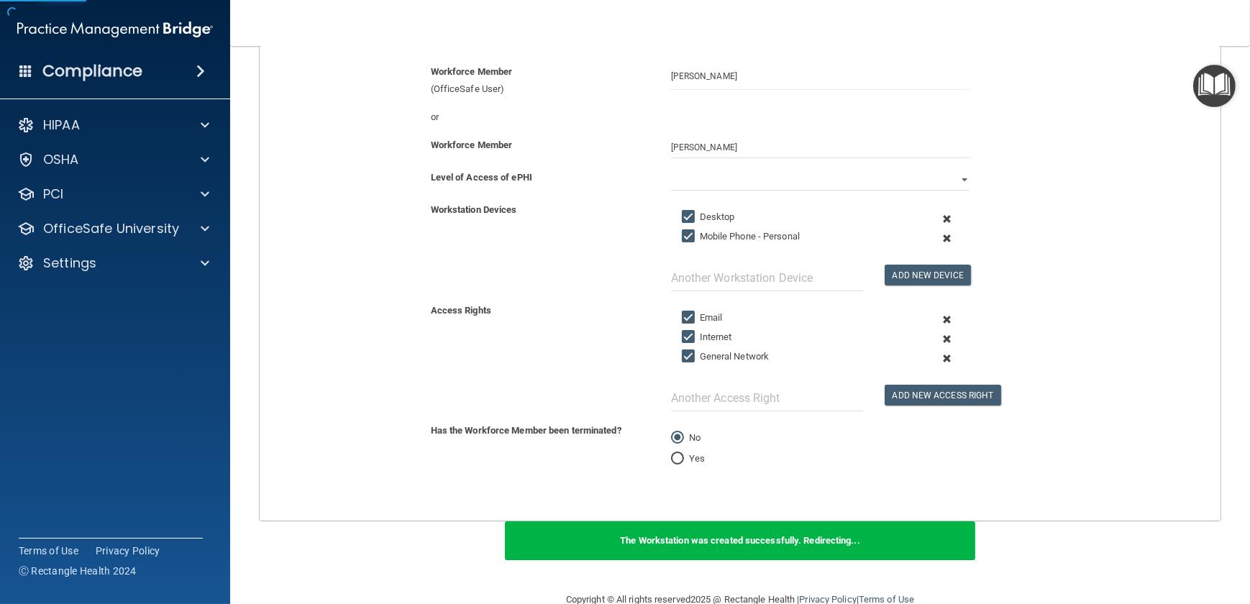
scroll to position [201, 0]
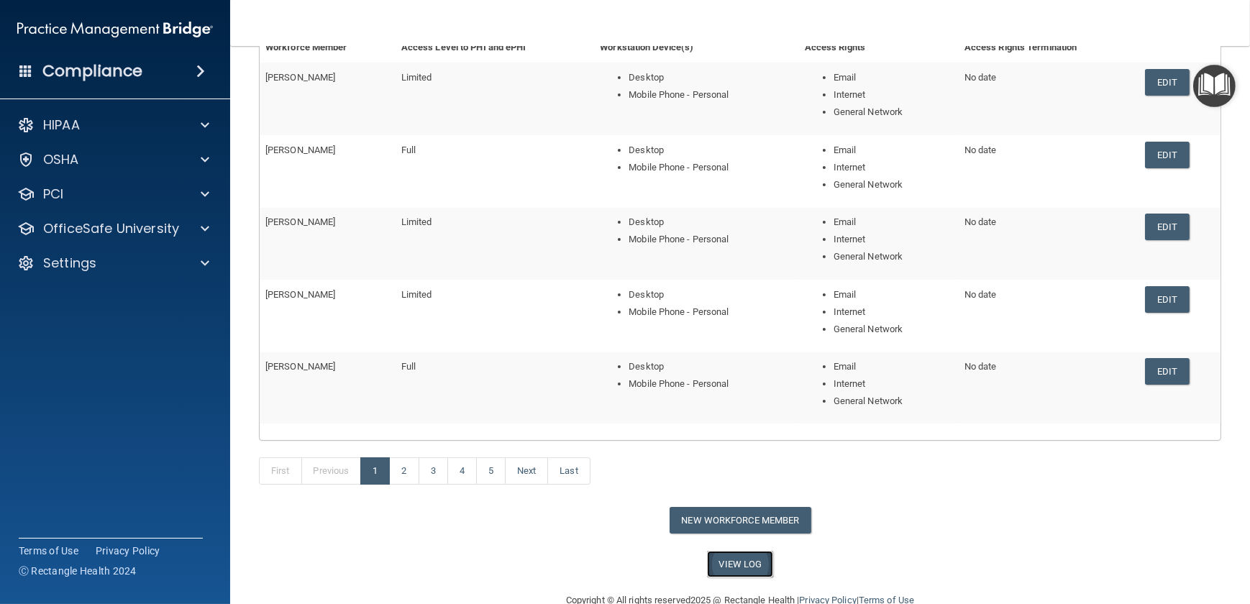
click at [748, 442] on link "View Log" at bounding box center [740, 564] width 67 height 27
click at [737, 442] on link "View Log" at bounding box center [740, 564] width 67 height 27
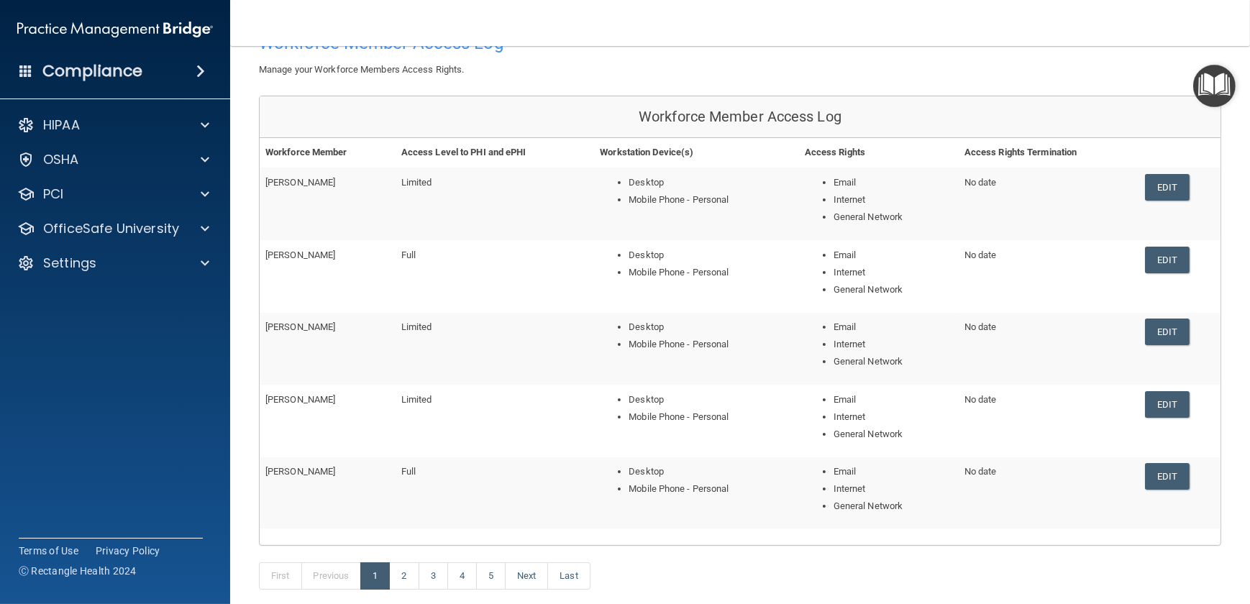
scroll to position [0, 0]
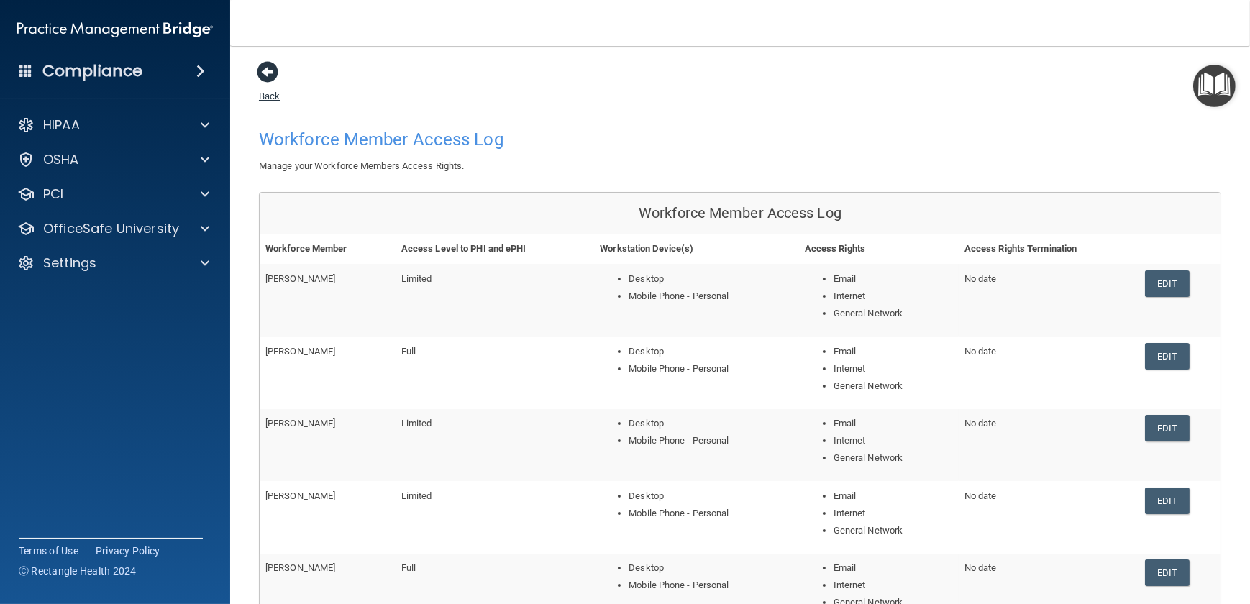
click at [257, 75] on span at bounding box center [268, 72] width 22 height 22
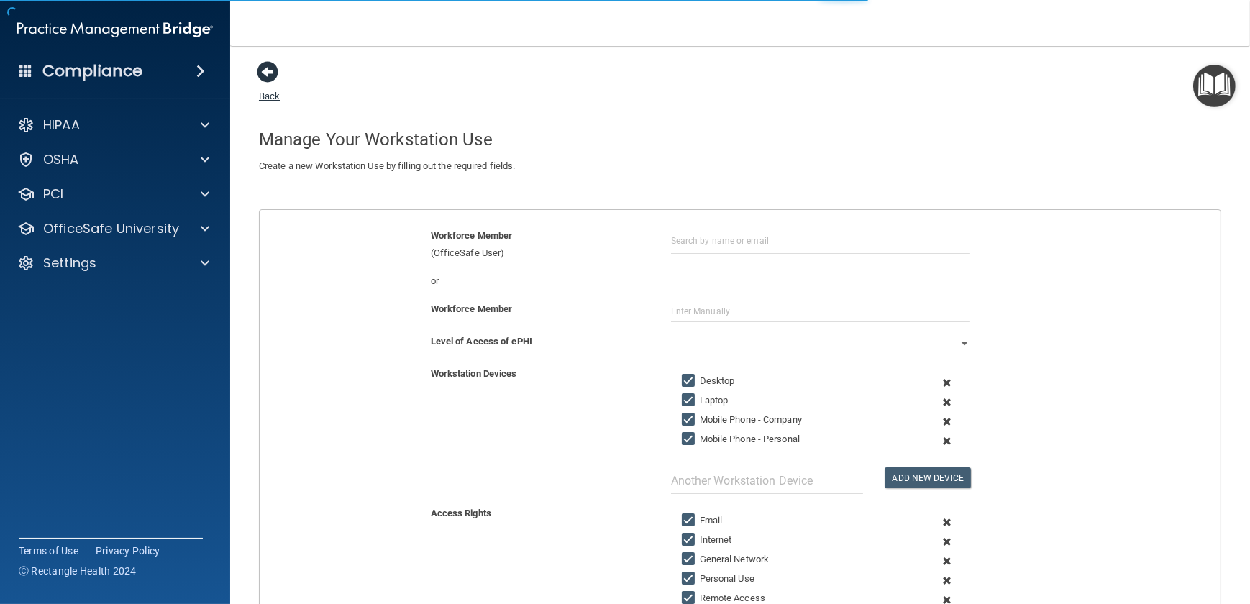
click at [260, 72] on span at bounding box center [268, 72] width 22 height 22
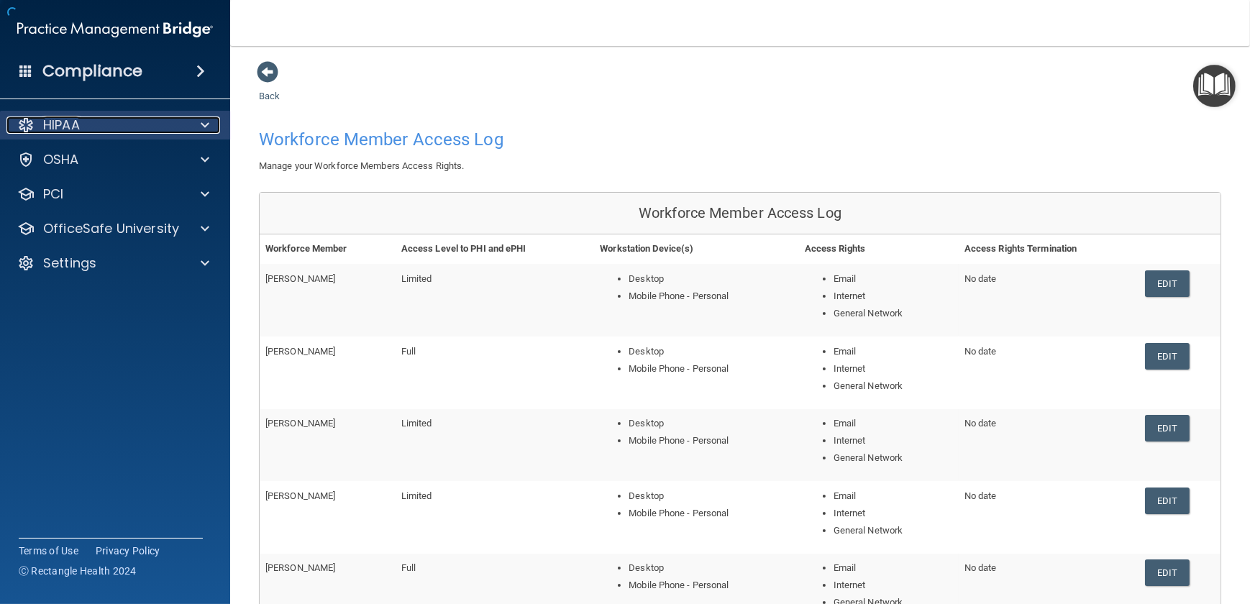
click at [201, 116] on span at bounding box center [205, 124] width 9 height 17
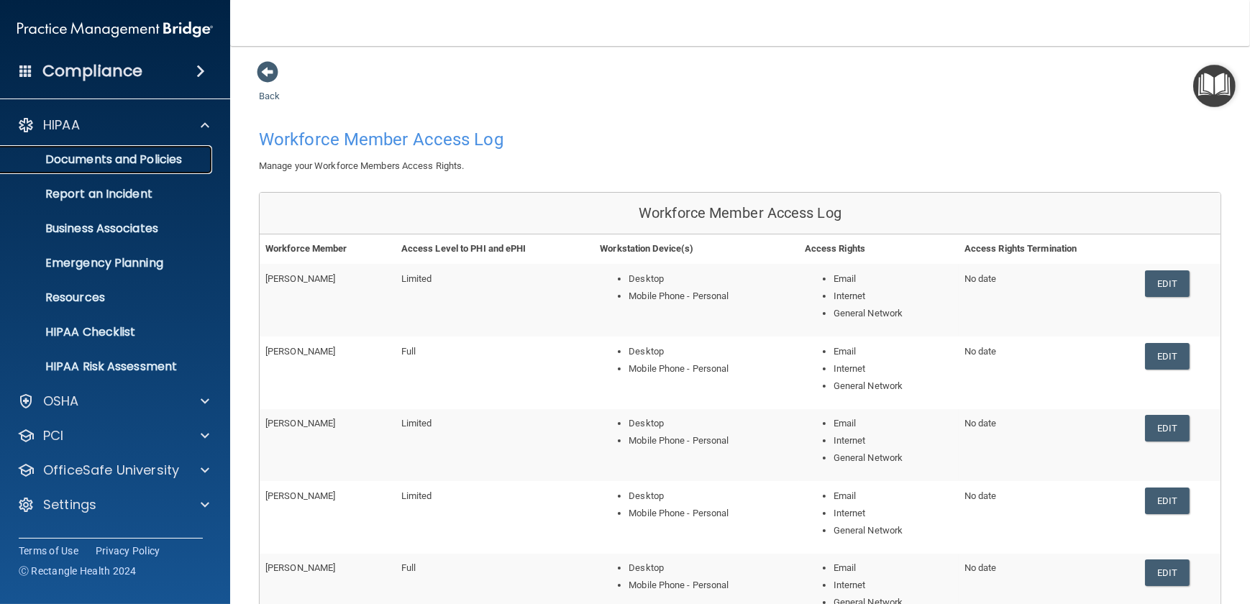
click at [165, 160] on p "Documents and Policies" at bounding box center [107, 159] width 196 height 14
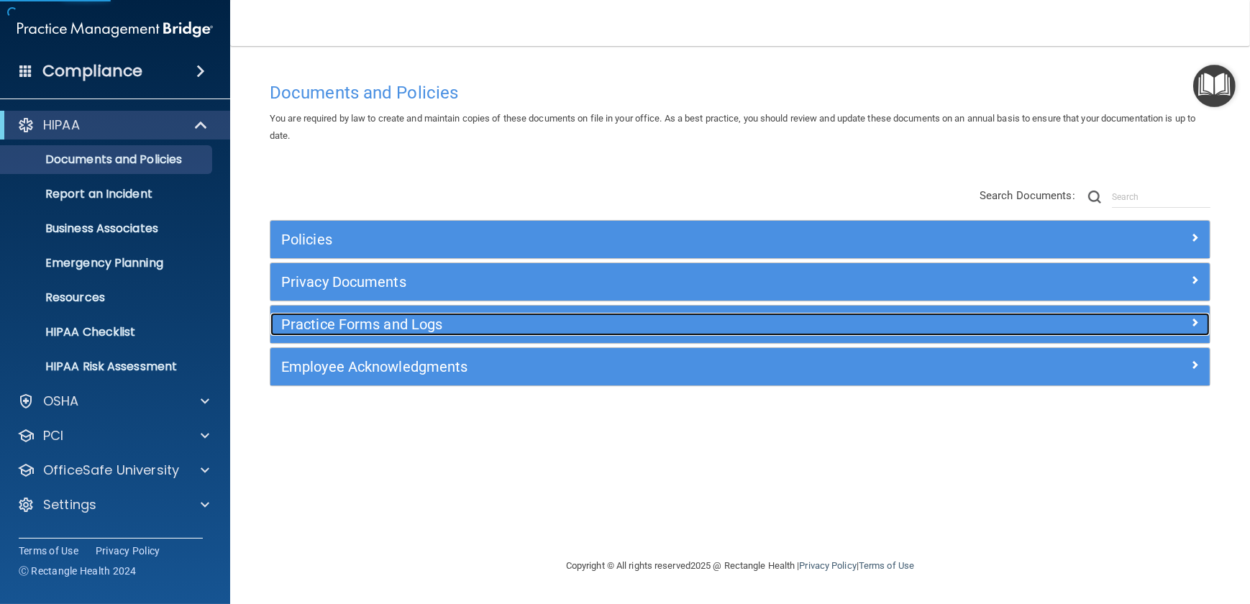
click at [341, 331] on h5 "Practice Forms and Logs" at bounding box center [622, 324] width 683 height 16
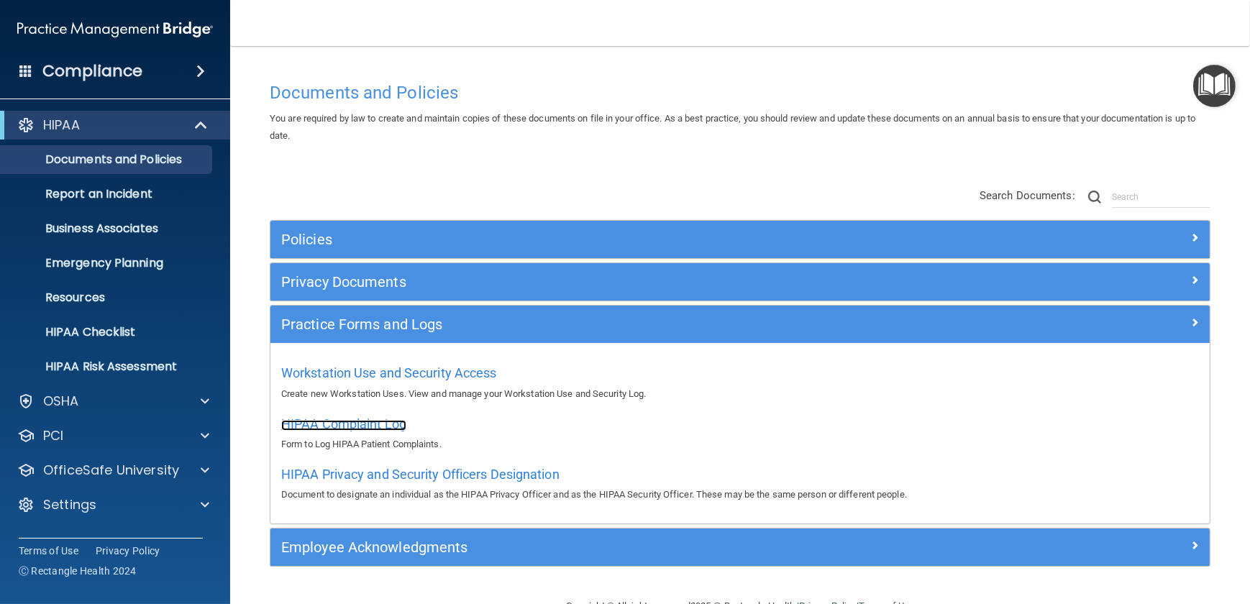
click at [366, 423] on span "HIPAA Complaint Log" at bounding box center [343, 423] width 125 height 15
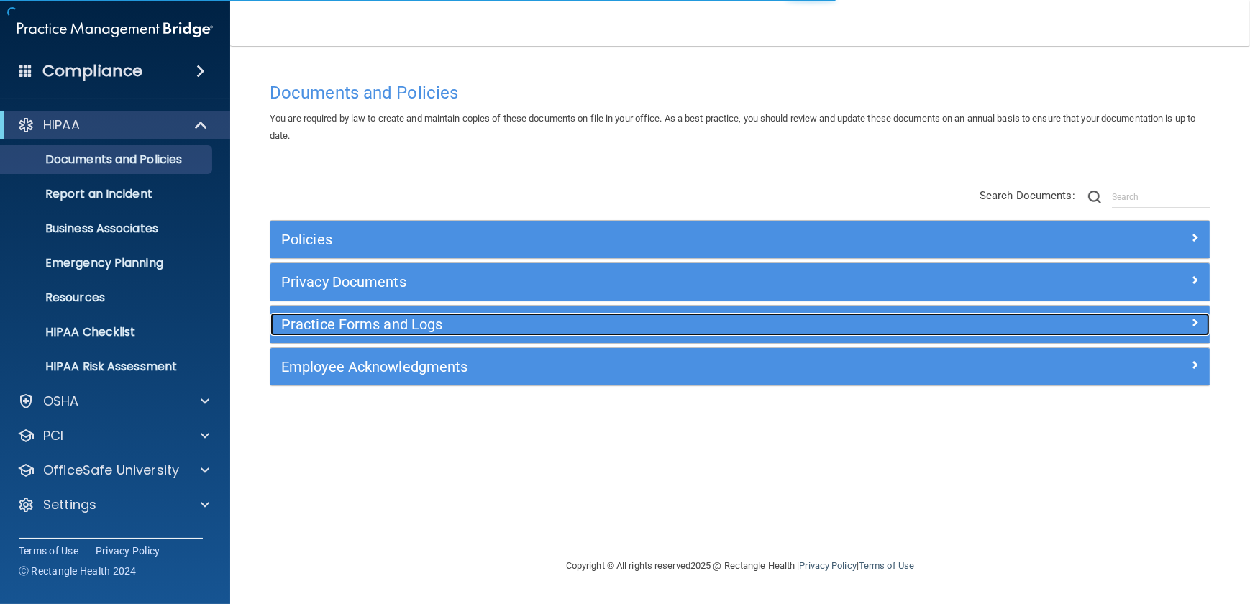
click at [410, 330] on h5 "Practice Forms and Logs" at bounding box center [622, 324] width 683 height 16
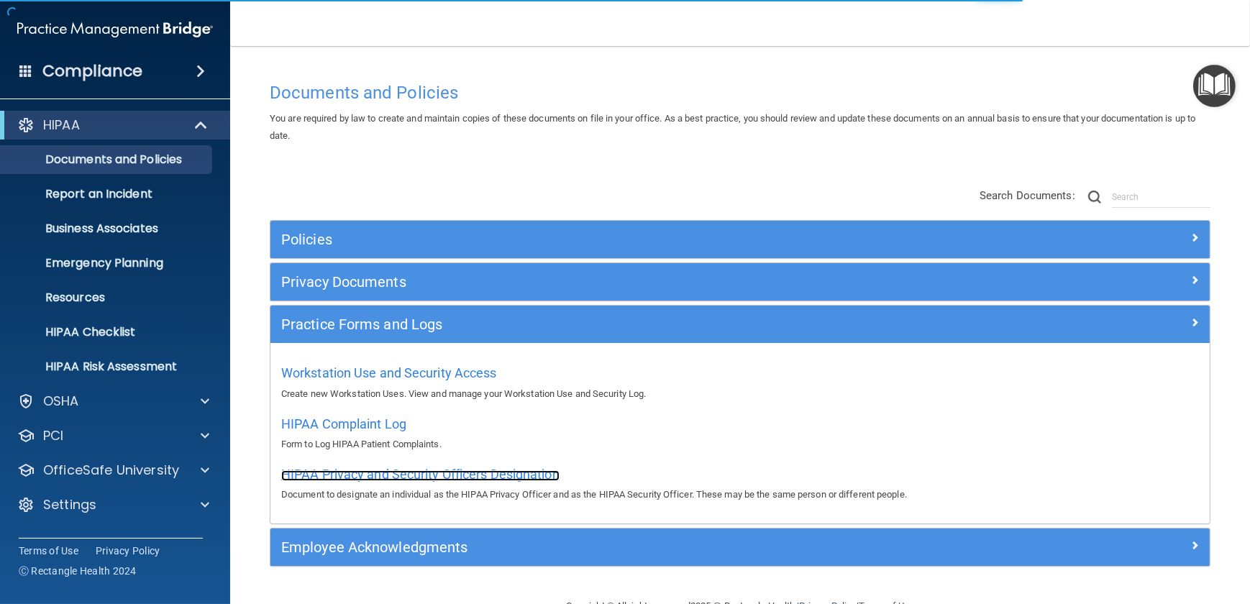
click at [384, 470] on span "HIPAA Privacy and Security Officers Designation" at bounding box center [420, 474] width 278 height 15
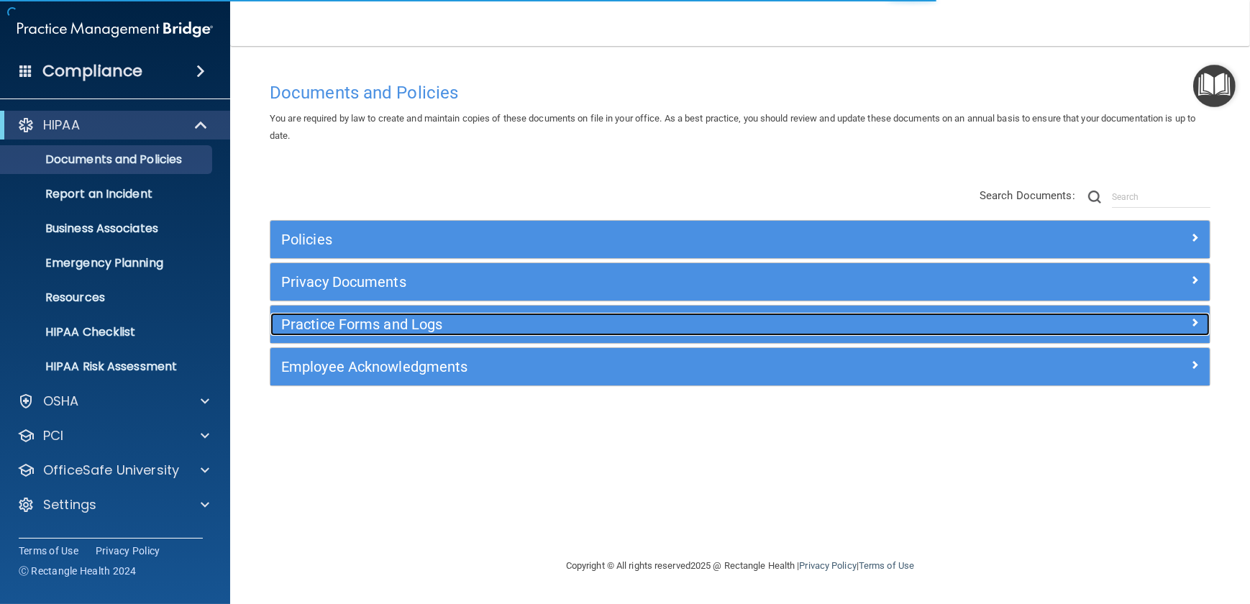
click at [415, 316] on h5 "Practice Forms and Logs" at bounding box center [622, 324] width 683 height 16
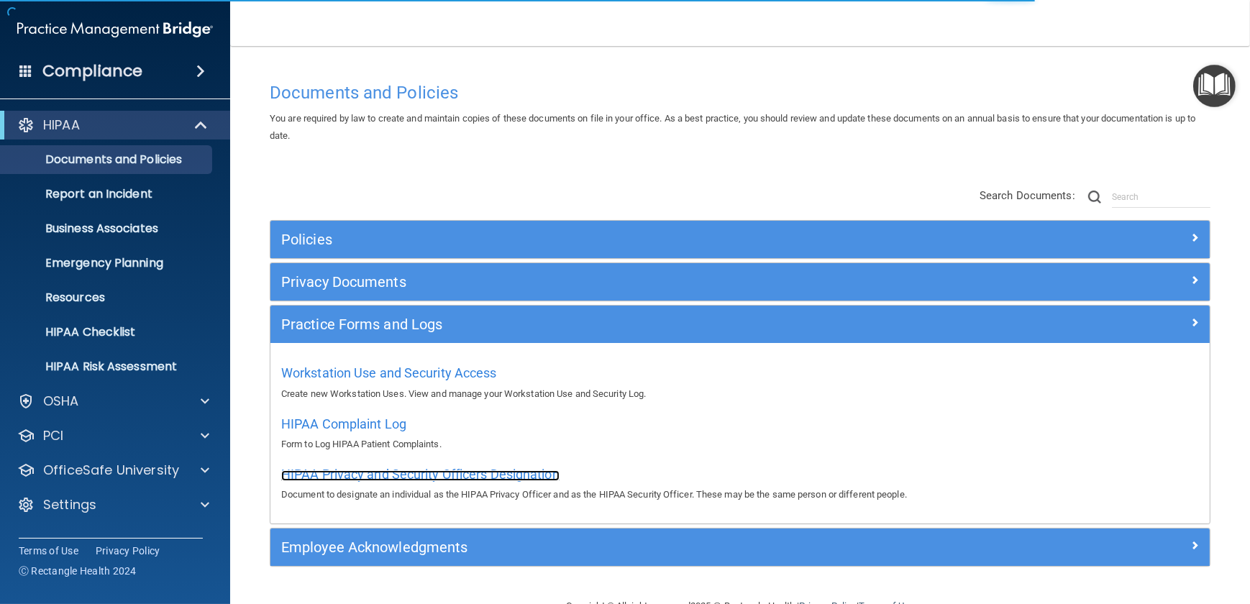
click at [390, 472] on span "HIPAA Privacy and Security Officers Designation" at bounding box center [420, 474] width 278 height 15
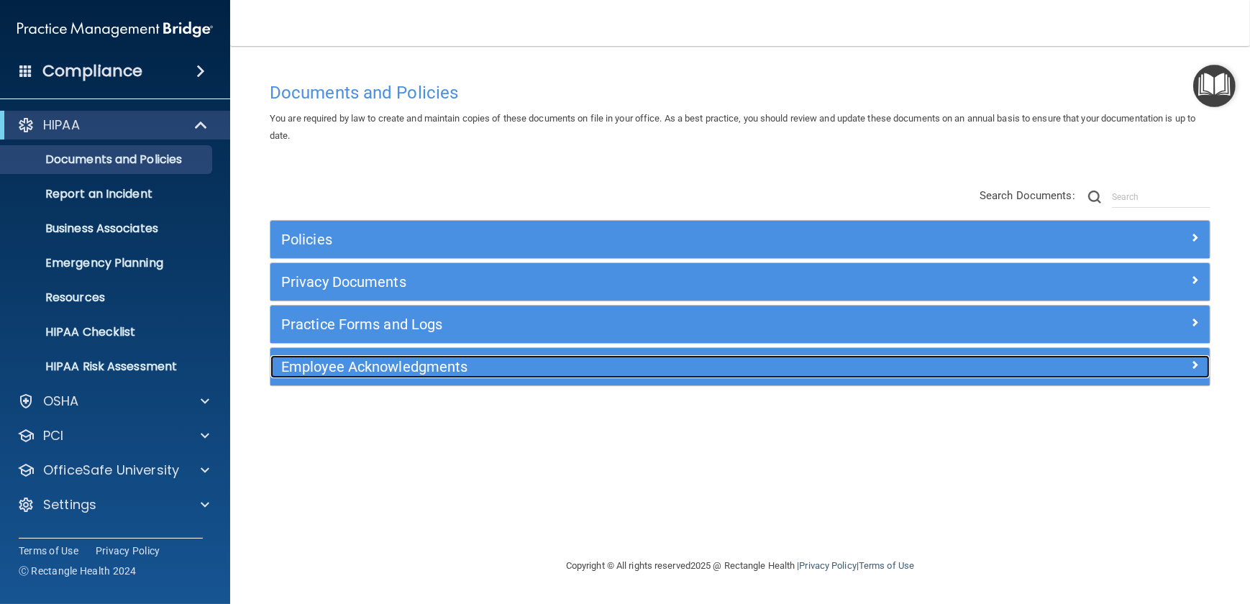
click at [397, 364] on h5 "Employee Acknowledgments" at bounding box center [622, 367] width 683 height 16
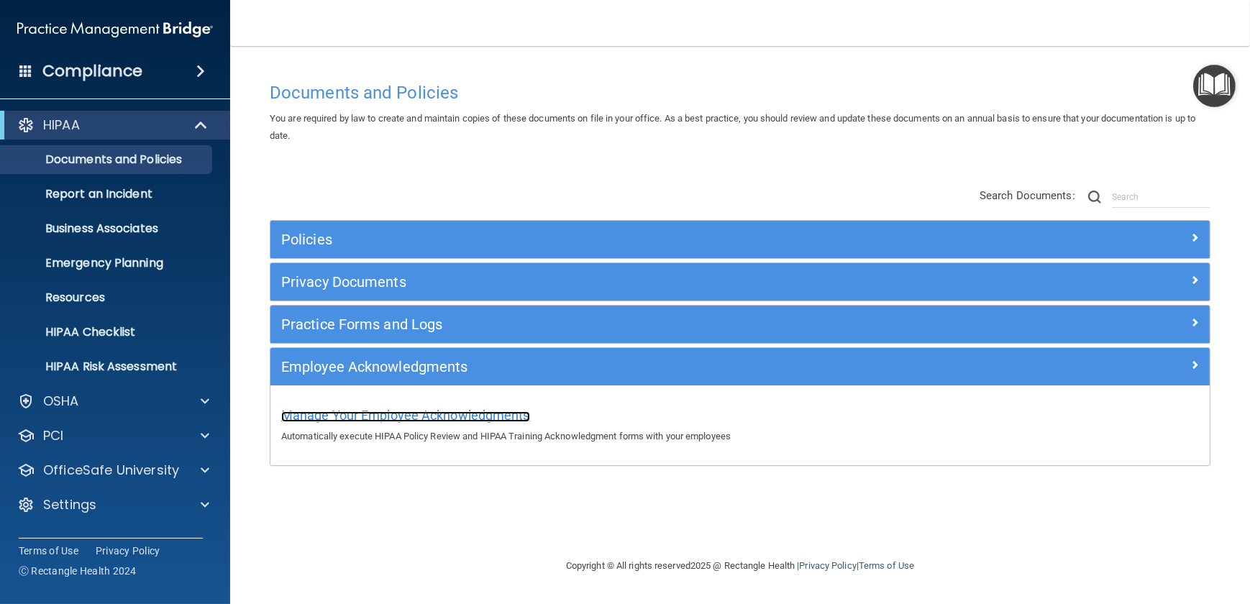
click at [383, 415] on span "Manage Your Employee Acknowledgments" at bounding box center [405, 415] width 249 height 15
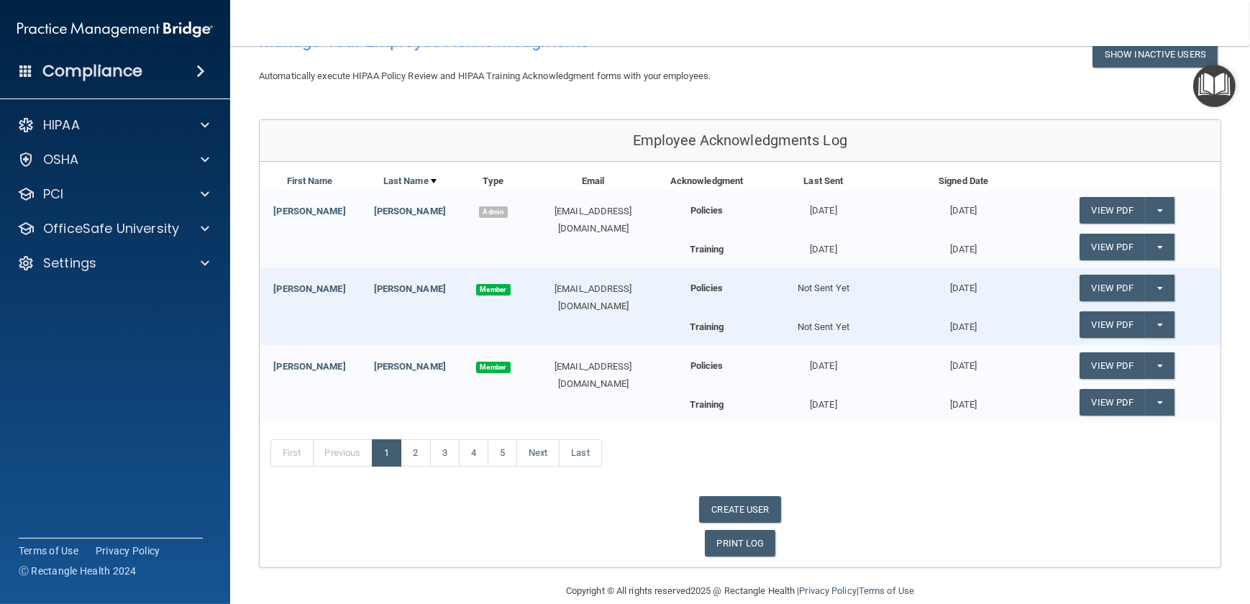
scroll to position [118, 0]
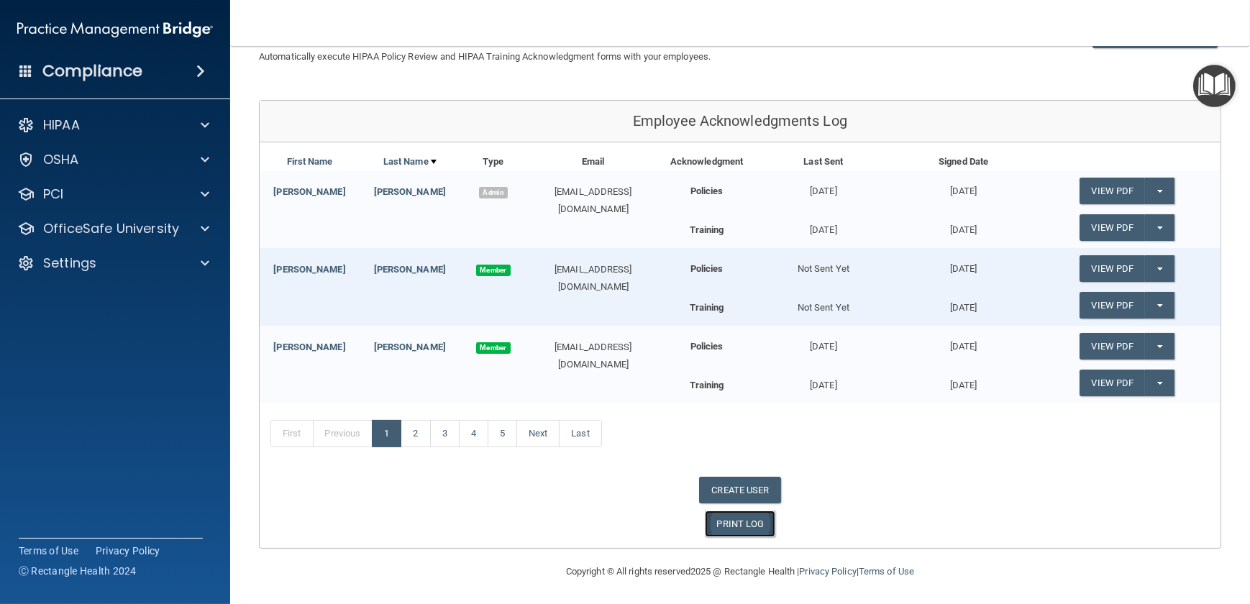
click at [725, 523] on link "PRINT LOG" at bounding box center [740, 523] width 71 height 27
click at [63, 116] on p "HIPAA" at bounding box center [61, 124] width 37 height 17
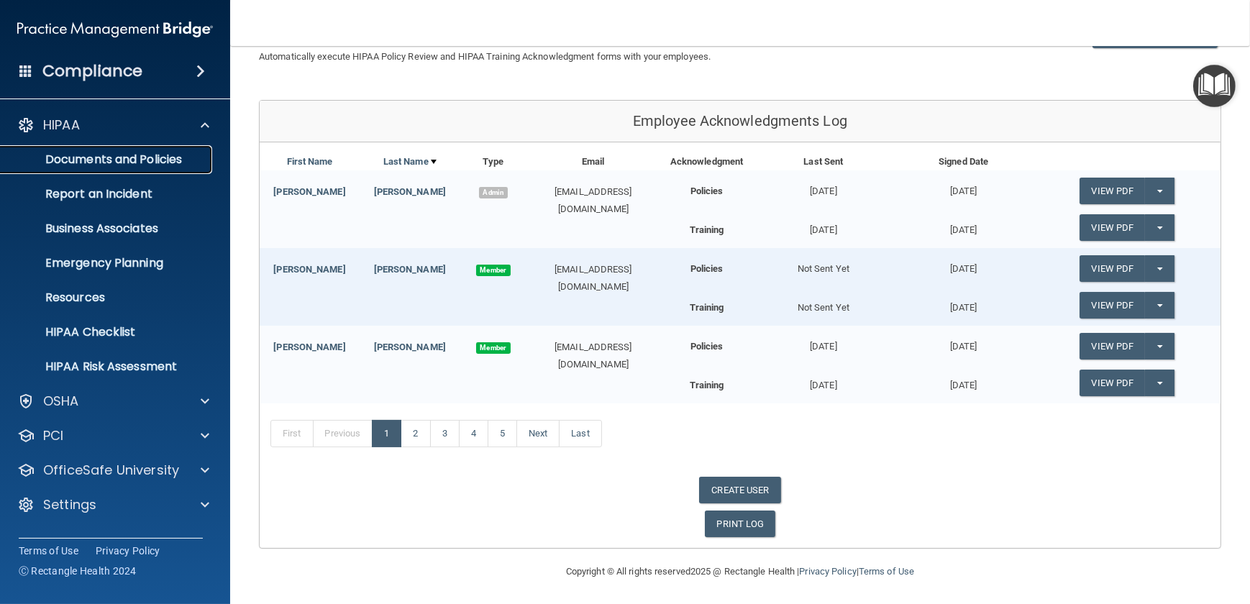
click at [103, 162] on p "Documents and Policies" at bounding box center [107, 159] width 196 height 14
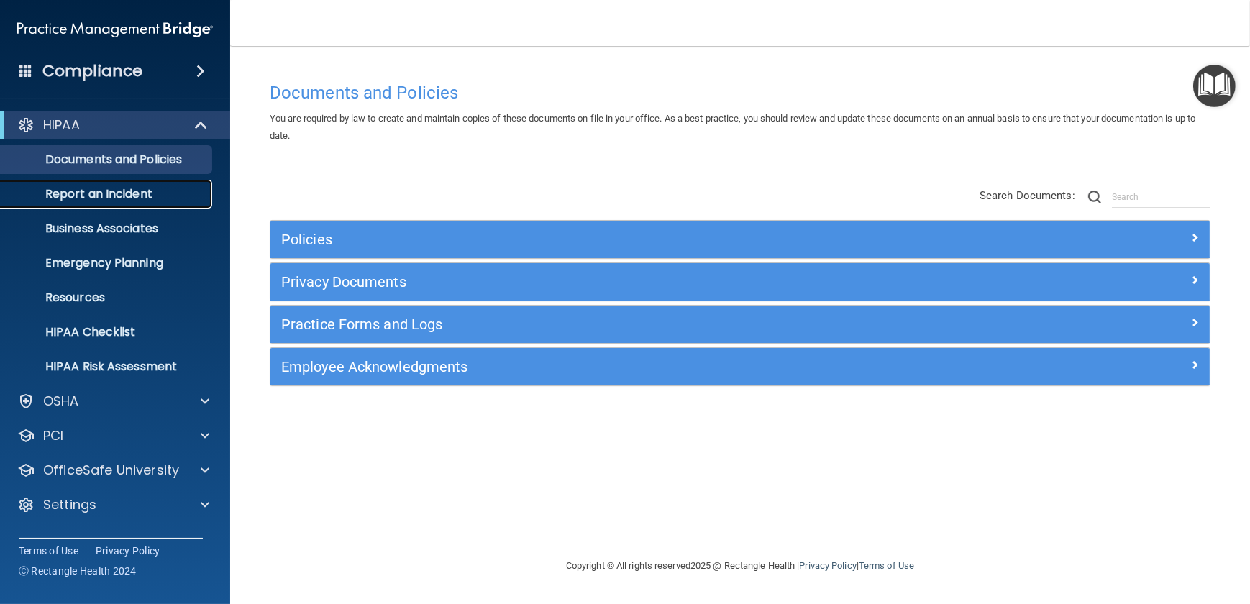
click at [98, 189] on p "Report an Incident" at bounding box center [107, 194] width 196 height 14
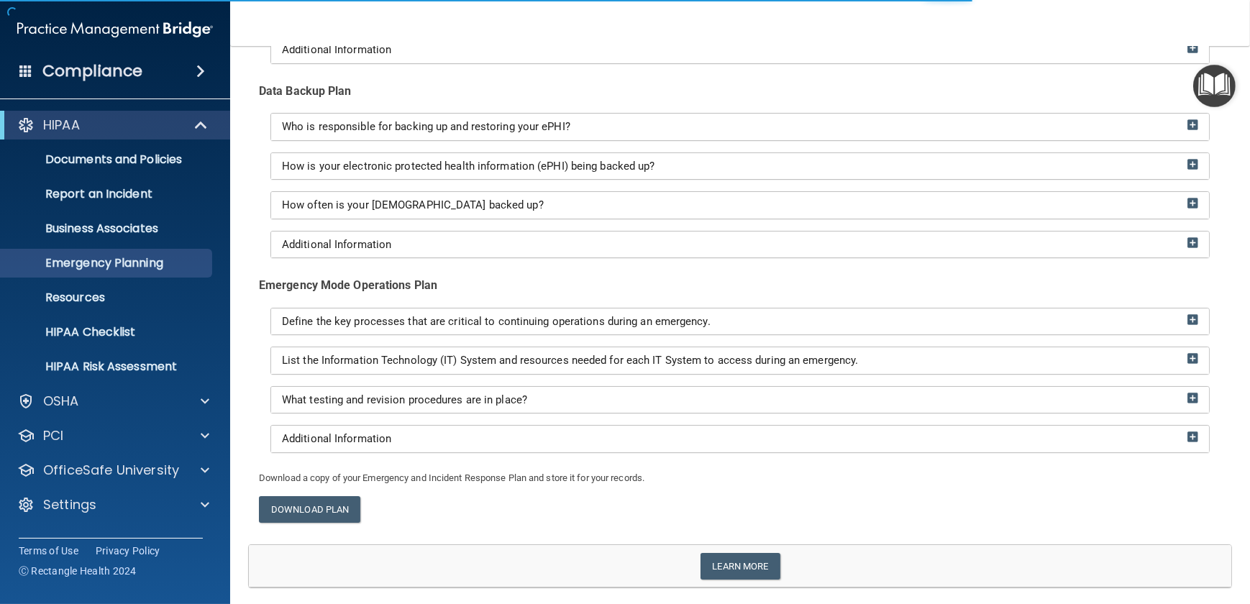
scroll to position [274, 0]
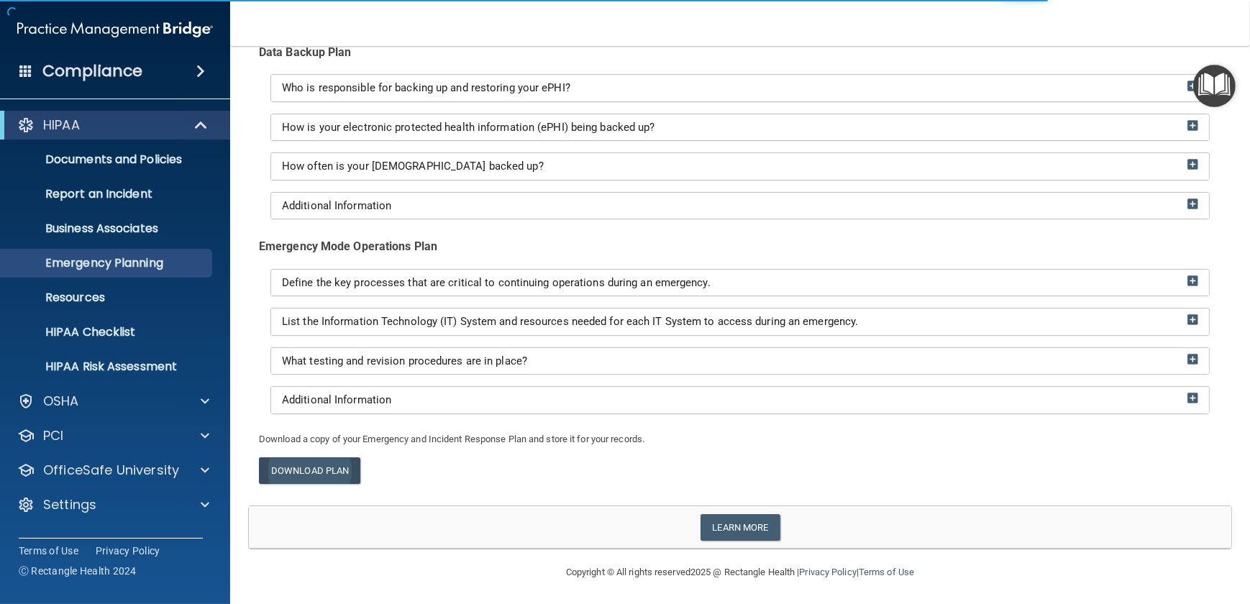
click at [334, 467] on link "Download Plan" at bounding box center [309, 470] width 101 height 27
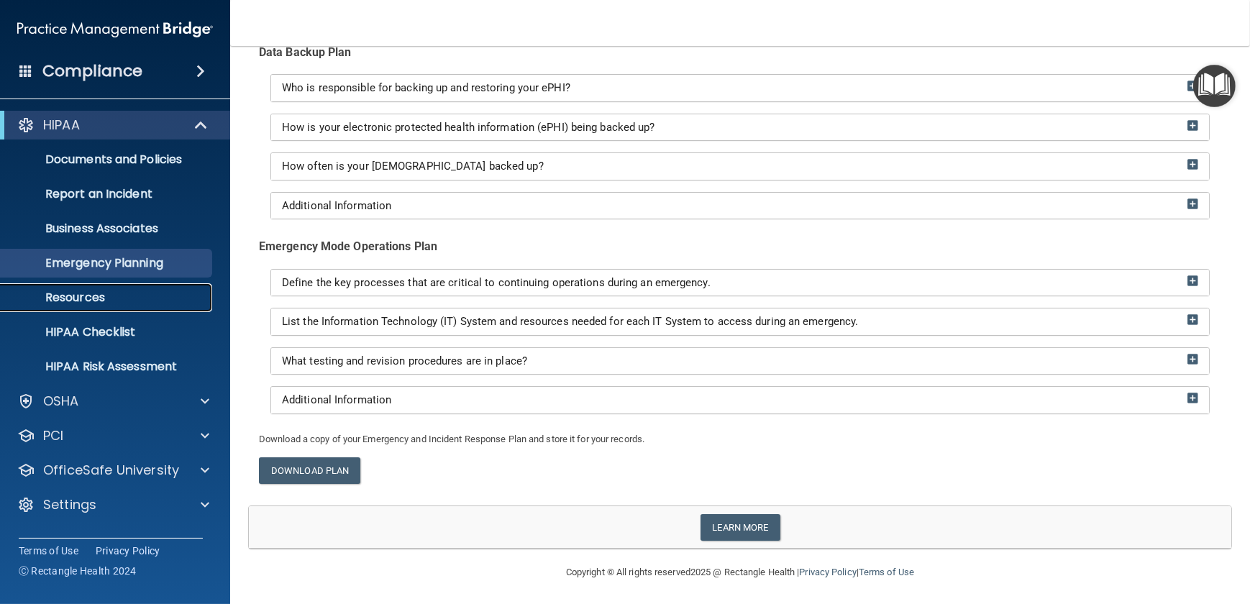
click at [93, 288] on link "Resources" at bounding box center [99, 297] width 226 height 29
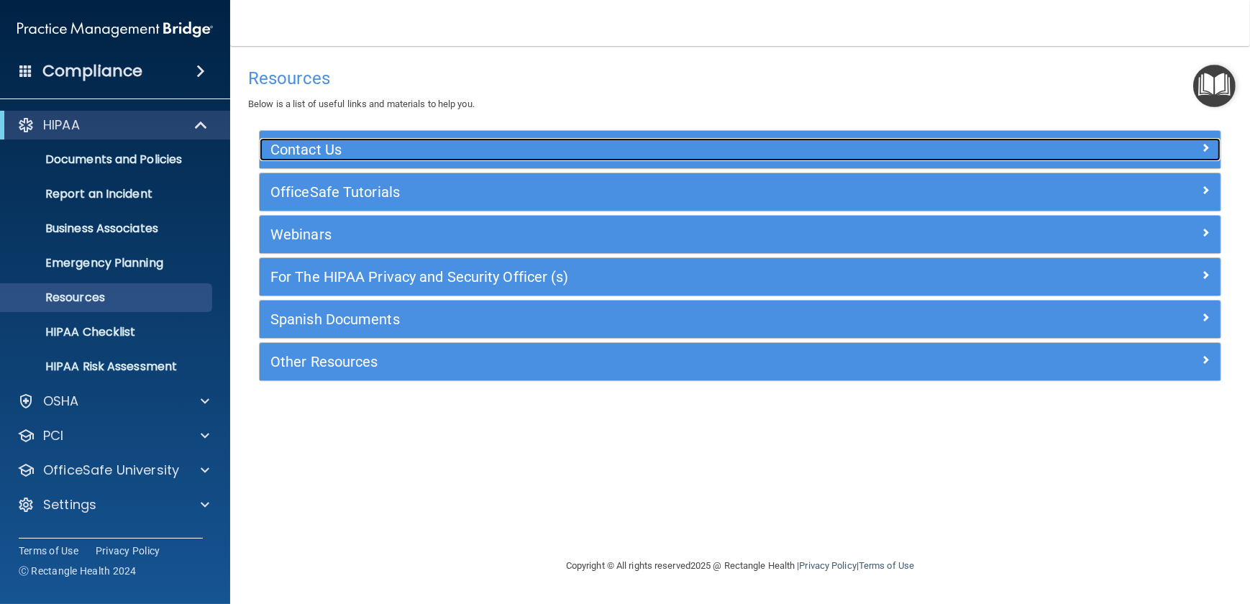
click at [297, 150] on h5 "Contact Us" at bounding box center [619, 150] width 699 height 16
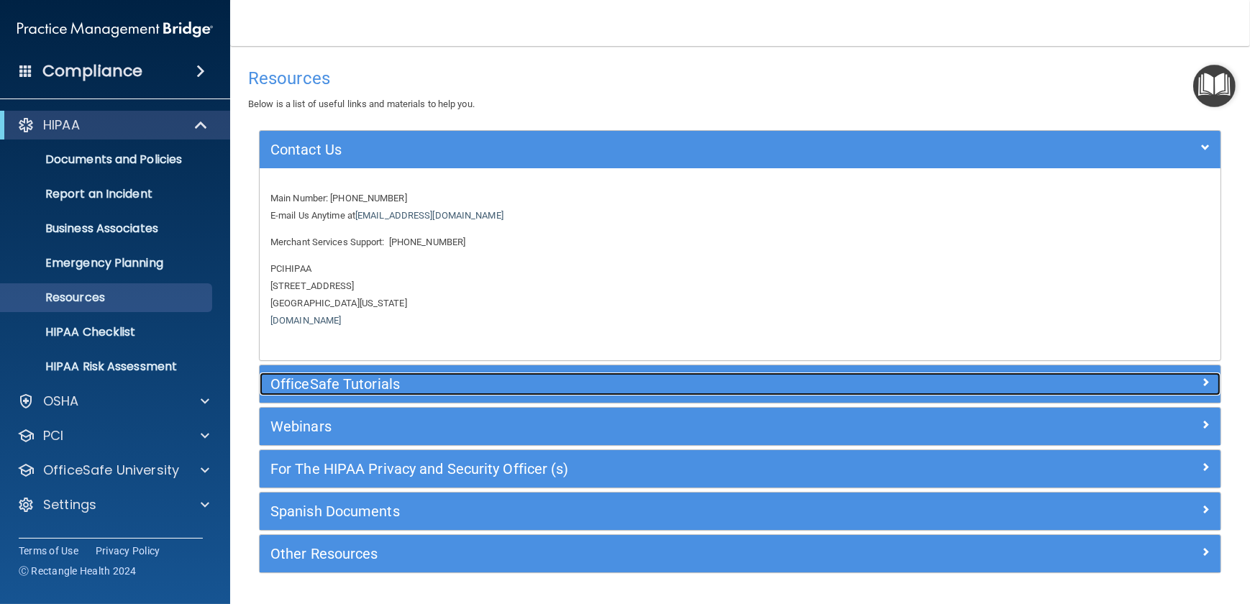
click at [323, 381] on h5 "OfficeSafe Tutorials" at bounding box center [619, 384] width 699 height 16
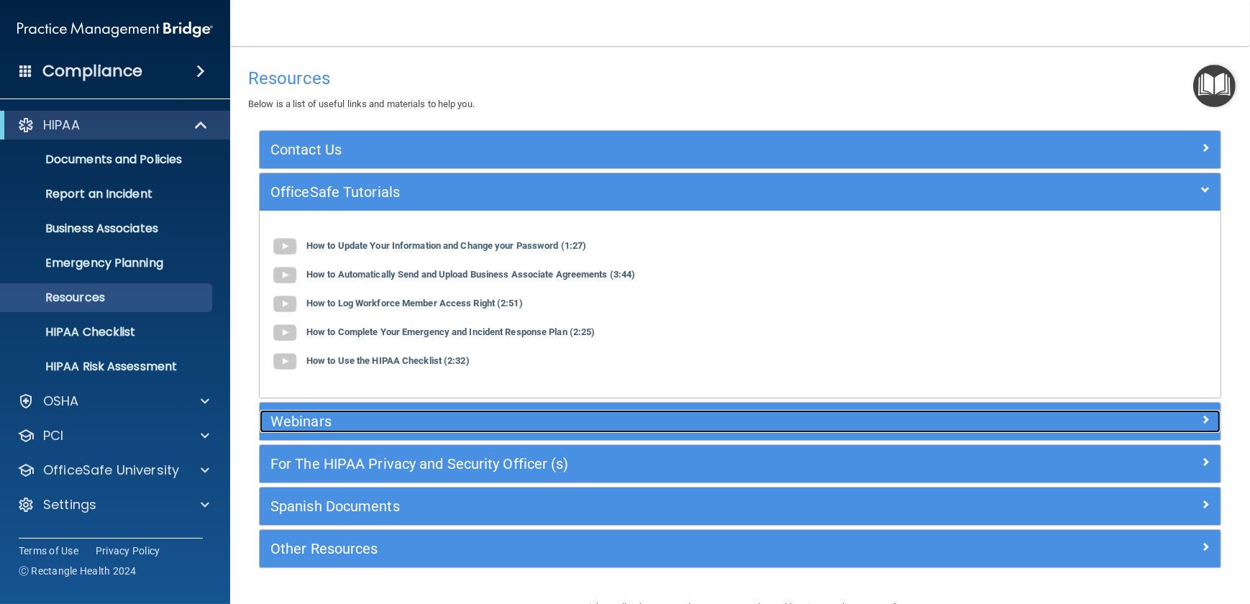
click at [318, 417] on h5 "Webinars" at bounding box center [619, 421] width 699 height 16
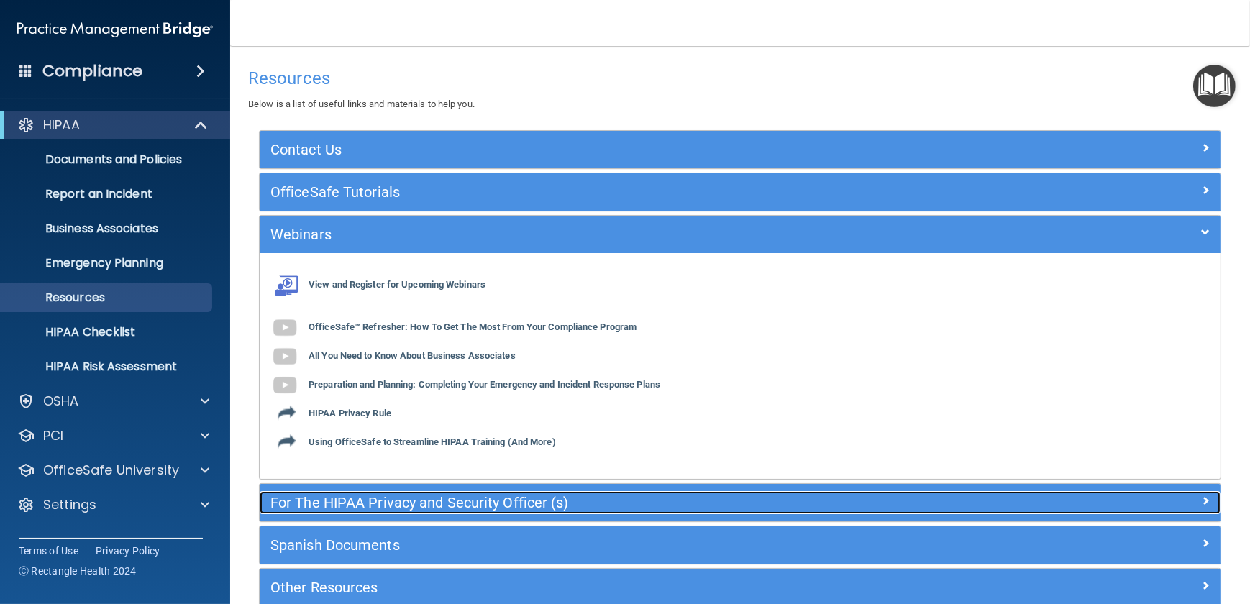
click at [328, 513] on div "For The HIPAA Privacy and Security Officer (s)" at bounding box center [620, 502] width 720 height 23
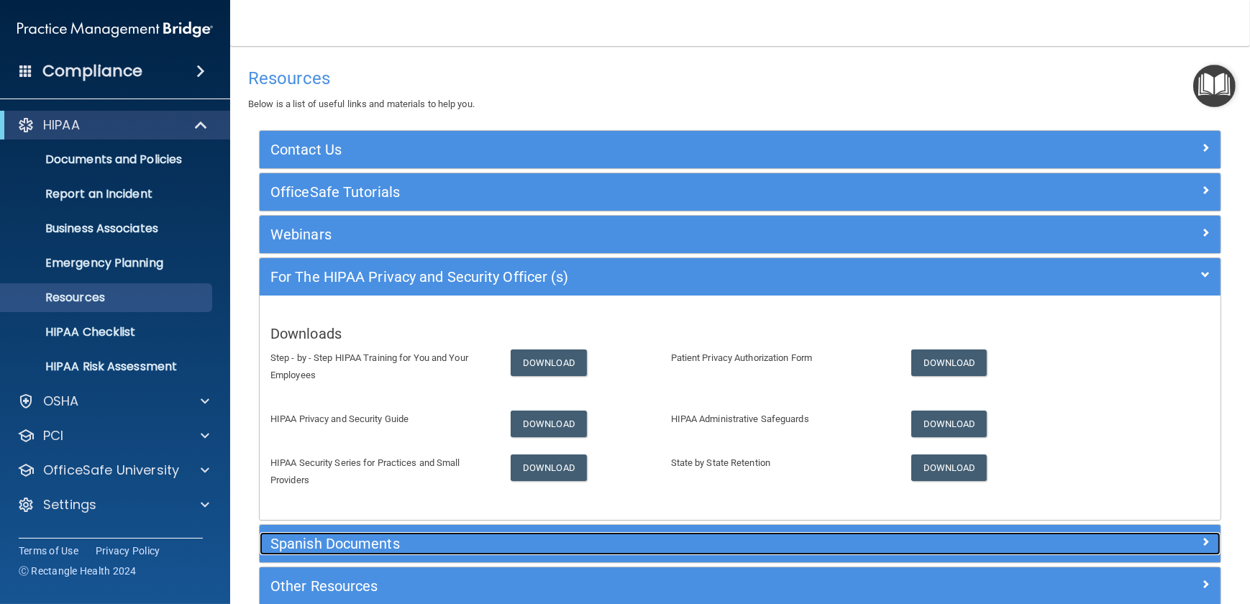
click at [334, 543] on h5 "Spanish Documents" at bounding box center [619, 544] width 699 height 16
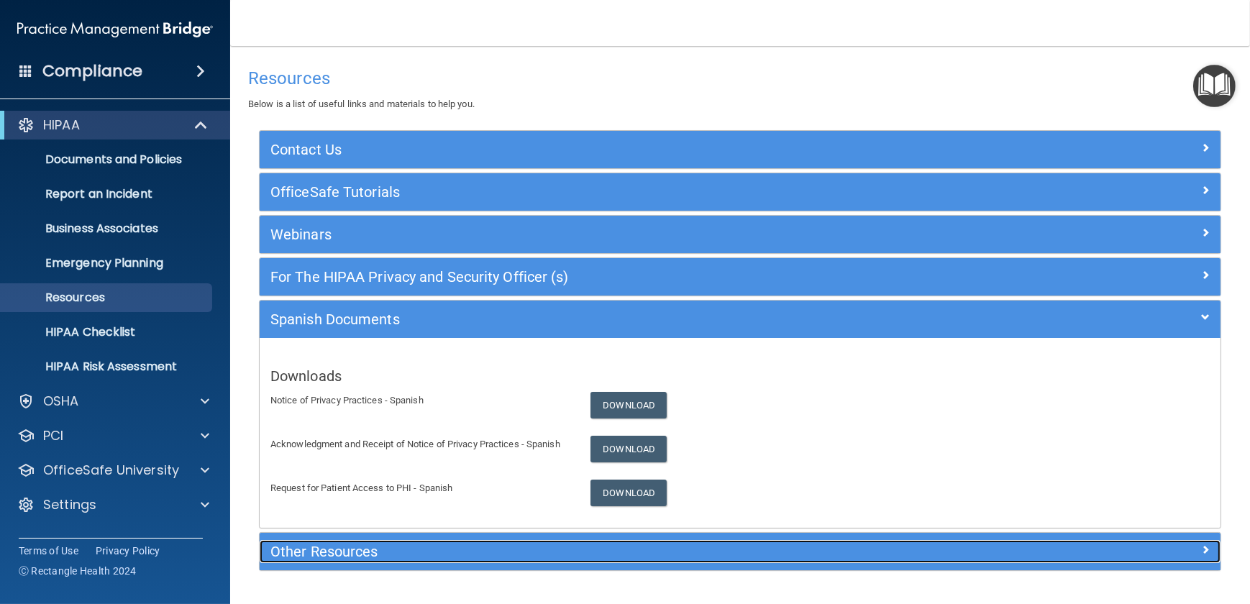
click at [334, 546] on h5 "Other Resources" at bounding box center [619, 552] width 699 height 16
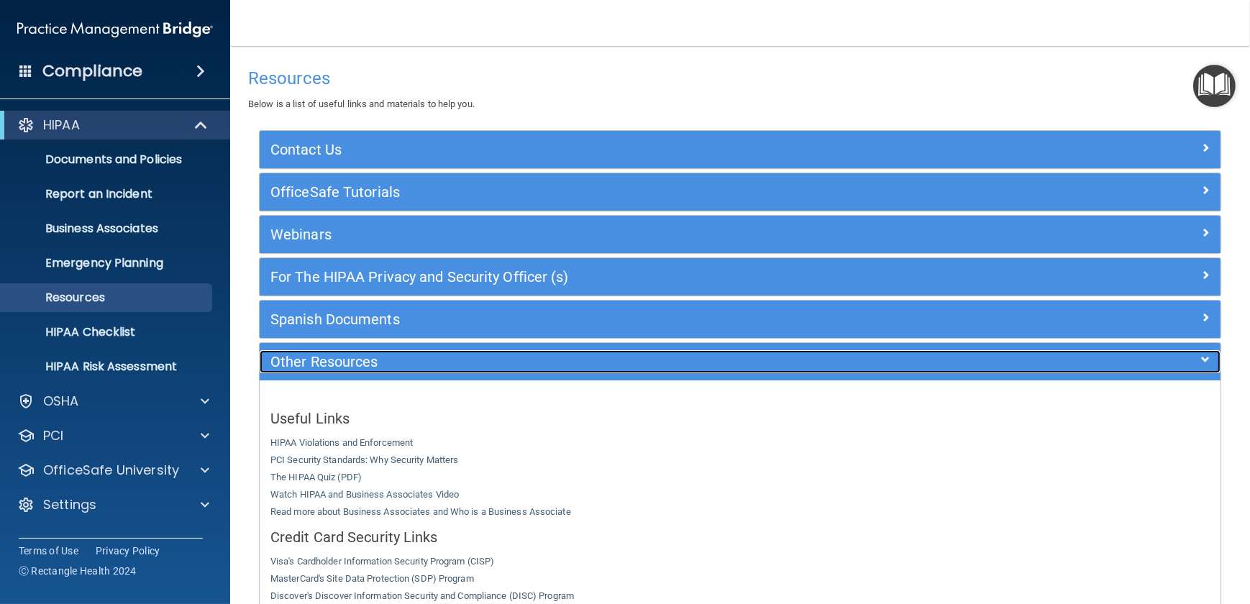
drag, startPoint x: 316, startPoint y: 367, endPoint x: 321, endPoint y: 273, distance: 94.3
click at [316, 366] on h5 "Other Resources" at bounding box center [619, 362] width 699 height 16
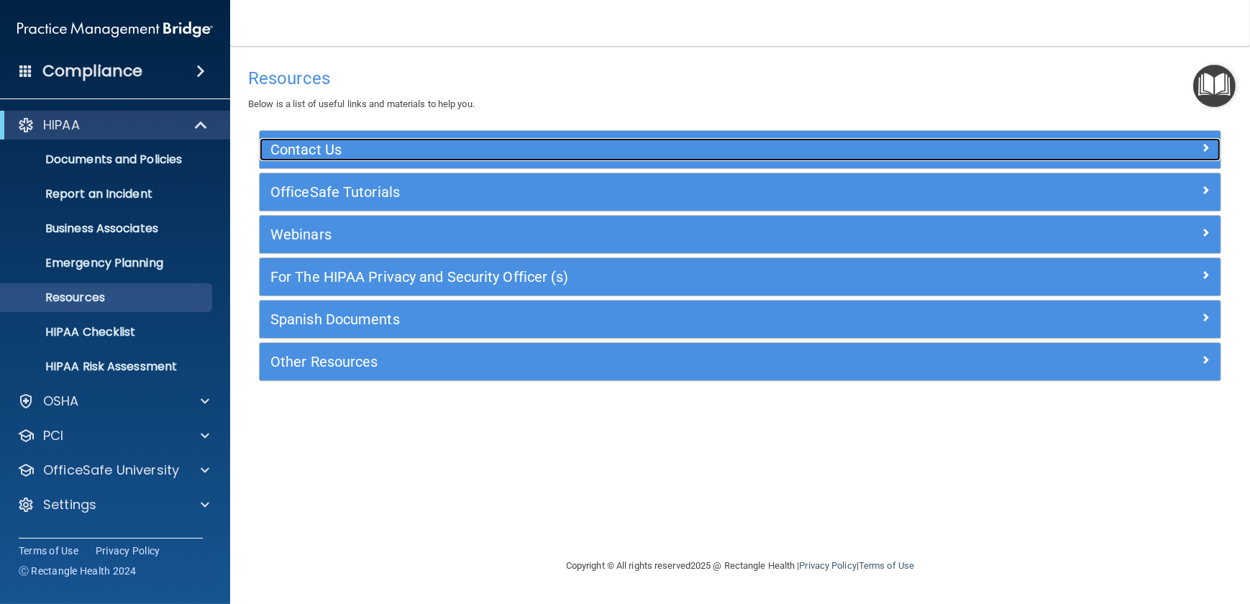
click at [323, 143] on h5 "Contact Us" at bounding box center [619, 150] width 699 height 16
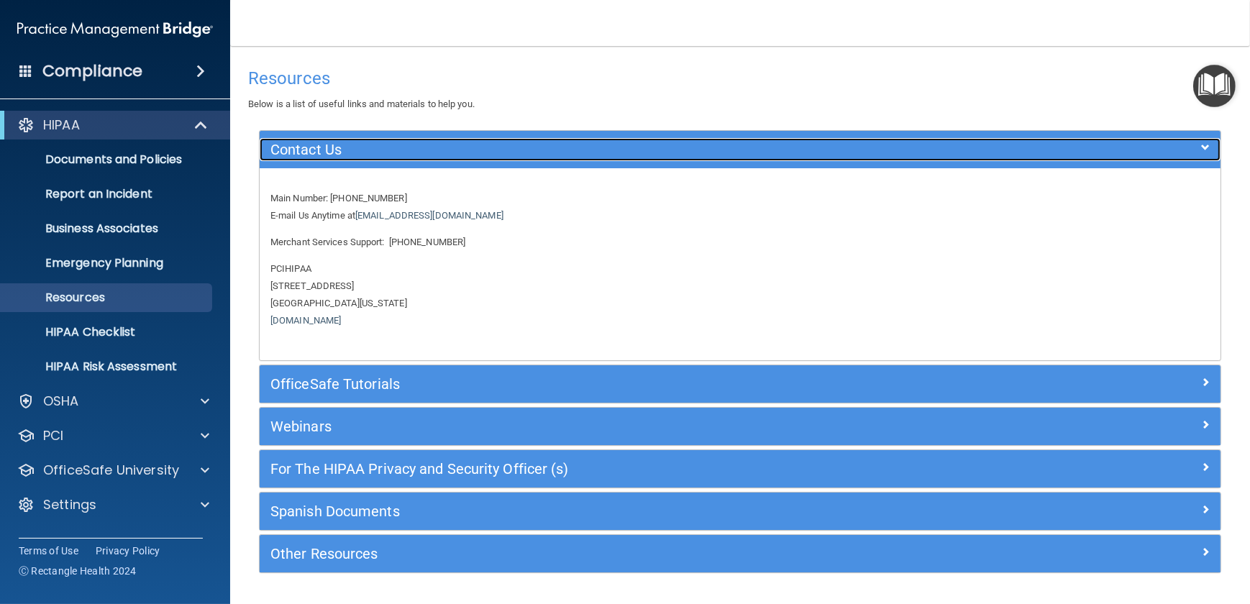
click at [330, 146] on h5 "Contact Us" at bounding box center [619, 150] width 699 height 16
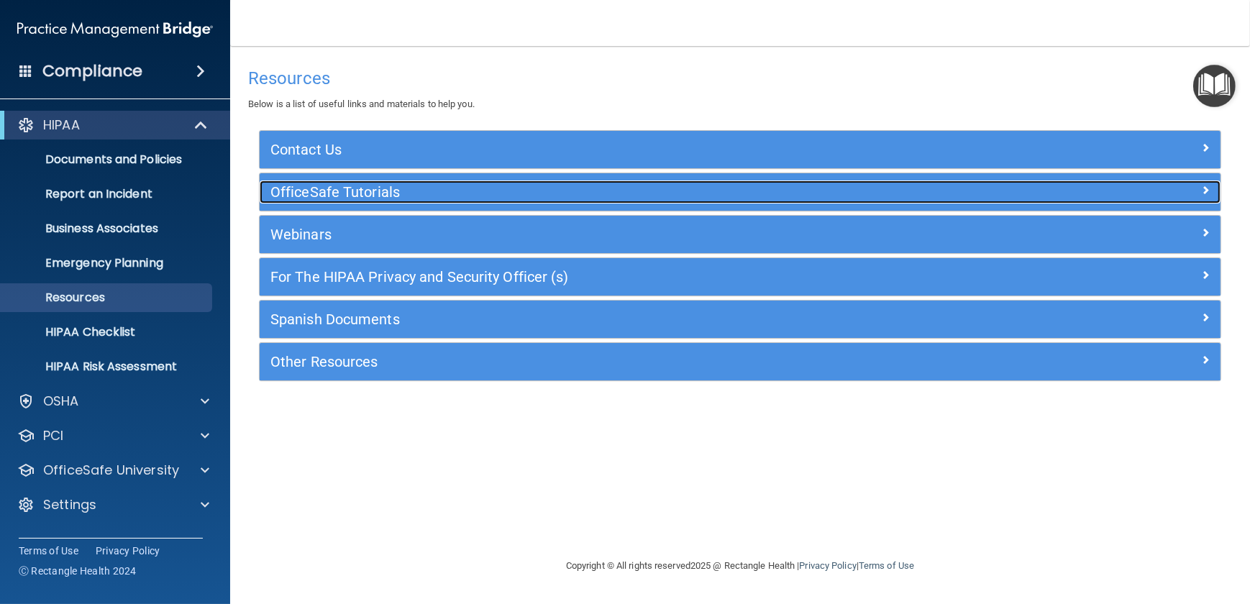
click at [350, 193] on h5 "OfficeSafe Tutorials" at bounding box center [619, 192] width 699 height 16
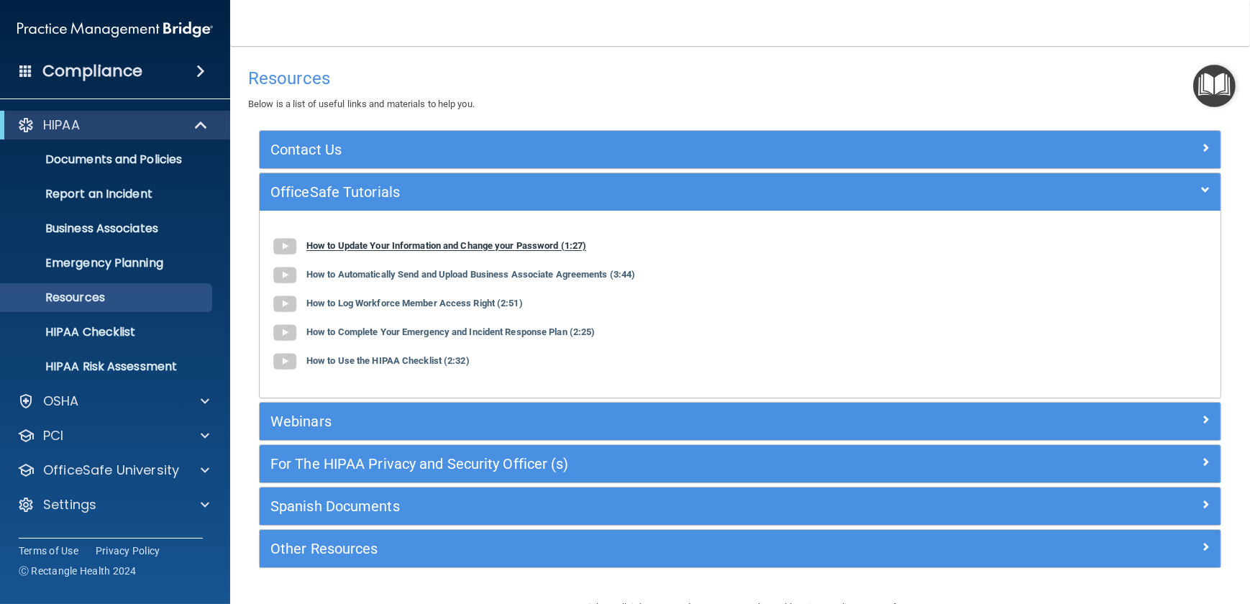
click at [384, 251] on b "How to Update Your Information and Change your Password (1:27)" at bounding box center [446, 246] width 280 height 11
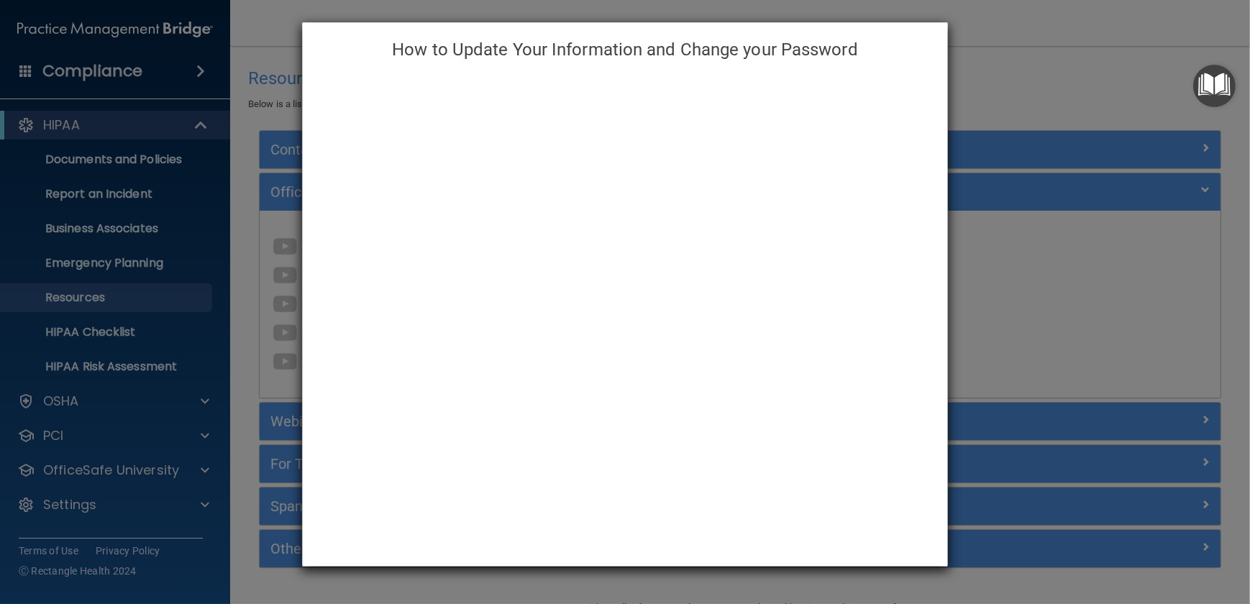
click at [249, 122] on div "How to Update Your Information and Change your Password" at bounding box center [625, 302] width 1250 height 604
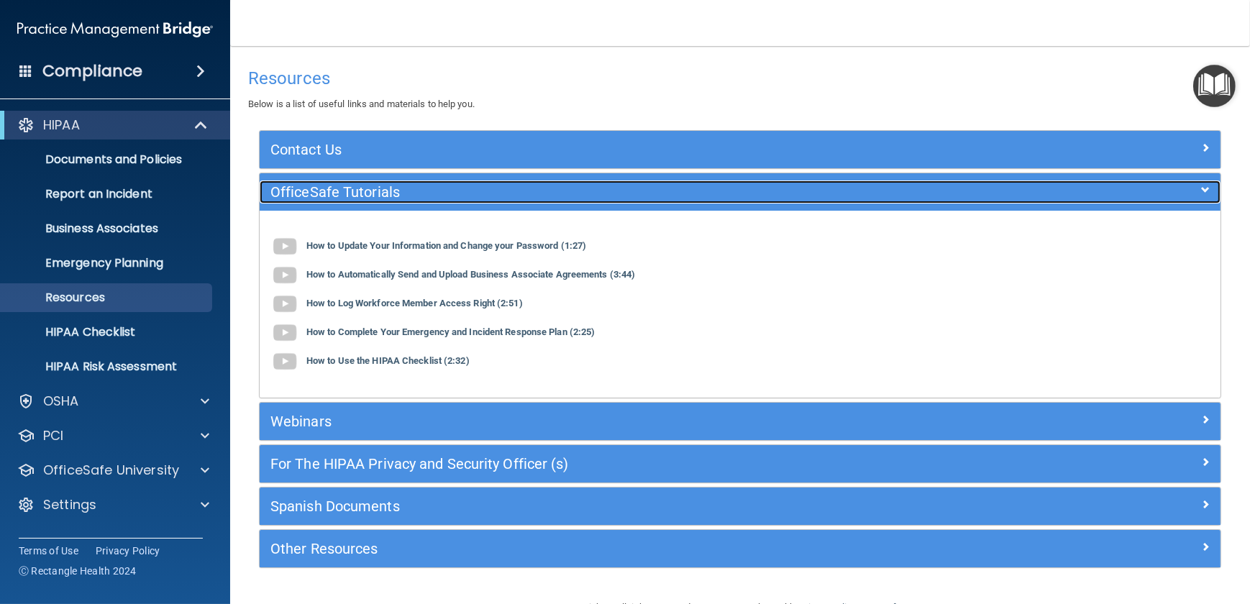
click at [316, 193] on h5 "OfficeSafe Tutorials" at bounding box center [619, 192] width 699 height 16
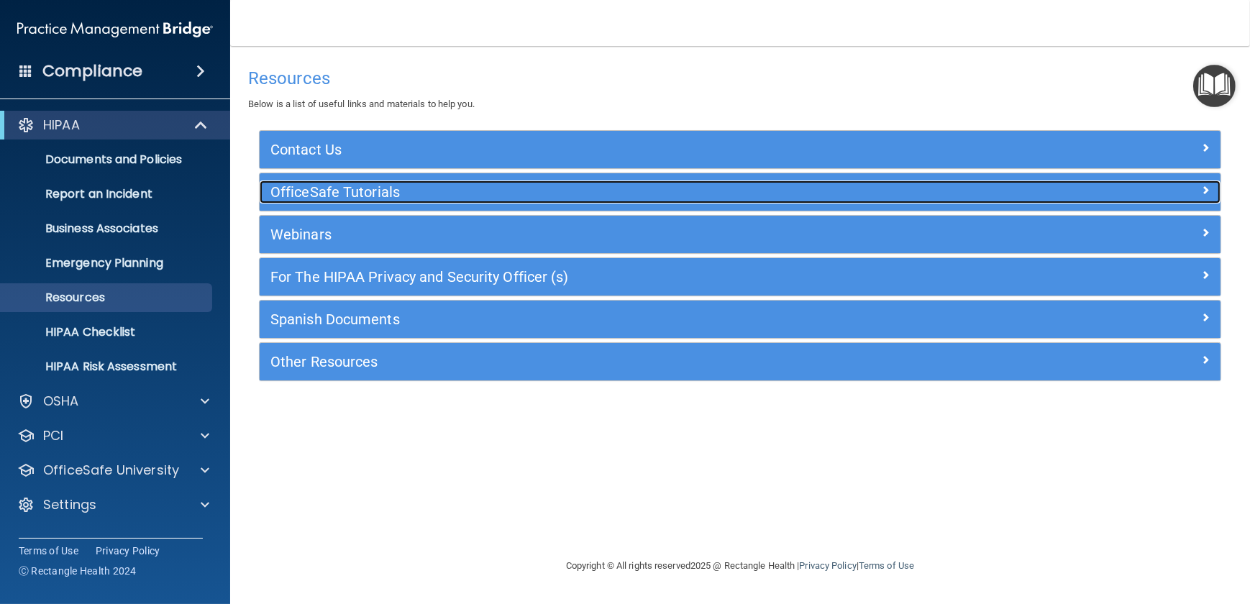
click at [316, 191] on h5 "OfficeSafe Tutorials" at bounding box center [619, 192] width 699 height 16
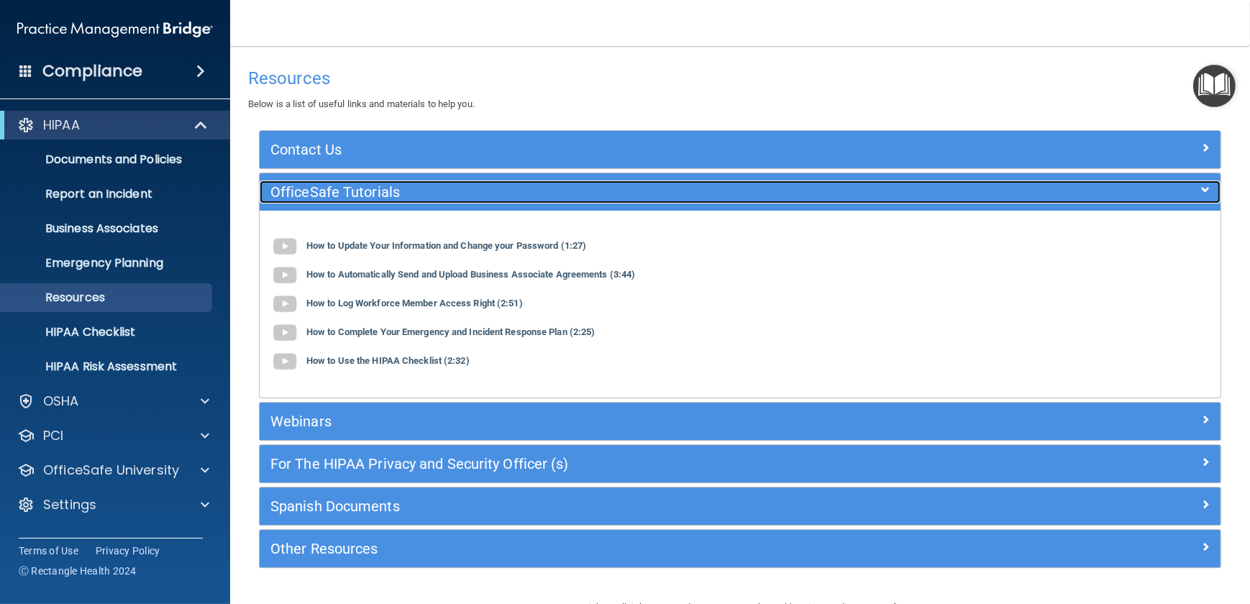
click at [280, 193] on h5 "OfficeSafe Tutorials" at bounding box center [619, 192] width 699 height 16
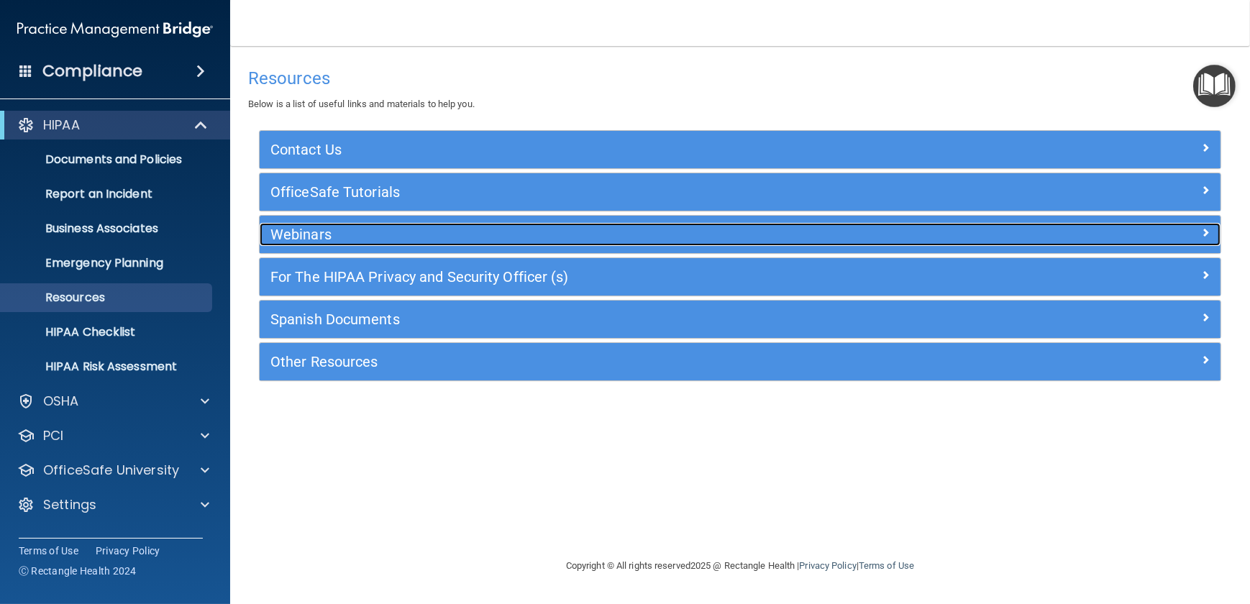
click at [291, 232] on h5 "Webinars" at bounding box center [619, 234] width 699 height 16
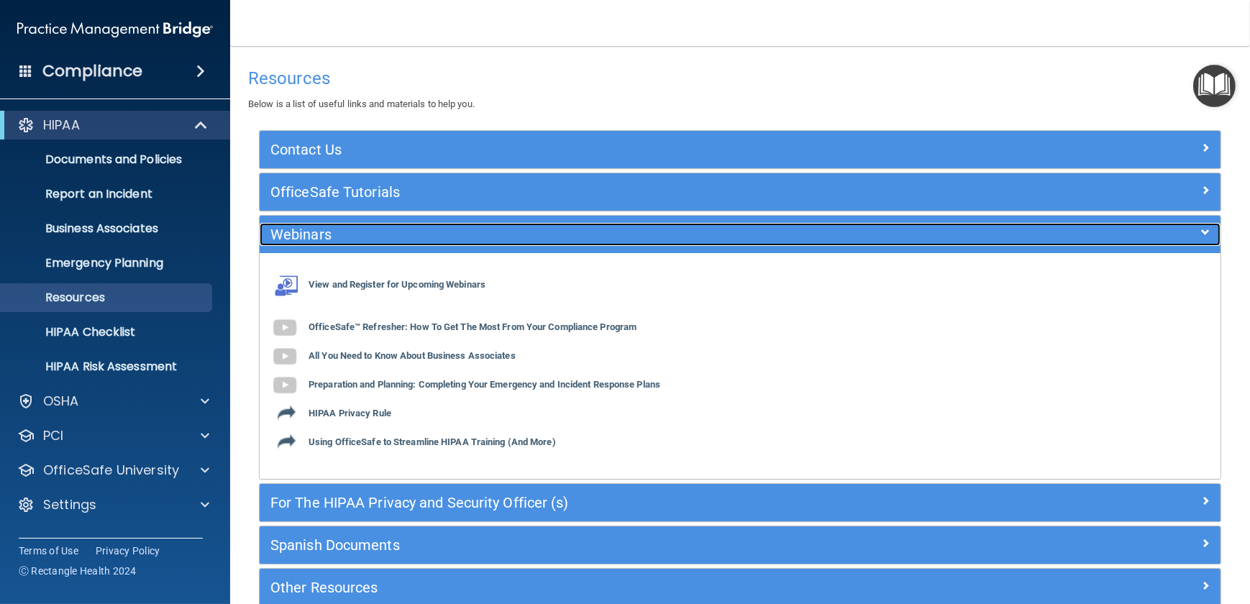
click at [291, 232] on h5 "Webinars" at bounding box center [619, 234] width 699 height 16
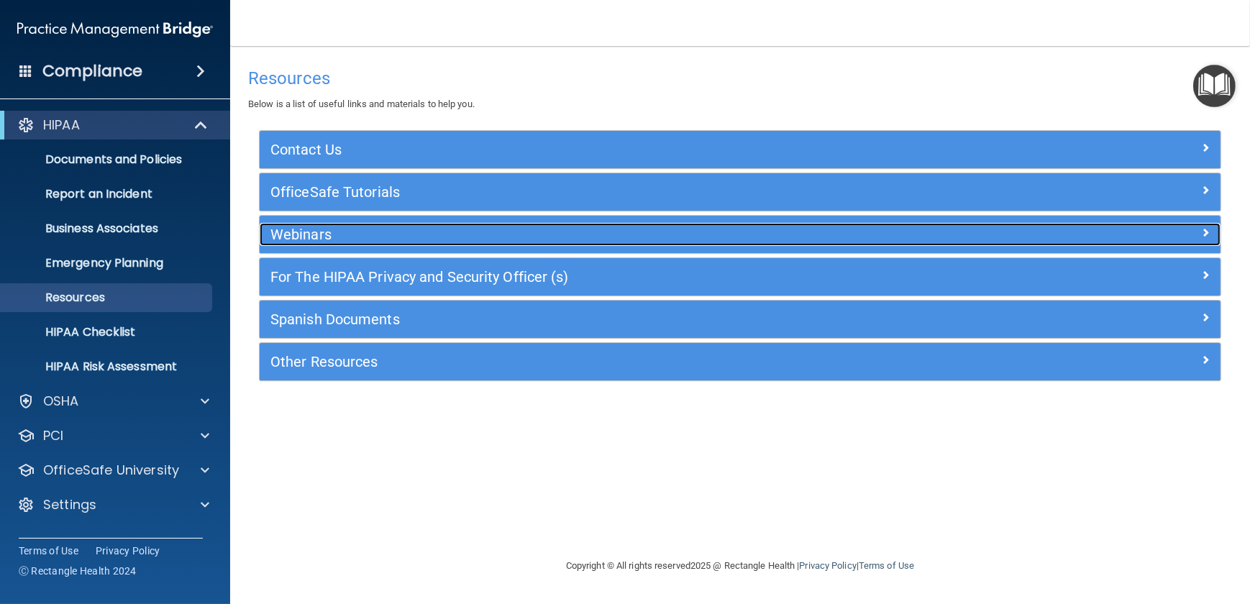
click at [291, 232] on h5 "Webinars" at bounding box center [619, 234] width 699 height 16
